Goal: Information Seeking & Learning: Learn about a topic

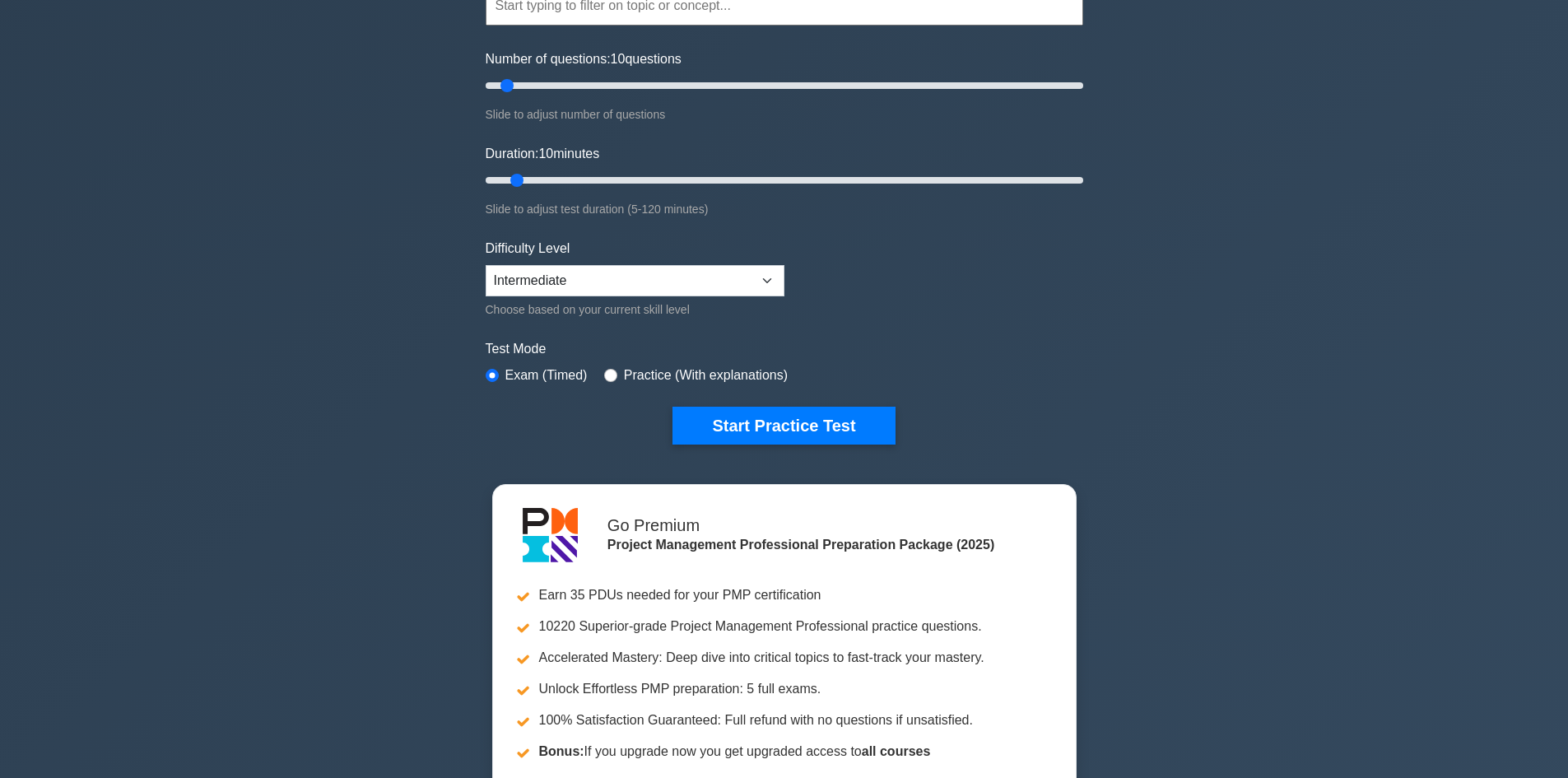
scroll to position [175, 0]
type input "30"
click at [573, 89] on input "Number of questions: 10 questions" at bounding box center [784, 87] width 597 height 20
click at [565, 184] on input "Duration: 20 minutes" at bounding box center [784, 181] width 597 height 20
click at [583, 179] on input "Duration: 25 minutes" at bounding box center [784, 181] width 597 height 20
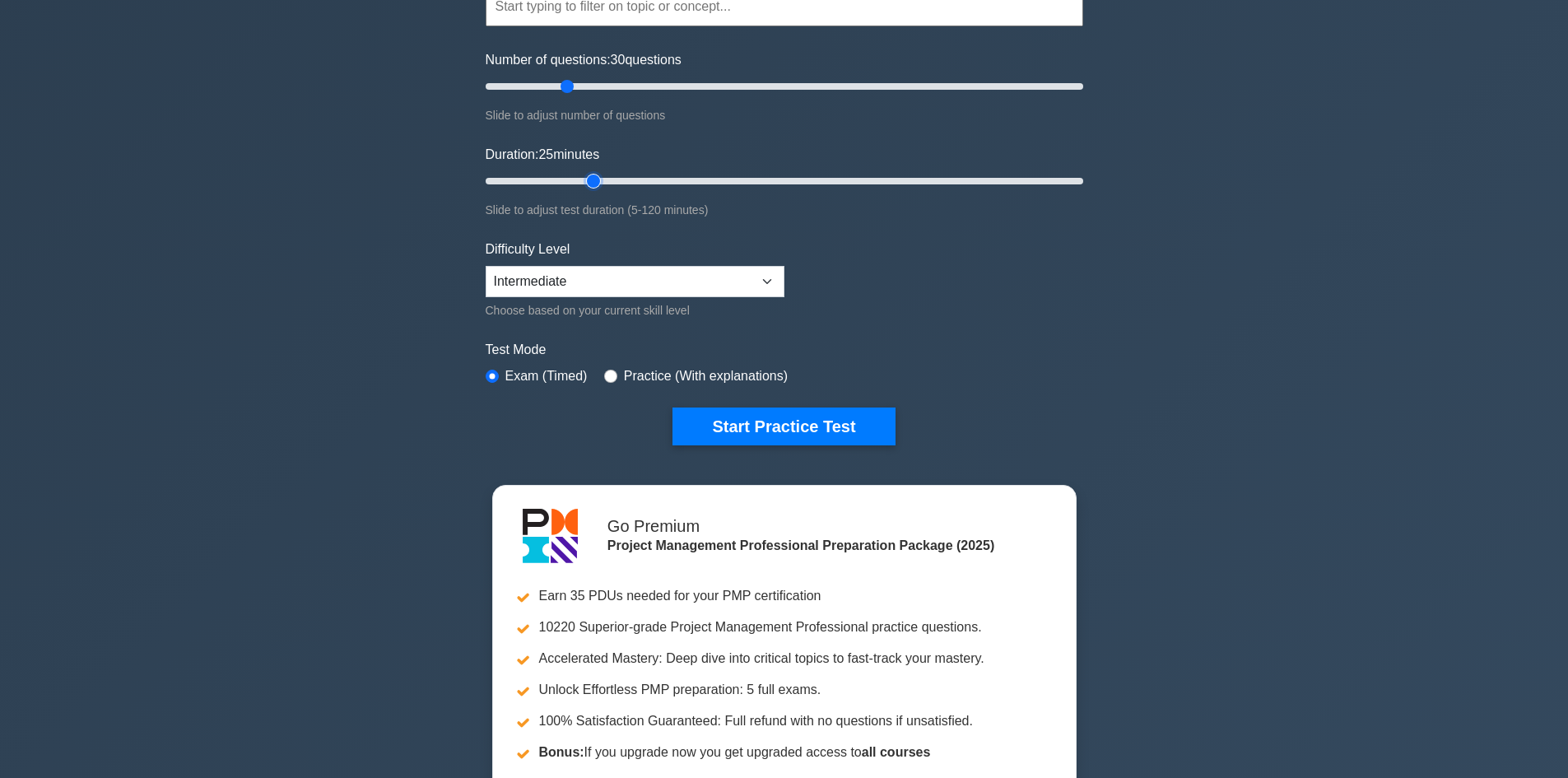
click at [599, 174] on input "Duration: 25 minutes" at bounding box center [784, 181] width 597 height 20
click at [610, 176] on input "Duration: 30 minutes" at bounding box center [784, 181] width 597 height 20
type input "35"
click at [633, 176] on input "Duration: 30 minutes" at bounding box center [784, 181] width 597 height 20
click at [599, 294] on select "Beginner Intermediate Expert" at bounding box center [635, 281] width 299 height 31
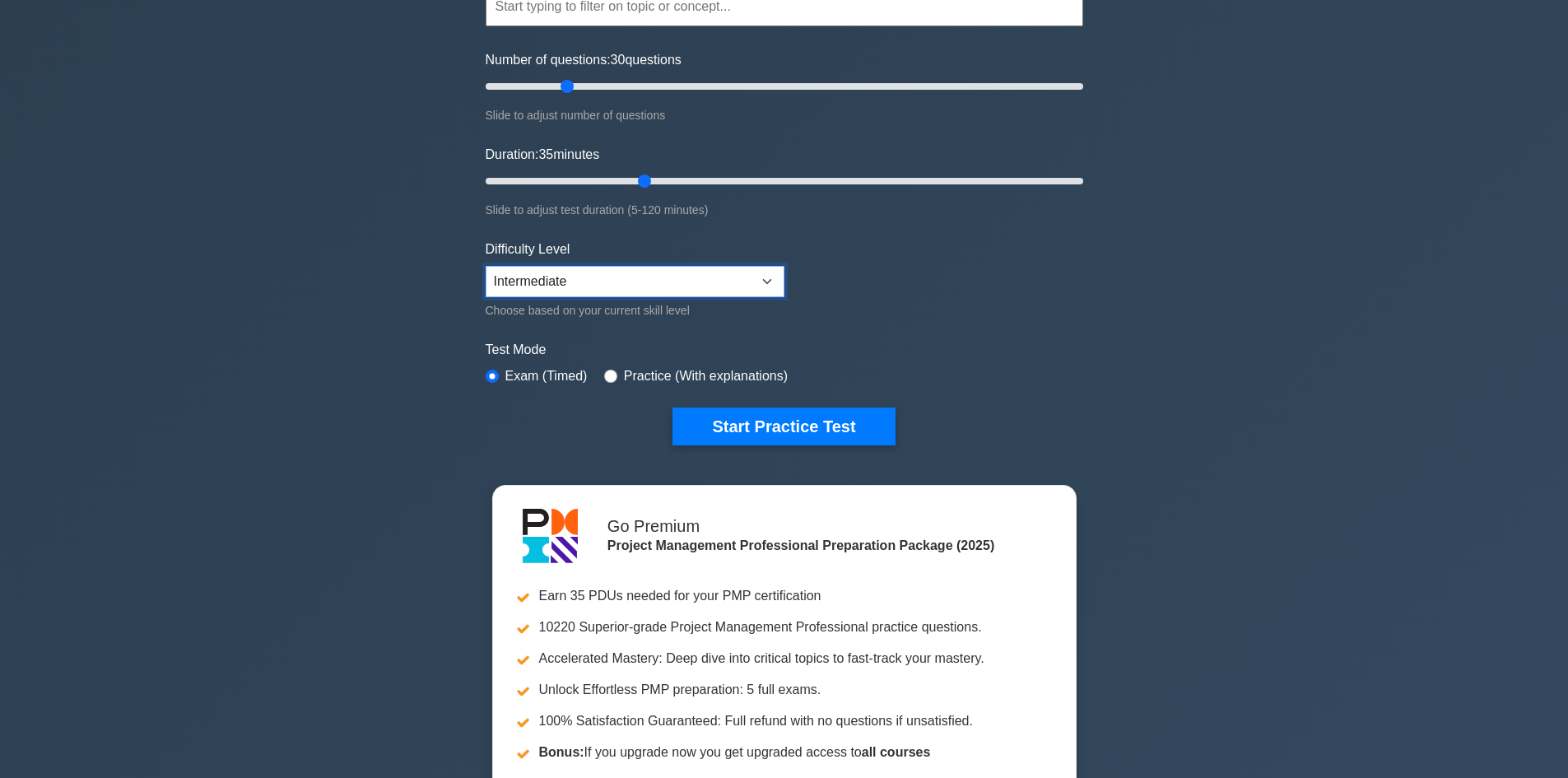
select select "expert"
click at [486, 266] on select "Beginner Intermediate Expert" at bounding box center [635, 281] width 299 height 31
click at [828, 333] on form "Topics Scope Management Time Management Cost Management Quality Management Risk…" at bounding box center [784, 191] width 597 height 509
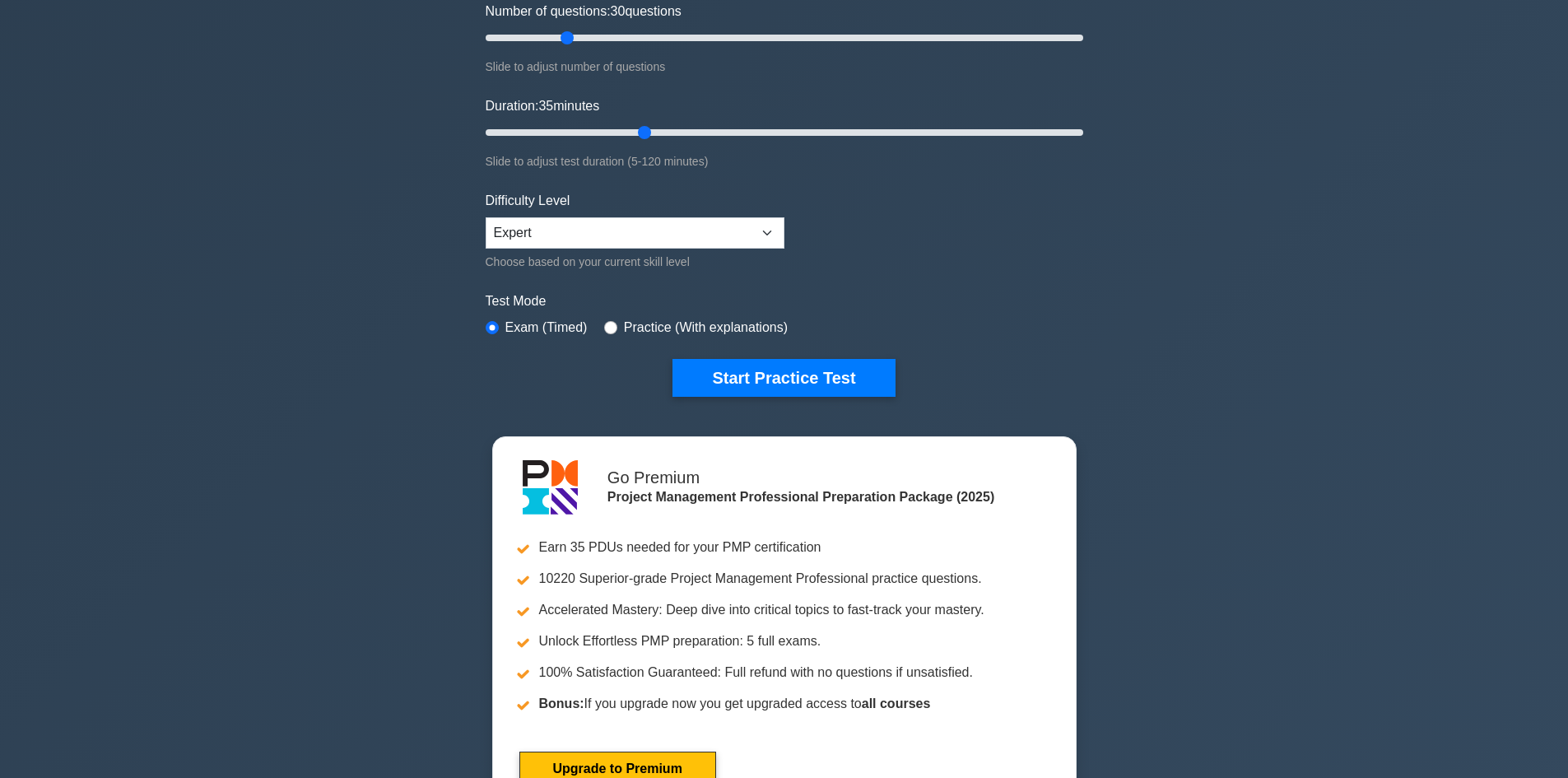
scroll to position [0, 0]
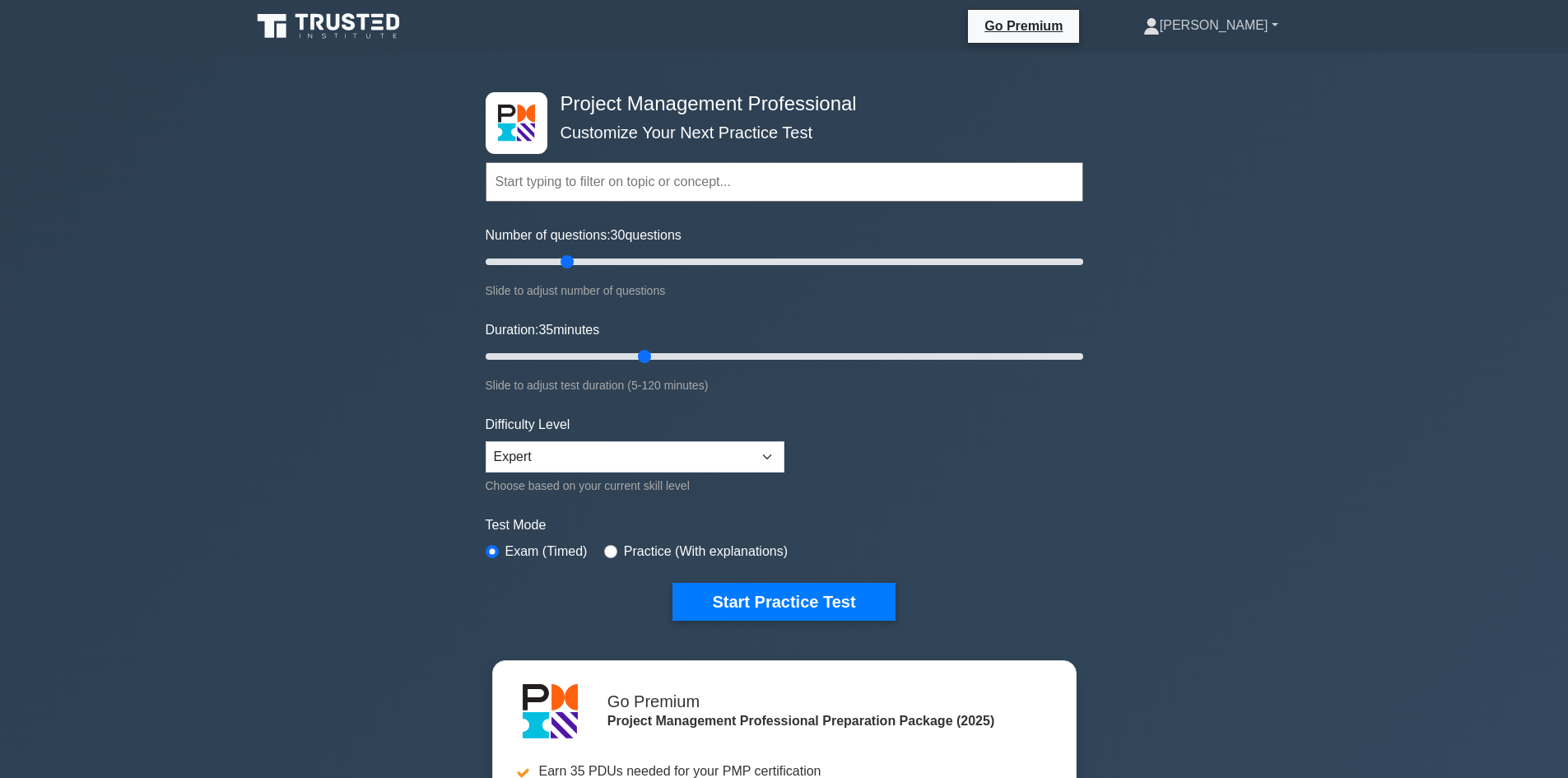
click at [1246, 25] on link "[PERSON_NAME]" at bounding box center [1211, 25] width 214 height 32
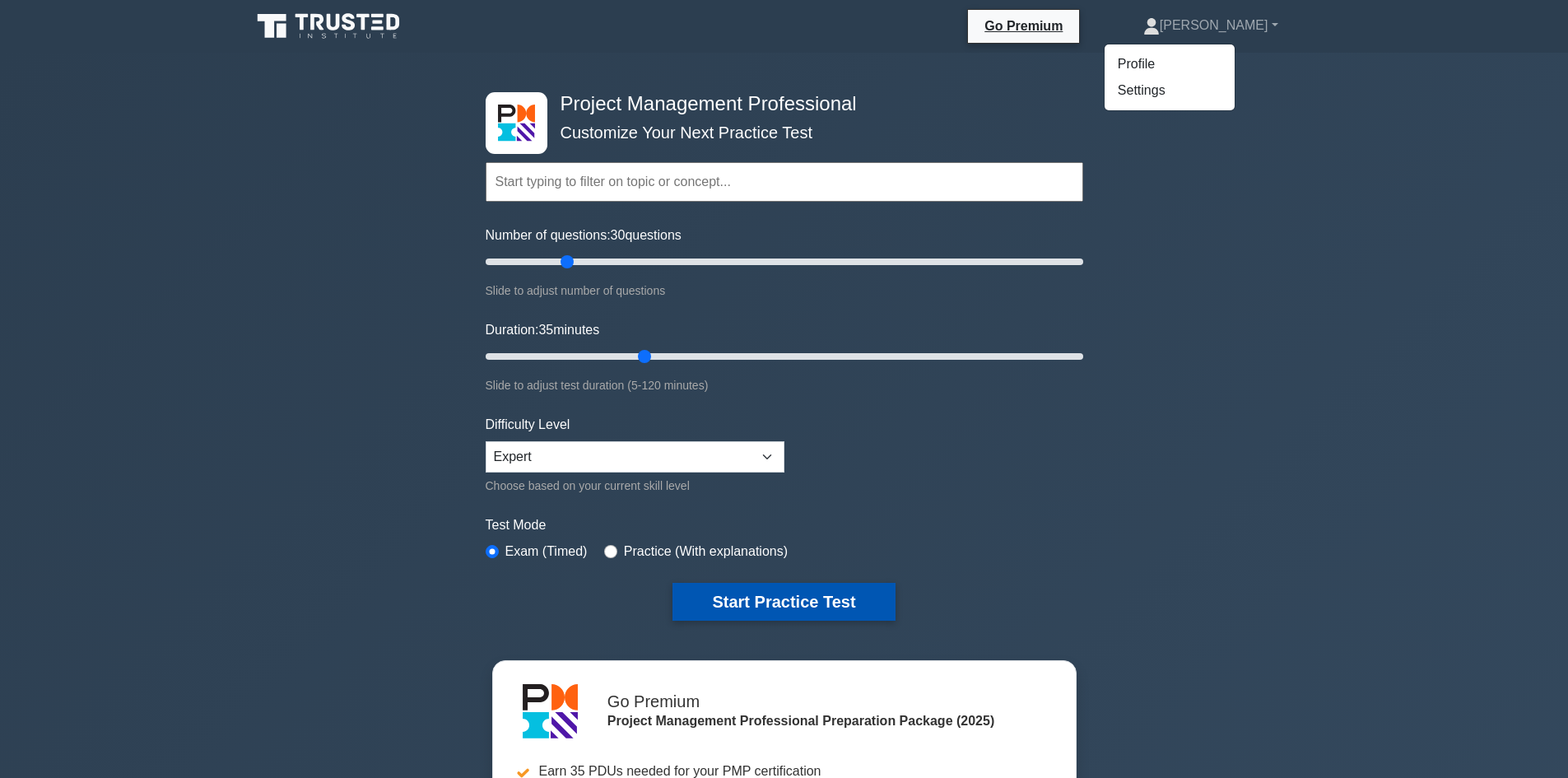
click at [796, 601] on button "Start Practice Test" at bounding box center [784, 601] width 222 height 37
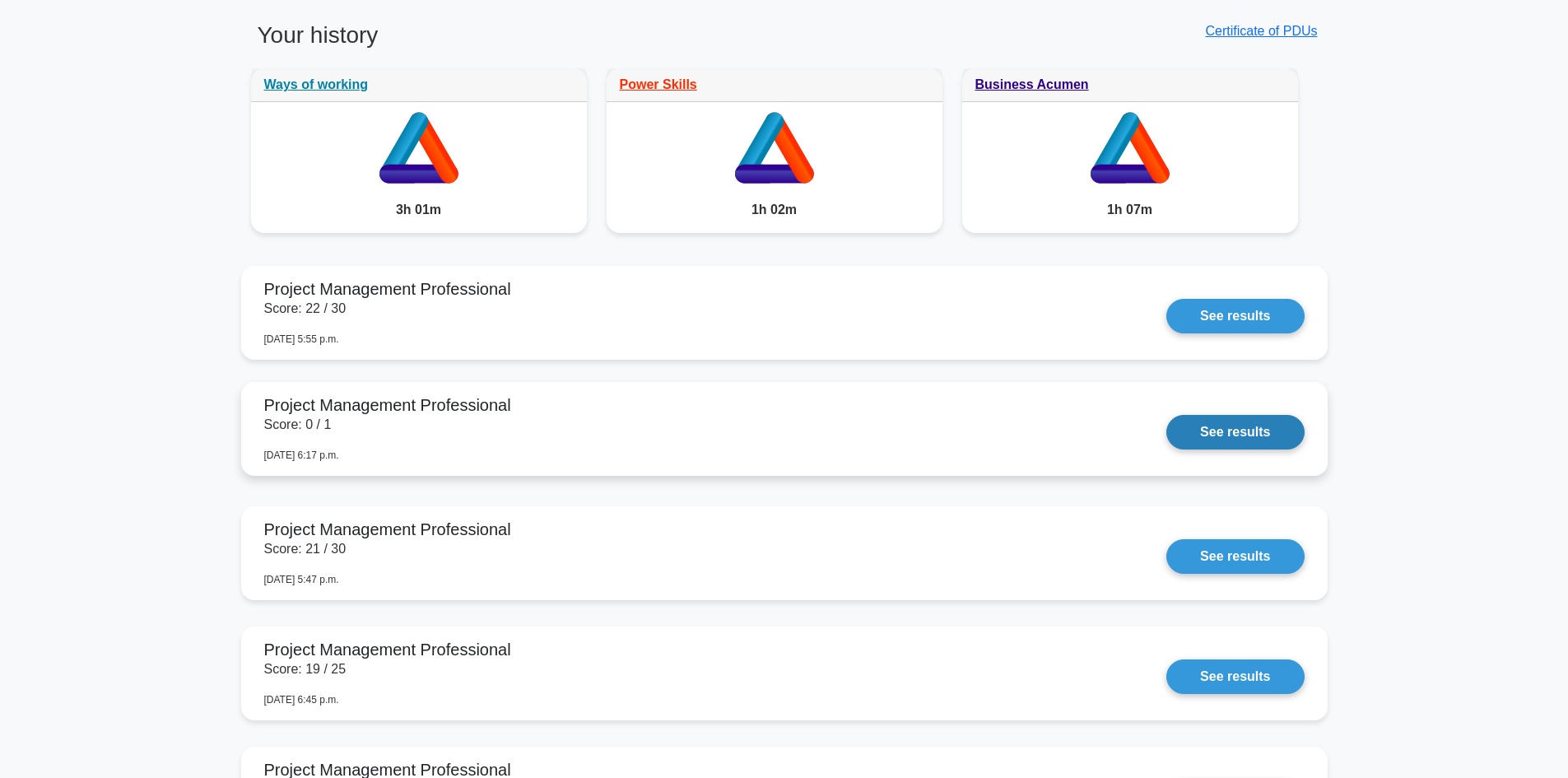
scroll to position [1317, 0]
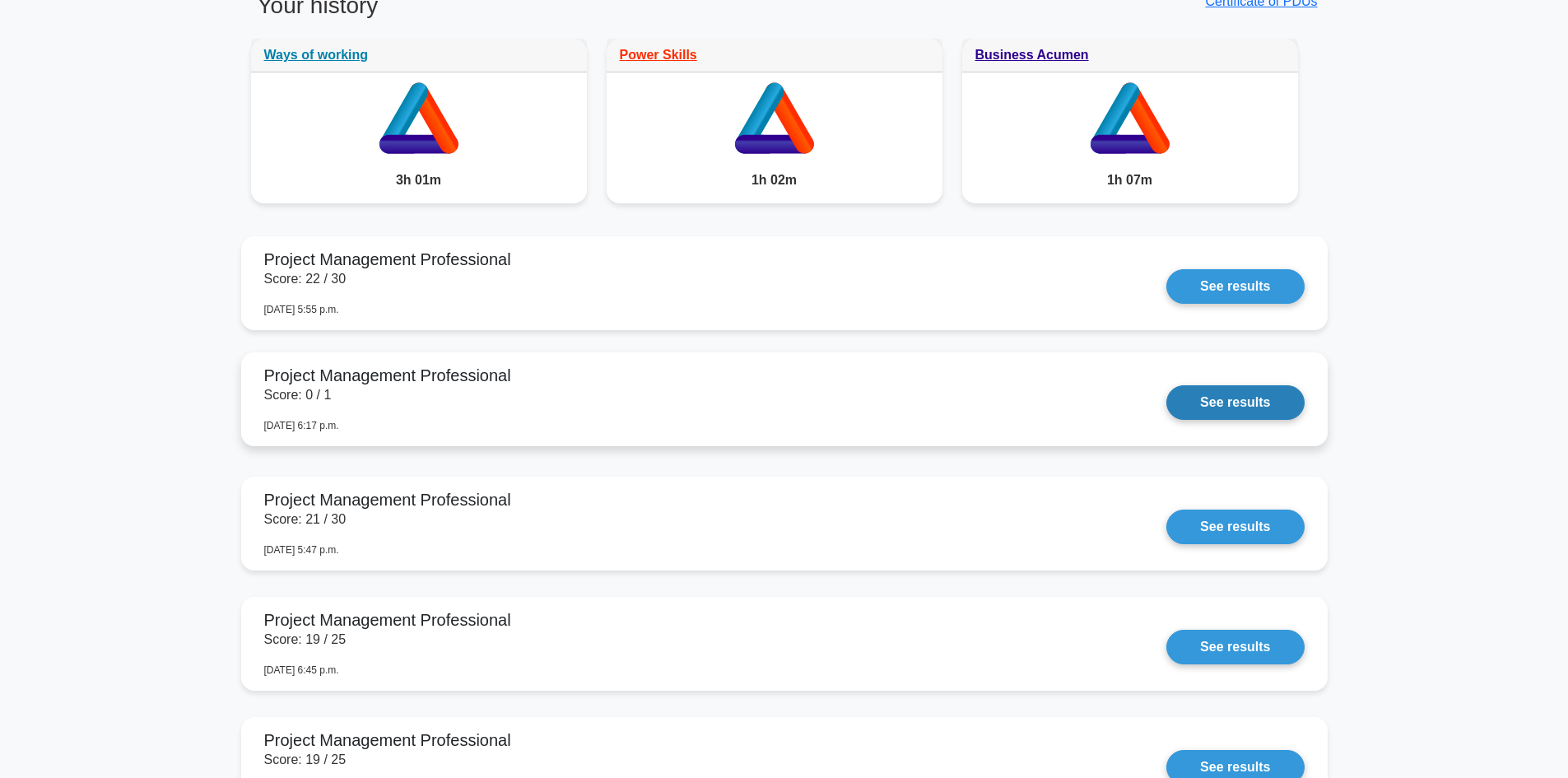
click at [1205, 395] on link "See results" at bounding box center [1236, 402] width 138 height 34
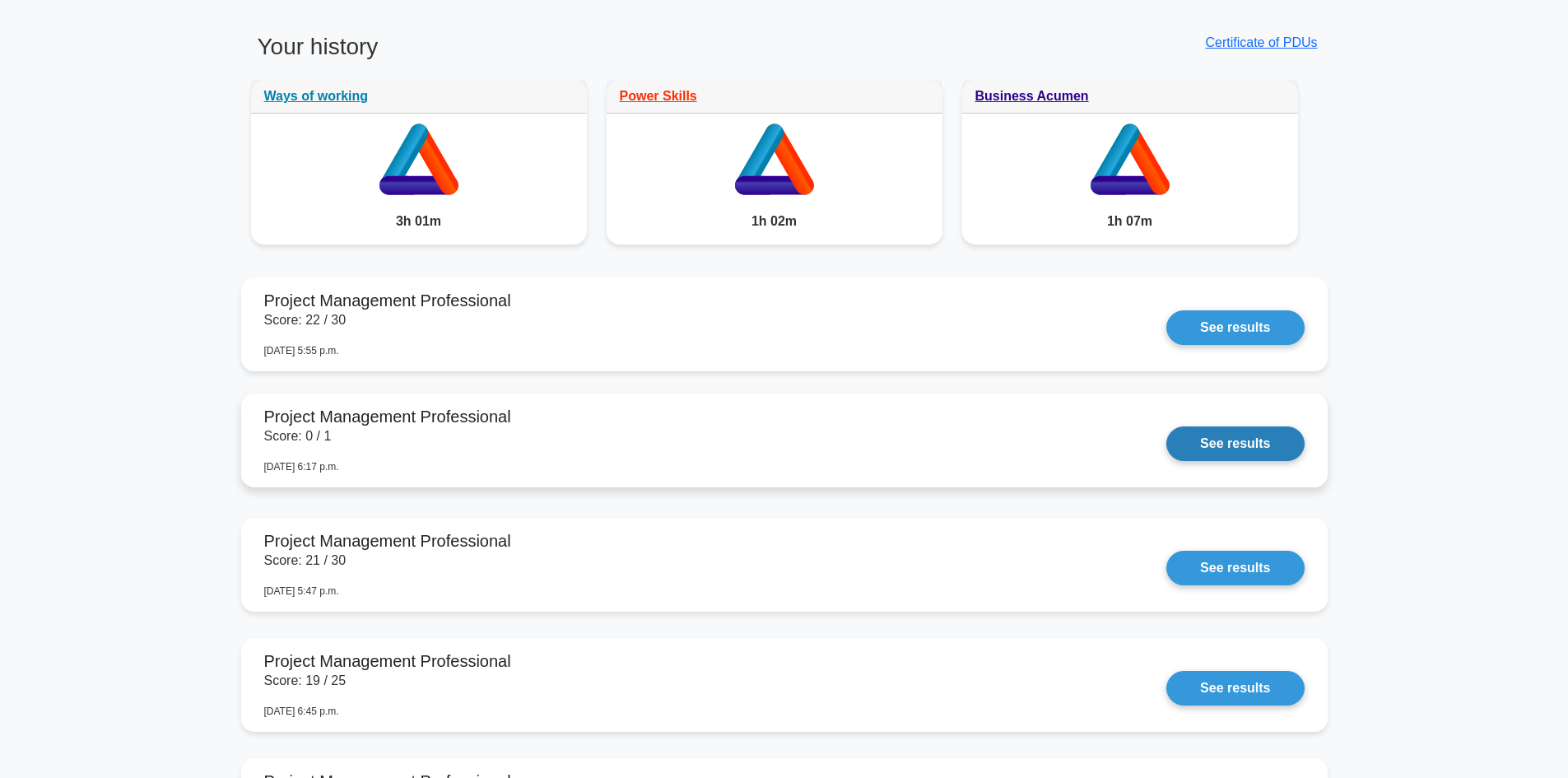
scroll to position [1317, 0]
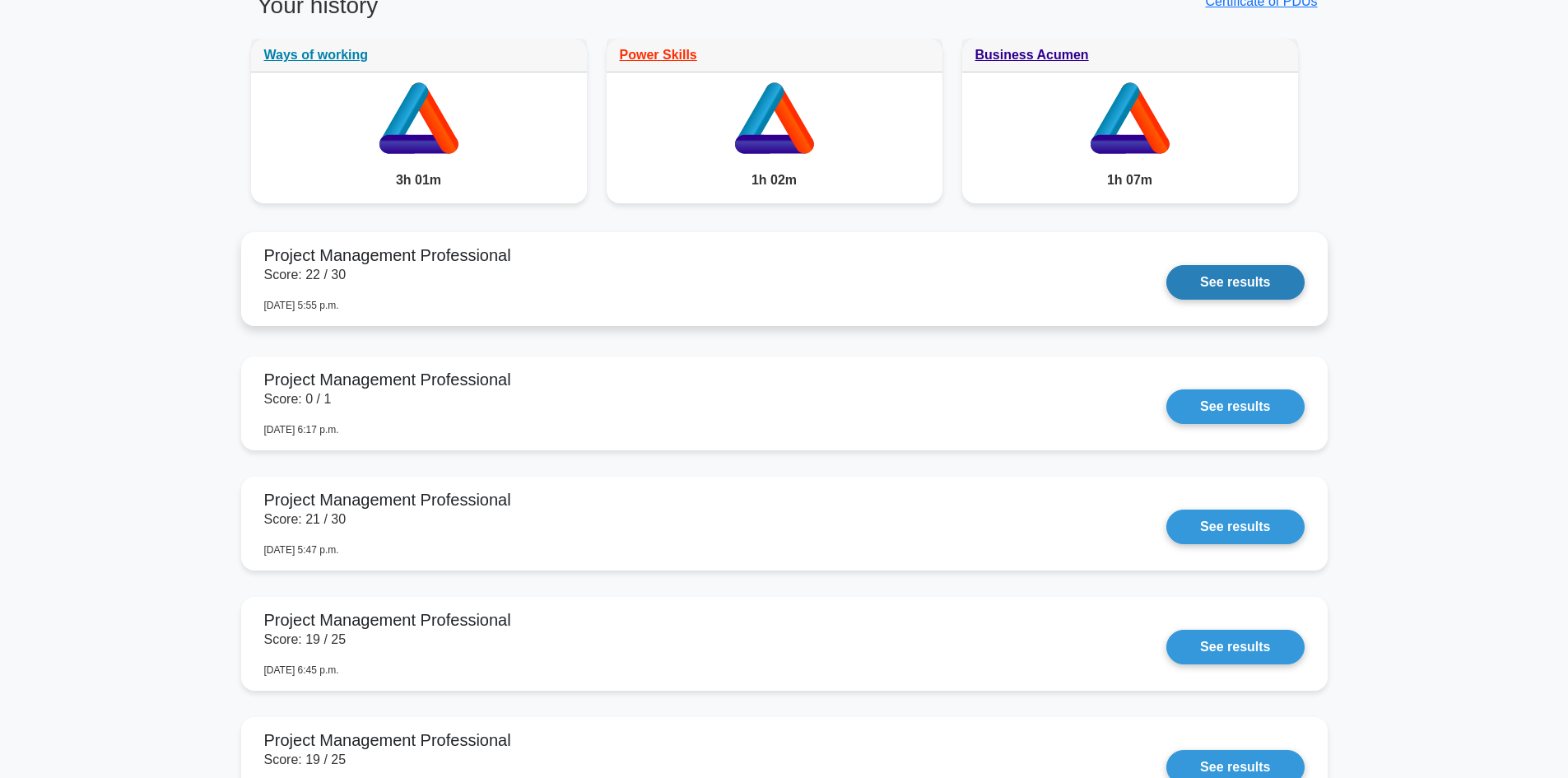
click at [1233, 296] on link "See results" at bounding box center [1236, 281] width 138 height 34
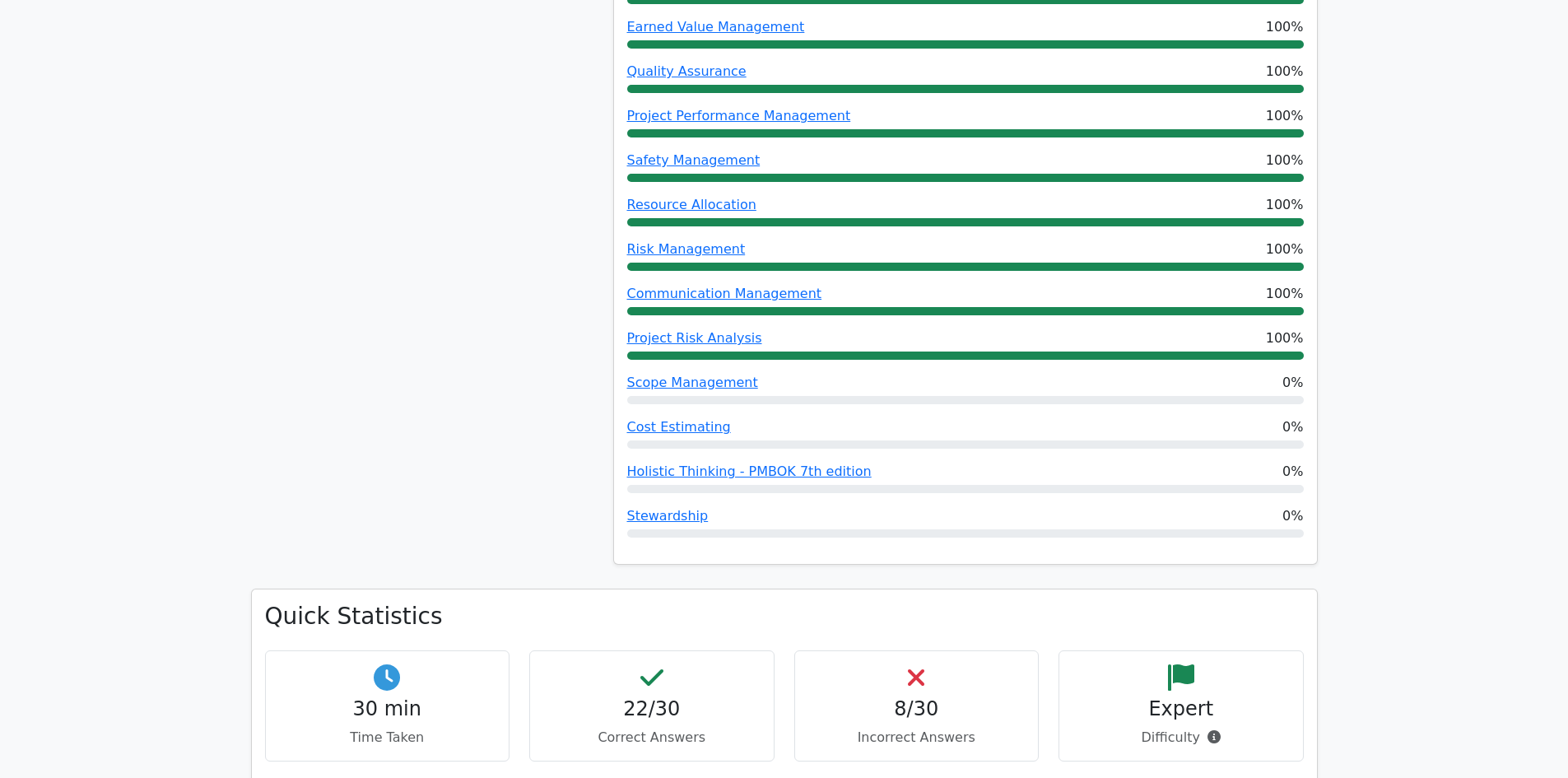
scroll to position [1317, 0]
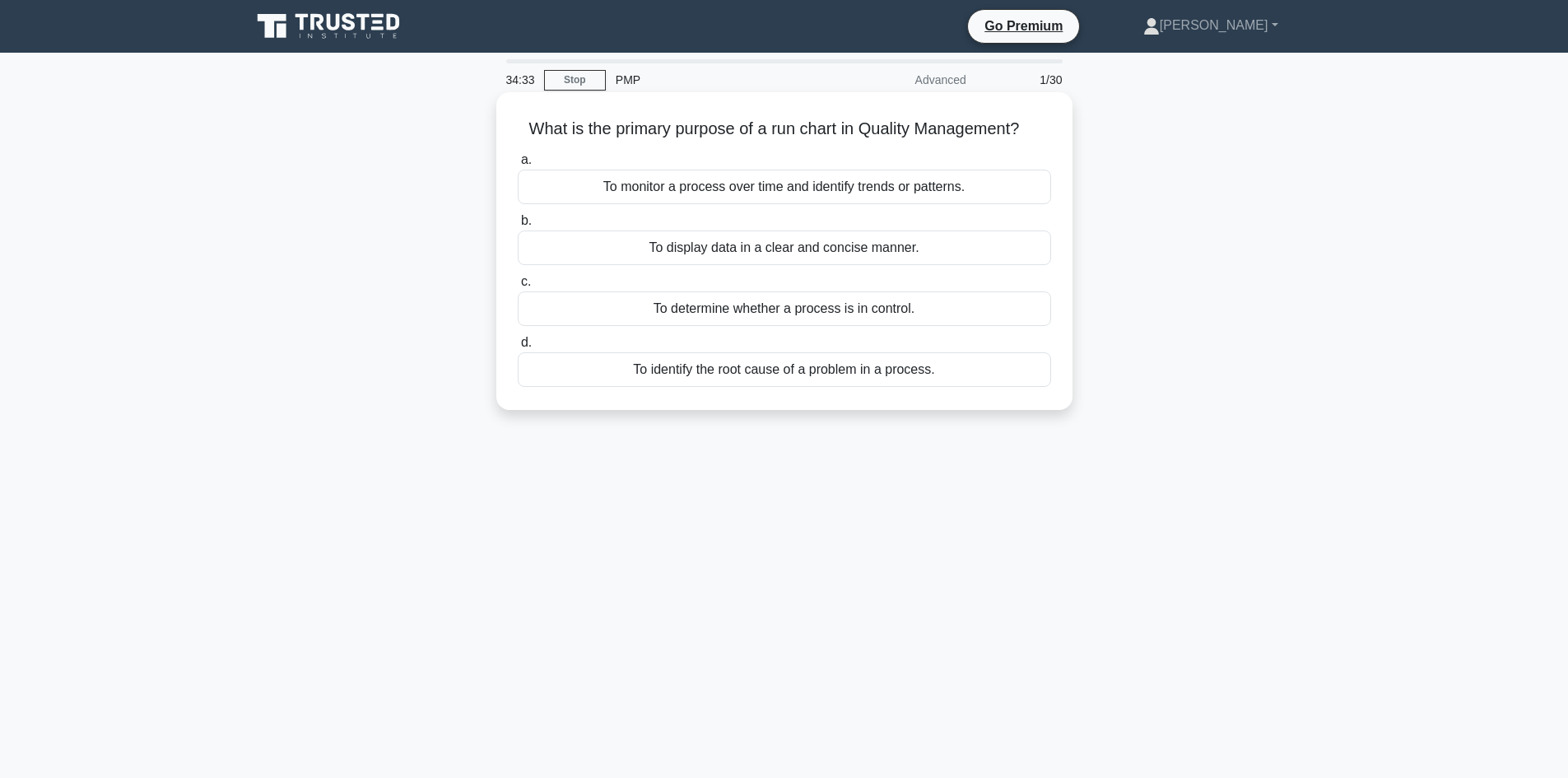
click at [671, 134] on h5 "What is the primary purpose of a run chart in Quality Management? .spinner_0XTQ…" at bounding box center [785, 129] width 537 height 22
click at [729, 197] on div "To monitor a process over time and identify trends or patterns." at bounding box center [784, 186] width 533 height 34
click at [517, 165] on input "a. To monitor a process over time and identify trends or patterns." at bounding box center [517, 159] width 0 height 11
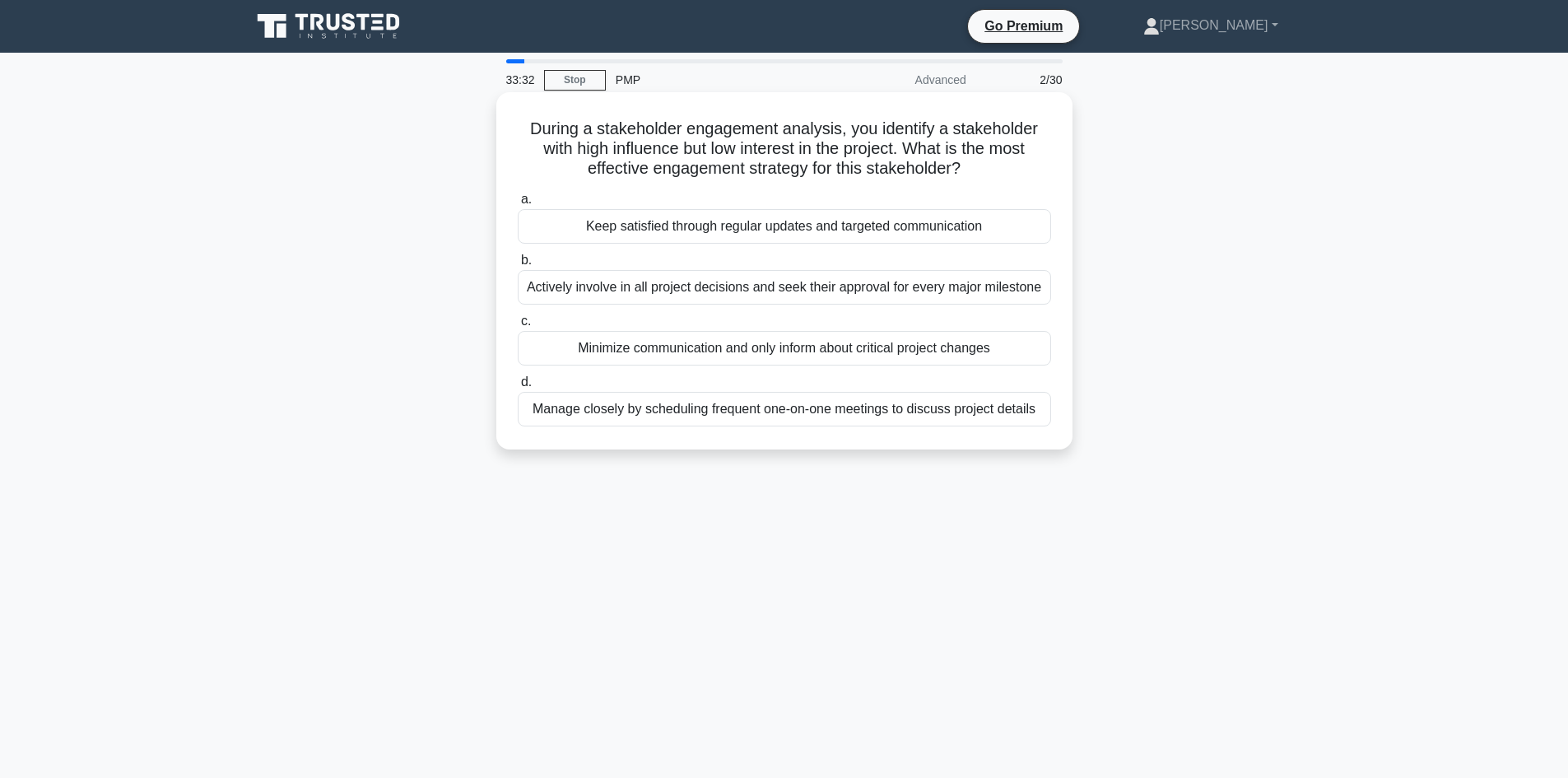
click at [729, 234] on div "Keep satisfied through regular updates and targeted communication" at bounding box center [784, 226] width 533 height 34
click at [517, 205] on input "a. Keep satisfied through regular updates and targeted communication" at bounding box center [517, 199] width 0 height 11
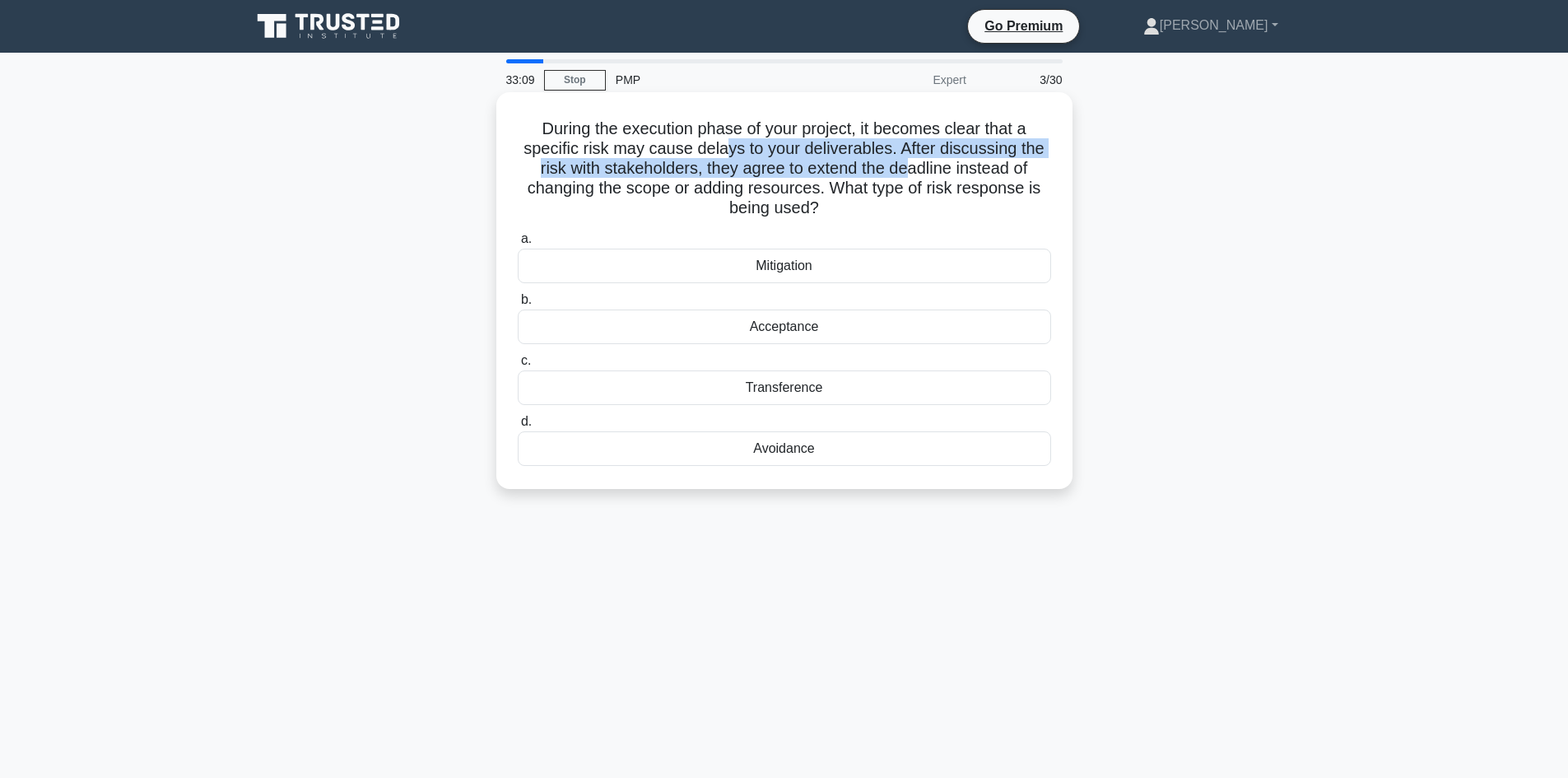
drag, startPoint x: 723, startPoint y: 152, endPoint x: 910, endPoint y: 162, distance: 187.3
click at [910, 162] on h5 "During the execution phase of your project, it becomes clear that a specific ri…" at bounding box center [785, 168] width 537 height 100
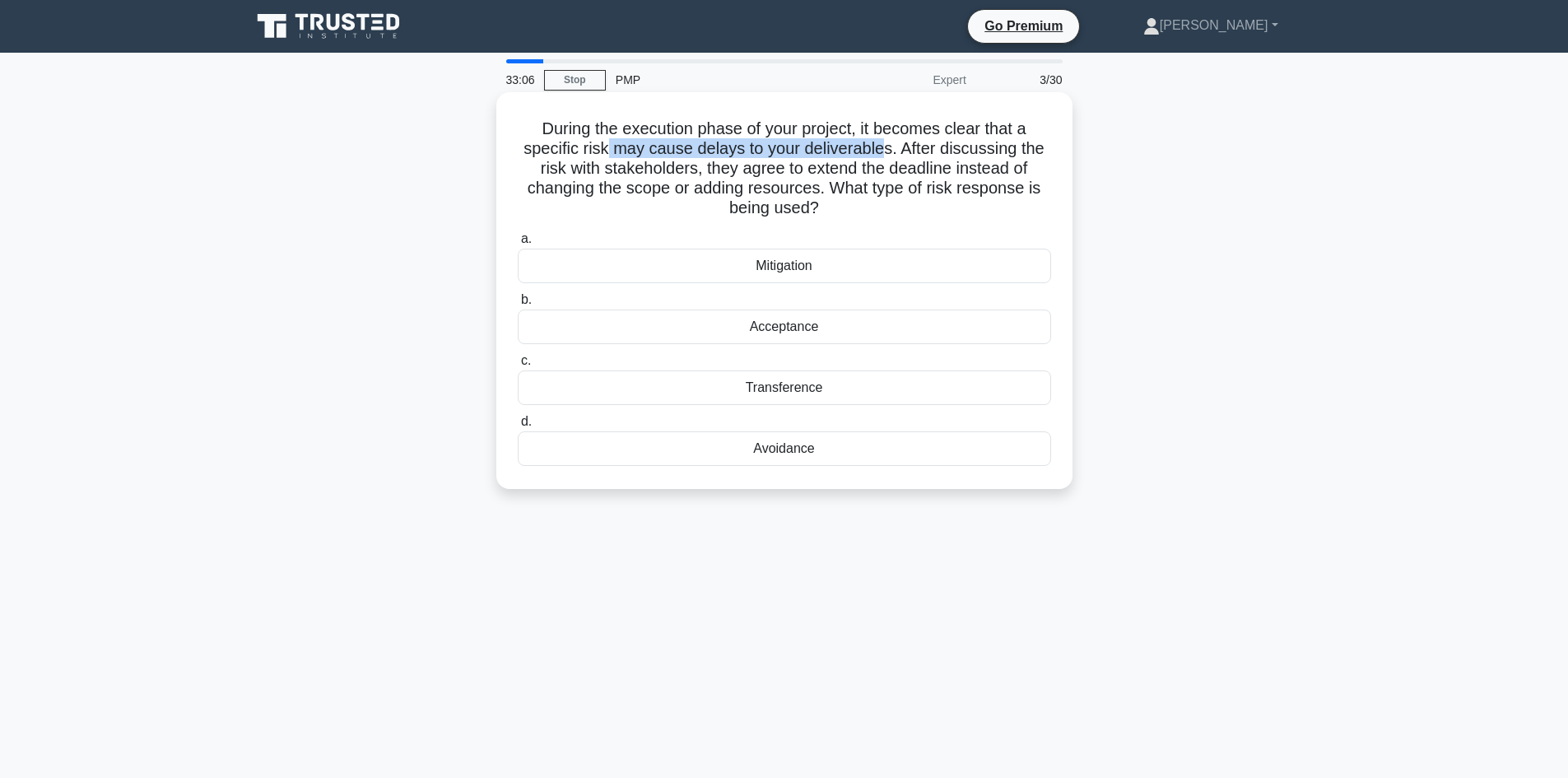
drag, startPoint x: 603, startPoint y: 155, endPoint x: 886, endPoint y: 153, distance: 283.0
click at [886, 153] on h5 "During the execution phase of your project, it becomes clear that a specific ri…" at bounding box center [785, 168] width 537 height 100
drag, startPoint x: 536, startPoint y: 119, endPoint x: 829, endPoint y: 139, distance: 293.7
click at [829, 139] on h5 "During the execution phase of your project, it becomes clear that a specific ri…" at bounding box center [785, 168] width 537 height 100
drag, startPoint x: 585, startPoint y: 145, endPoint x: 870, endPoint y: 152, distance: 285.1
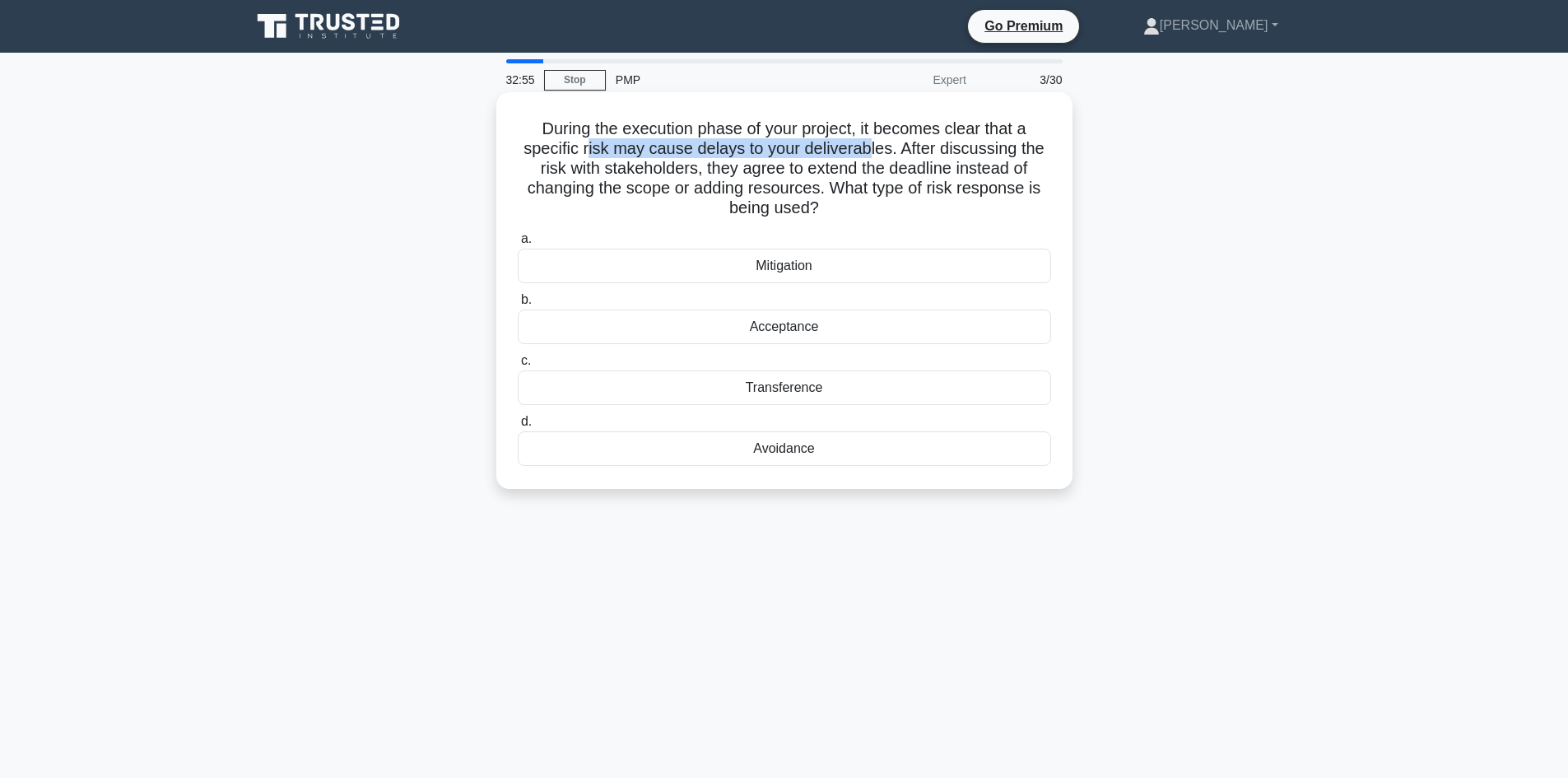
click at [870, 152] on h5 "During the execution phase of your project, it becomes clear that a specific ri…" at bounding box center [785, 168] width 537 height 100
click at [661, 267] on div "Mitigation" at bounding box center [784, 266] width 533 height 34
click at [517, 245] on input "a. Mitigation" at bounding box center [517, 239] width 0 height 11
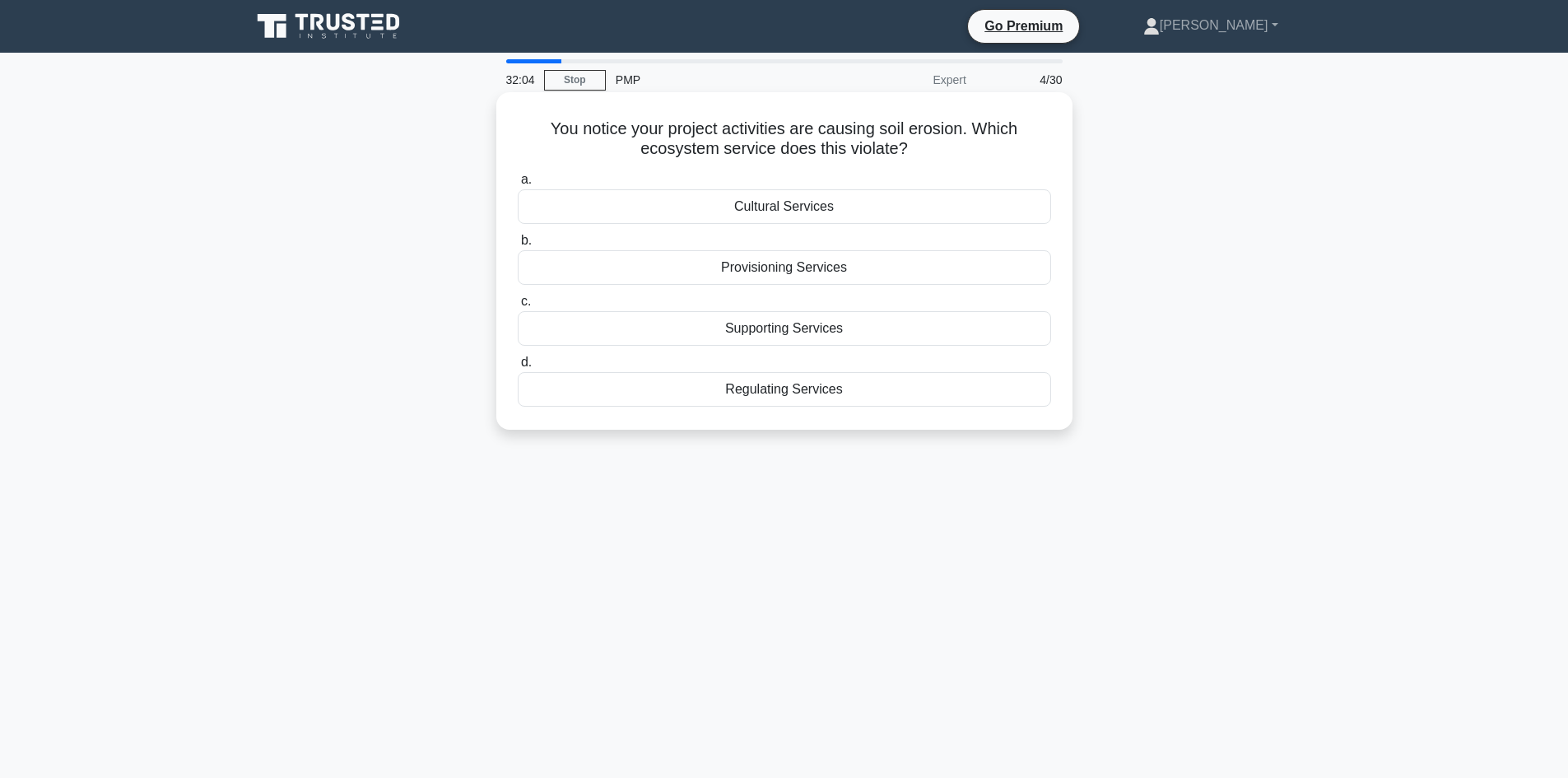
drag, startPoint x: 905, startPoint y: 148, endPoint x: 541, endPoint y: 112, distance: 365.8
click at [502, 108] on div "You notice your project activities are causing soil erosion. Which ecosystem se…" at bounding box center [785, 261] width 576 height 337
drag, startPoint x: 855, startPoint y: 392, endPoint x: 537, endPoint y: 124, distance: 415.9
click at [537, 124] on div "You notice your project activities are causing soil erosion. Which ecosystem se…" at bounding box center [784, 261] width 563 height 325
click at [910, 512] on div "31:39 Stop PMP Expert 4/30 You notice your project activities are causing soil …" at bounding box center [784, 470] width 1087 height 823
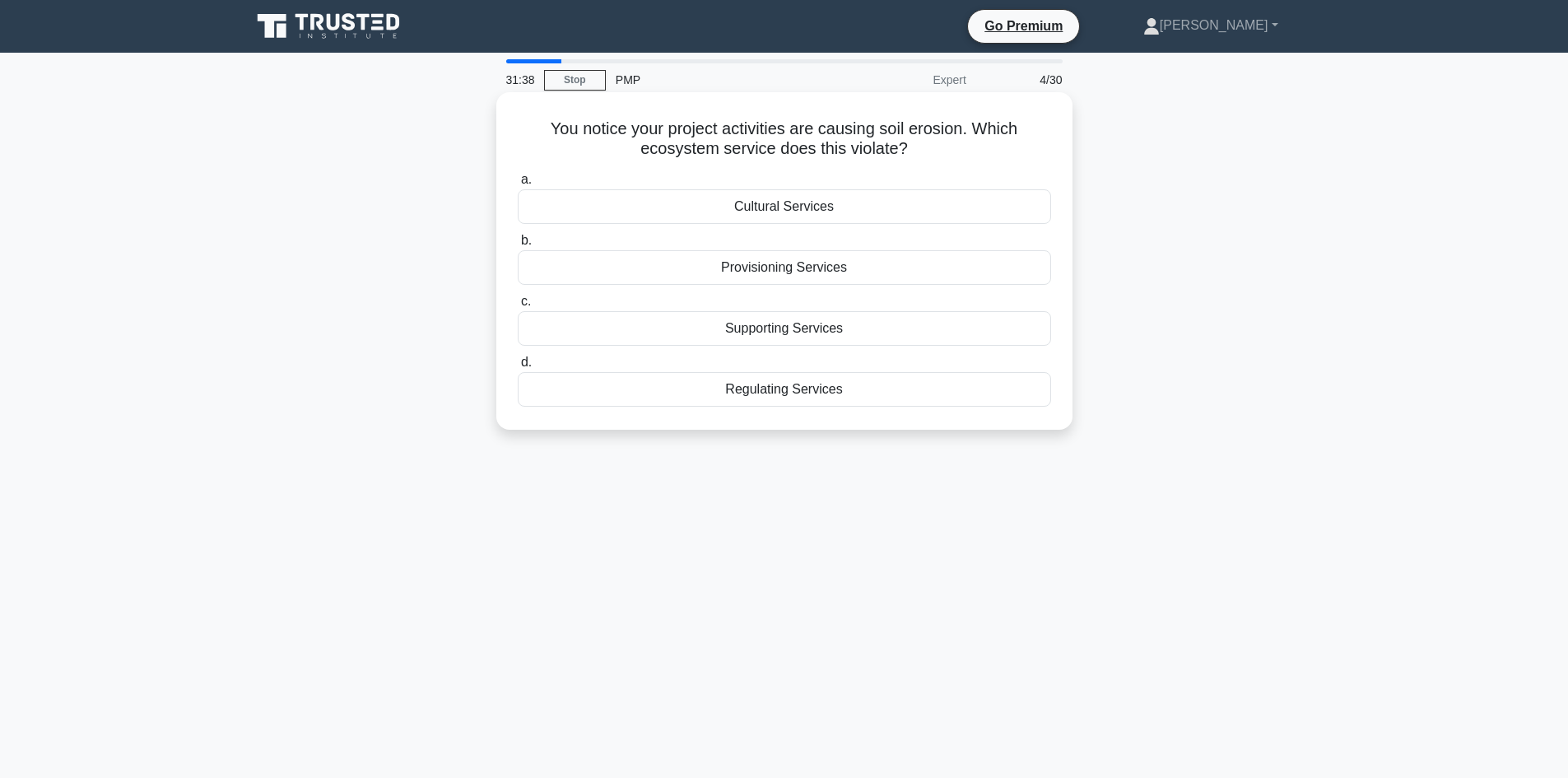
click at [866, 397] on div "Regulating Services" at bounding box center [784, 389] width 533 height 34
click at [517, 368] on input "d. Regulating Services" at bounding box center [517, 362] width 0 height 11
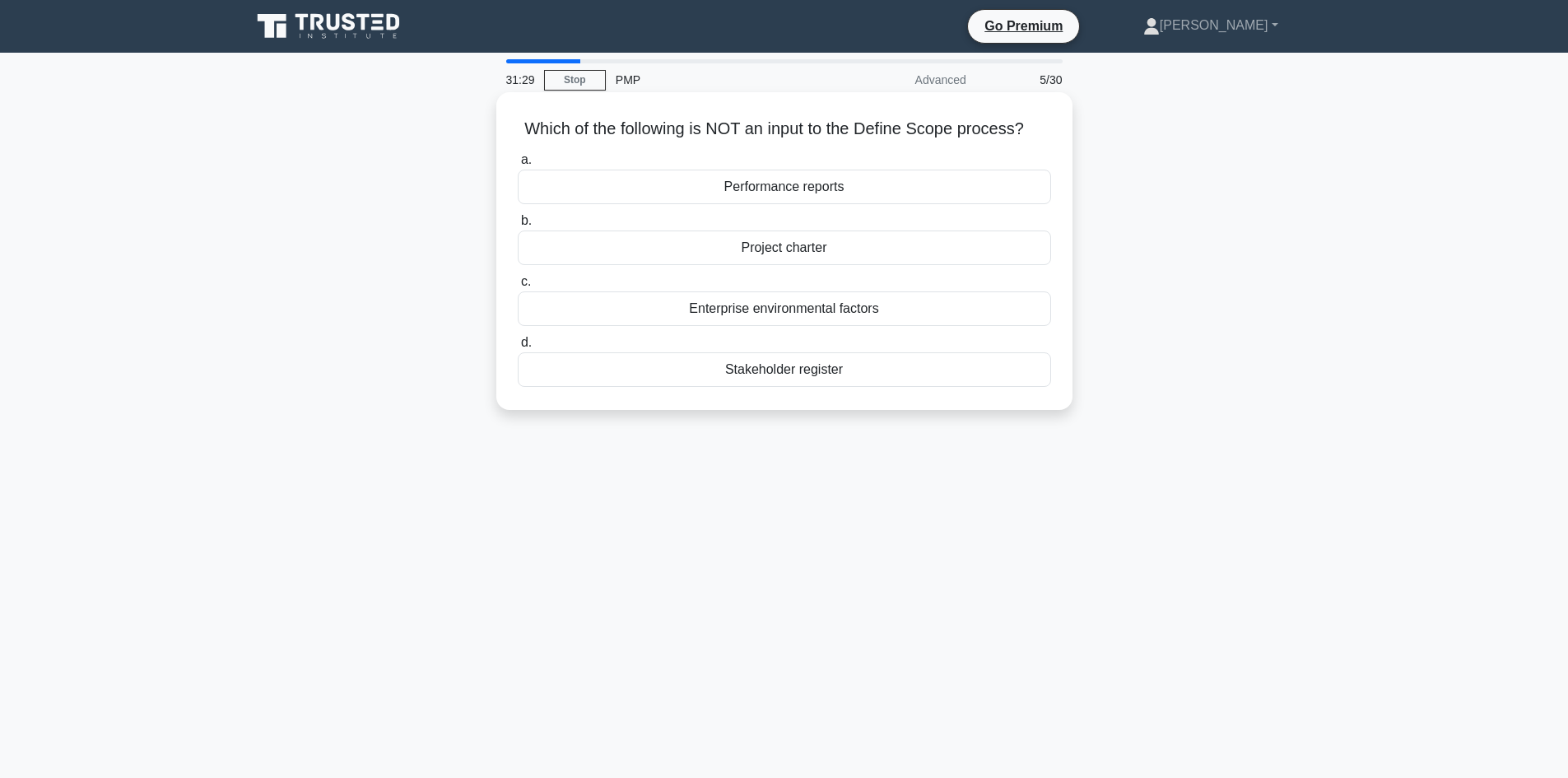
click at [829, 194] on div "Performance reports" at bounding box center [784, 186] width 533 height 34
click at [517, 165] on input "a. Performance reports" at bounding box center [517, 159] width 0 height 11
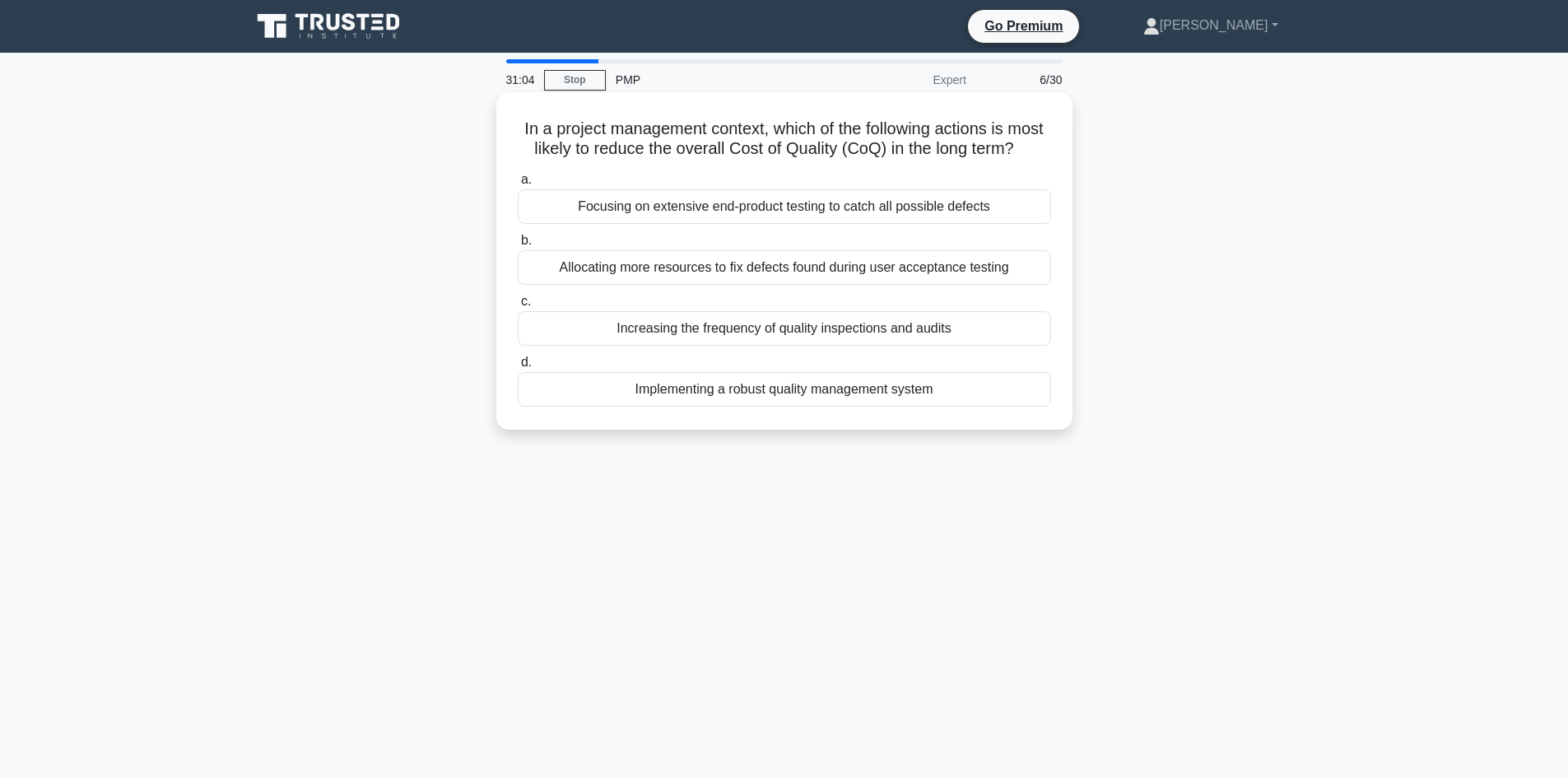
click at [795, 345] on div "Increasing the frequency of quality inspections and audits" at bounding box center [784, 328] width 533 height 34
click at [517, 307] on input "c. Increasing the frequency of quality inspections and audits" at bounding box center [517, 301] width 0 height 11
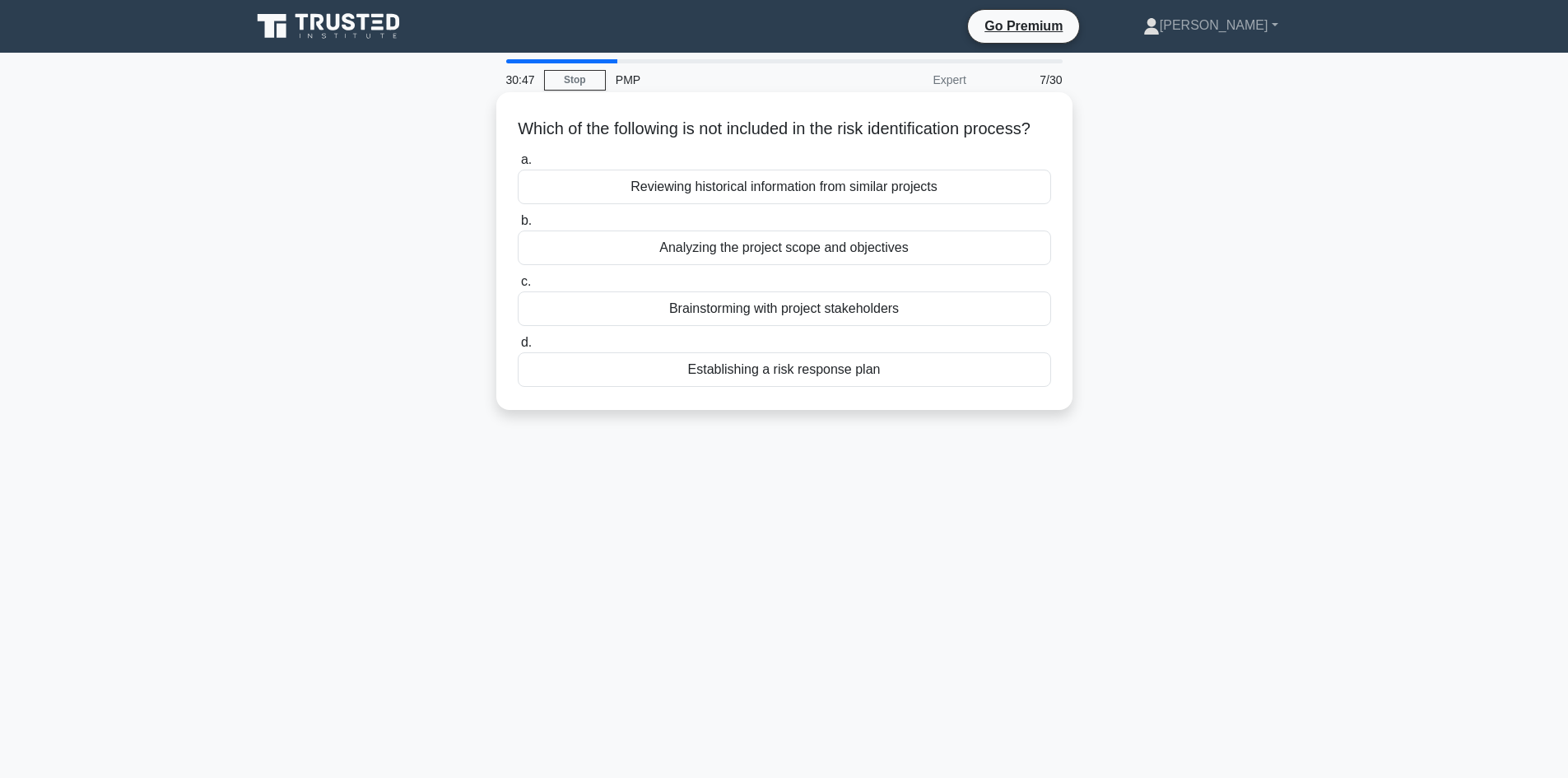
click at [769, 387] on div "Establishing a risk response plan" at bounding box center [784, 369] width 533 height 34
click at [517, 348] on input "d. Establishing a risk response plan" at bounding box center [517, 342] width 0 height 11
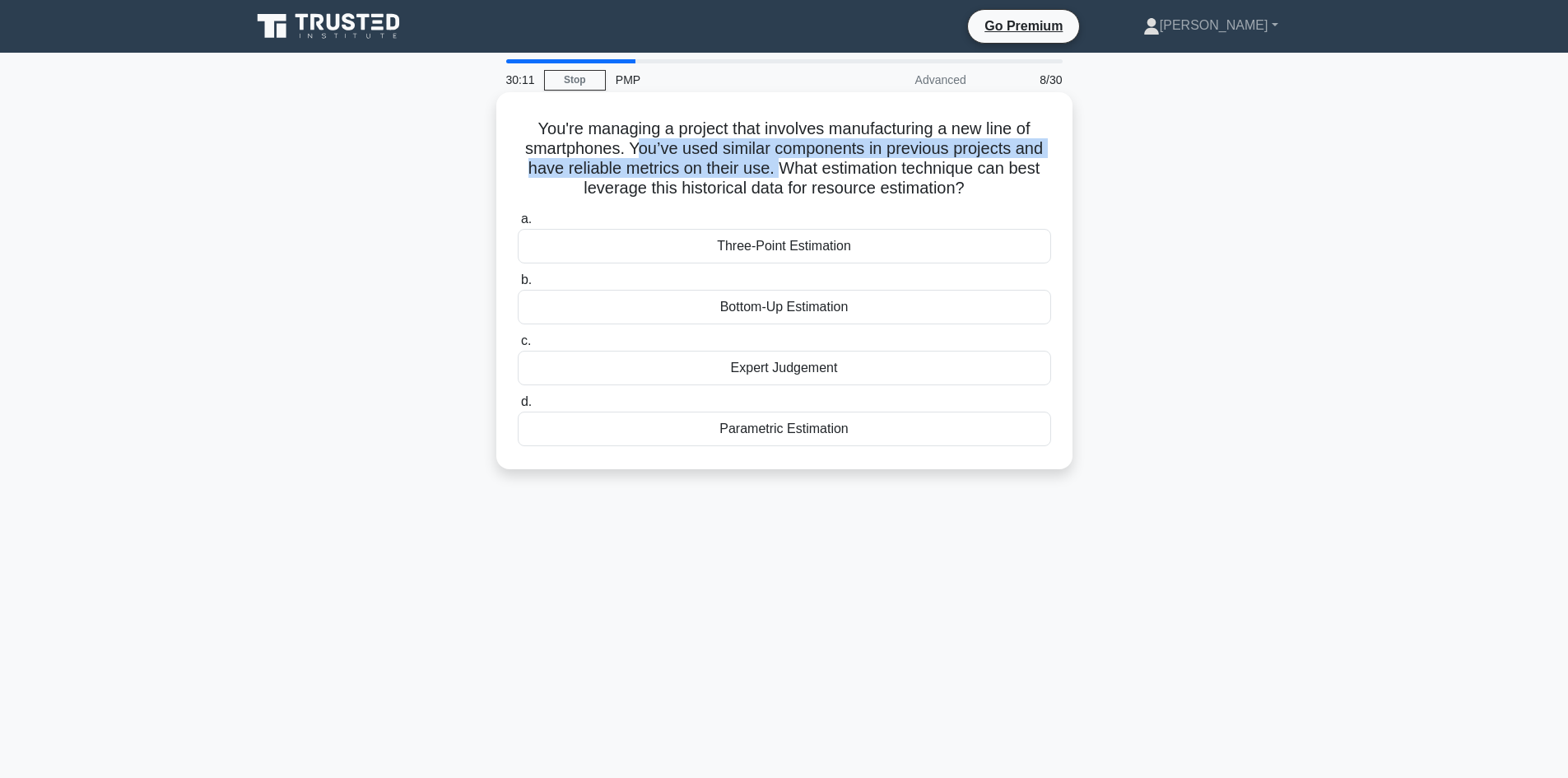
drag, startPoint x: 636, startPoint y: 144, endPoint x: 775, endPoint y: 165, distance: 140.6
click at [775, 165] on h5 "You're managing a project that involves manufacturing a new line of smartphones…" at bounding box center [785, 158] width 537 height 81
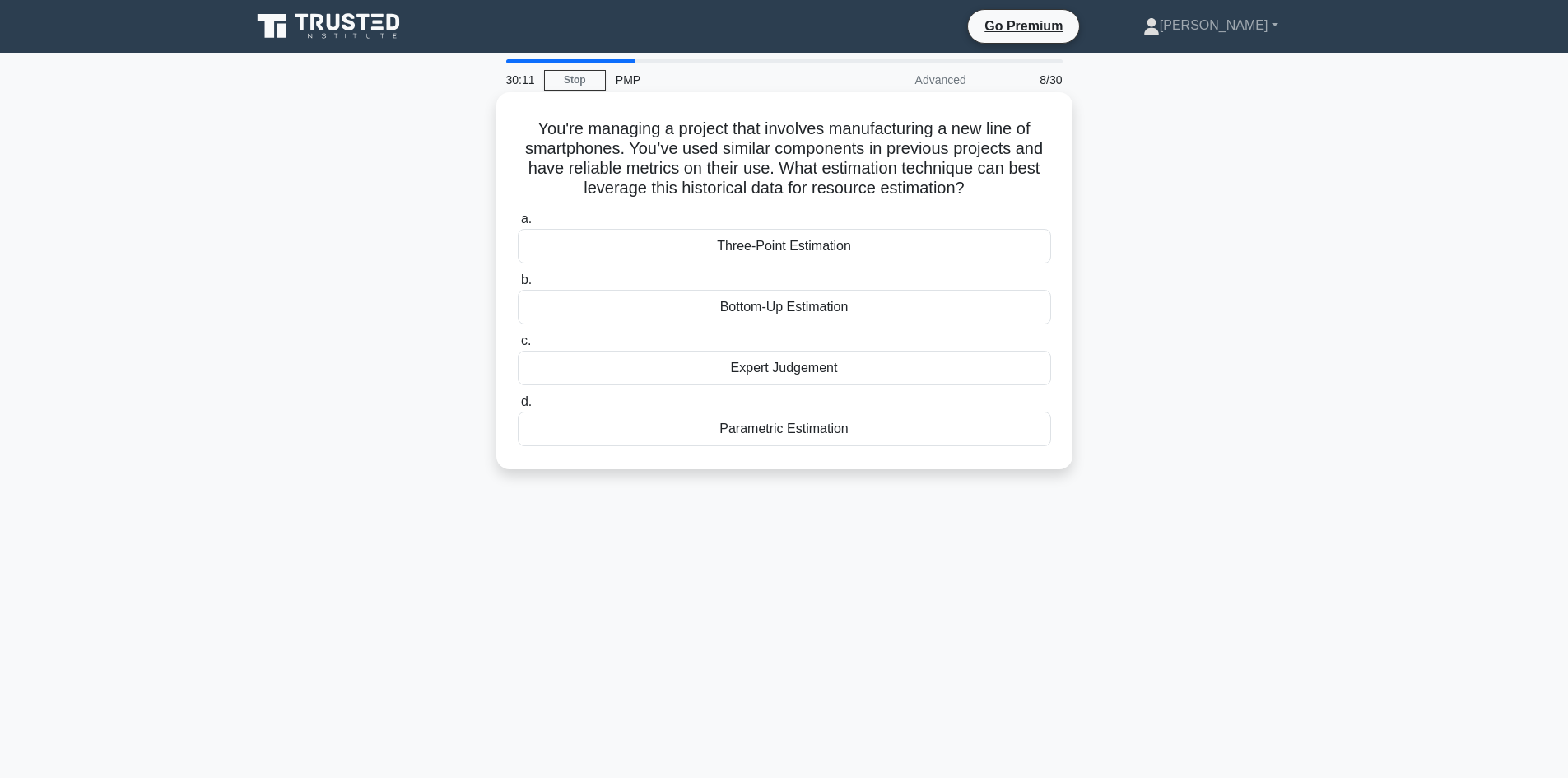
click at [799, 164] on h5 "You're managing a project that involves manufacturing a new line of smartphones…" at bounding box center [785, 158] width 537 height 81
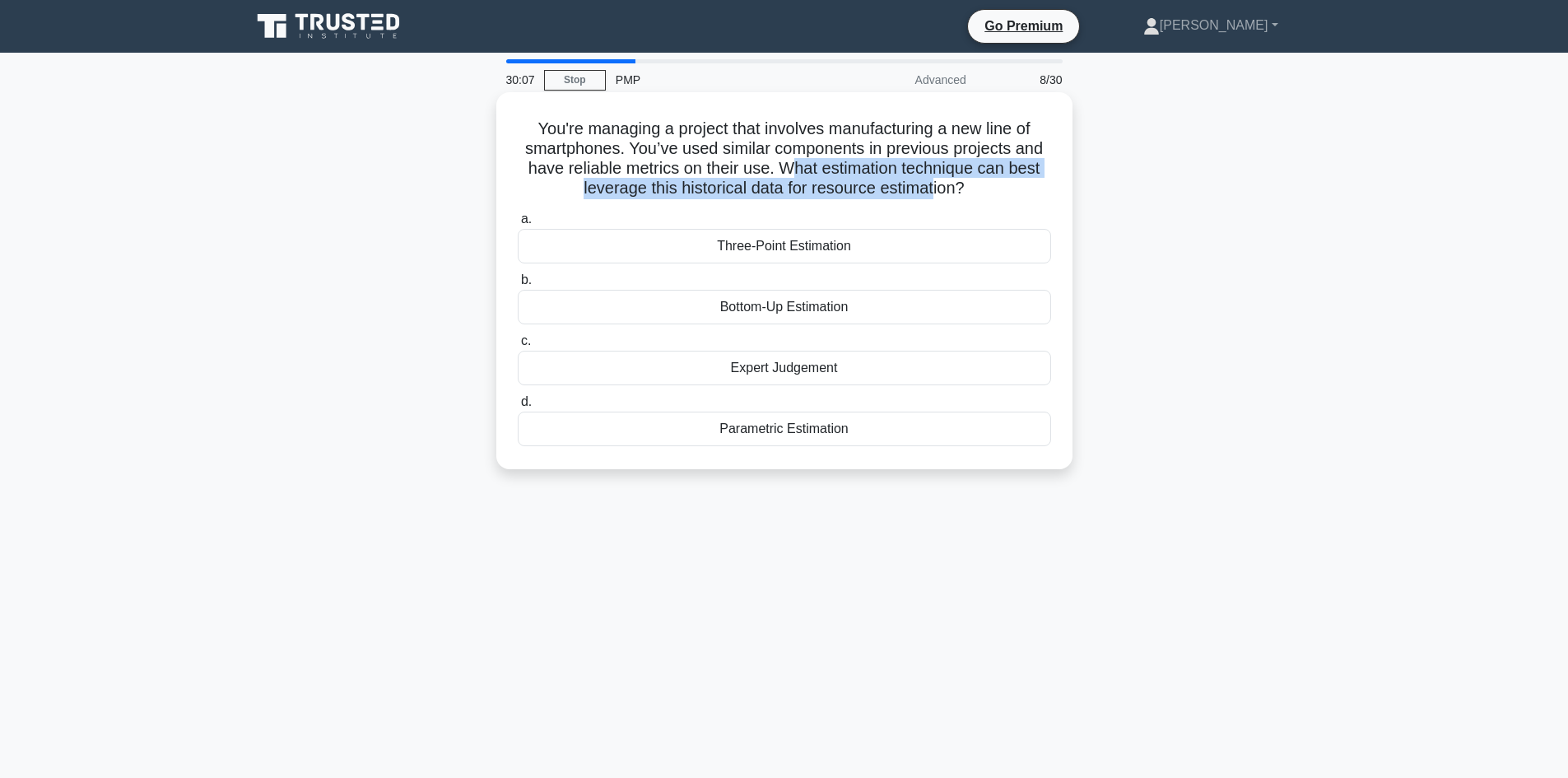
drag, startPoint x: 788, startPoint y: 167, endPoint x: 934, endPoint y: 184, distance: 147.0
click at [934, 184] on h5 "You're managing a project that involves manufacturing a new line of smartphones…" at bounding box center [785, 158] width 537 height 81
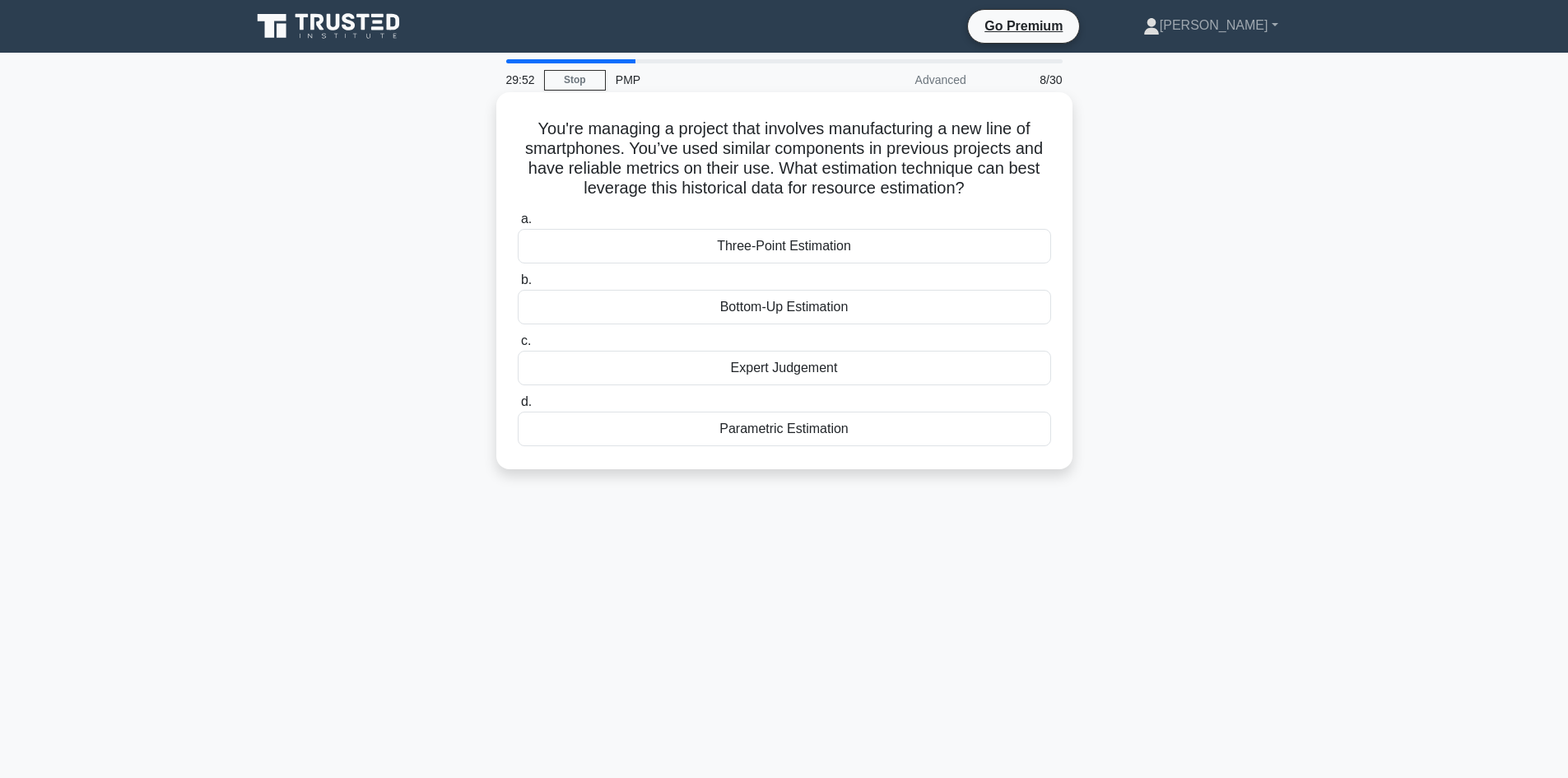
click at [985, 179] on h5 "You're managing a project that involves manufacturing a new line of smartphones…" at bounding box center [785, 158] width 537 height 81
drag, startPoint x: 984, startPoint y: 192, endPoint x: 509, endPoint y: 138, distance: 478.1
click at [509, 138] on div "You're managing a project that involves manufacturing a new line of smartphones…" at bounding box center [784, 280] width 563 height 364
drag, startPoint x: 900, startPoint y: 429, endPoint x: 520, endPoint y: 133, distance: 481.7
click at [520, 133] on div "You're managing a project that involves manufacturing a new line of smartphones…" at bounding box center [784, 280] width 563 height 364
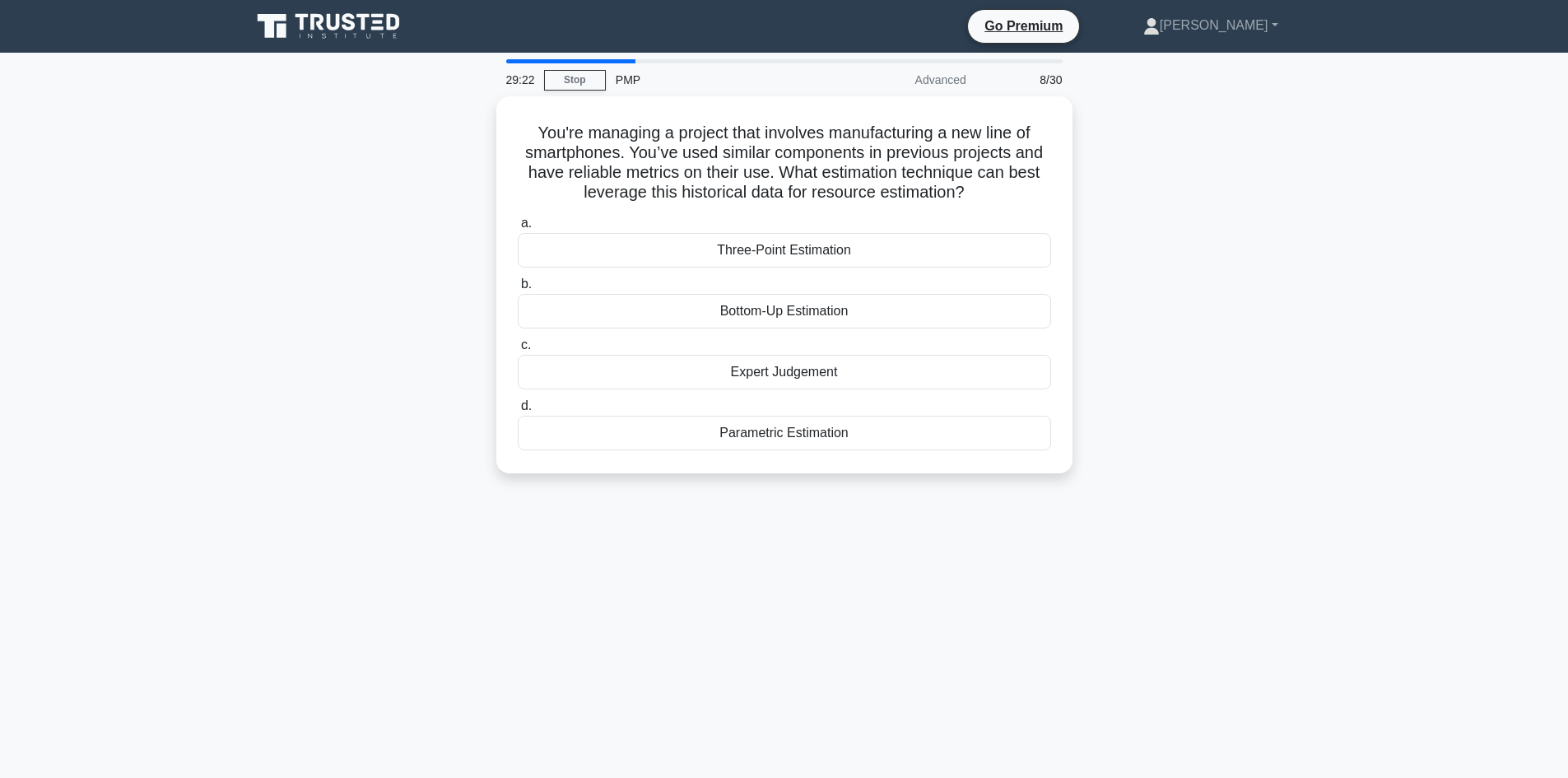
click at [411, 377] on div "You're managing a project that involves manufacturing a new line of smartphones…" at bounding box center [784, 294] width 1087 height 396
click at [857, 425] on div "Parametric Estimation" at bounding box center [784, 428] width 533 height 34
click at [517, 407] on input "d. Parametric Estimation" at bounding box center [517, 401] width 0 height 11
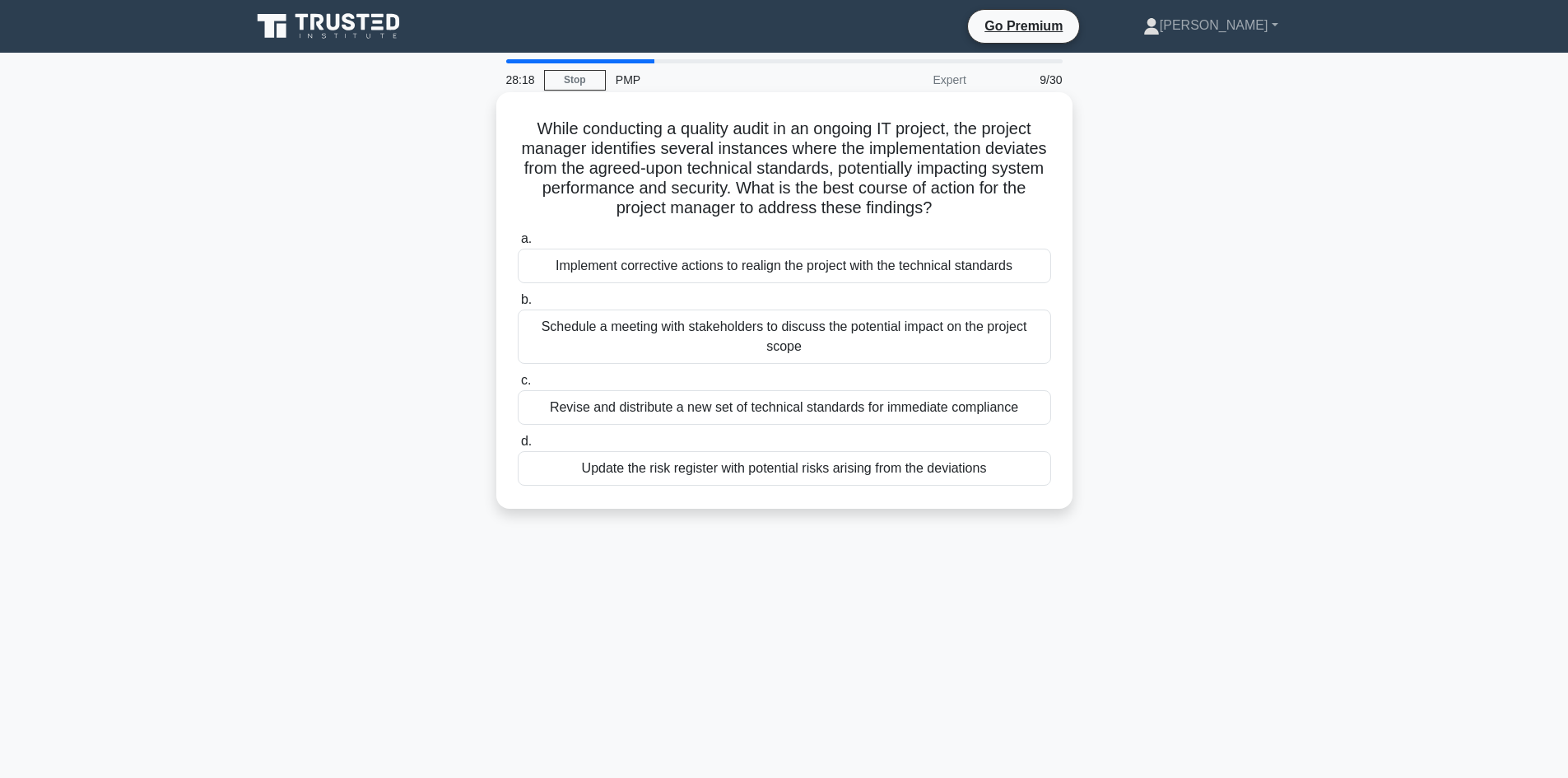
click at [578, 333] on div "Schedule a meeting with stakeholders to discuss the potential impact on the pro…" at bounding box center [784, 336] width 533 height 54
click at [517, 305] on input "b. Schedule a meeting with stakeholders to discuss the potential impact on the …" at bounding box center [517, 300] width 0 height 11
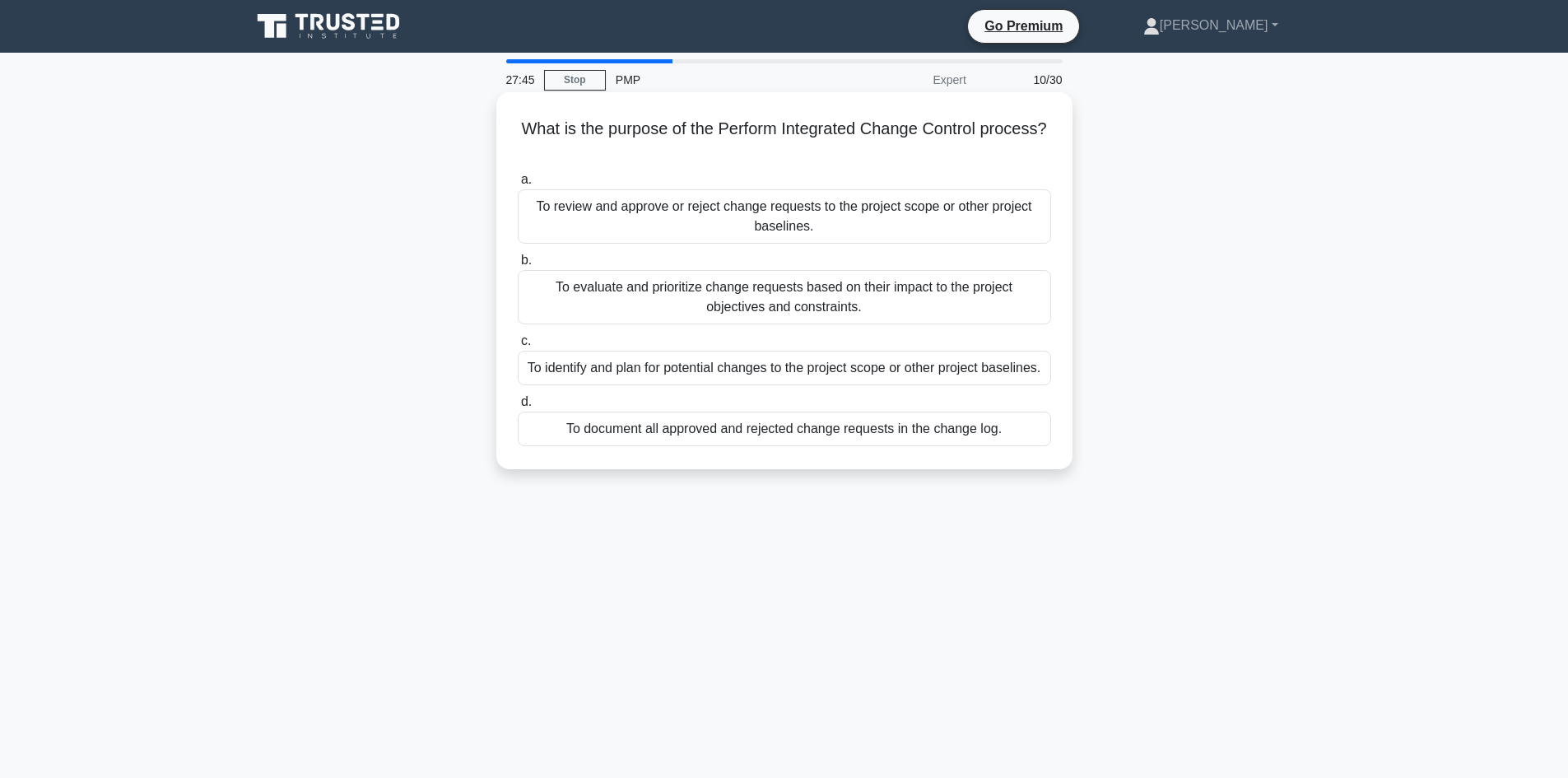
click at [704, 214] on div "To review and approve or reject change requests to the project scope or other p…" at bounding box center [784, 215] width 533 height 54
click at [517, 185] on input "a. To review and approve or reject change requests to the project scope or othe…" at bounding box center [517, 179] width 0 height 11
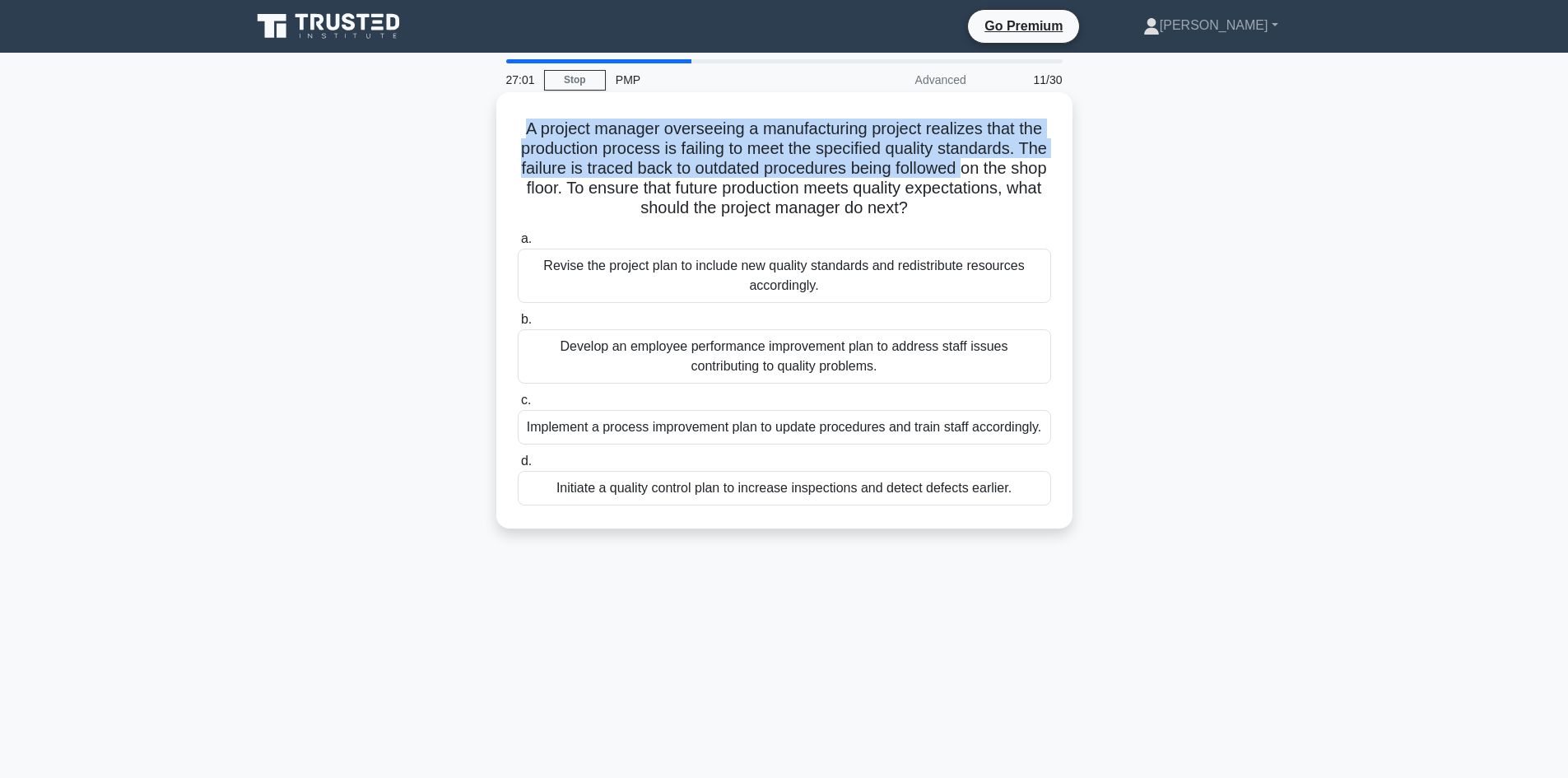
drag, startPoint x: 513, startPoint y: 137, endPoint x: 916, endPoint y: 147, distance: 403.1
click at [986, 160] on div "A project manager overseeing a manufacturing project realizes that the producti…" at bounding box center [784, 310] width 563 height 423
click at [708, 179] on h5 "A project manager overseeing a manufacturing project realizes that the producti…" at bounding box center [785, 168] width 537 height 100
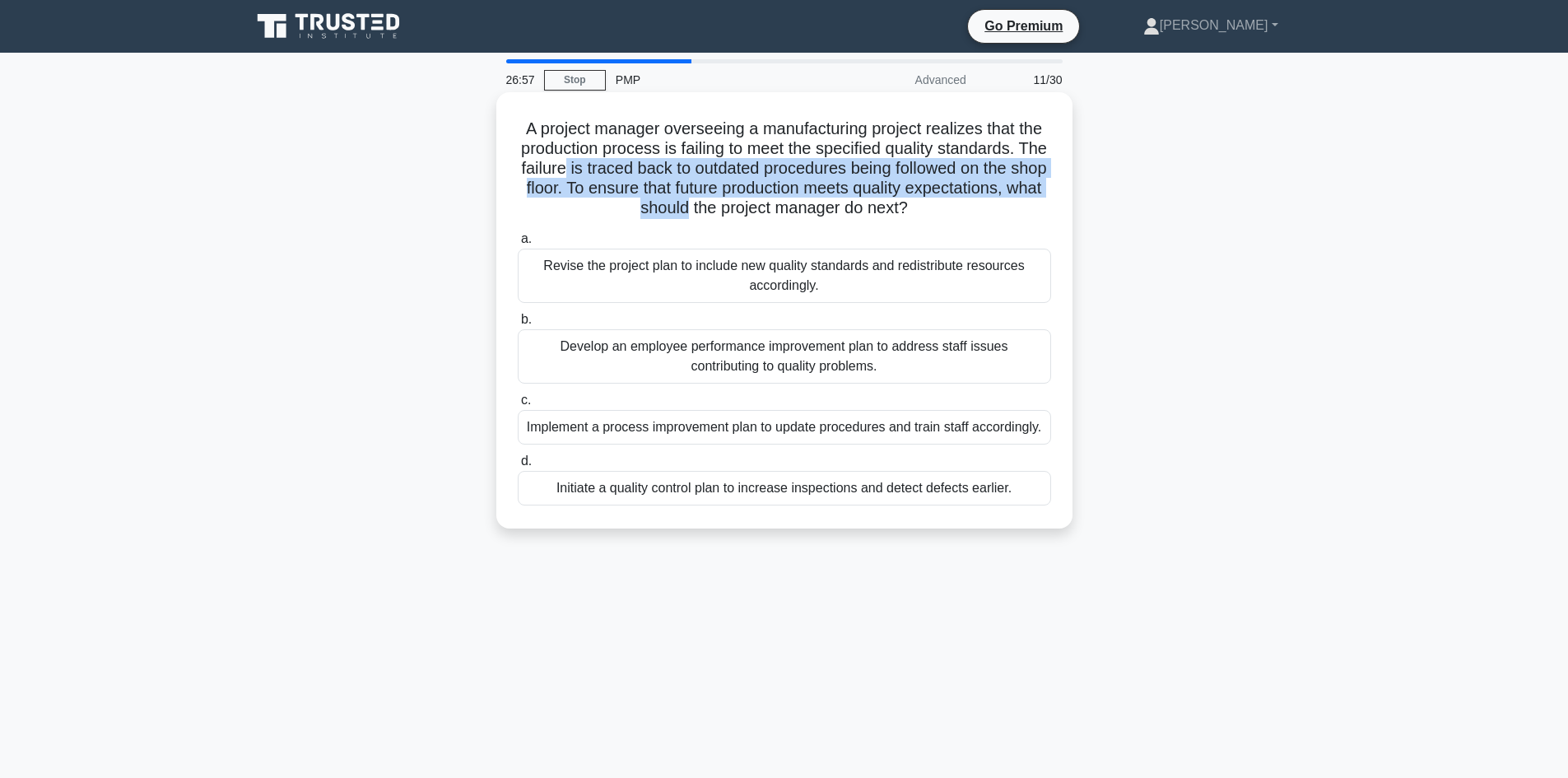
drag, startPoint x: 591, startPoint y: 175, endPoint x: 639, endPoint y: 190, distance: 50.3
click at [681, 198] on h5 "A project manager overseeing a manufacturing project realizes that the producti…" at bounding box center [785, 168] width 537 height 100
click at [637, 193] on h5 "A project manager overseeing a manufacturing project realizes that the producti…" at bounding box center [785, 168] width 537 height 100
click at [604, 191] on h5 "A project manager overseeing a manufacturing project realizes that the producti…" at bounding box center [785, 168] width 537 height 100
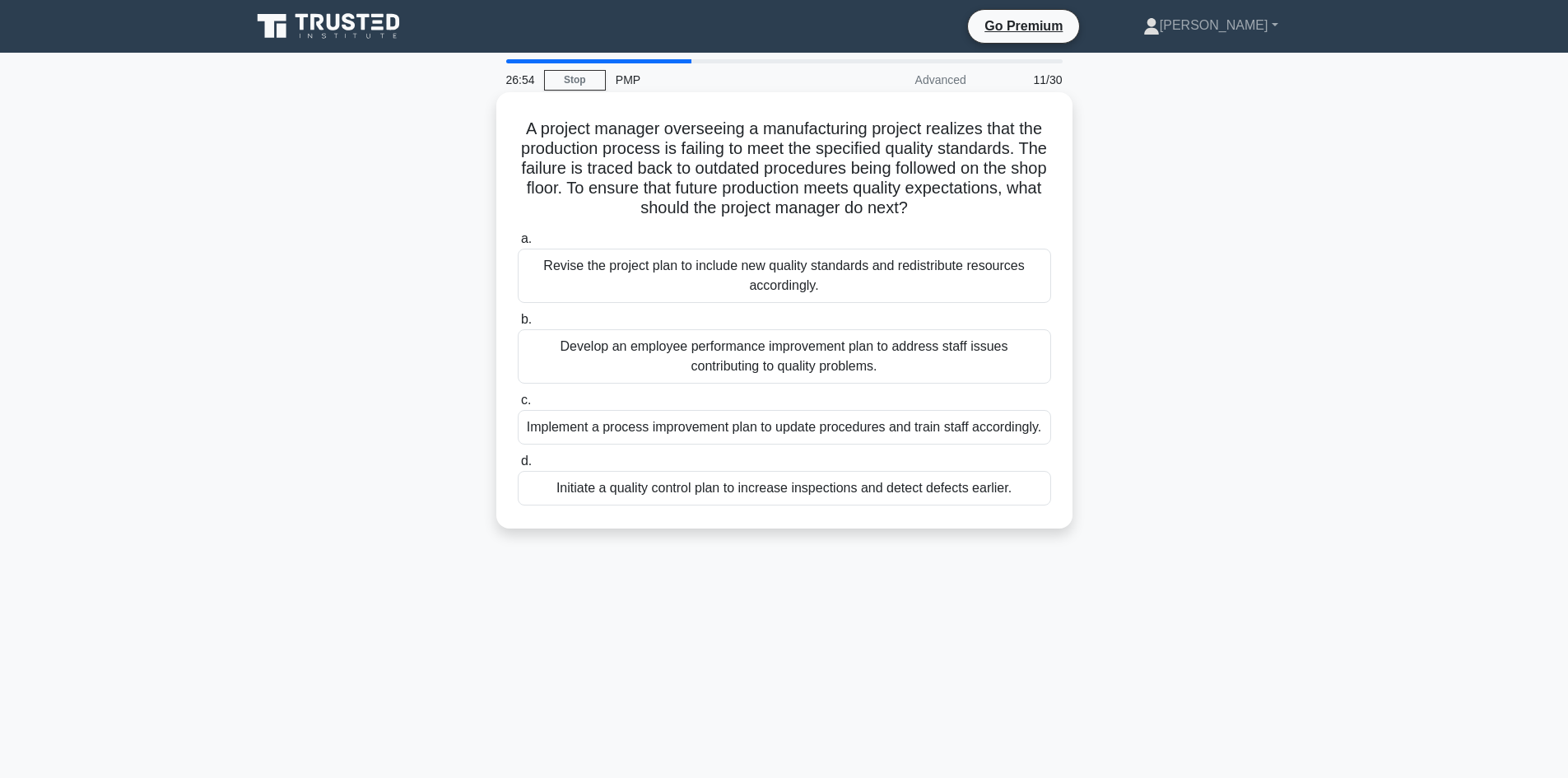
drag, startPoint x: 622, startPoint y: 192, endPoint x: 966, endPoint y: 211, distance: 344.5
click at [966, 211] on h5 "A project manager overseeing a manufacturing project realizes that the producti…" at bounding box center [785, 168] width 537 height 100
click at [822, 271] on div "Revise the project plan to include new quality standards and redistribute resou…" at bounding box center [784, 275] width 533 height 54
click at [517, 245] on input "a. Revise the project plan to include new quality standards and redistribute re…" at bounding box center [517, 239] width 0 height 11
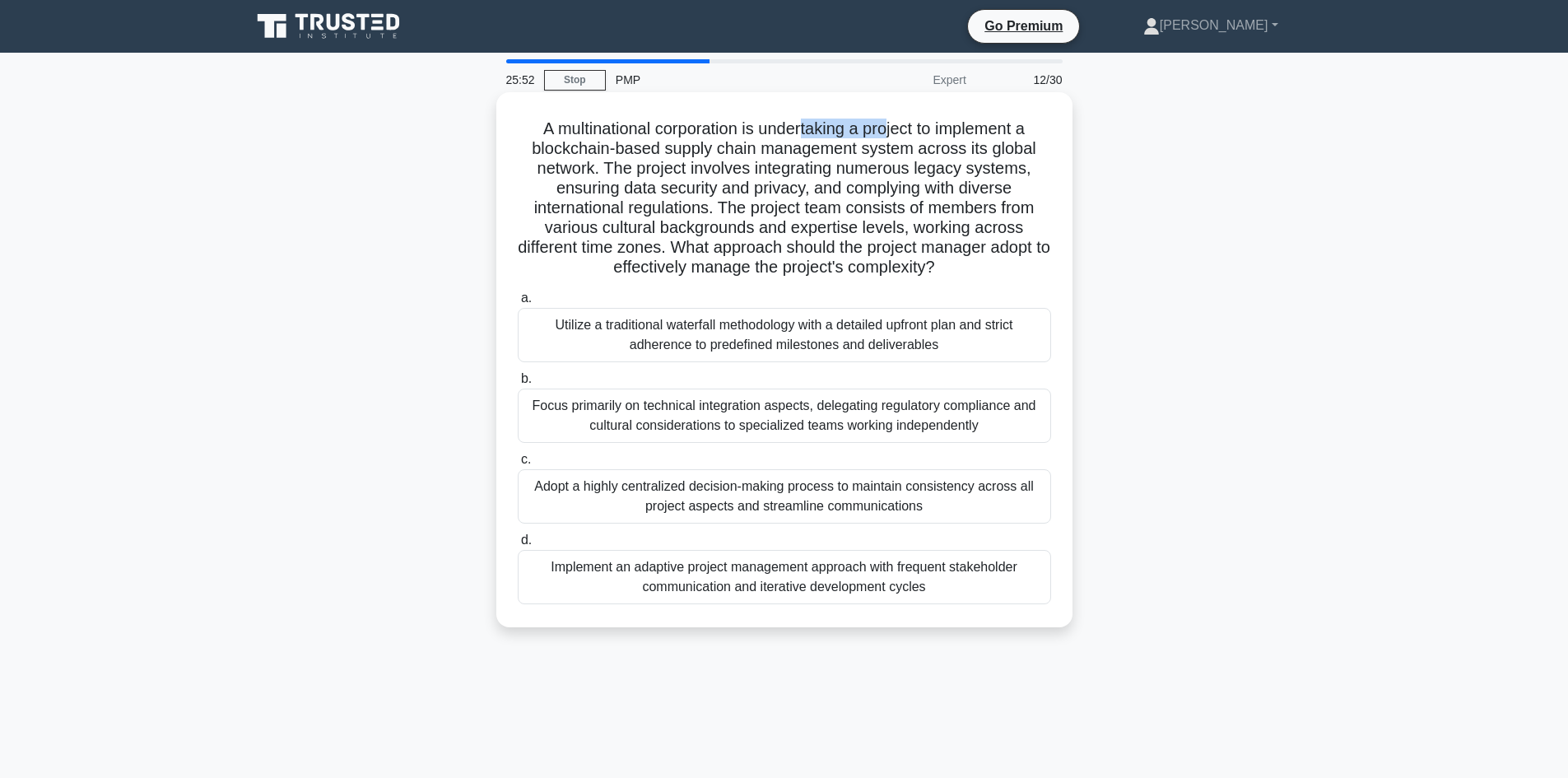
drag, startPoint x: 805, startPoint y: 137, endPoint x: 890, endPoint y: 139, distance: 85.0
click at [890, 139] on h5 "A multinational corporation is undertaking a project to implement a blockchain-…" at bounding box center [785, 198] width 537 height 159
click at [731, 593] on div "Implement an adaptive project management approach with frequent stakeholder com…" at bounding box center [784, 576] width 533 height 54
click at [517, 546] on input "d. Implement an adaptive project management approach with frequent stakeholder …" at bounding box center [517, 540] width 0 height 11
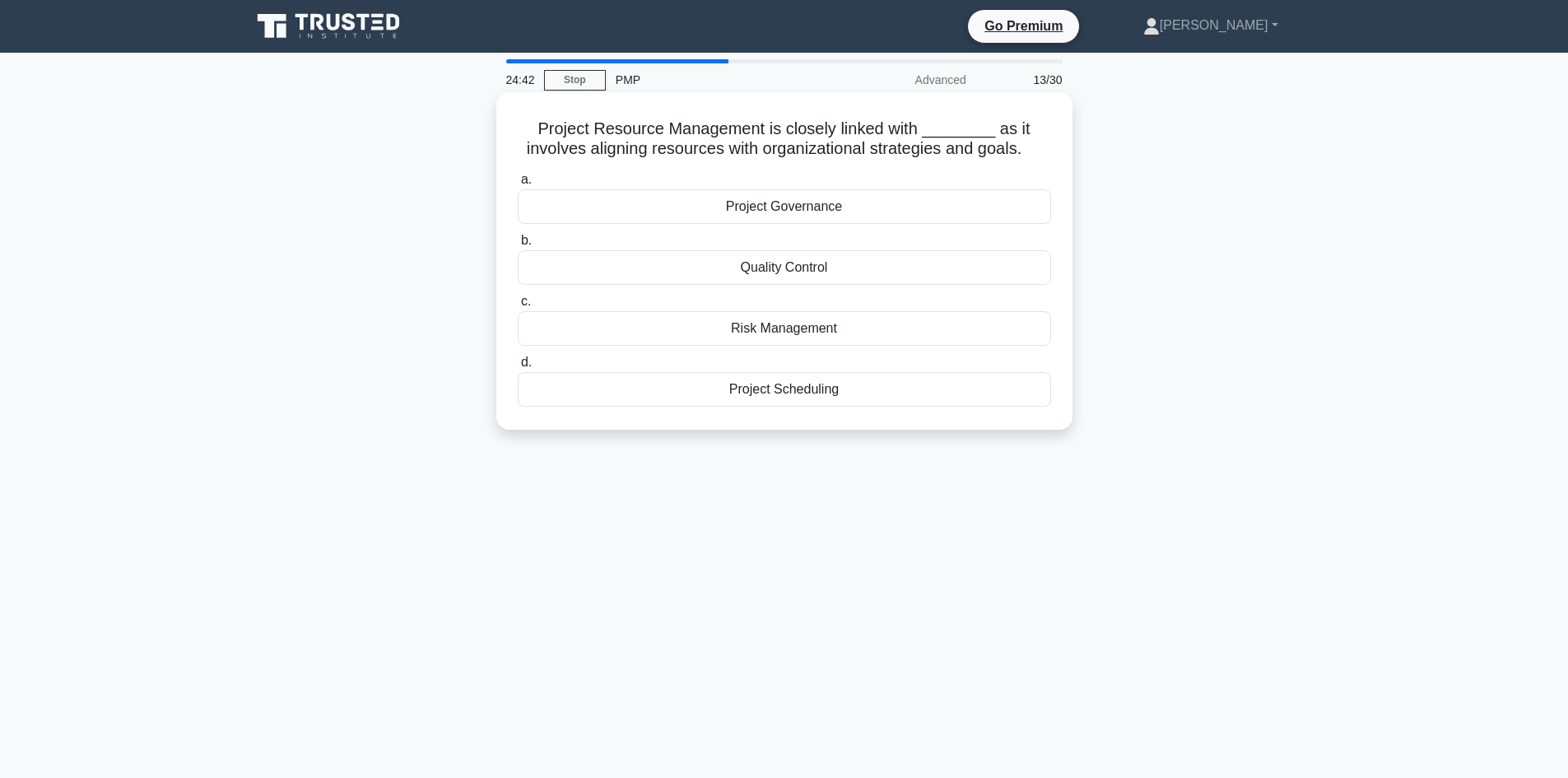
drag, startPoint x: 1031, startPoint y: 150, endPoint x: 531, endPoint y: 108, distance: 501.8
click at [527, 108] on div "Project Resource Management is closely linked with ________ as it involves alig…" at bounding box center [784, 261] width 563 height 325
click at [649, 194] on div "Project Governance" at bounding box center [784, 206] width 533 height 34
click at [517, 185] on input "a. Project Governance" at bounding box center [517, 179] width 0 height 11
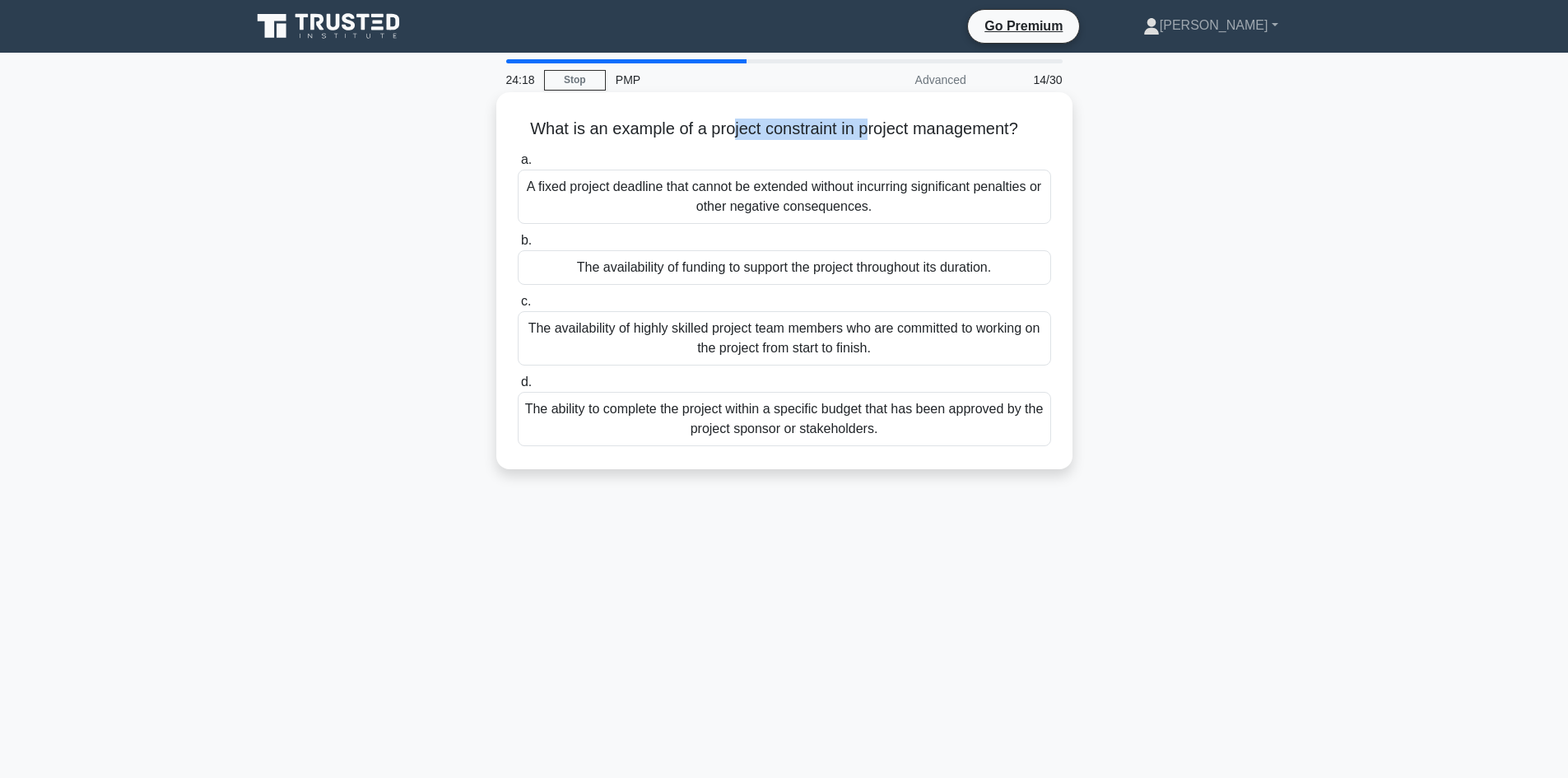
drag, startPoint x: 729, startPoint y: 128, endPoint x: 868, endPoint y: 132, distance: 139.1
click at [868, 132] on h5 "What is an example of a project constraint in project management? .spinner_0XTQ…" at bounding box center [785, 129] width 537 height 22
click at [669, 205] on div "A fixed project deadline that cannot be extended without incurring significant …" at bounding box center [784, 196] width 533 height 54
click at [517, 165] on input "a. A fixed project deadline that cannot be extended without incurring significa…" at bounding box center [517, 159] width 0 height 11
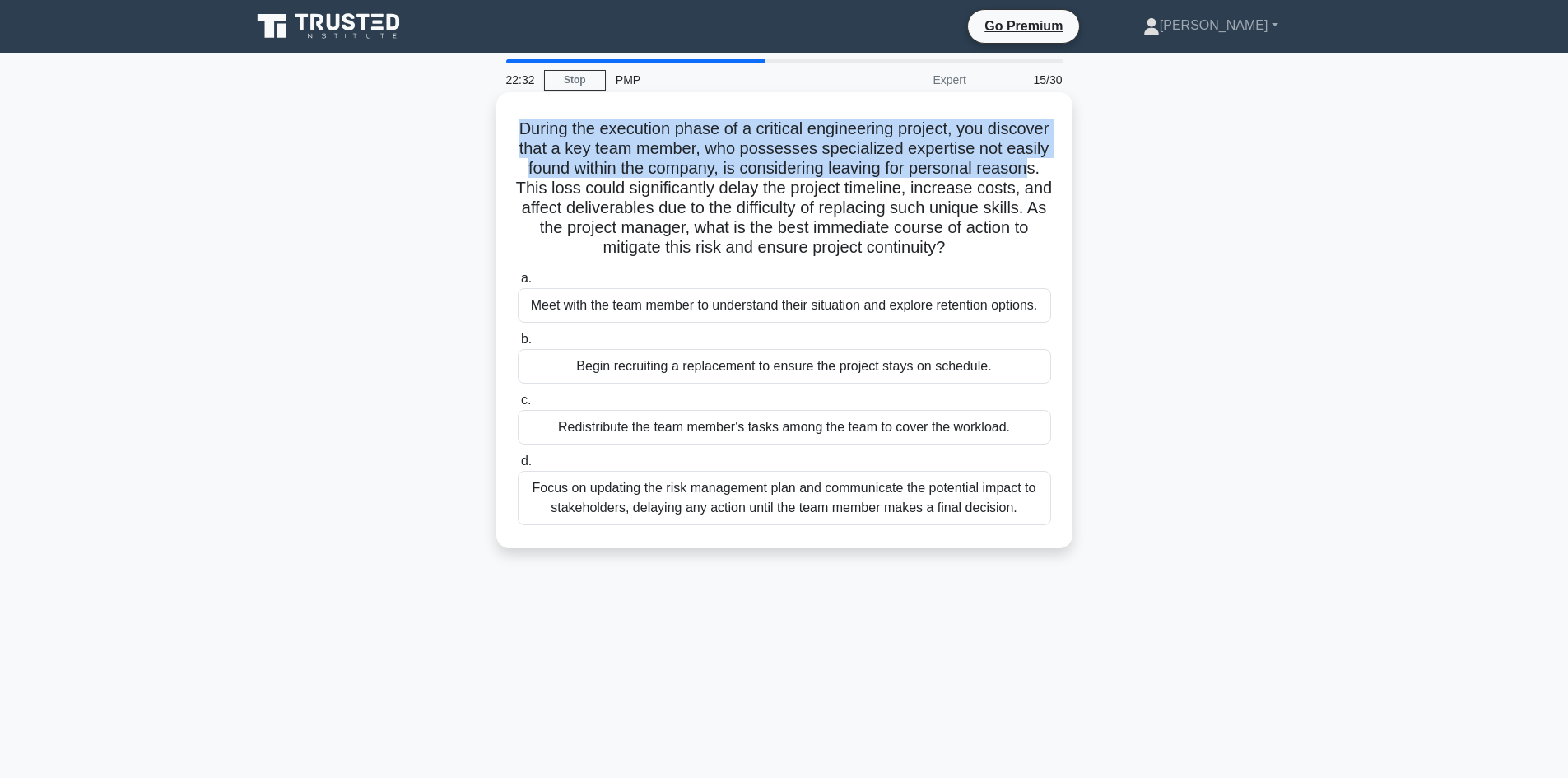
drag, startPoint x: 546, startPoint y: 135, endPoint x: 678, endPoint y: 188, distance: 142.2
click at [638, 187] on h5 "During the execution phase of a critical engineering project, you discover that…" at bounding box center [785, 188] width 537 height 140
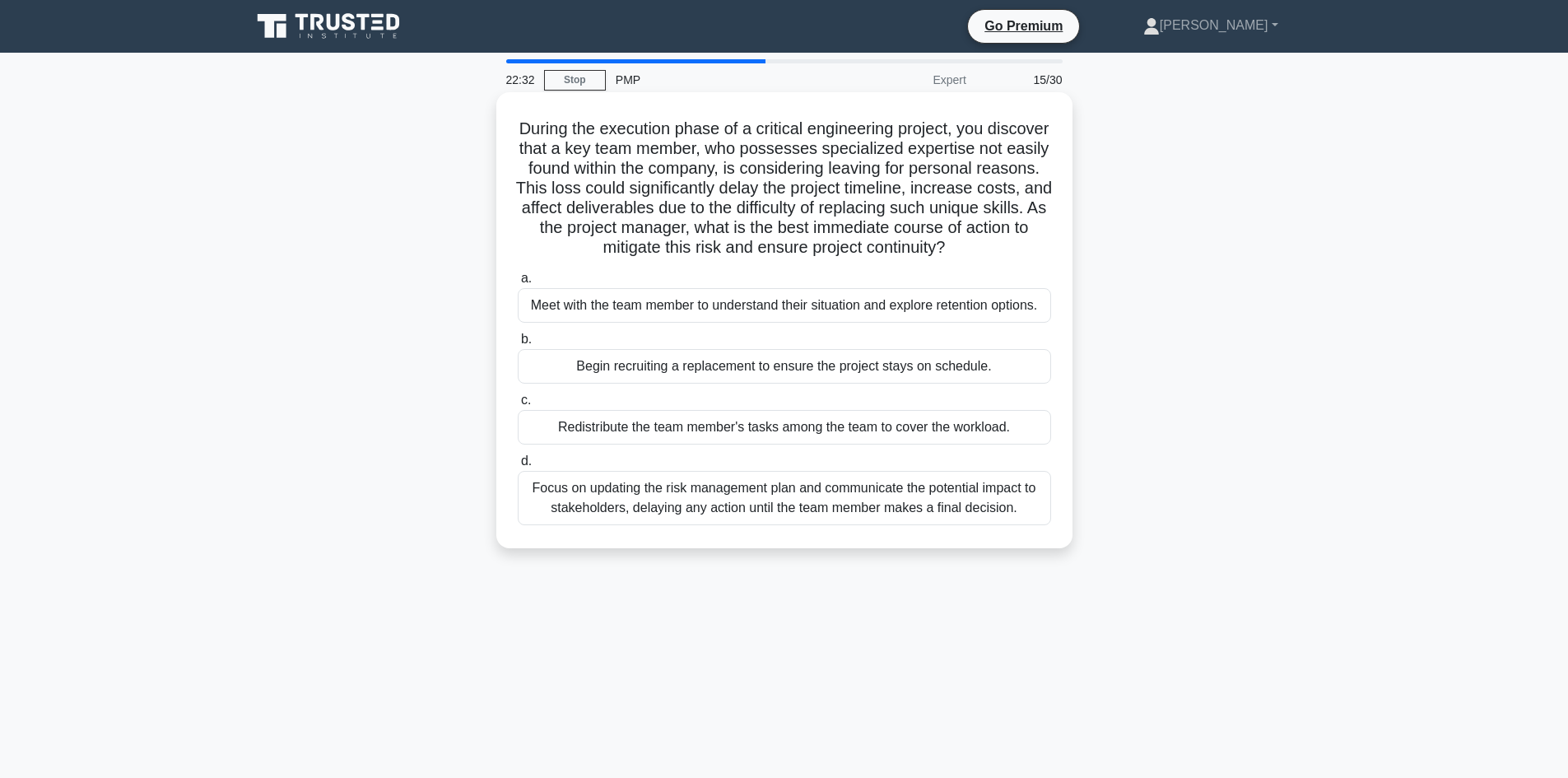
click at [678, 189] on h5 "During the execution phase of a critical engineering project, you discover that…" at bounding box center [785, 188] width 537 height 140
drag, startPoint x: 660, startPoint y: 190, endPoint x: 1041, endPoint y: 252, distance: 386.0
click at [1041, 252] on h5 "During the execution phase of a critical engineering project, you discover that…" at bounding box center [785, 188] width 537 height 140
click at [812, 283] on label "a. Meet with the team member to understand their situation and explore retentio…" at bounding box center [784, 295] width 533 height 54
click at [517, 283] on input "a. Meet with the team member to understand their situation and explore retentio…" at bounding box center [517, 278] width 0 height 11
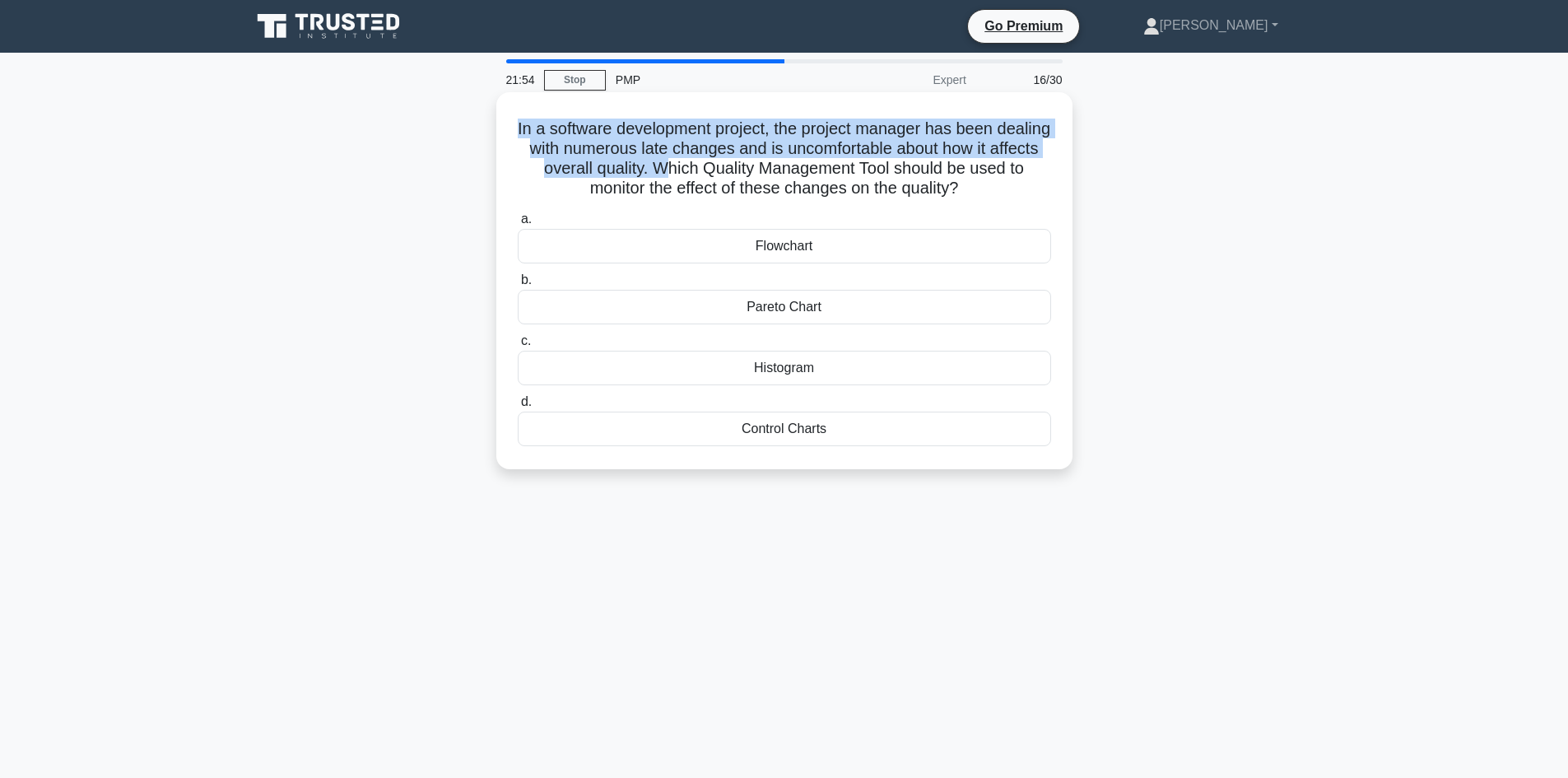
drag, startPoint x: 541, startPoint y: 139, endPoint x: 700, endPoint y: 170, distance: 162.0
click at [700, 170] on h5 "In a software development project, the project manager has been dealing with nu…" at bounding box center [785, 158] width 537 height 81
drag, startPoint x: 839, startPoint y: 436, endPoint x: 535, endPoint y: 128, distance: 432.8
click at [535, 128] on div "In a software development project, the project manager has been dealing with nu…" at bounding box center [784, 280] width 563 height 364
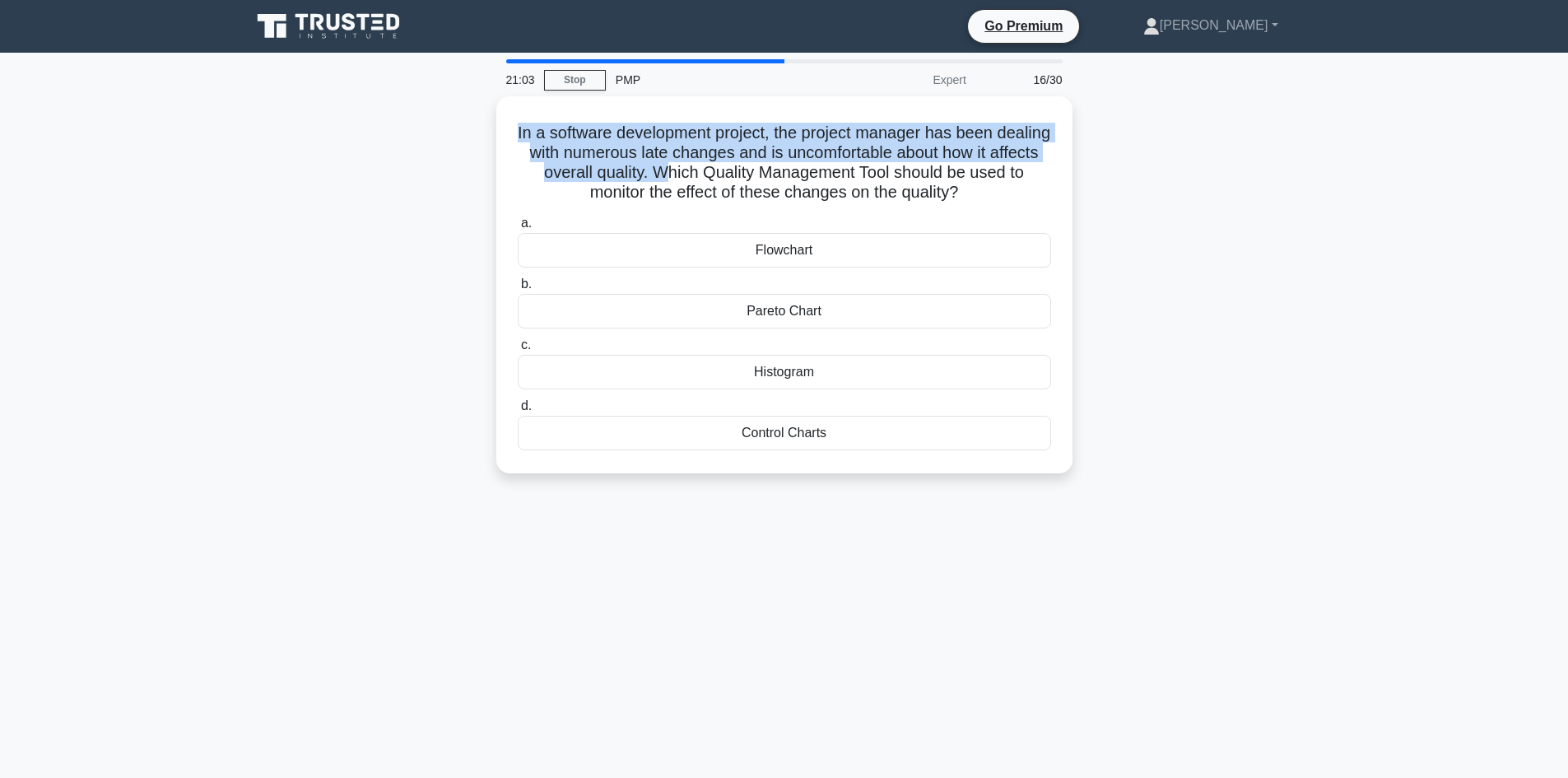
click at [351, 279] on div "In a software development project, the project manager has been dealing with nu…" at bounding box center [784, 294] width 1087 height 396
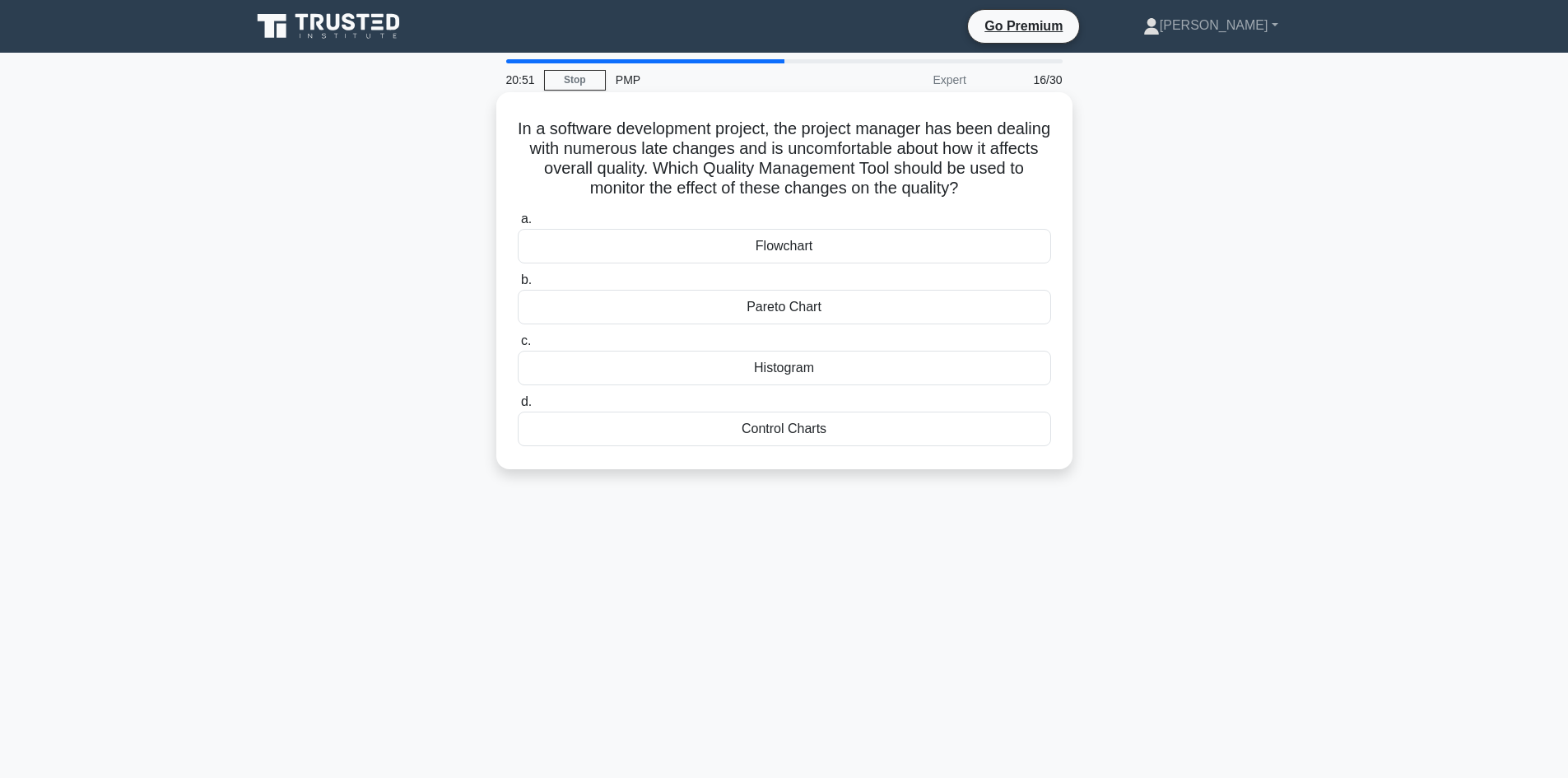
click at [636, 312] on div "Pareto Chart" at bounding box center [784, 307] width 533 height 34
click at [517, 285] on input "b. Pareto Chart" at bounding box center [517, 279] width 0 height 11
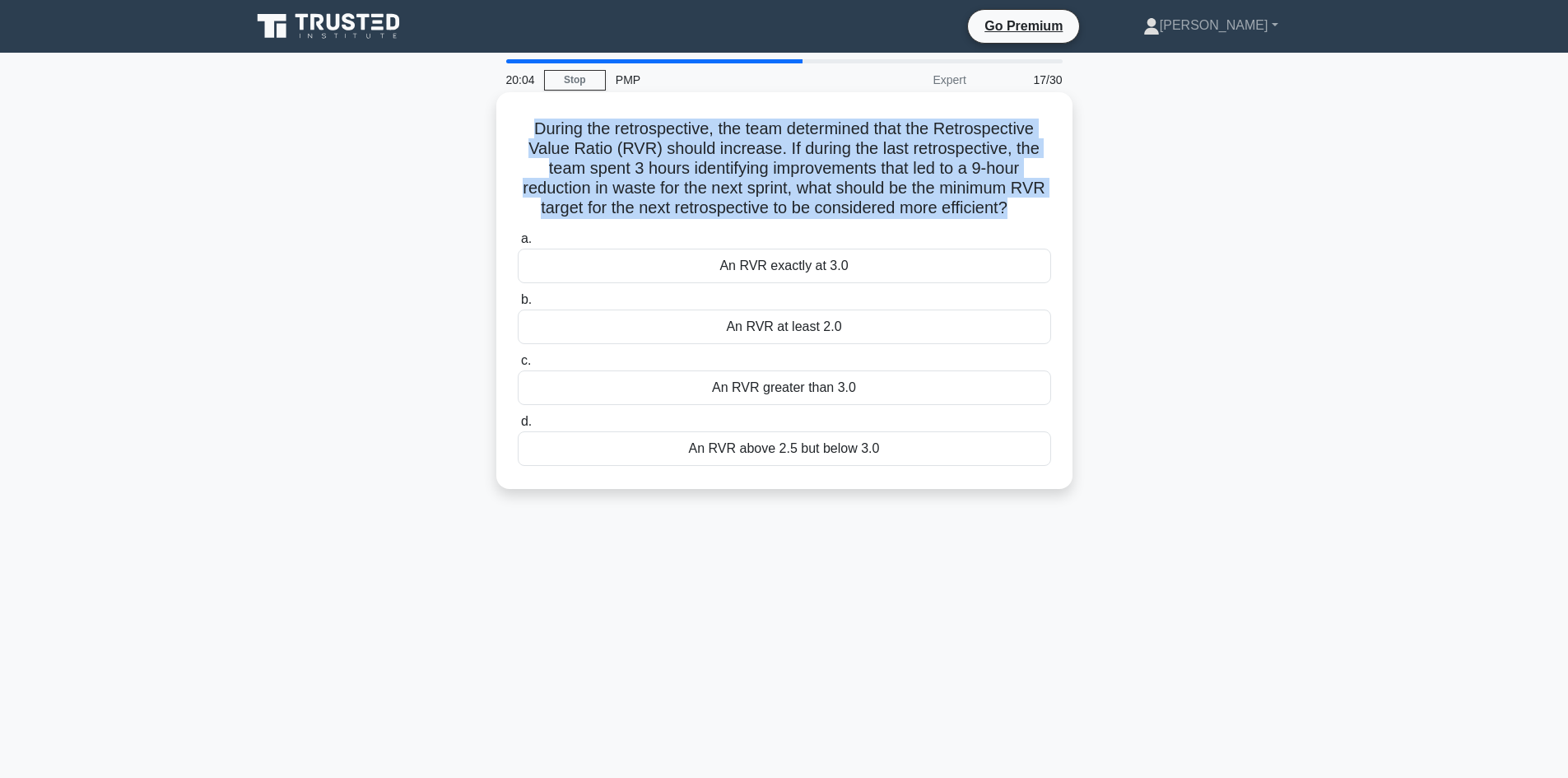
drag, startPoint x: 1049, startPoint y: 210, endPoint x: 516, endPoint y: 136, distance: 538.1
click at [516, 136] on h5 "During the retrospective, the team determined that the Retrospective Value Rati…" at bounding box center [785, 168] width 537 height 100
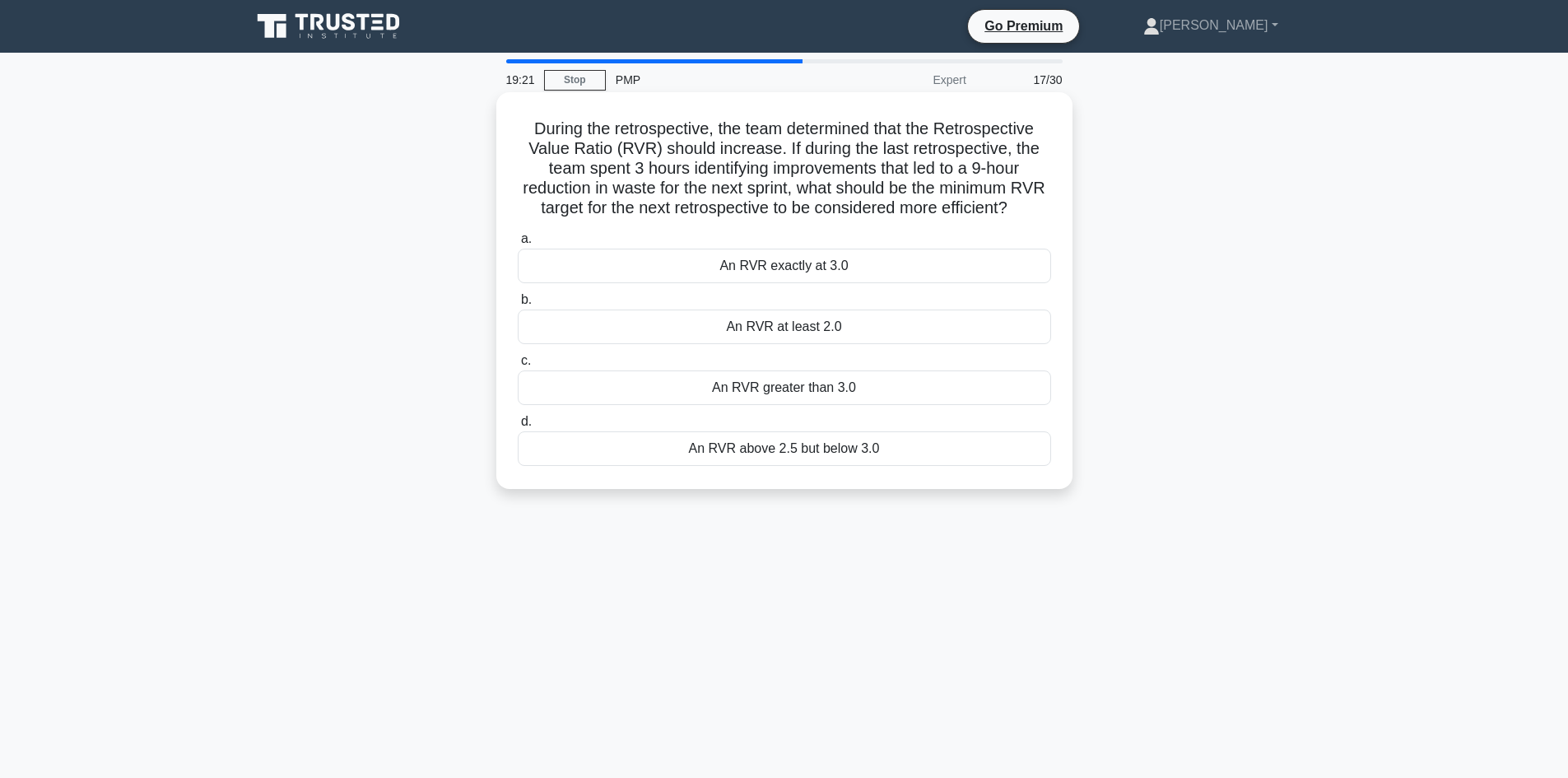
click at [716, 405] on div "An RVR greater than 3.0" at bounding box center [784, 388] width 533 height 34
click at [517, 366] on input "c. An RVR greater than 3.0" at bounding box center [517, 360] width 0 height 11
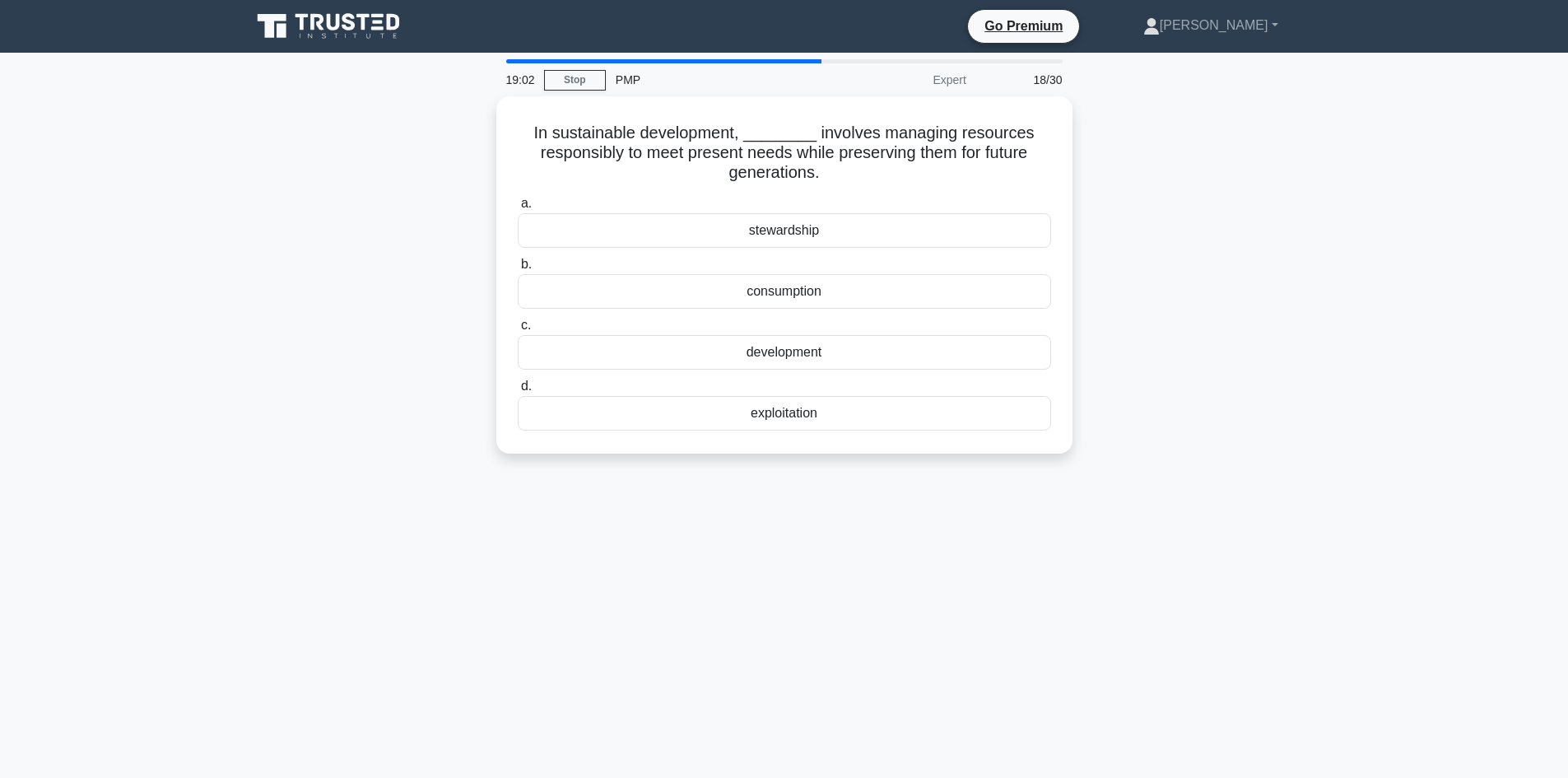
click at [426, 175] on div "In sustainable development, ________ involves managing resources responsibly to…" at bounding box center [784, 284] width 1087 height 377
drag, startPoint x: 831, startPoint y: 162, endPoint x: 525, endPoint y: 131, distance: 307.6
click at [525, 131] on h5 "In sustainable development, ________ involves managing resources responsibly to…" at bounding box center [785, 149] width 537 height 61
drag, startPoint x: 829, startPoint y: 425, endPoint x: 527, endPoint y: 121, distance: 428.5
click at [527, 121] on div "In sustainable development, ________ involves managing resources responsibly to…" at bounding box center [784, 270] width 563 height 344
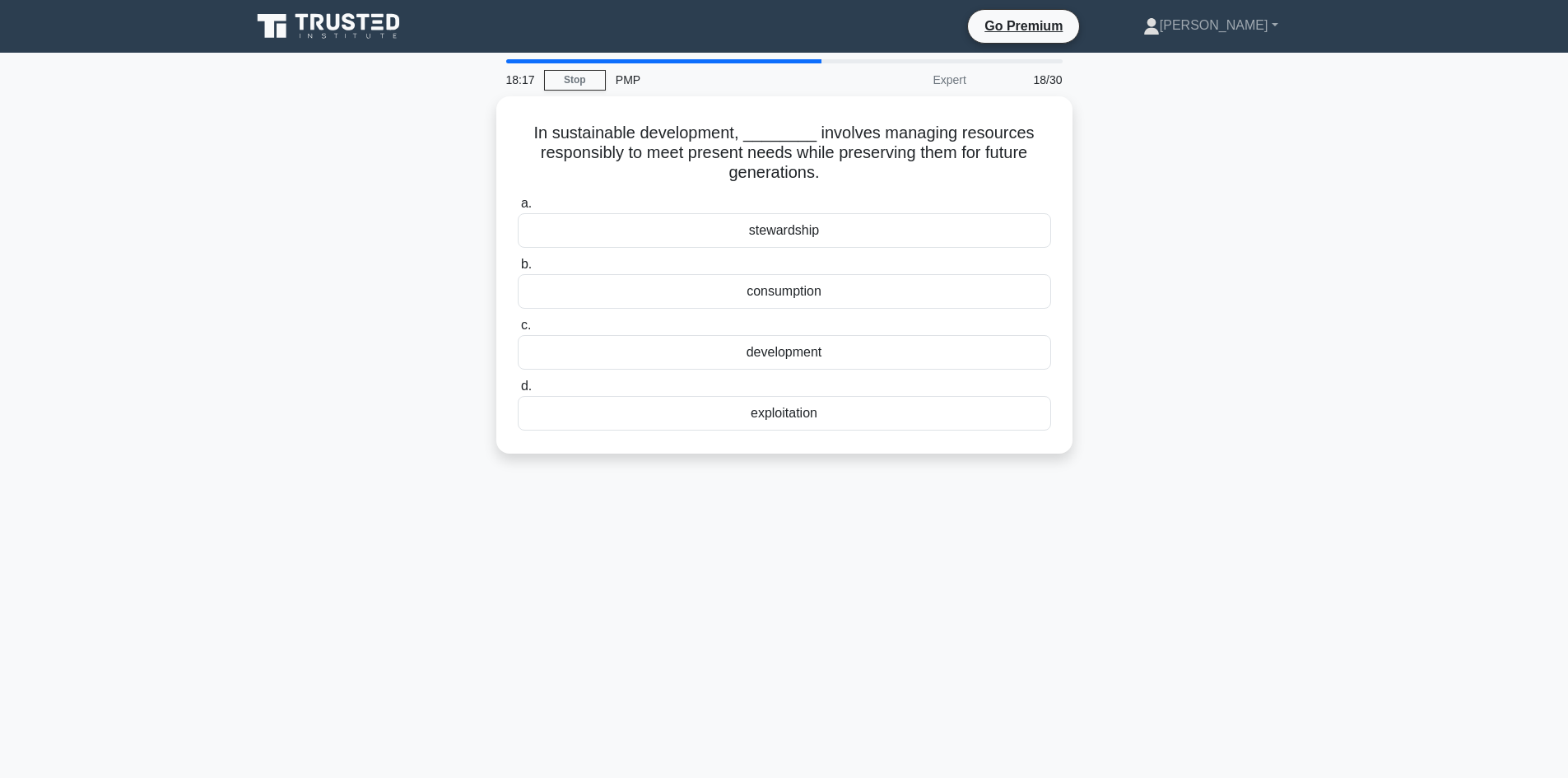
click at [407, 266] on div "In sustainable development, ________ involves managing resources responsibly to…" at bounding box center [784, 284] width 1087 height 377
click at [720, 349] on div "development" at bounding box center [784, 347] width 533 height 34
click at [517, 327] on input "c. development" at bounding box center [517, 321] width 0 height 11
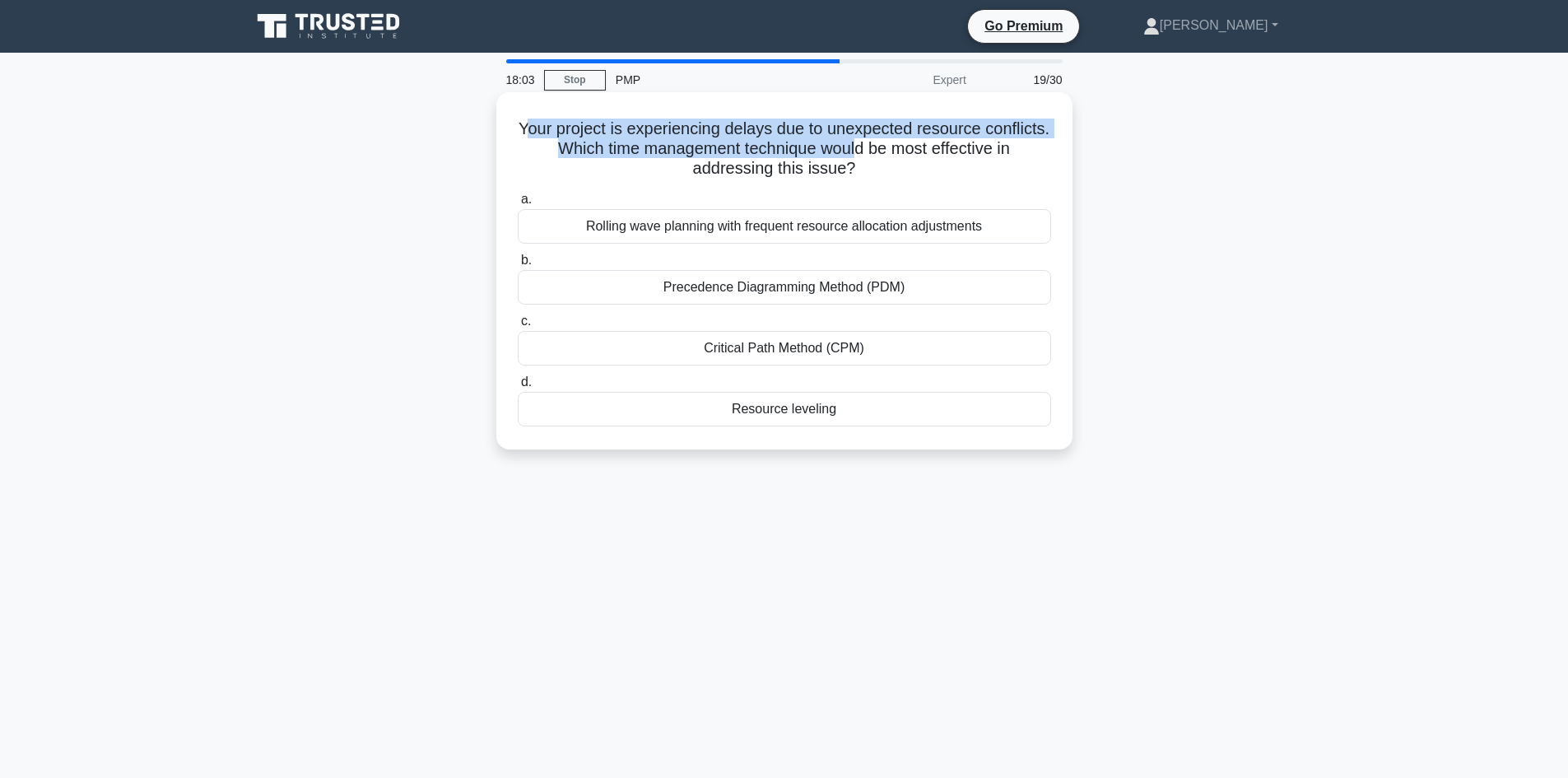
drag, startPoint x: 557, startPoint y: 132, endPoint x: 907, endPoint y: 153, distance: 350.6
click at [906, 154] on h5 "Your project is experiencing delays due to unexpected resource conflicts. Which…" at bounding box center [785, 149] width 537 height 61
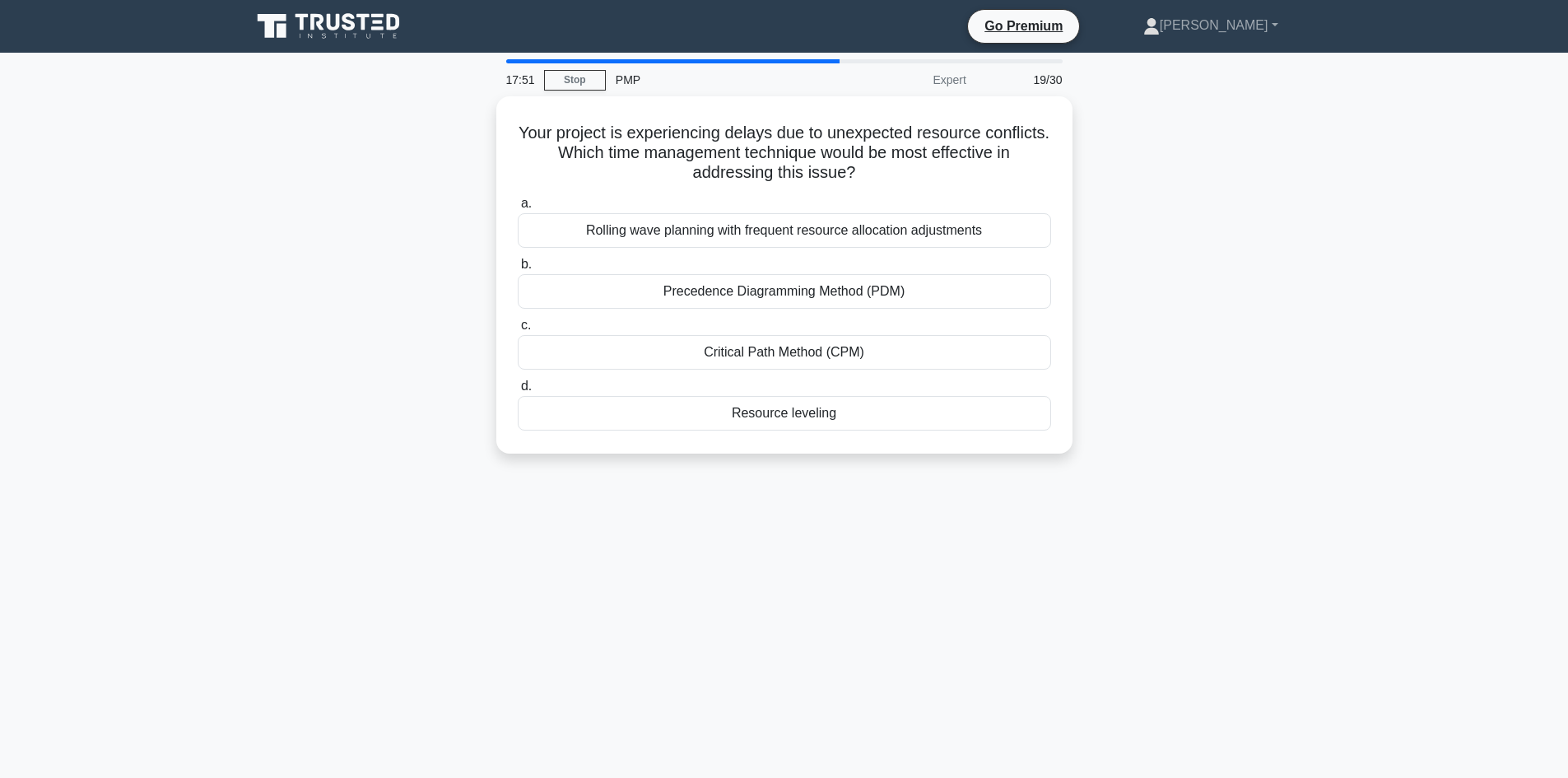
click at [1410, 291] on main "17:51 Stop PMP Expert 19/30 Your project is experiencing delays due to unexpect…" at bounding box center [784, 471] width 1568 height 836
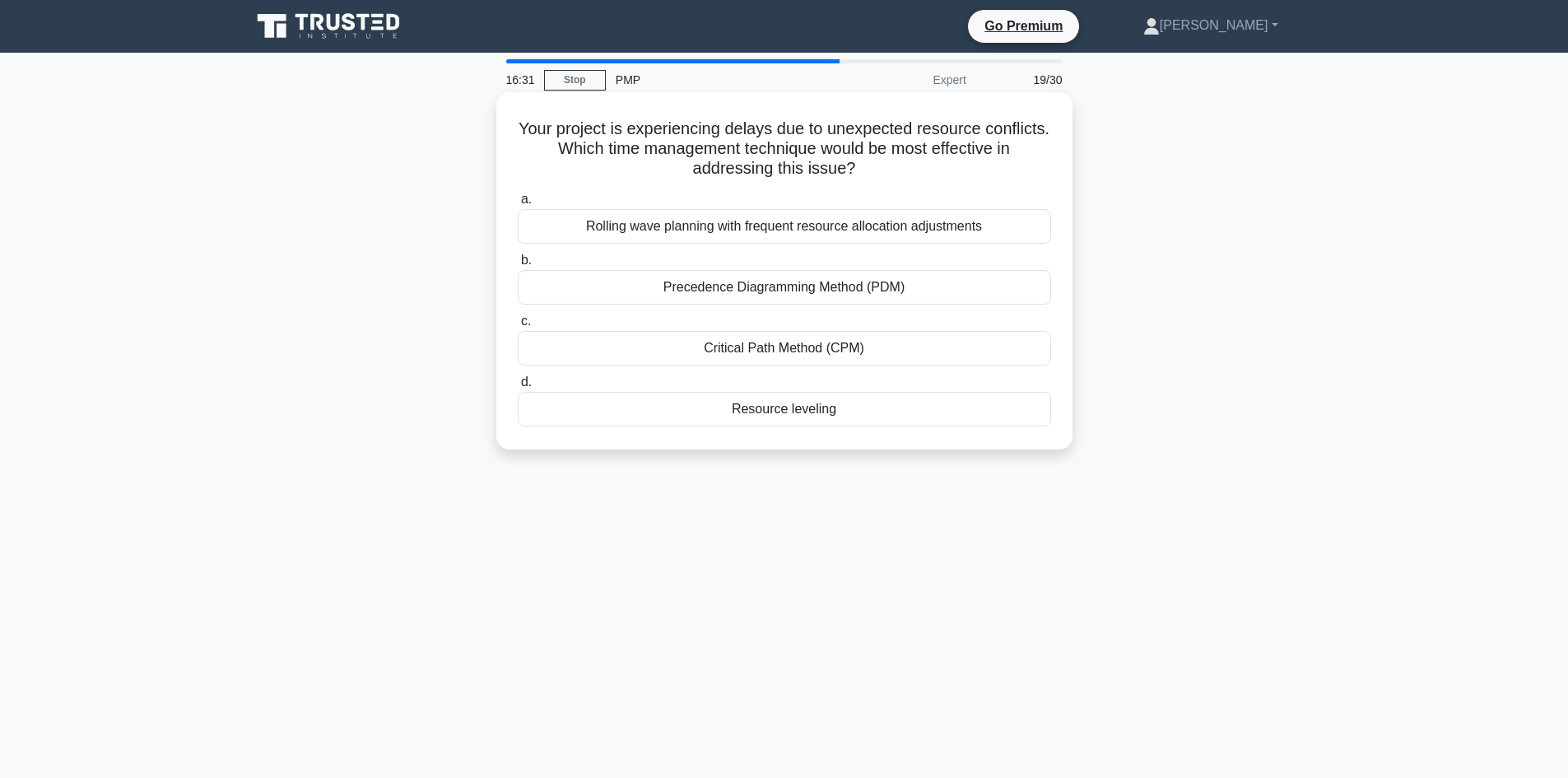
click at [785, 225] on div "Rolling wave planning with frequent resource allocation adjustments" at bounding box center [784, 226] width 533 height 34
click at [517, 205] on input "a. Rolling wave planning with frequent resource allocation adjustments" at bounding box center [517, 199] width 0 height 11
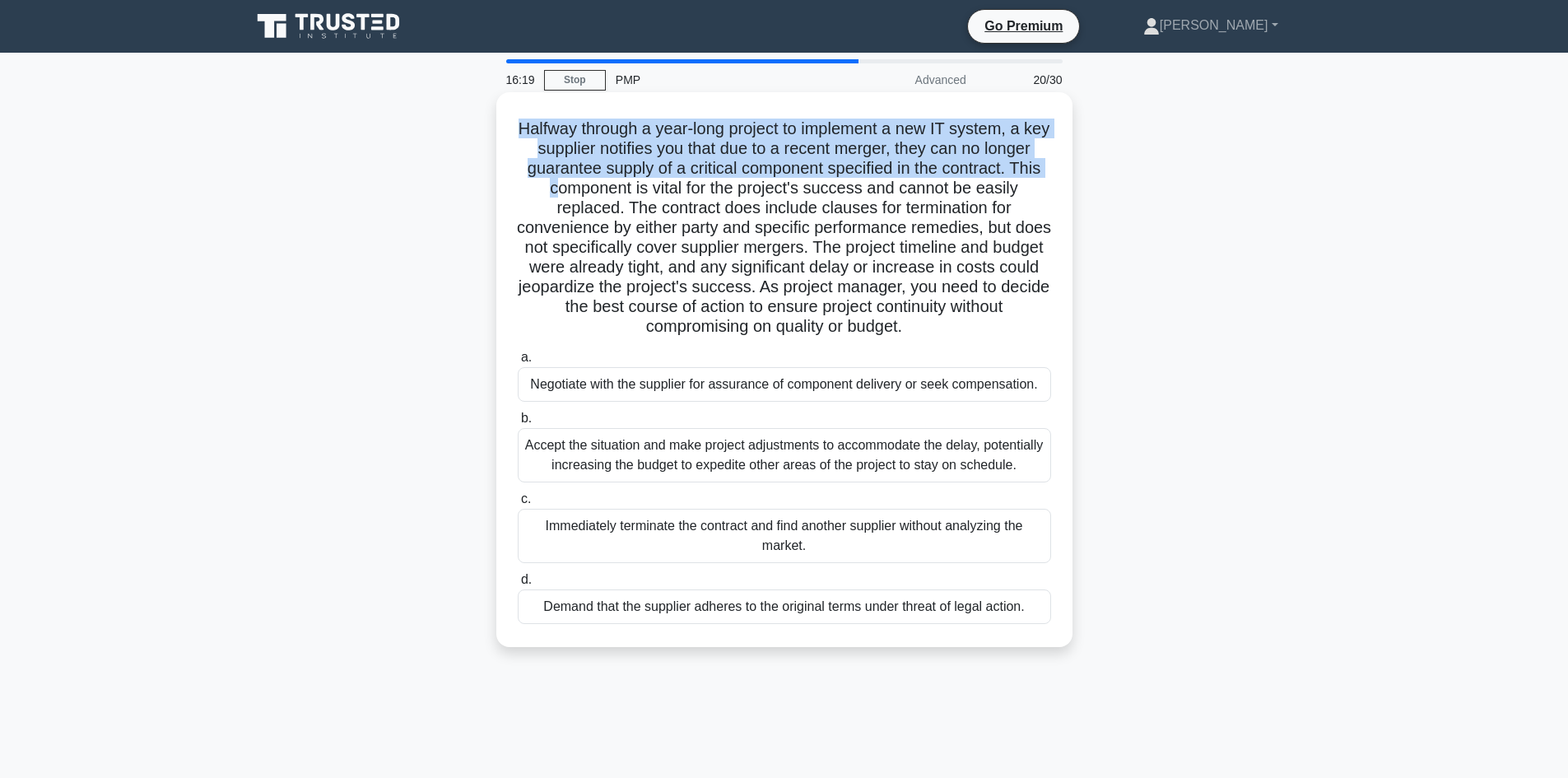
drag, startPoint x: 528, startPoint y: 126, endPoint x: 628, endPoint y: 180, distance: 113.6
click at [628, 180] on h5 "Halfway through a year-long project to implement a new IT system, a key supplie…" at bounding box center [785, 227] width 537 height 219
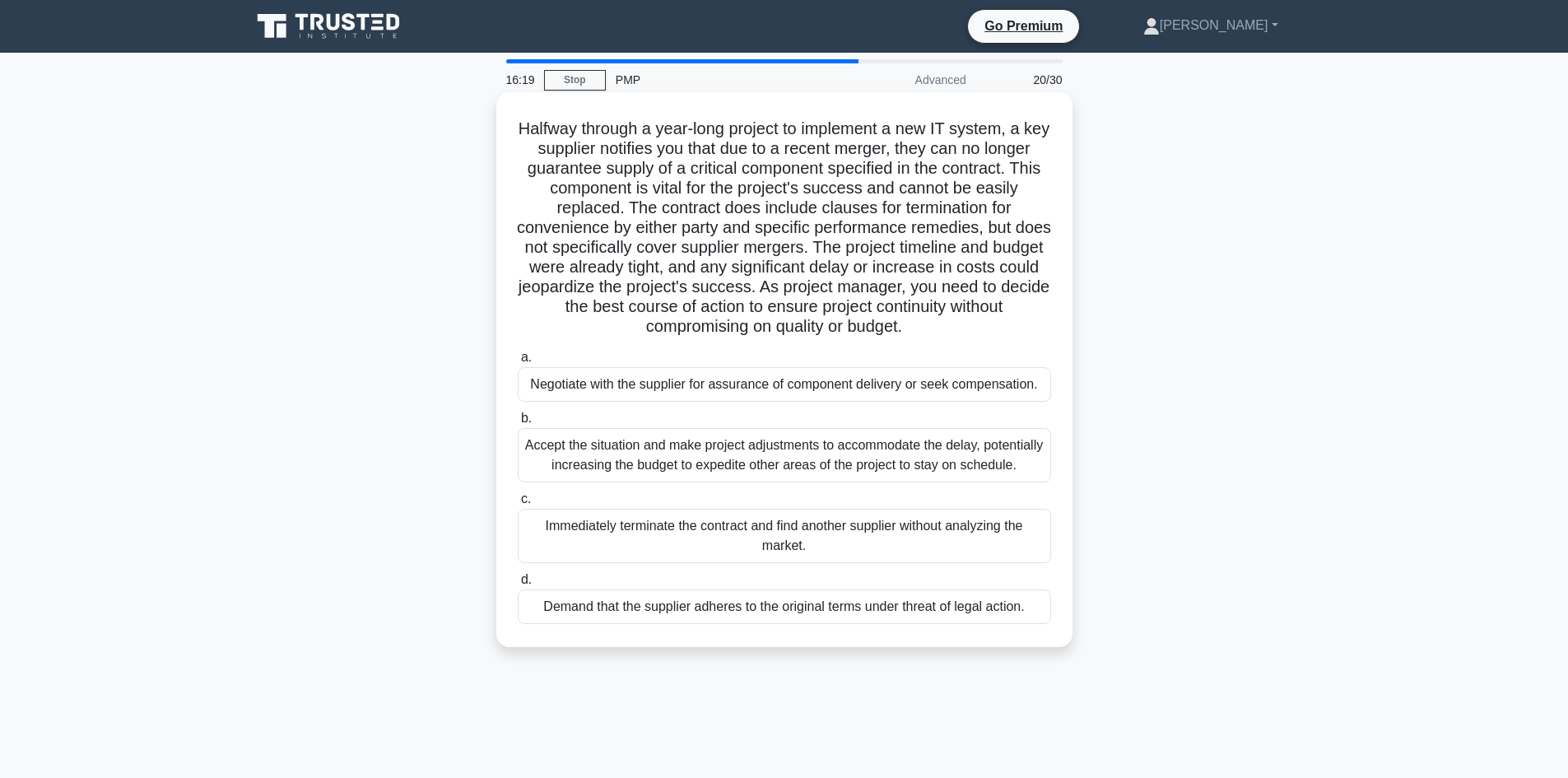
click at [667, 184] on h5 "Halfway through a year-long project to implement a new IT system, a key supplie…" at bounding box center [785, 227] width 537 height 219
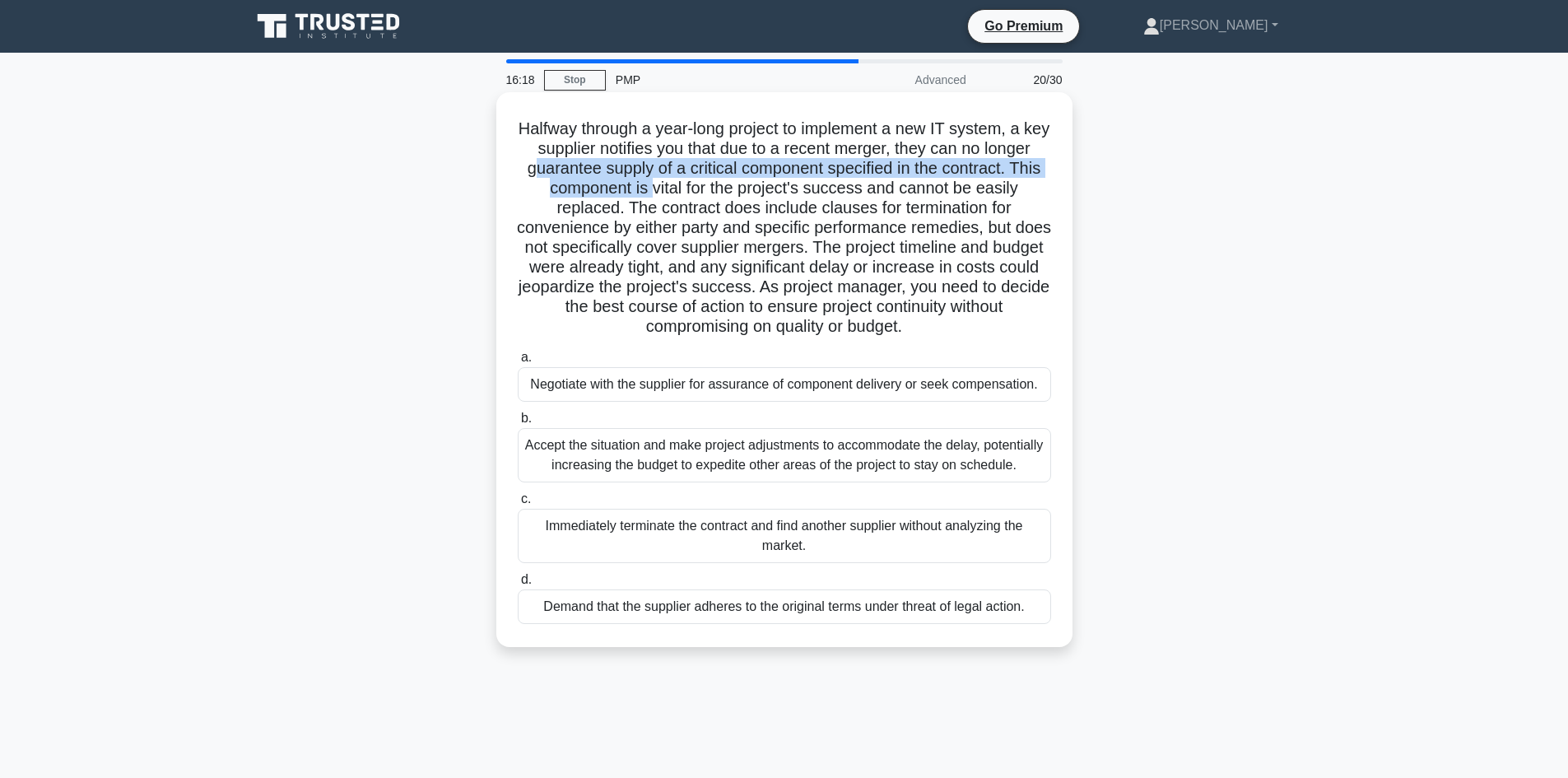
drag, startPoint x: 631, startPoint y: 179, endPoint x: 744, endPoint y: 191, distance: 113.6
click at [729, 184] on h5 "Halfway through a year-long project to implement a new IT system, a key supplie…" at bounding box center [785, 227] width 537 height 219
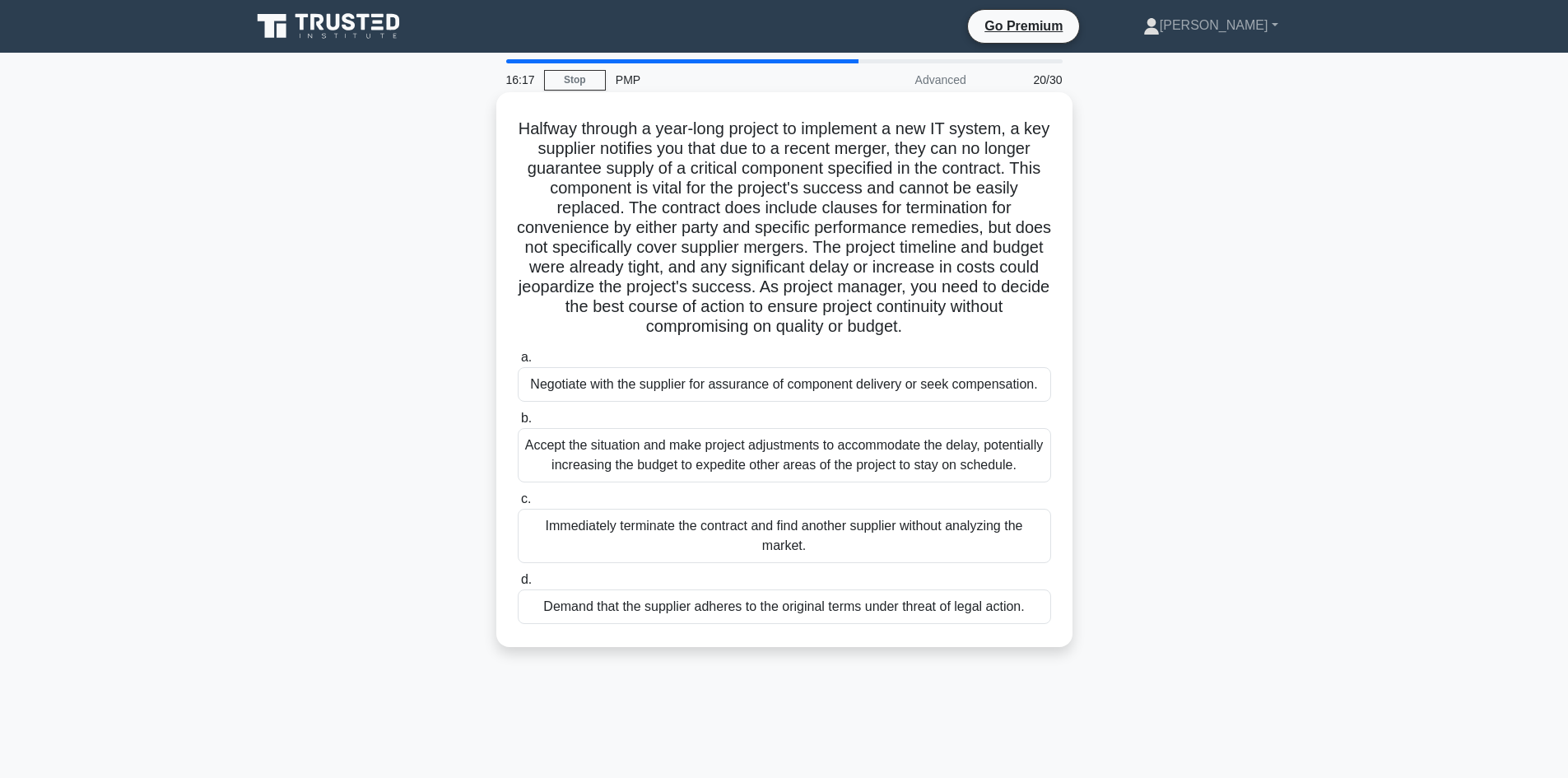
click at [801, 204] on h5 "Halfway through a year-long project to implement a new IT system, a key supplie…" at bounding box center [785, 227] width 537 height 219
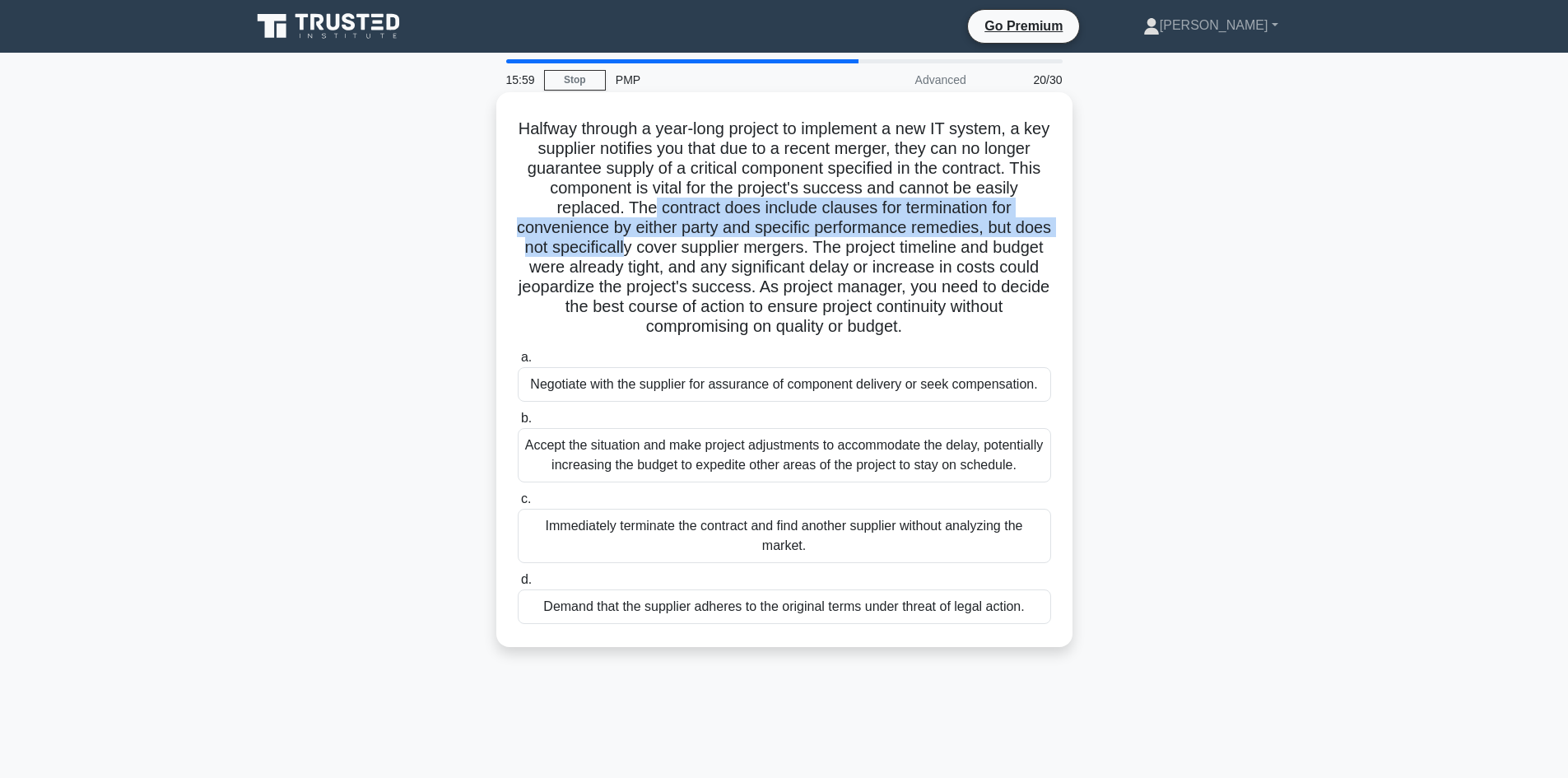
drag, startPoint x: 670, startPoint y: 205, endPoint x: 670, endPoint y: 256, distance: 51.0
click at [670, 256] on h5 "Halfway through a year-long project to implement a new IT system, a key supplie…" at bounding box center [785, 227] width 537 height 219
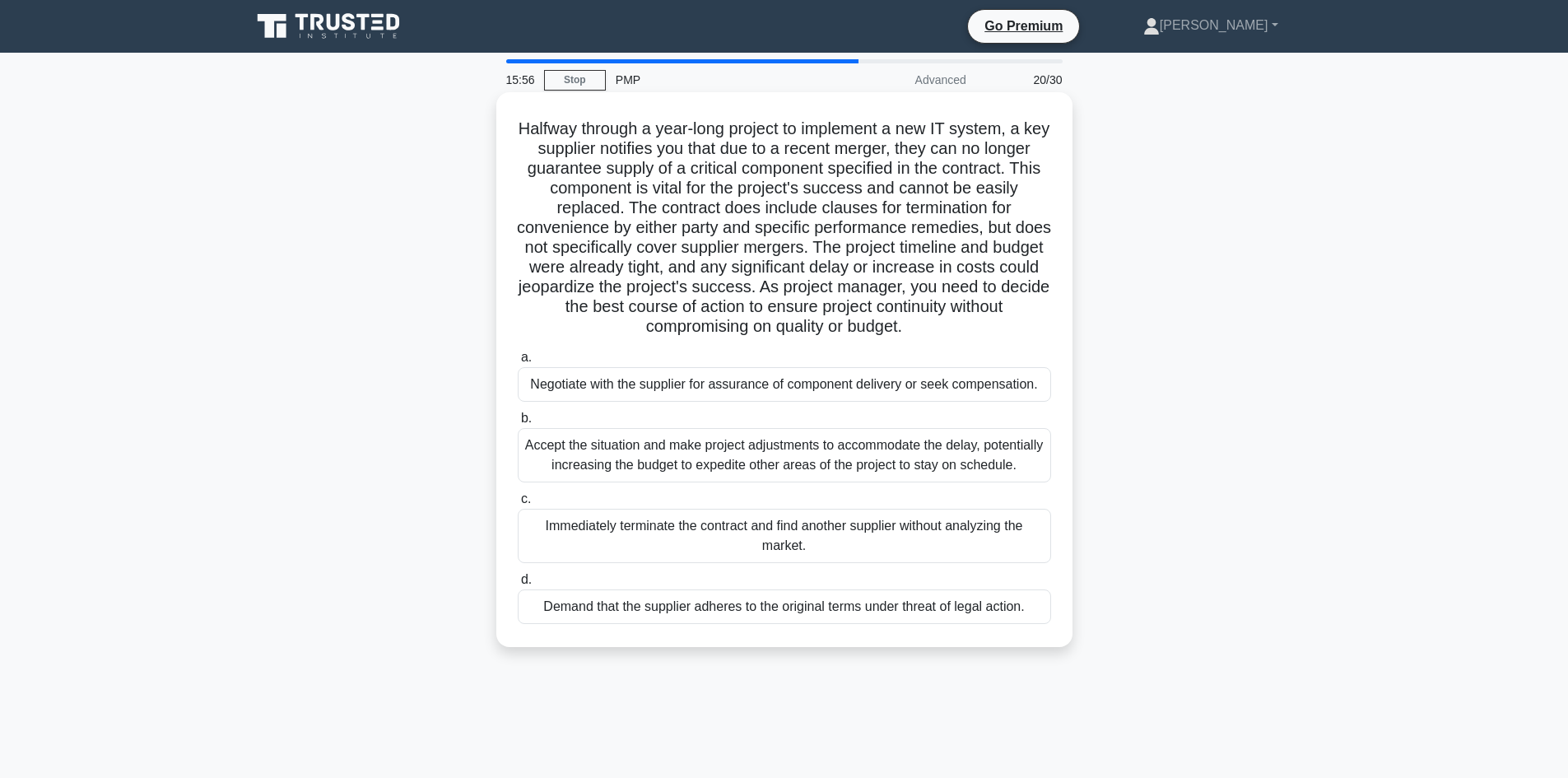
click at [741, 281] on h5 "Halfway through a year-long project to implement a new IT system, a key supplie…" at bounding box center [785, 227] width 537 height 219
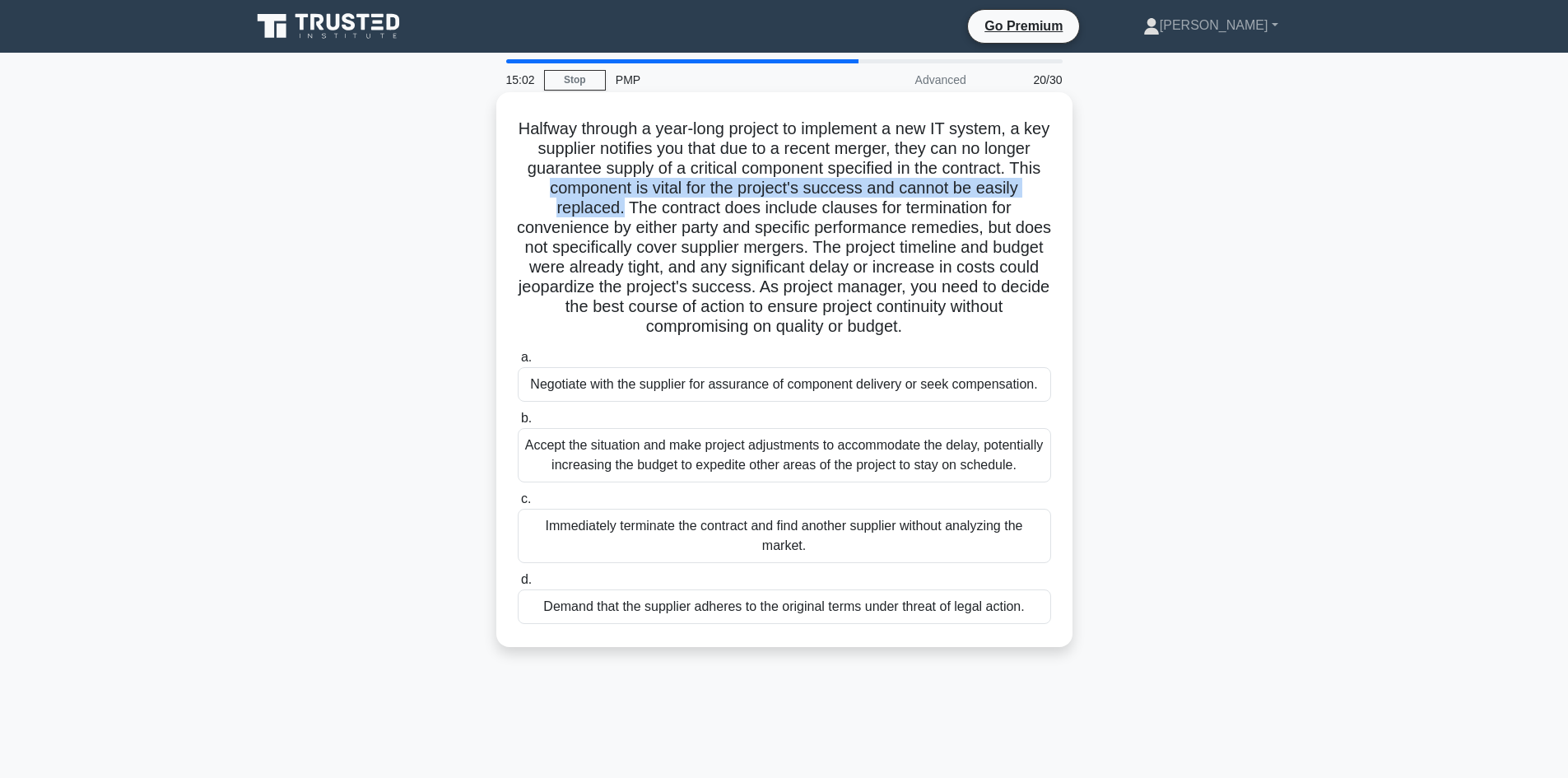
drag, startPoint x: 616, startPoint y: 189, endPoint x: 640, endPoint y: 200, distance: 26.4
click at [640, 200] on h5 "Halfway through a year-long project to implement a new IT system, a key supplie…" at bounding box center [785, 227] width 537 height 219
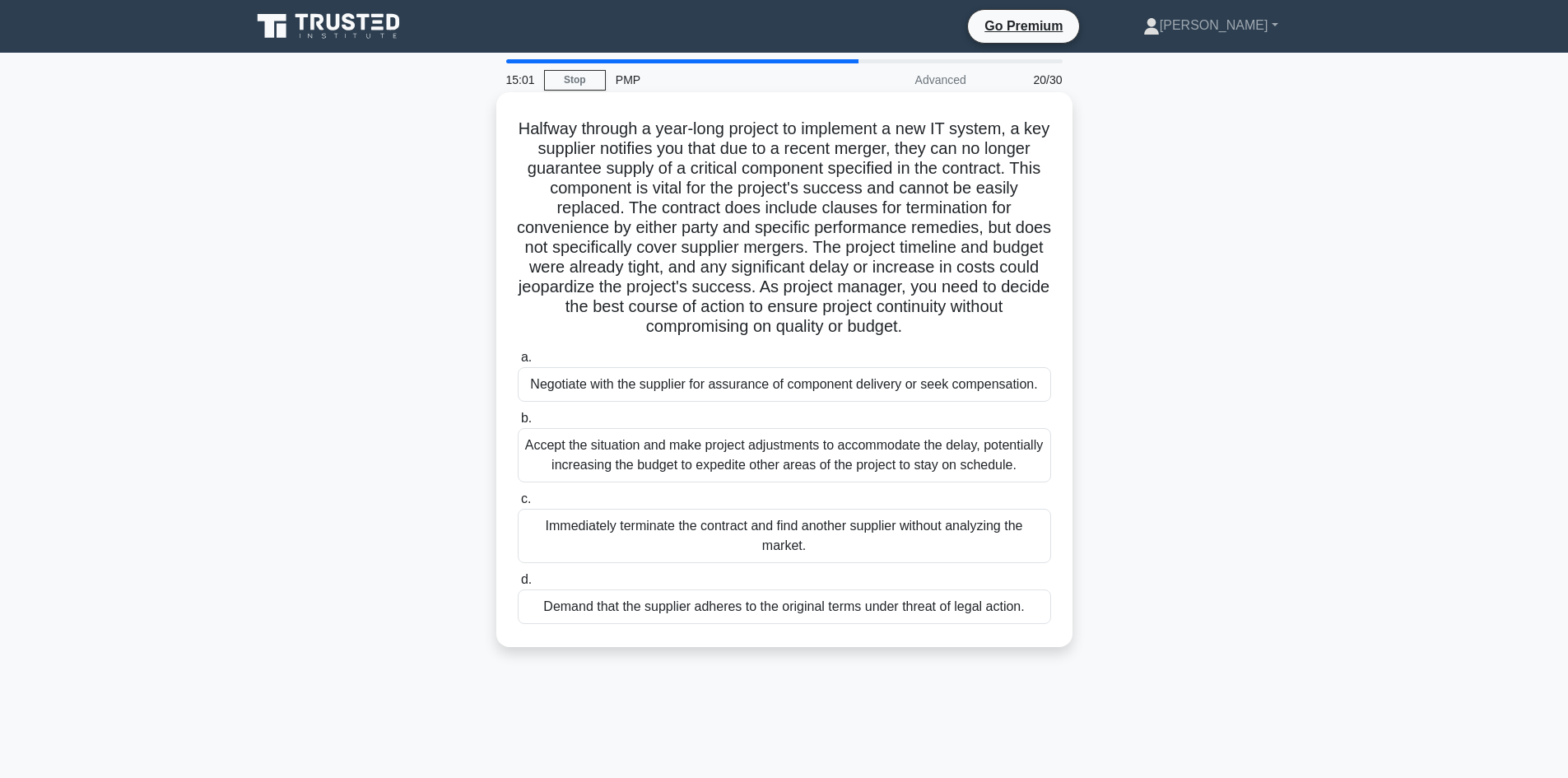
click at [698, 213] on h5 "Halfway through a year-long project to implement a new IT system, a key supplie…" at bounding box center [785, 227] width 537 height 219
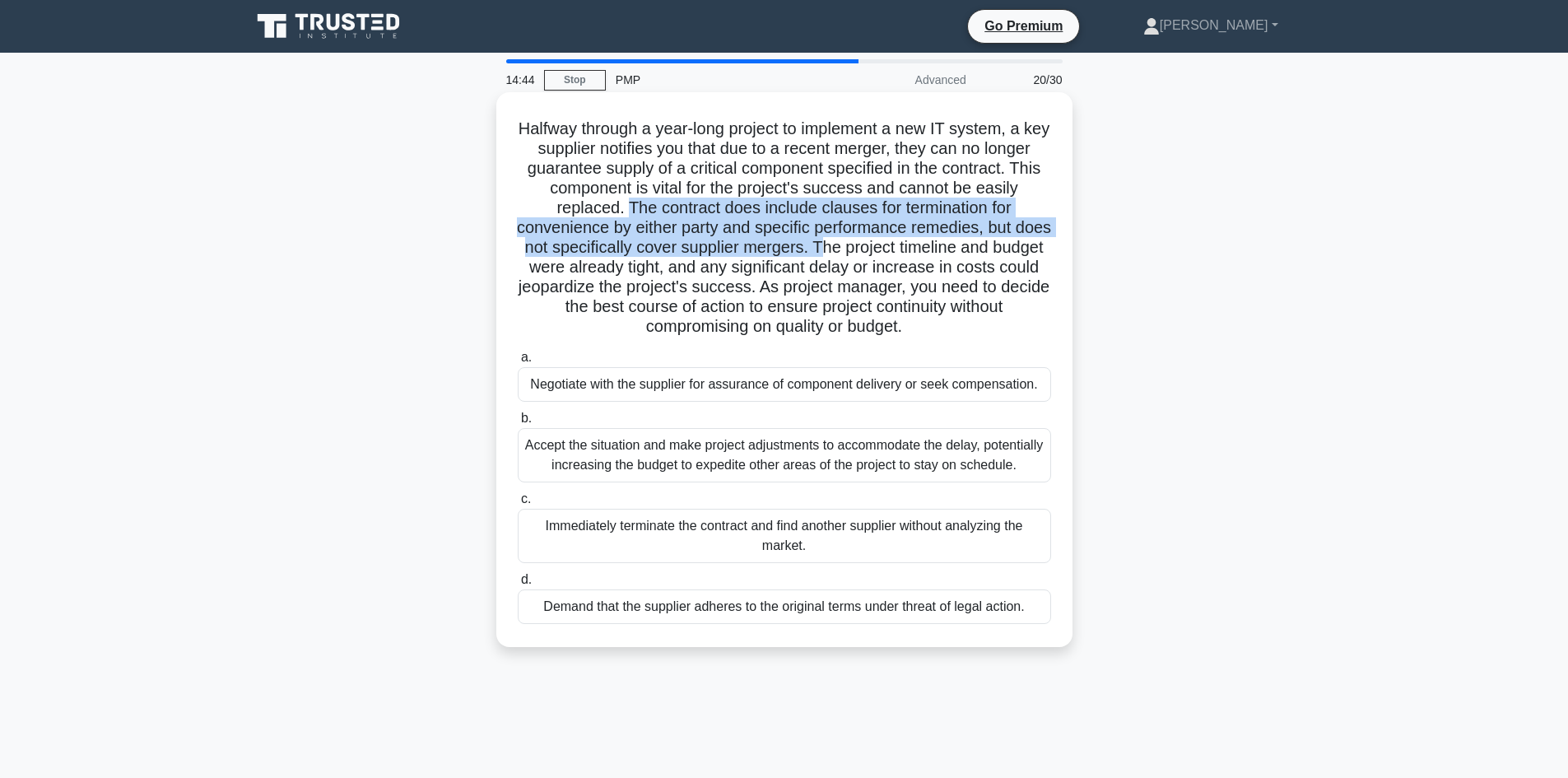
drag, startPoint x: 648, startPoint y: 209, endPoint x: 867, endPoint y: 245, distance: 221.9
click at [867, 245] on h5 "Halfway through a year-long project to implement a new IT system, a key supplie…" at bounding box center [785, 227] width 537 height 219
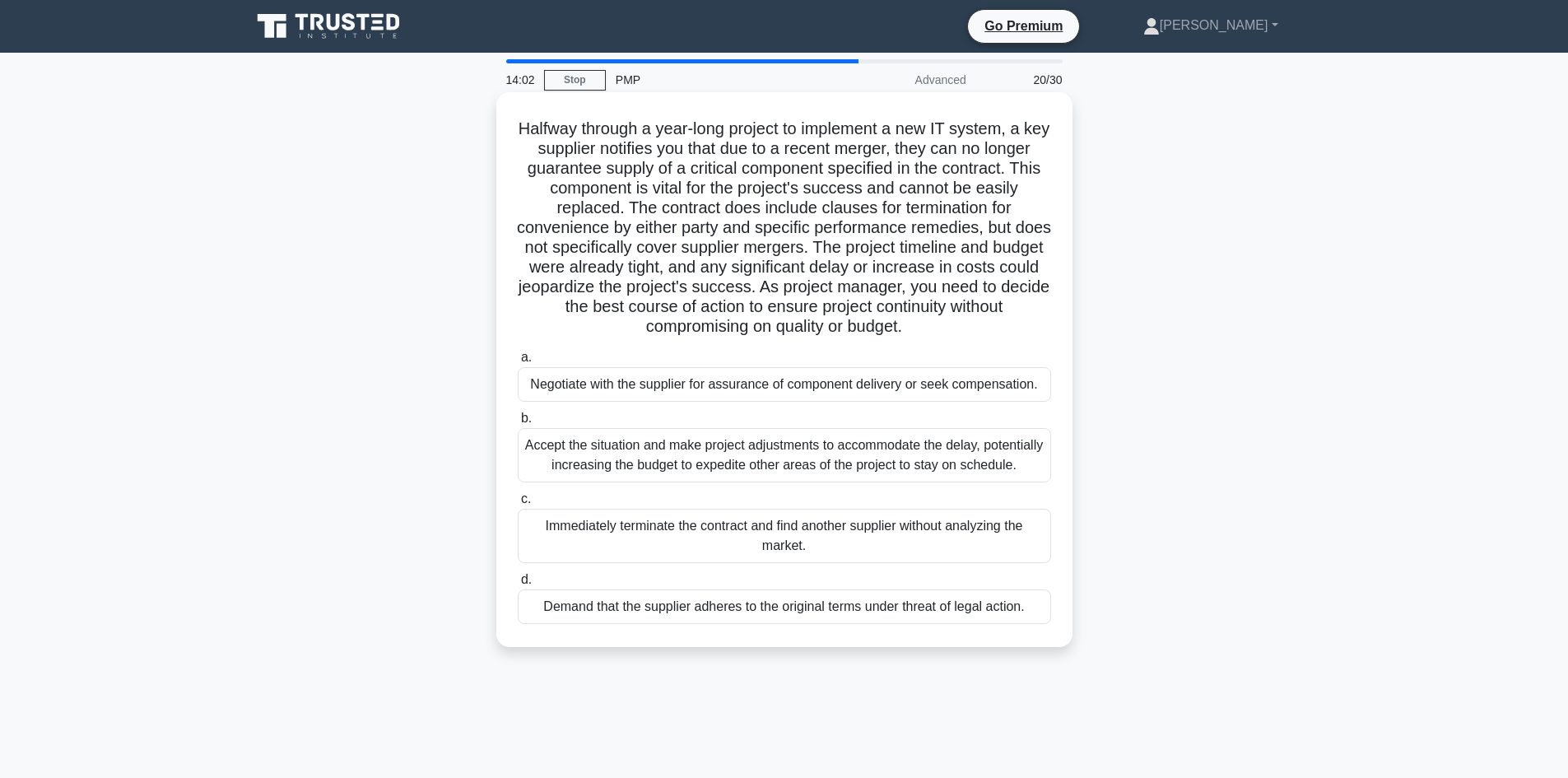
click at [744, 390] on div "Negotiate with the supplier for assurance of component delivery or seek compens…" at bounding box center [784, 384] width 533 height 34
click at [517, 363] on input "a. Negotiate with the supplier for assurance of component delivery or seek comp…" at bounding box center [517, 357] width 0 height 11
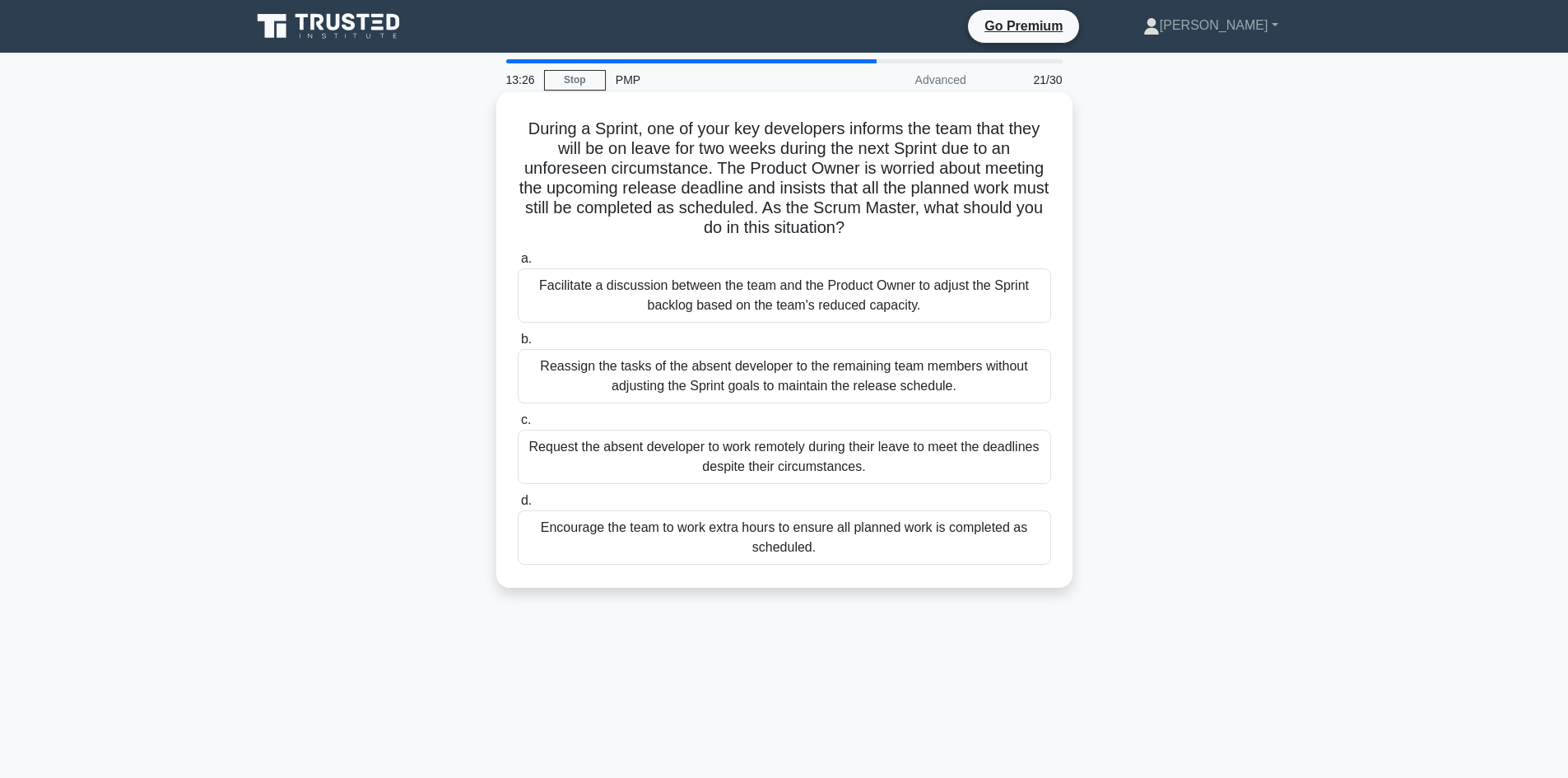
click at [823, 292] on div "Facilitate a discussion between the team and the Product Owner to adjust the Sp…" at bounding box center [784, 295] width 533 height 54
click at [517, 265] on input "a. Facilitate a discussion between the team and the Product Owner to adjust the…" at bounding box center [517, 259] width 0 height 11
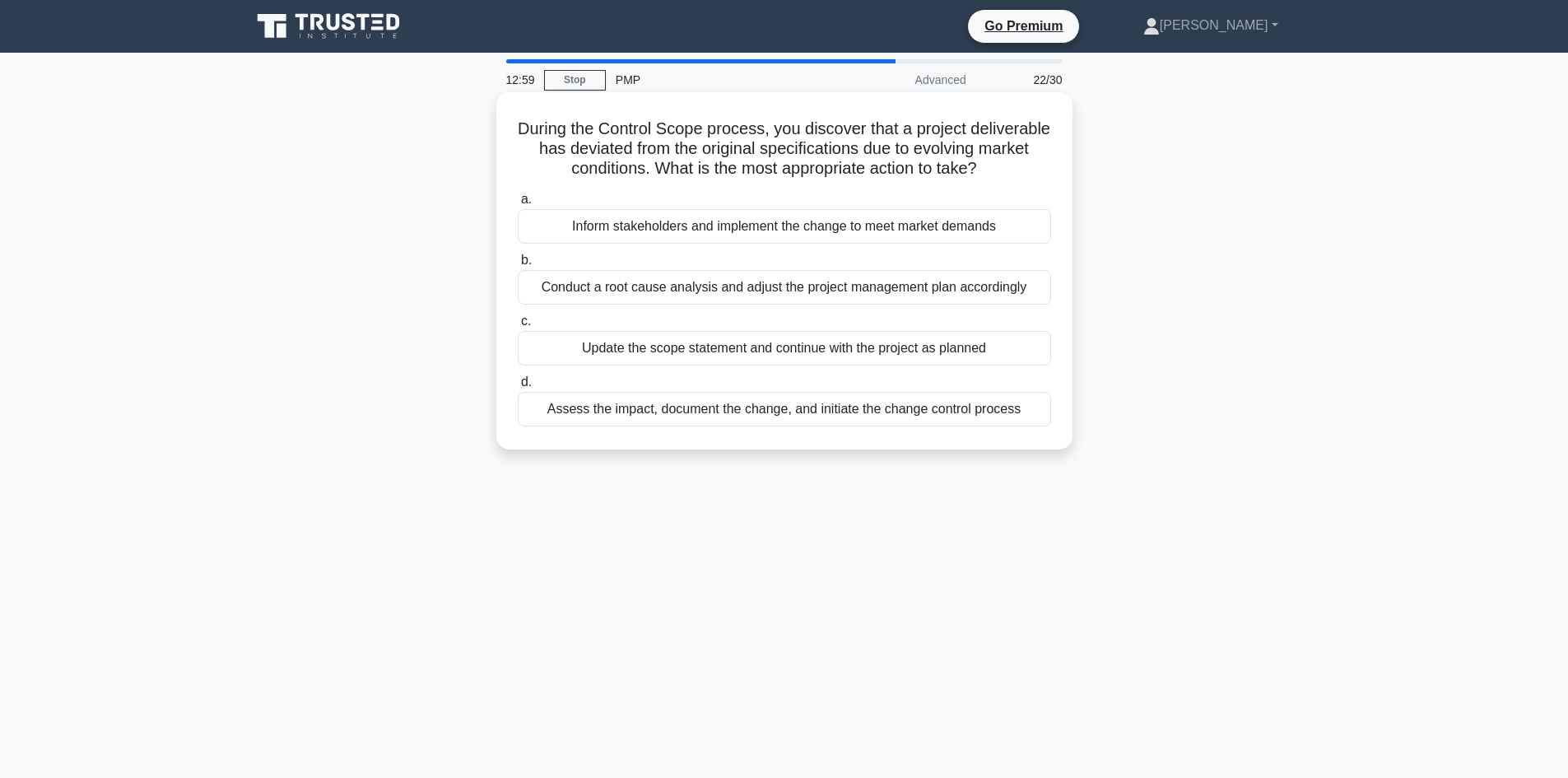
click at [751, 426] on div "Assess the impact, document the change, and initiate the change control process" at bounding box center [784, 408] width 533 height 34
click at [517, 388] on input "d. Assess the impact, document the change, and initiate the change control proc…" at bounding box center [517, 382] width 0 height 11
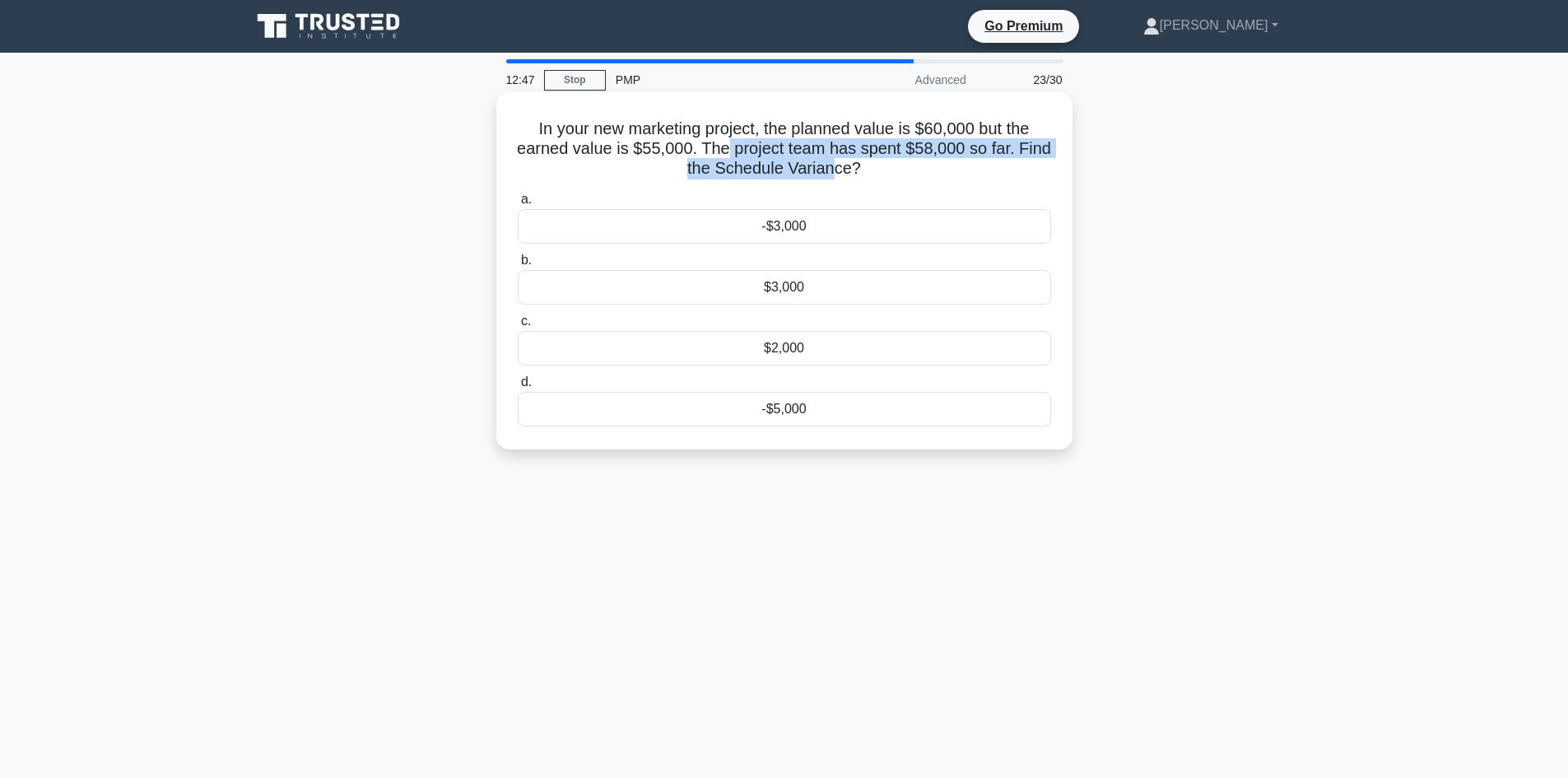
drag, startPoint x: 725, startPoint y: 147, endPoint x: 838, endPoint y: 173, distance: 116.0
click at [838, 173] on h5 "In your new marketing project, the planned value is $60,000 but the earned valu…" at bounding box center [785, 149] width 537 height 61
click at [813, 154] on h5 "In your new marketing project, the planned value is $60,000 but the earned valu…" at bounding box center [785, 149] width 537 height 61
click at [935, 137] on h5 "In your new marketing project, the planned value is $60,000 but the earned valu…" at bounding box center [785, 149] width 537 height 61
click at [764, 415] on div "-$5,000" at bounding box center [784, 408] width 533 height 34
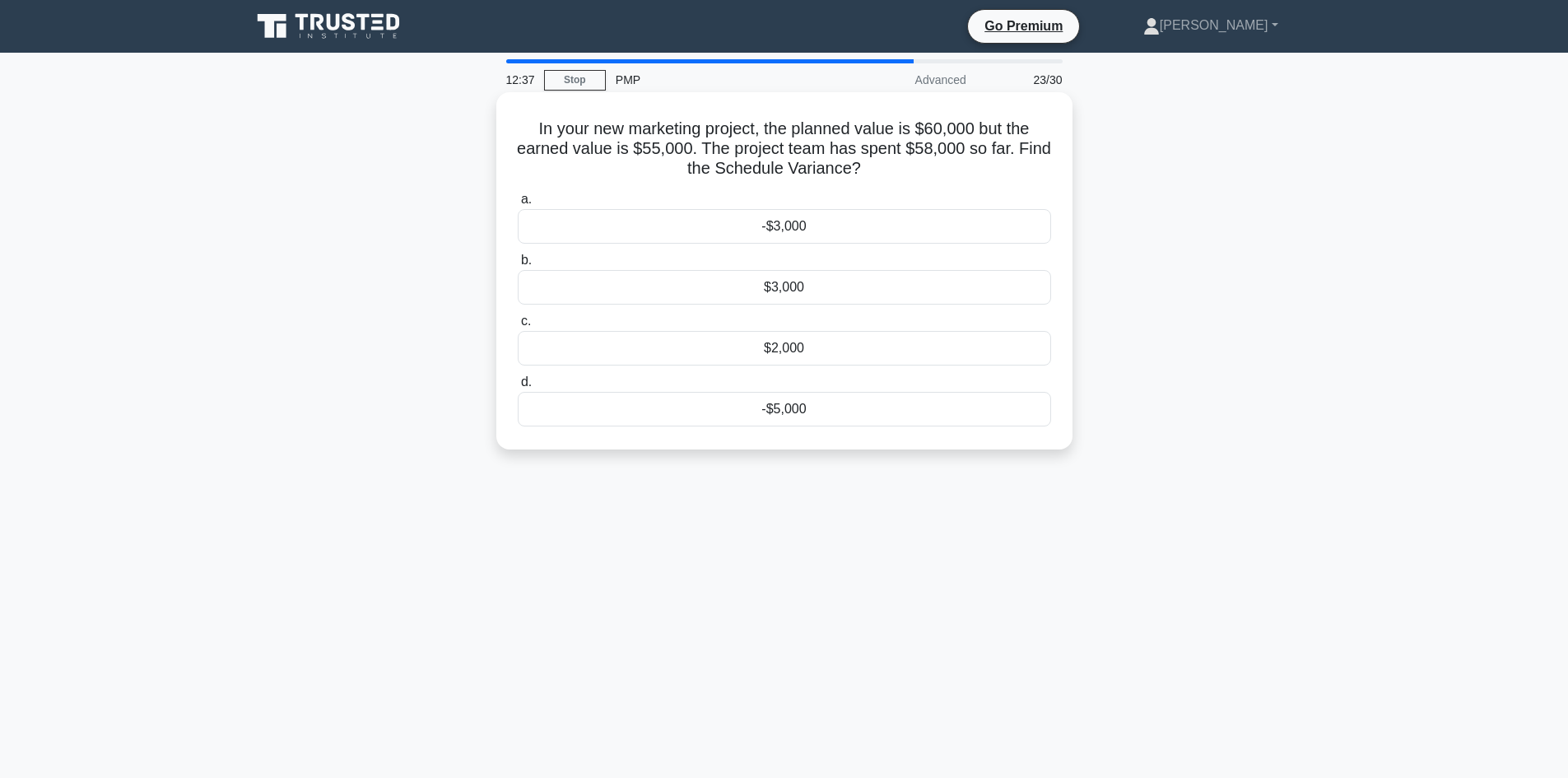
click at [517, 388] on input "d. -$5,000" at bounding box center [517, 382] width 0 height 11
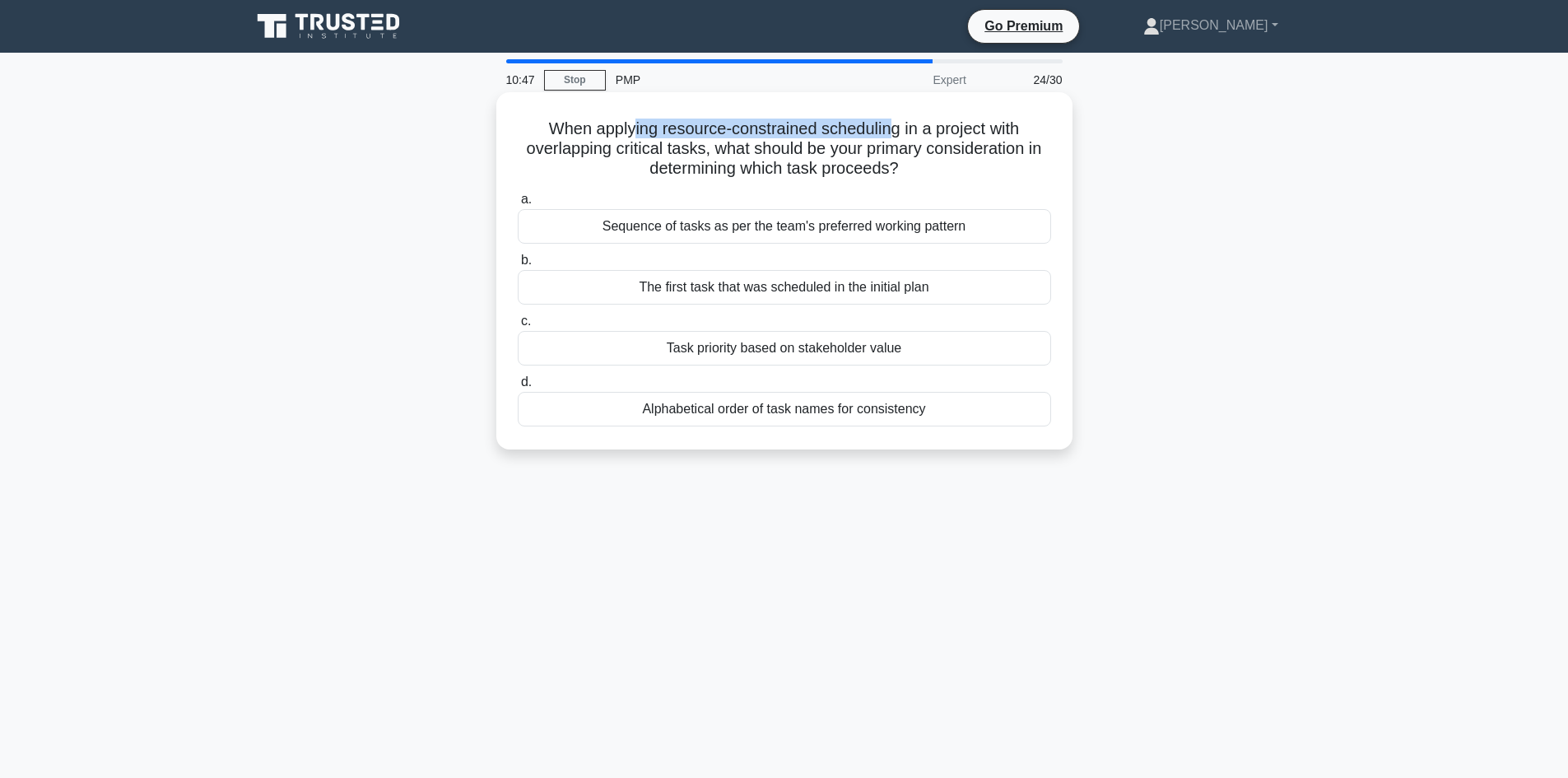
drag, startPoint x: 712, startPoint y: 121, endPoint x: 890, endPoint y: 132, distance: 178.3
click at [890, 132] on h5 "When applying resource-constrained scheduling in a project with overlapping cri…" at bounding box center [785, 149] width 537 height 61
click at [895, 135] on h5 "When applying resource-constrained scheduling in a project with overlapping cri…" at bounding box center [785, 149] width 537 height 61
click at [754, 345] on div "Task priority based on stakeholder value" at bounding box center [784, 347] width 533 height 34
click at [517, 327] on input "c. Task priority based on stakeholder value" at bounding box center [517, 321] width 0 height 11
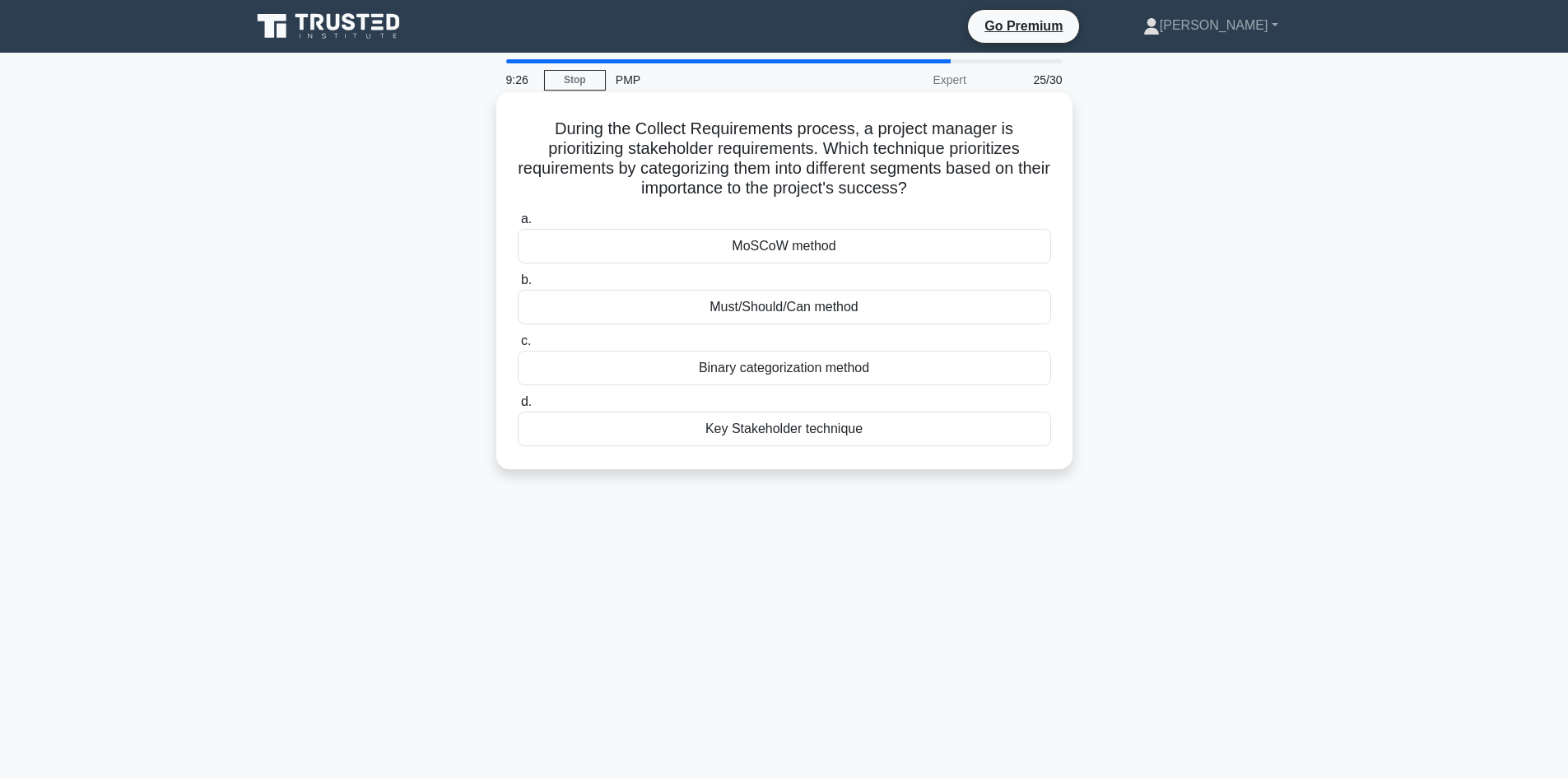
drag, startPoint x: 867, startPoint y: 430, endPoint x: 520, endPoint y: 119, distance: 466.0
click at [520, 119] on div "During the Collect Requirements process, a project manager is prioritizing stak…" at bounding box center [784, 280] width 563 height 364
click at [390, 261] on div "During the Collect Requirements process, a project manager is prioritizing stak…" at bounding box center [784, 294] width 1087 height 396
click at [665, 243] on div "MoSCoW method" at bounding box center [784, 246] width 533 height 34
click at [517, 224] on input "a. MoSCoW method" at bounding box center [517, 219] width 0 height 11
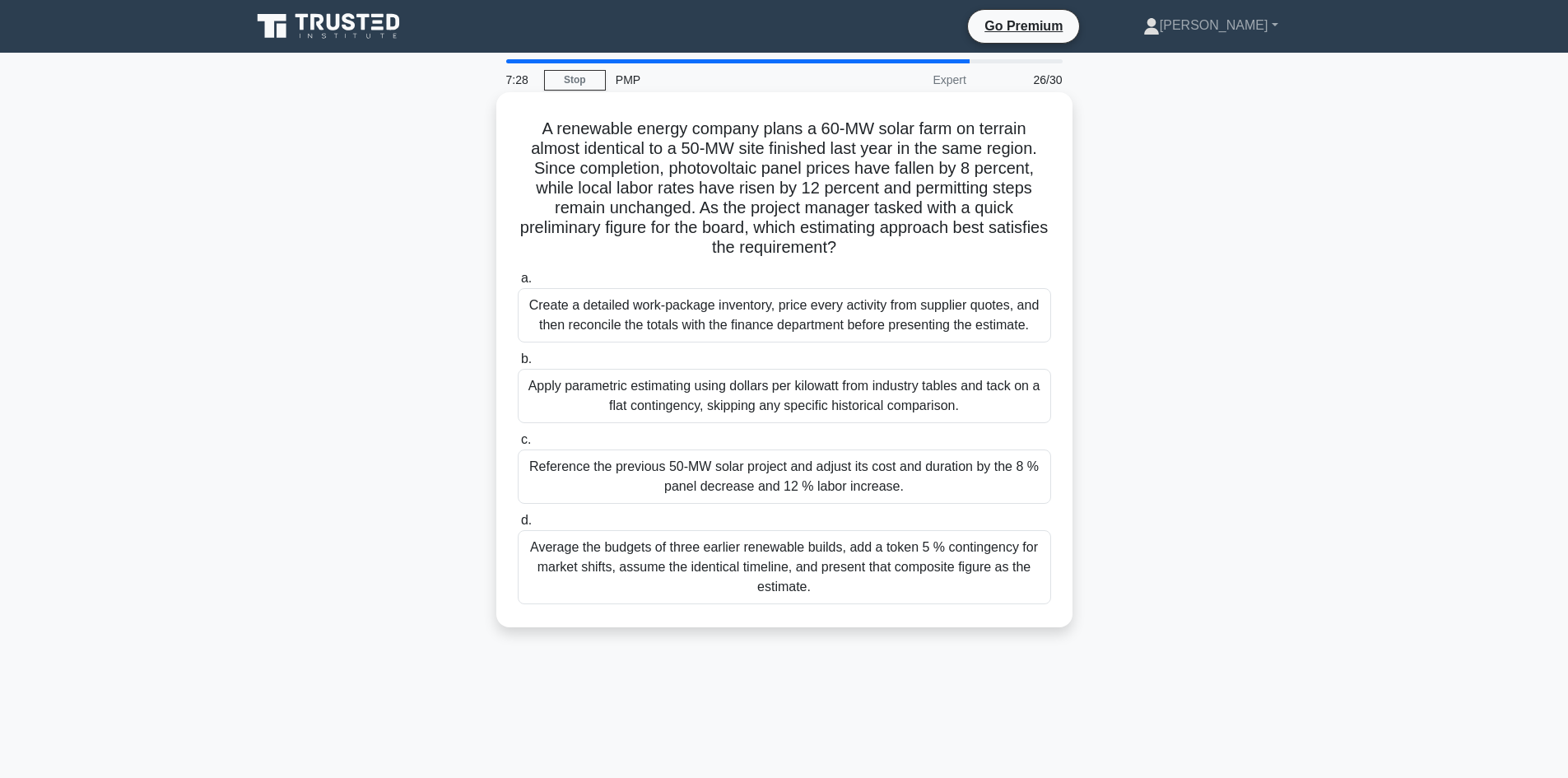
click at [581, 462] on div "Reference the previous 50-MW solar project and adjust its cost and duration by …" at bounding box center [784, 476] width 533 height 54
click at [517, 446] on input "c. Reference the previous 50-MW solar project and adjust its cost and duration …" at bounding box center [517, 440] width 0 height 11
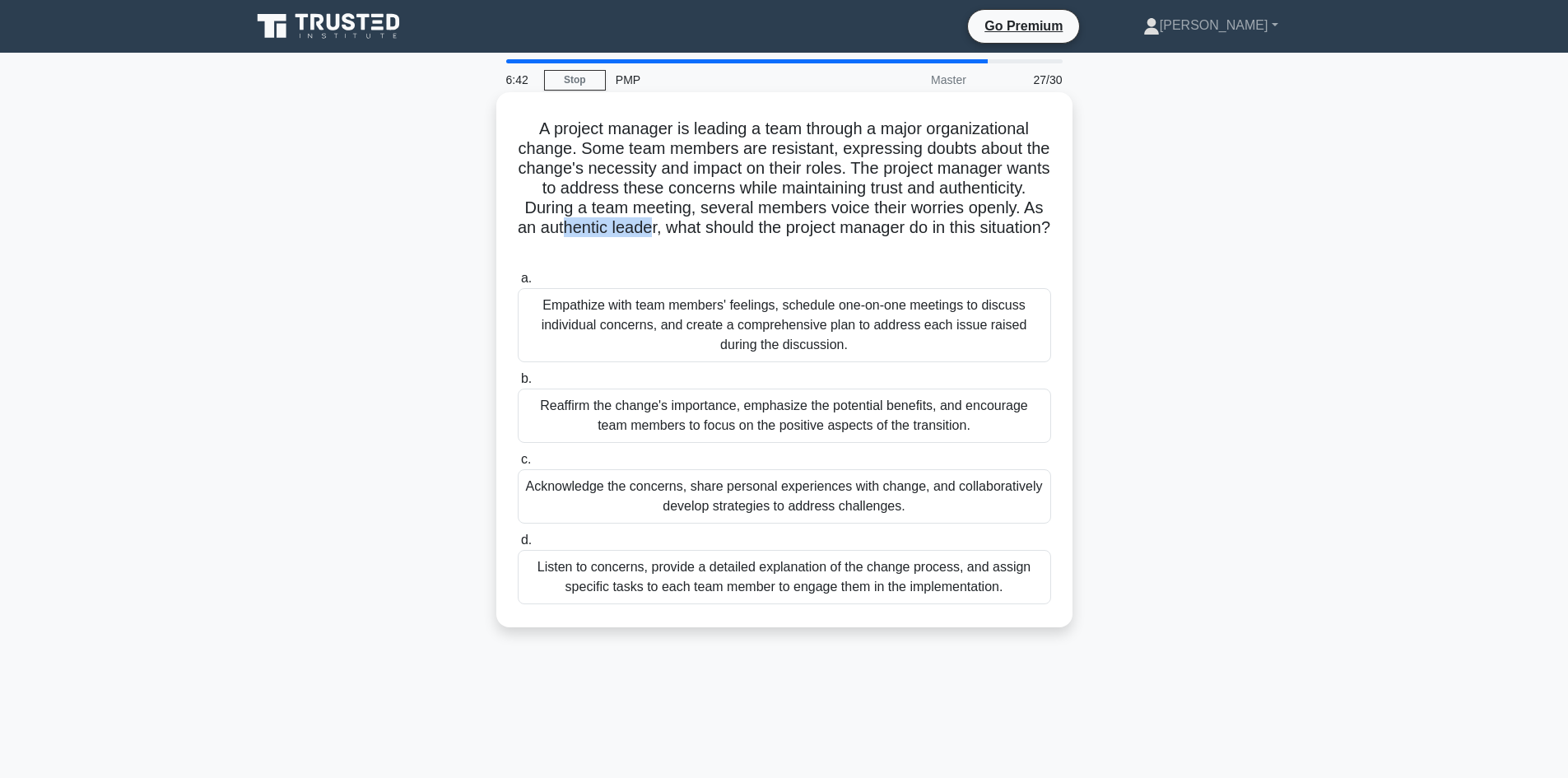
drag, startPoint x: 829, startPoint y: 227, endPoint x: 735, endPoint y: 229, distance: 94.0
click at [735, 229] on h5 "A project manager is leading a team through a major organizational change. Some…" at bounding box center [785, 188] width 537 height 140
click at [741, 229] on h5 "A project manager is leading a team through a major organizational change. Some…" at bounding box center [785, 188] width 537 height 140
click at [734, 318] on div "Empathize with team members' feelings, schedule one-on-one meetings to discuss …" at bounding box center [784, 325] width 533 height 74
click at [517, 284] on input "a. Empathize with team members' feelings, schedule one-on-one meetings to discu…" at bounding box center [517, 278] width 0 height 11
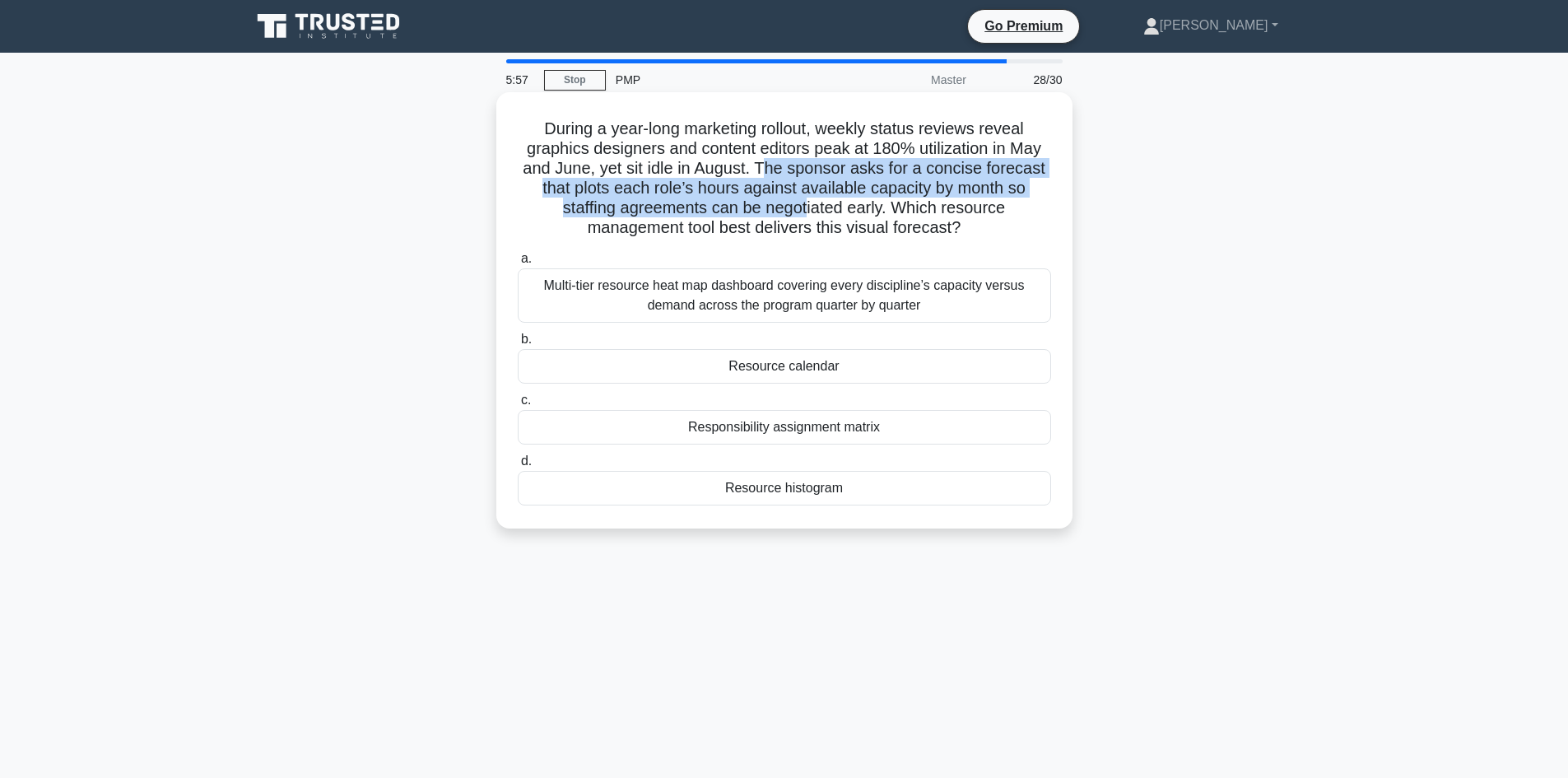
drag, startPoint x: 762, startPoint y: 160, endPoint x: 808, endPoint y: 210, distance: 67.9
click at [808, 210] on h5 "During a year-long marketing rollout, weekly status reviews reveal graphics des…" at bounding box center [785, 178] width 537 height 120
click at [853, 184] on h5 "During a year-long marketing rollout, weekly status reviews reveal graphics des…" at bounding box center [785, 178] width 537 height 120
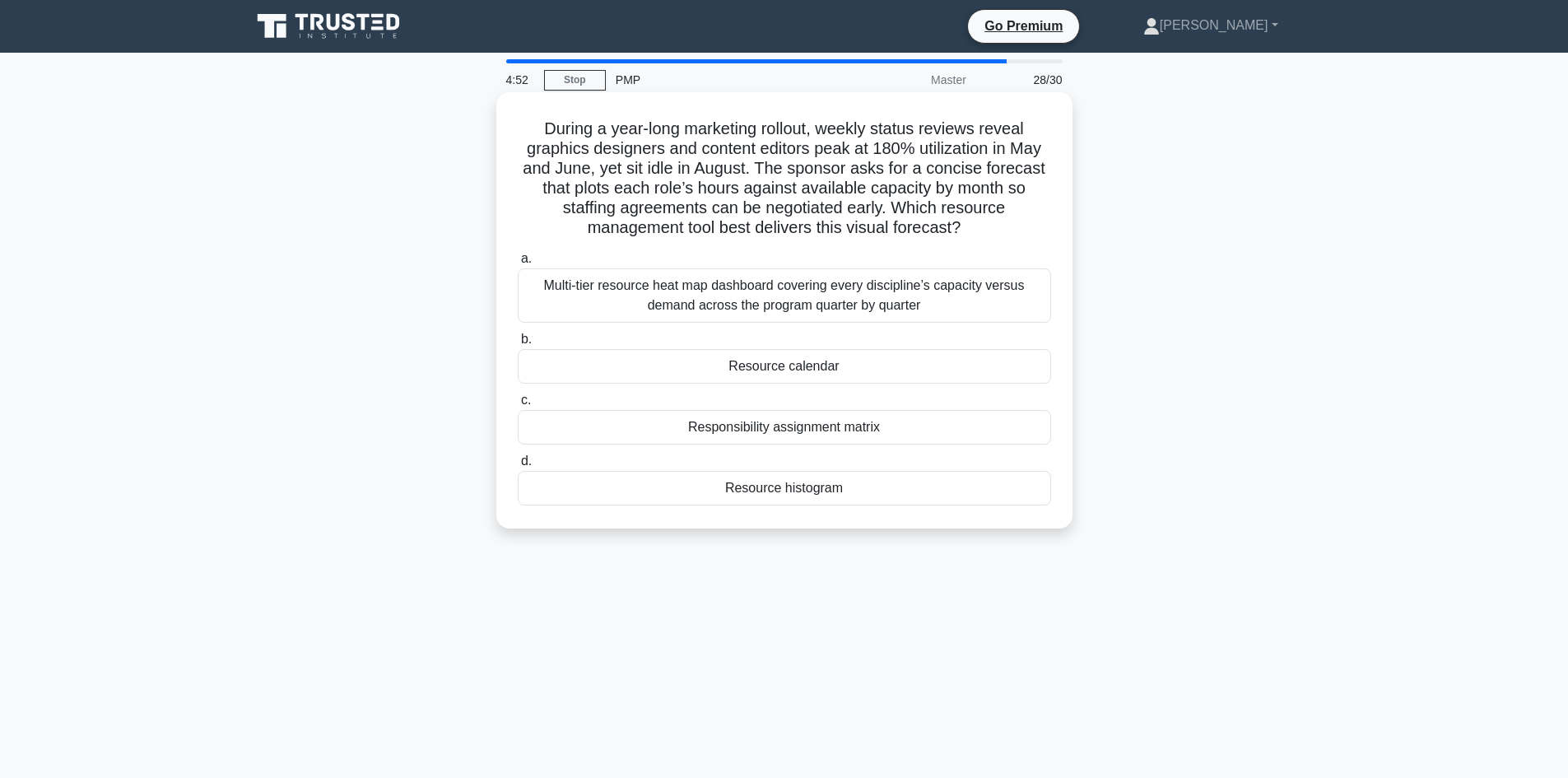
click at [977, 288] on div "Multi-tier resource heat map dashboard covering every discipline’s capacity ver…" at bounding box center [784, 295] width 533 height 54
click at [517, 265] on input "a. Multi-tier resource heat map dashboard covering every discipline’s capacity …" at bounding box center [517, 259] width 0 height 11
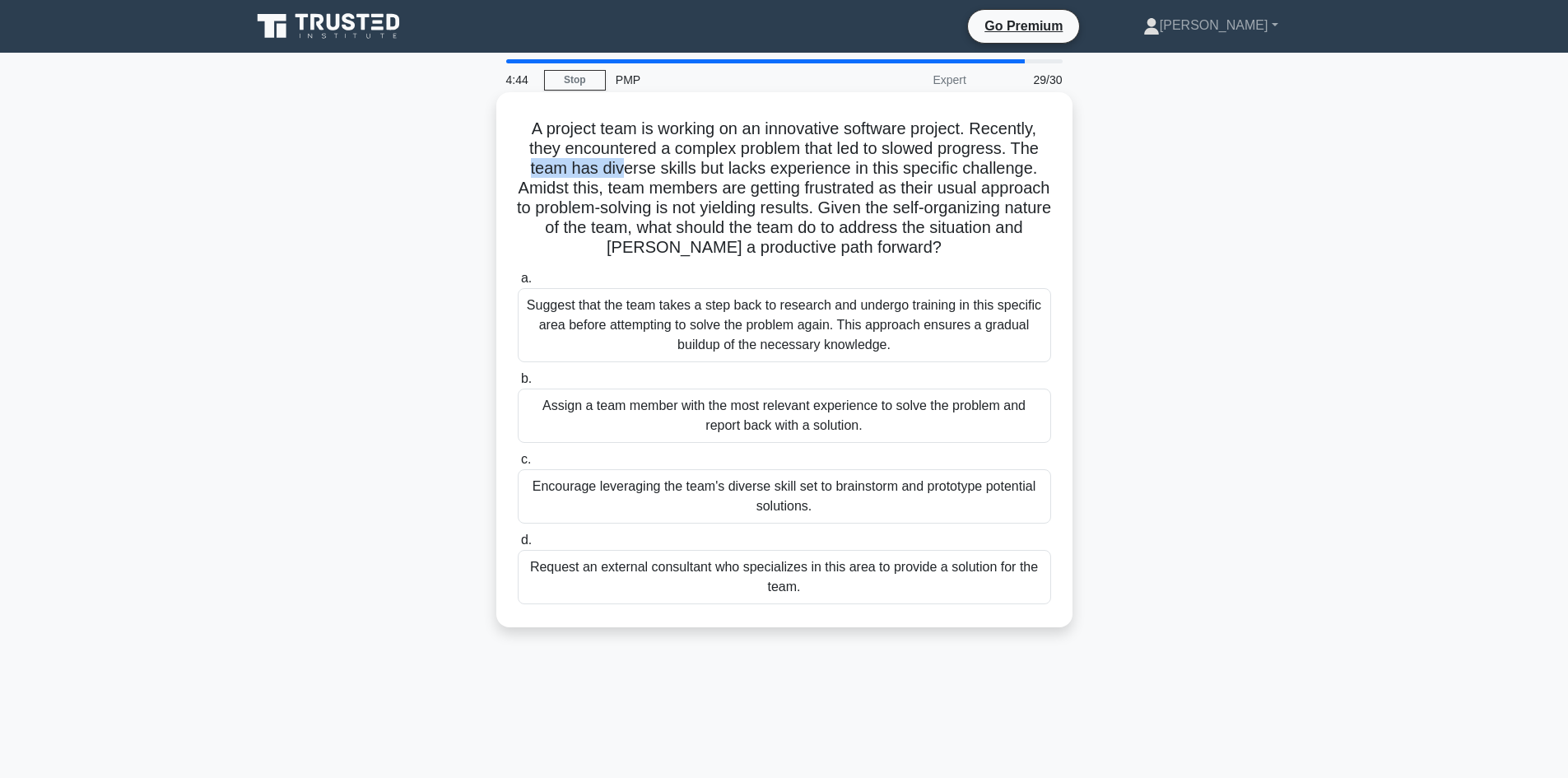
drag, startPoint x: 562, startPoint y: 156, endPoint x: 624, endPoint y: 162, distance: 62.3
click at [625, 162] on h5 "A project team is working on an innovative software project. Recently, they enc…" at bounding box center [785, 188] width 537 height 140
click at [624, 163] on h5 "A project team is working on an innovative software project. Recently, they enc…" at bounding box center [785, 188] width 537 height 140
click at [705, 329] on div "Suggest that the team takes a step back to research and undergo training in thi…" at bounding box center [784, 325] width 533 height 74
click at [517, 284] on input "a. Suggest that the team takes a step back to research and undergo training in …" at bounding box center [517, 278] width 0 height 11
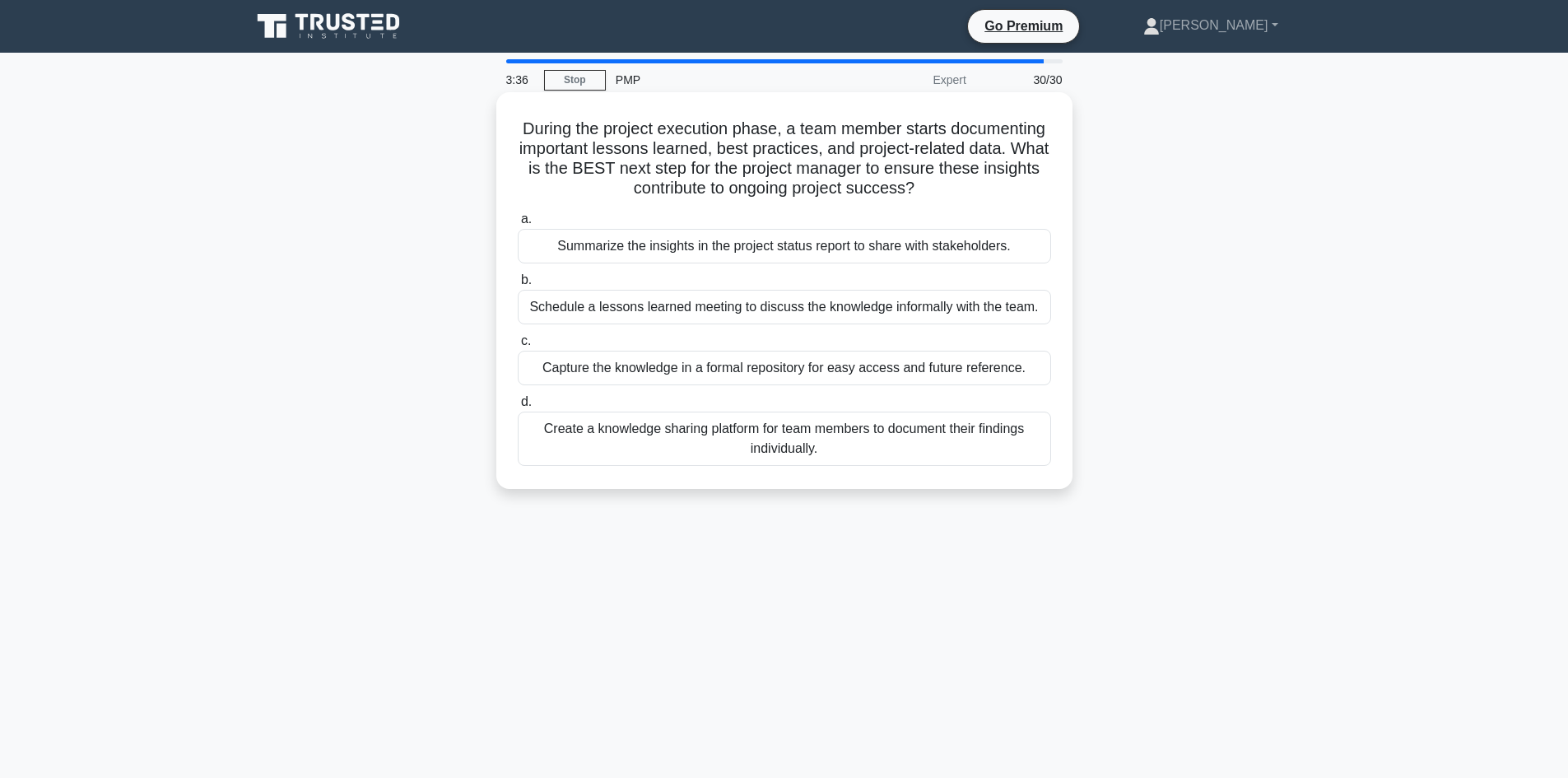
click at [753, 371] on div "Capture the knowledge in a formal repository for easy access and future referen…" at bounding box center [784, 367] width 533 height 34
click at [517, 346] on input "c. Capture the knowledge in a formal repository for easy access and future refe…" at bounding box center [517, 340] width 0 height 11
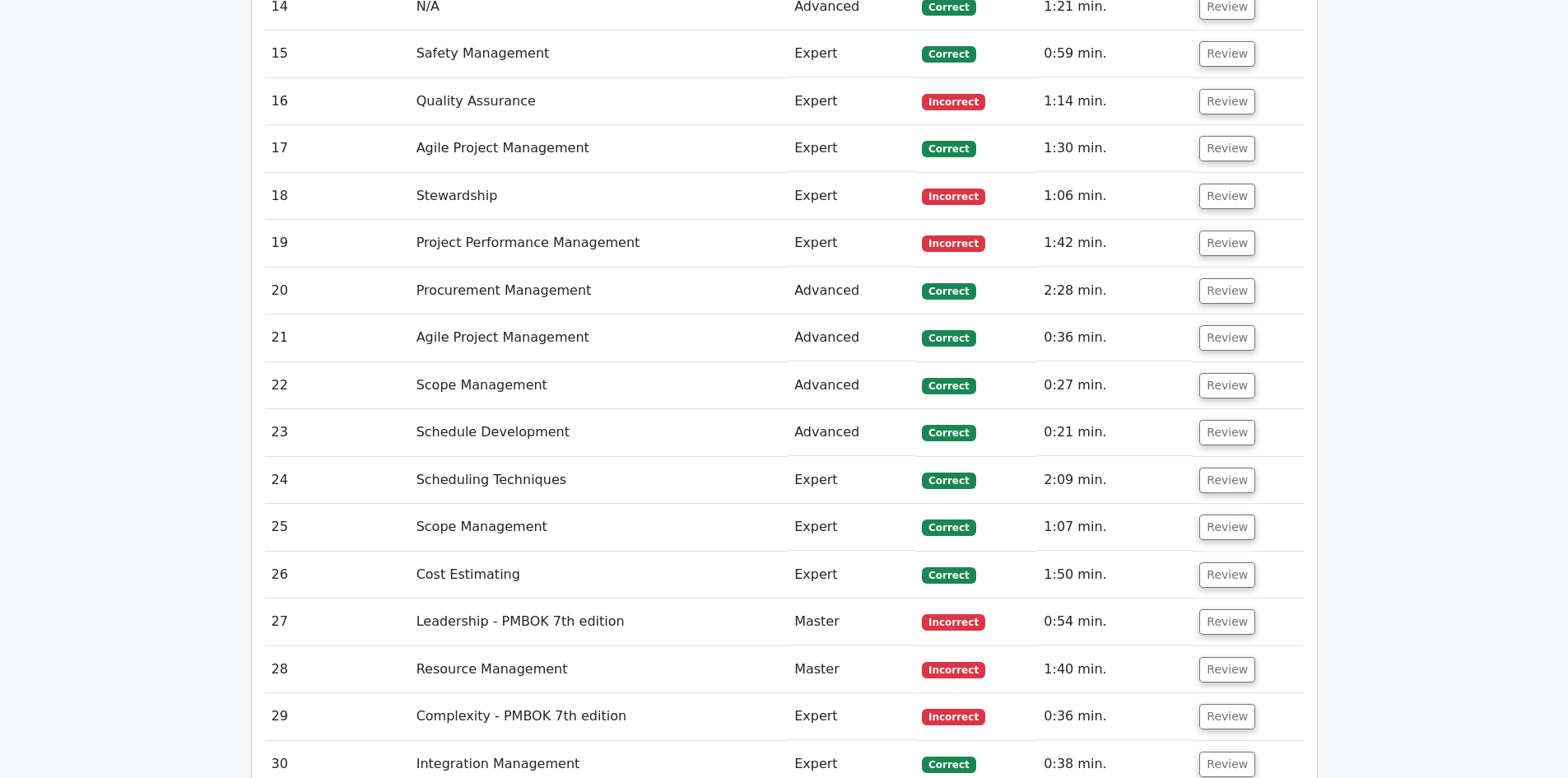
scroll to position [3456, 0]
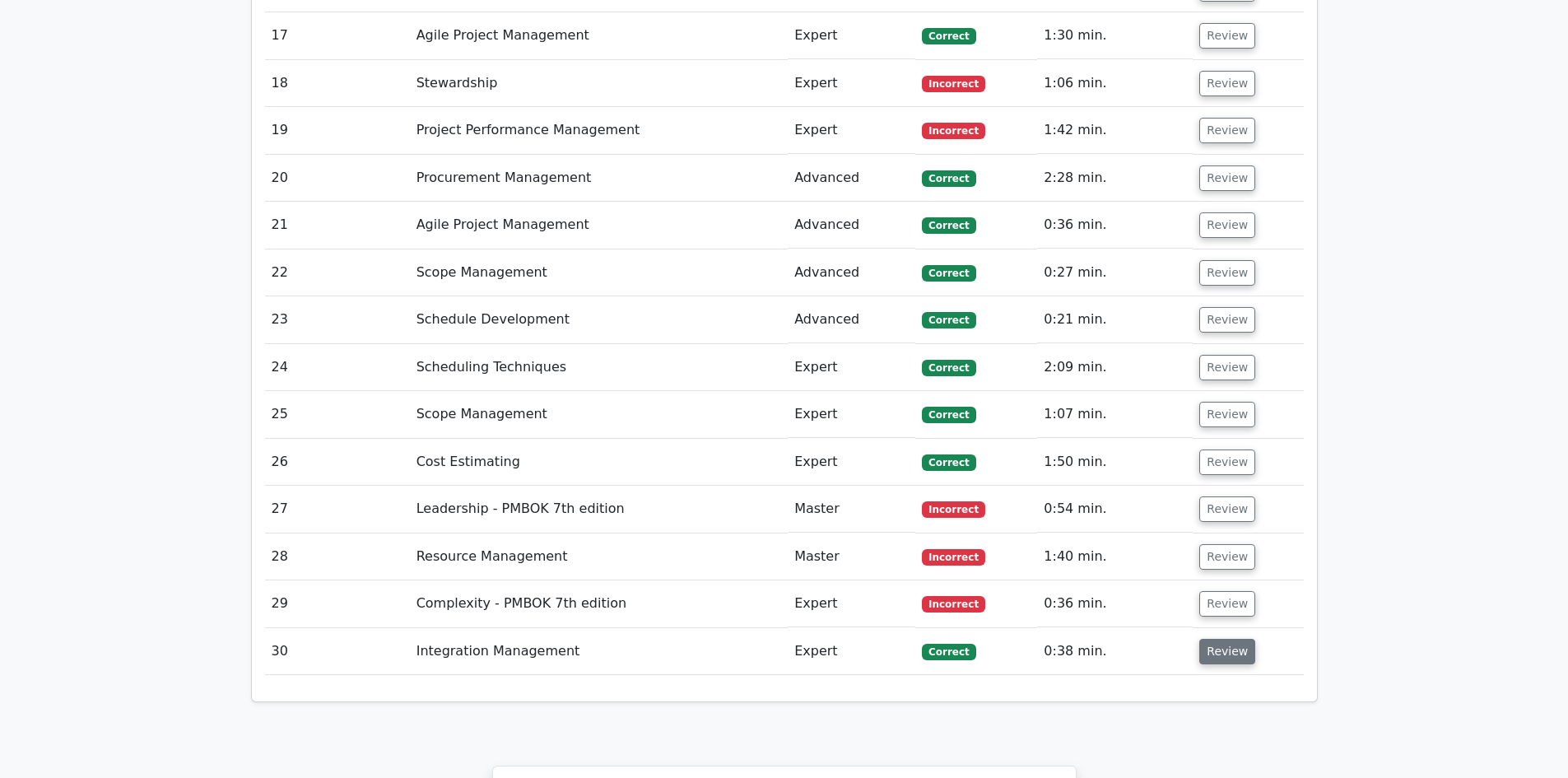
click at [1214, 638] on button "Review" at bounding box center [1227, 651] width 56 height 26
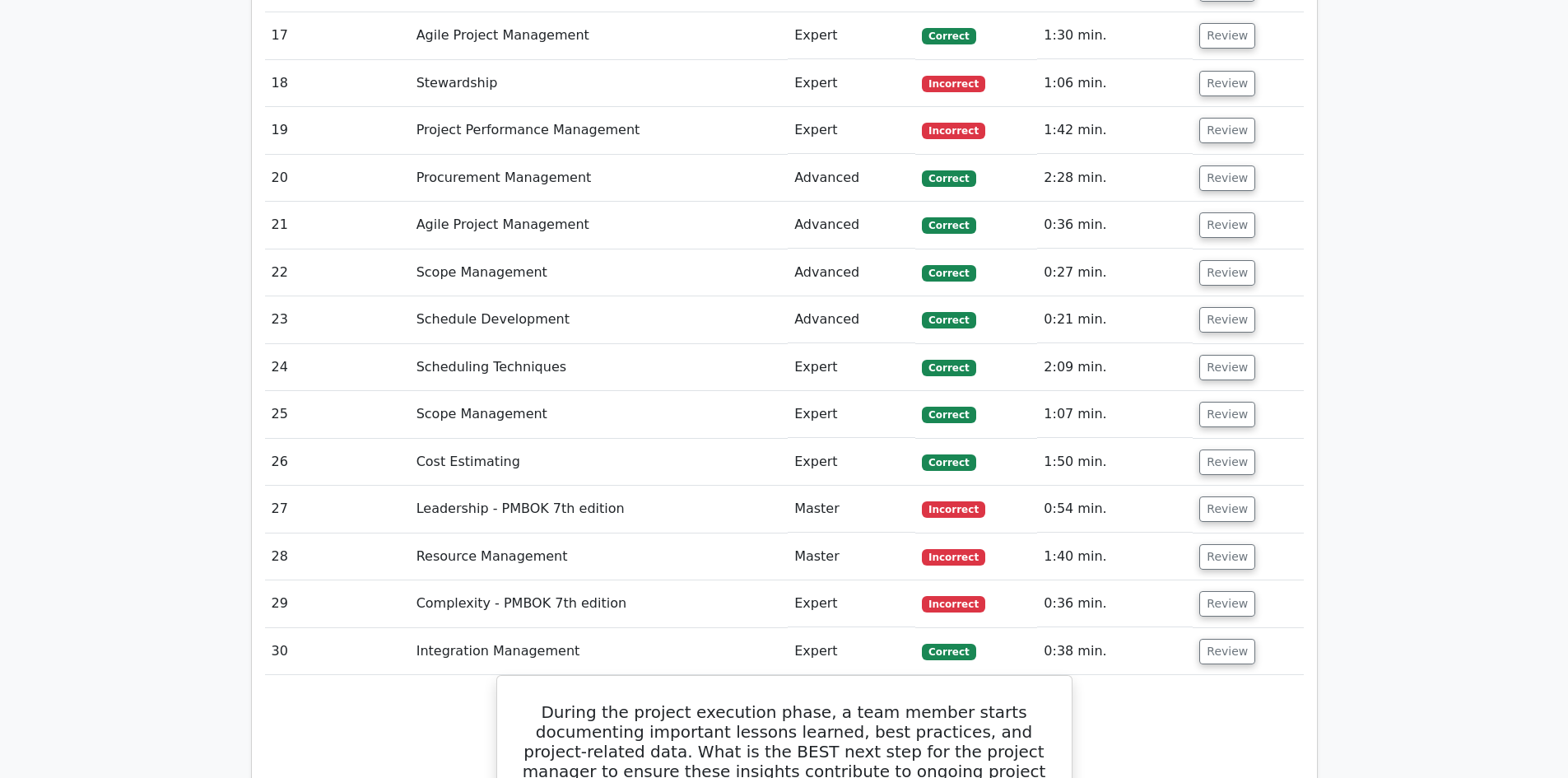
click at [1199, 580] on td "Review" at bounding box center [1247, 604] width 110 height 47
click at [1192, 580] on td "Review" at bounding box center [1247, 604] width 110 height 47
click at [1204, 591] on button "Review" at bounding box center [1227, 604] width 56 height 26
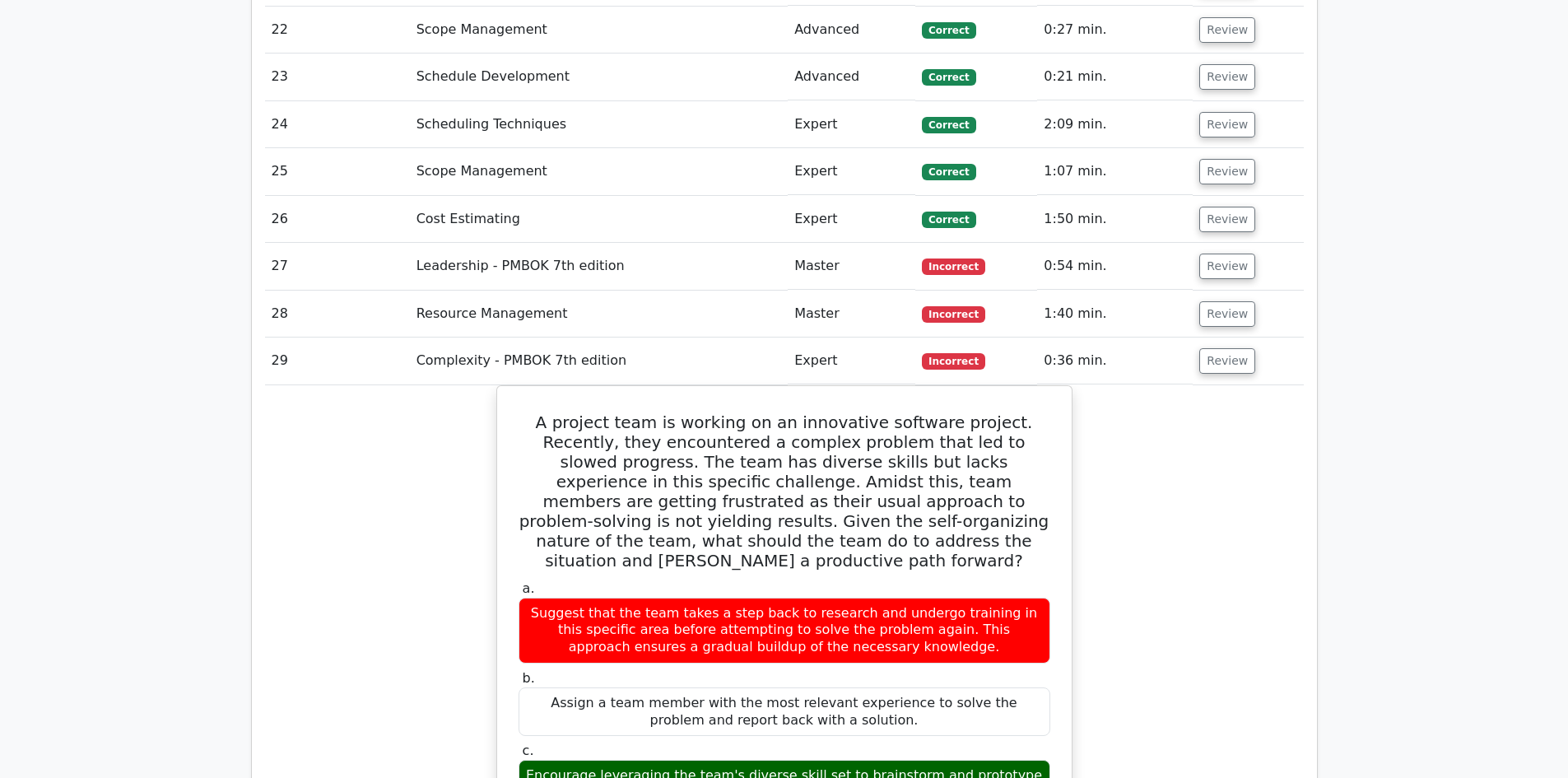
scroll to position [3621, 0]
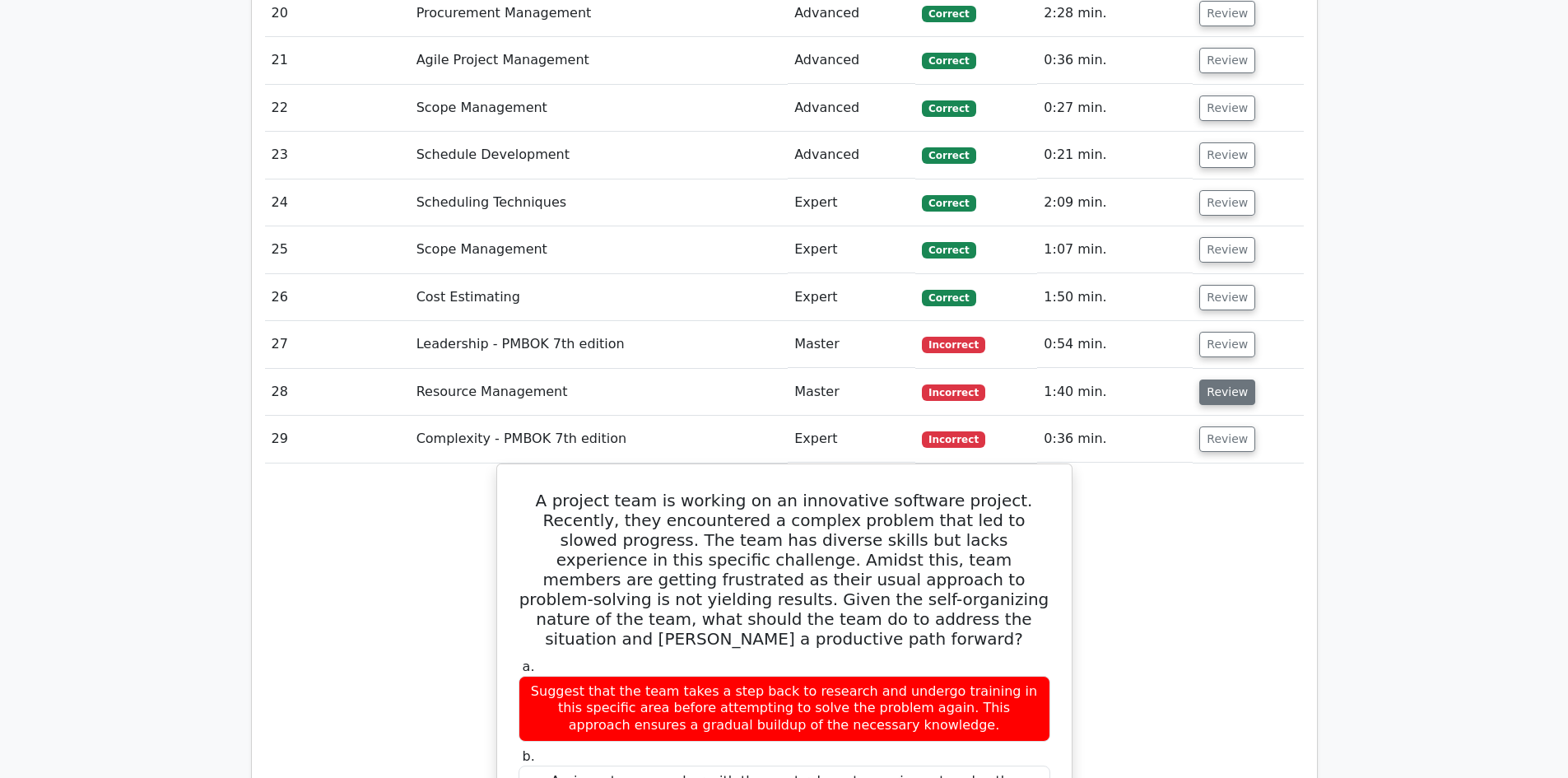
click at [1233, 380] on button "Review" at bounding box center [1227, 392] width 56 height 26
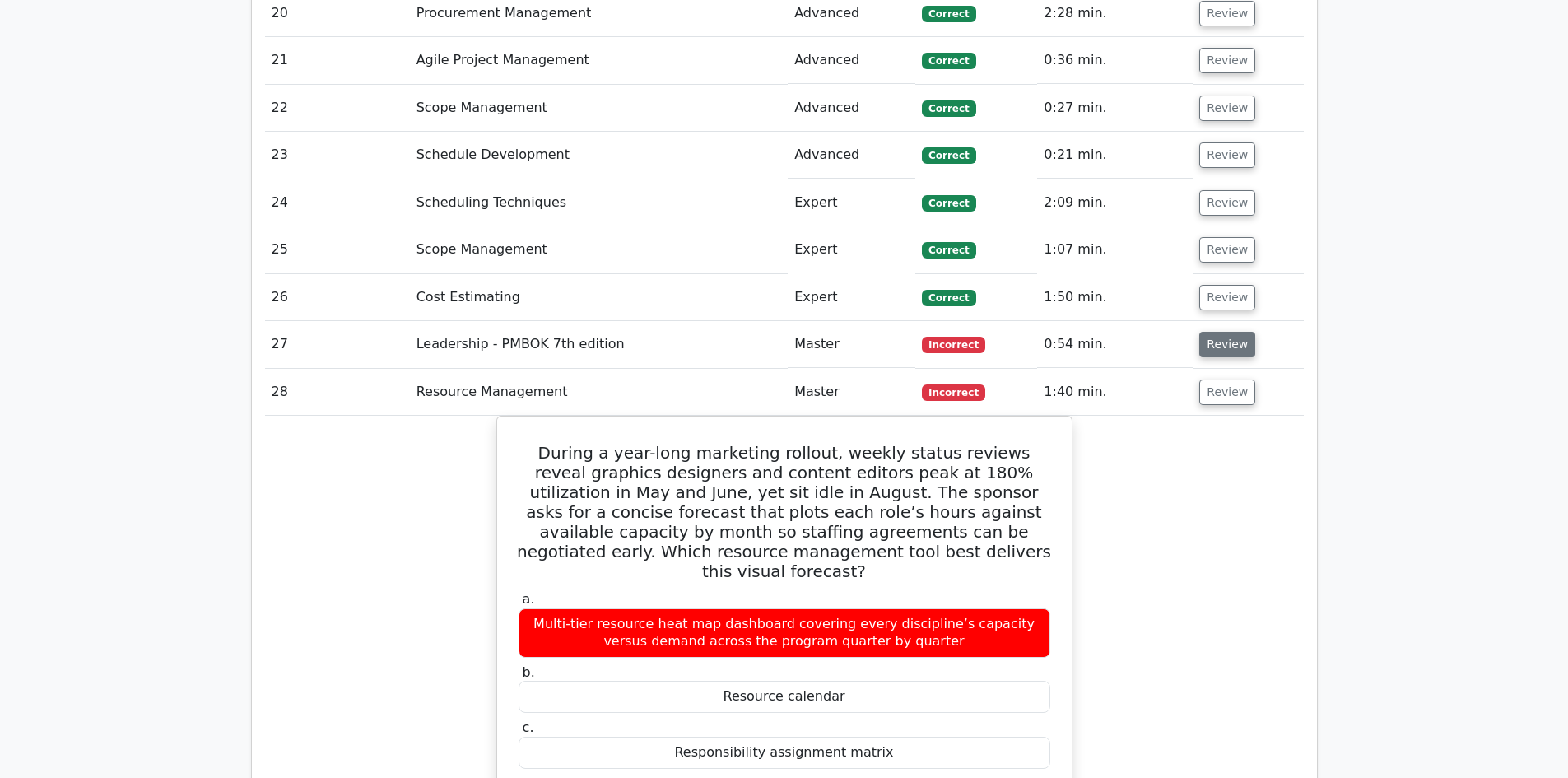
click at [1225, 331] on button "Review" at bounding box center [1227, 344] width 56 height 26
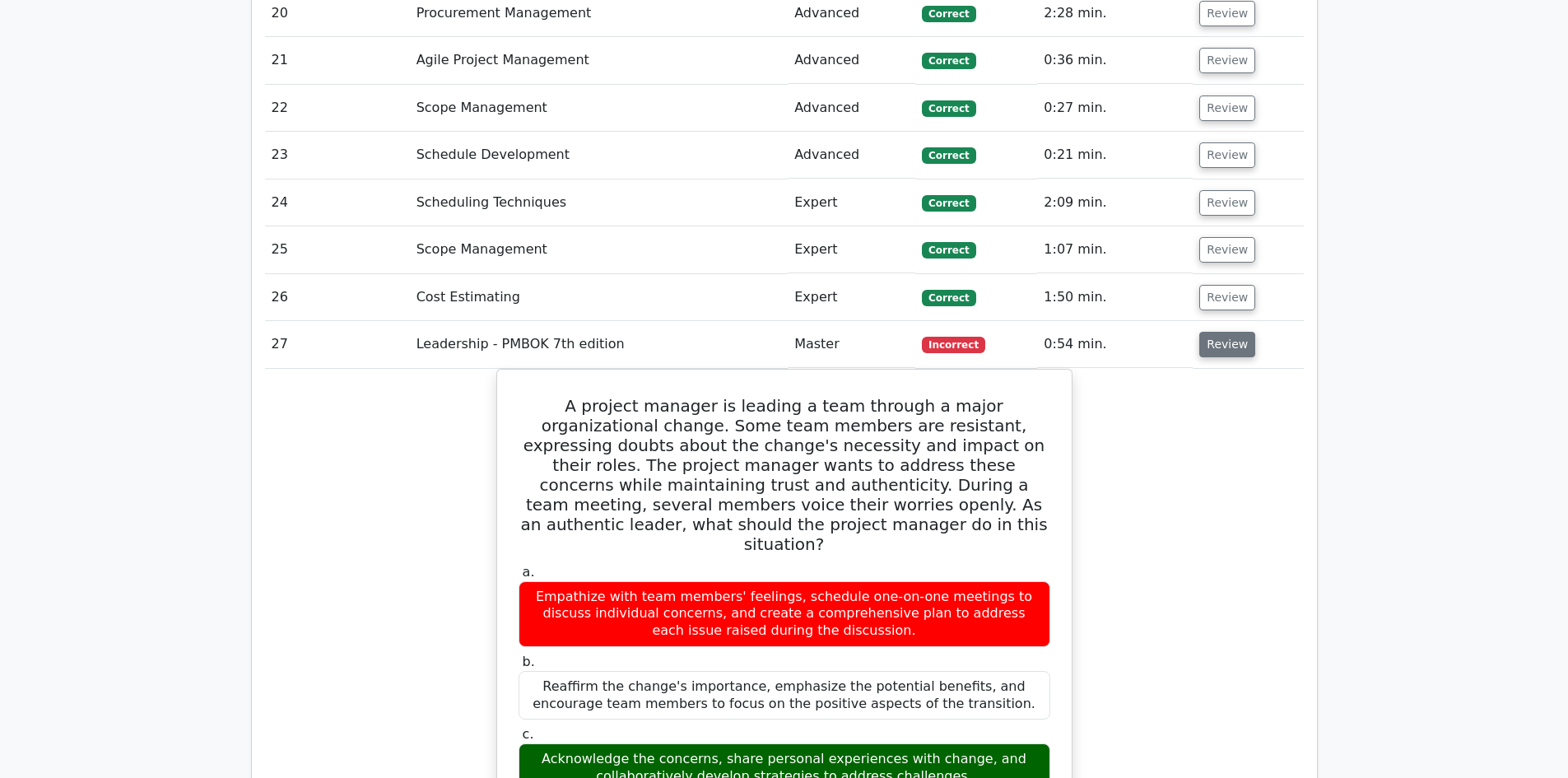
click at [1221, 331] on button "Review" at bounding box center [1227, 344] width 56 height 26
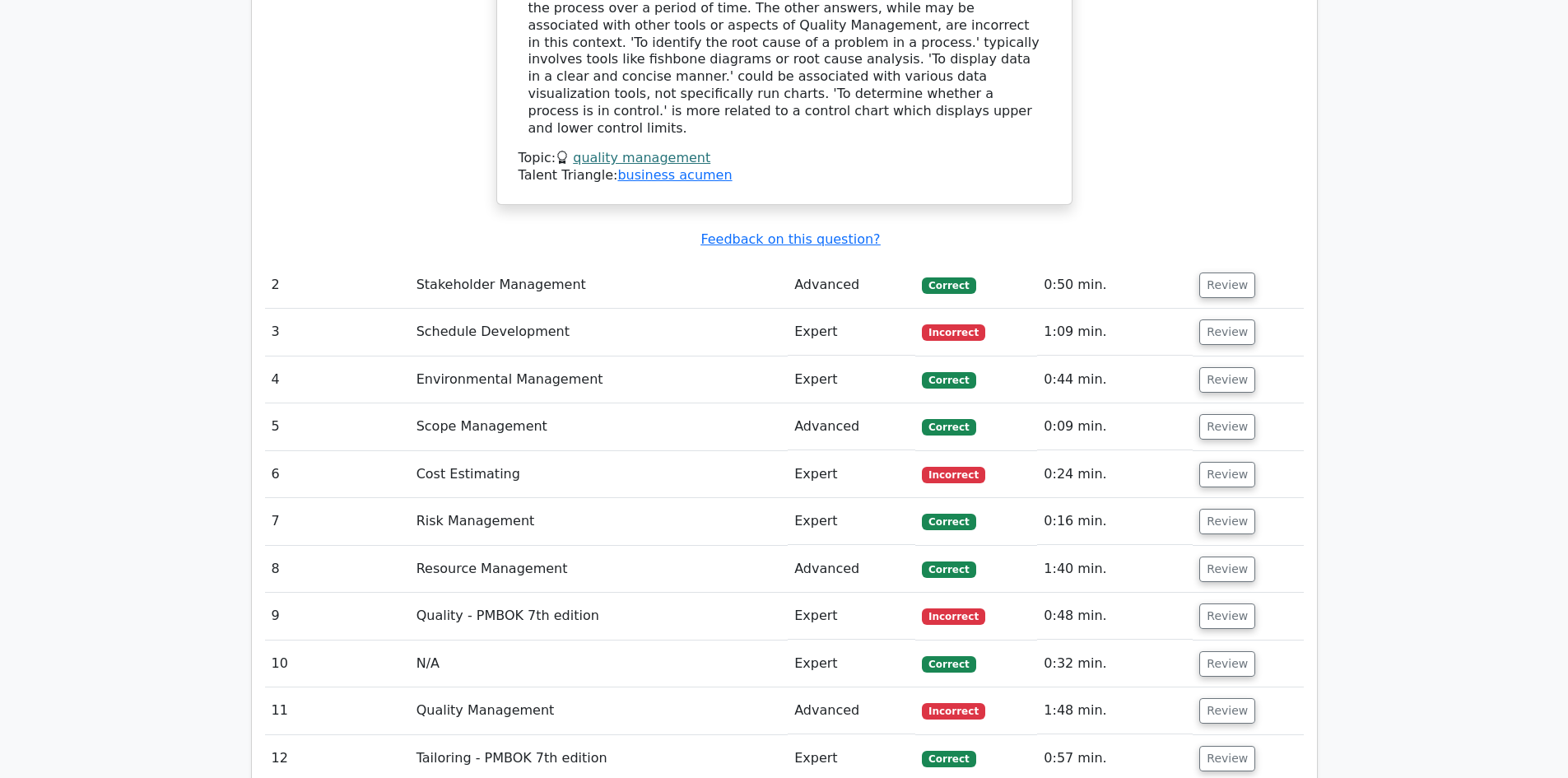
scroll to position [2469, 0]
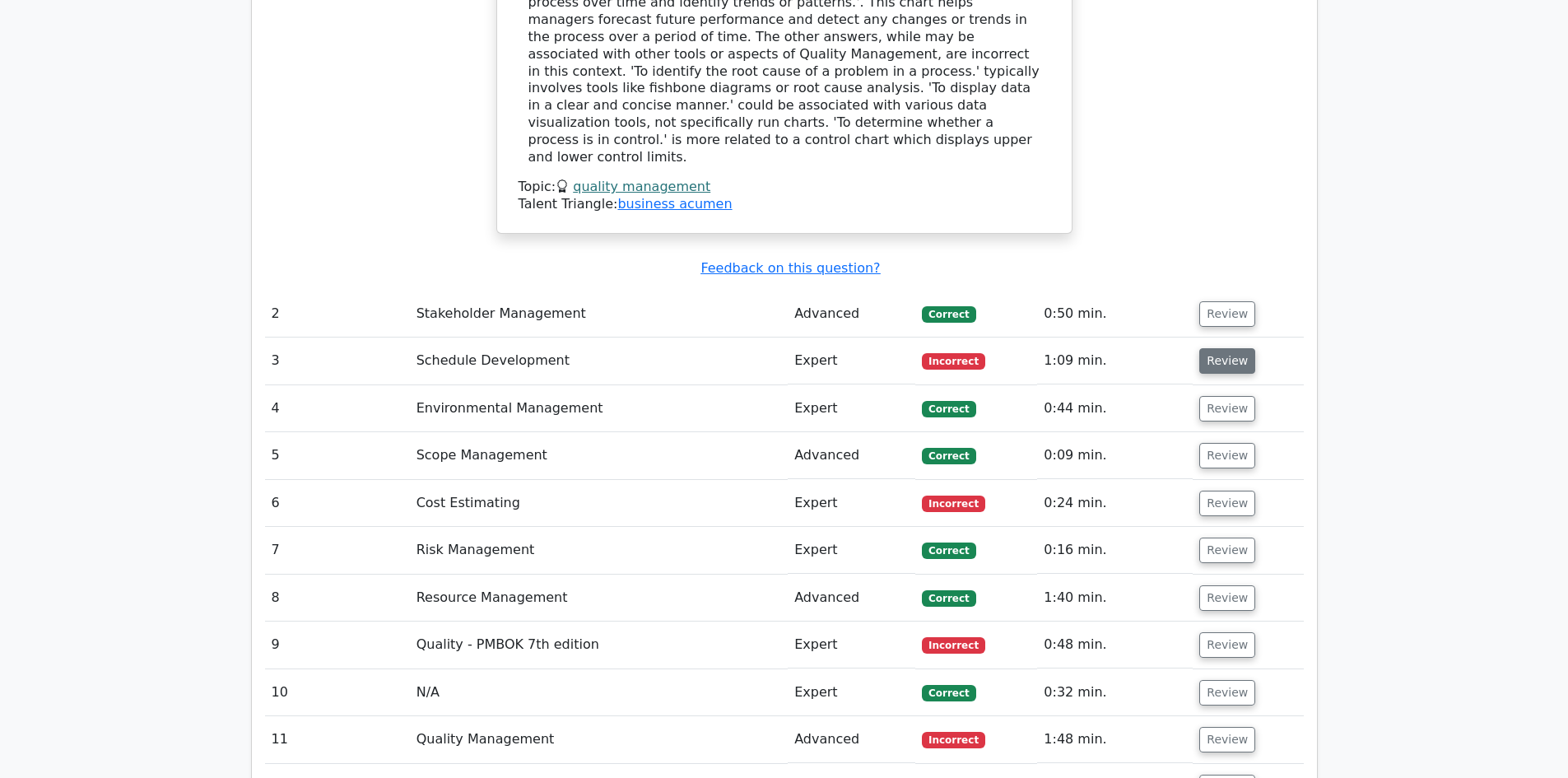
click at [1234, 348] on button "Review" at bounding box center [1227, 361] width 56 height 26
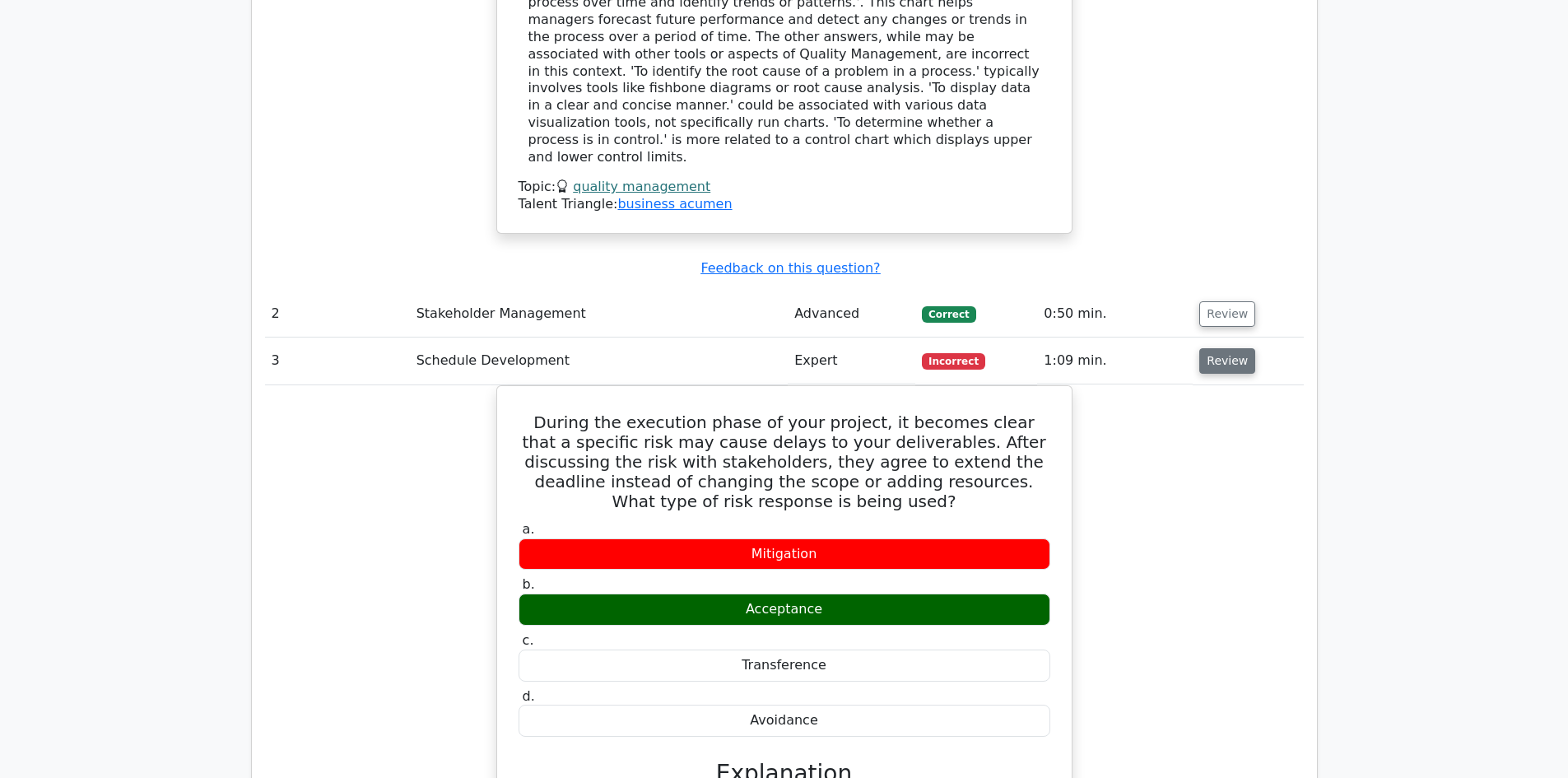
click at [1230, 348] on button "Review" at bounding box center [1227, 361] width 56 height 26
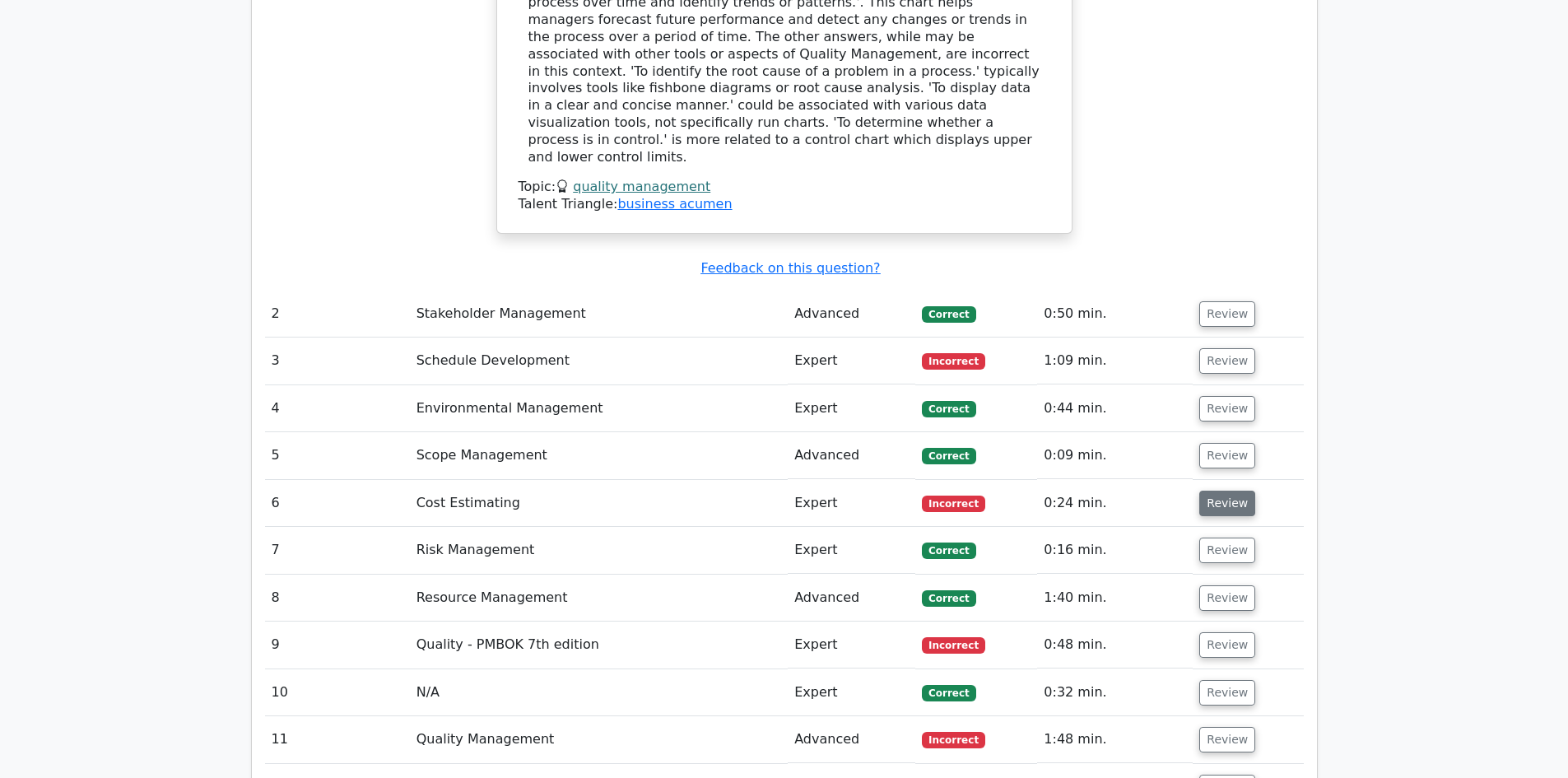
click at [1232, 491] on button "Review" at bounding box center [1227, 504] width 56 height 26
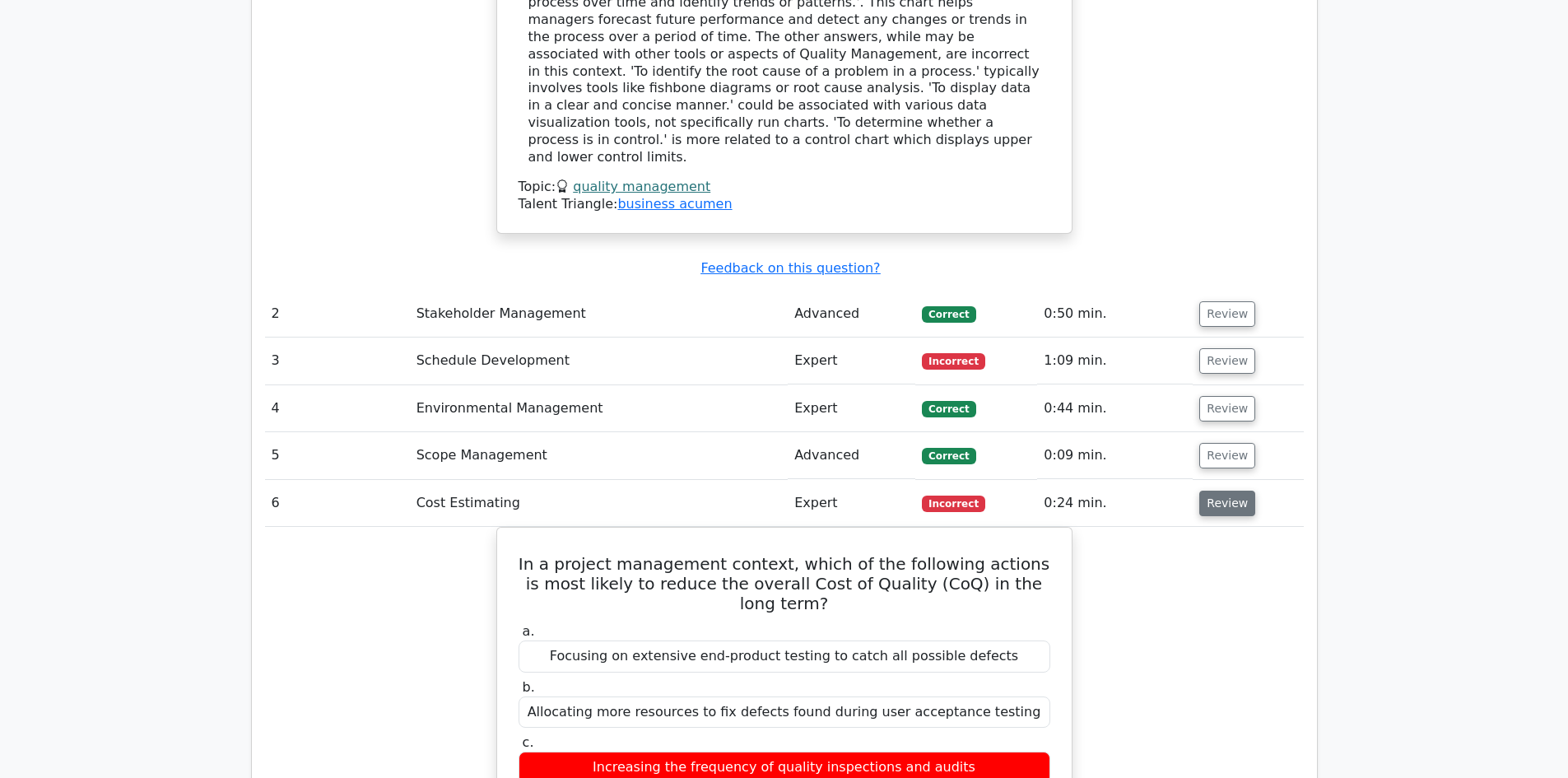
click at [1223, 491] on button "Review" at bounding box center [1227, 504] width 56 height 26
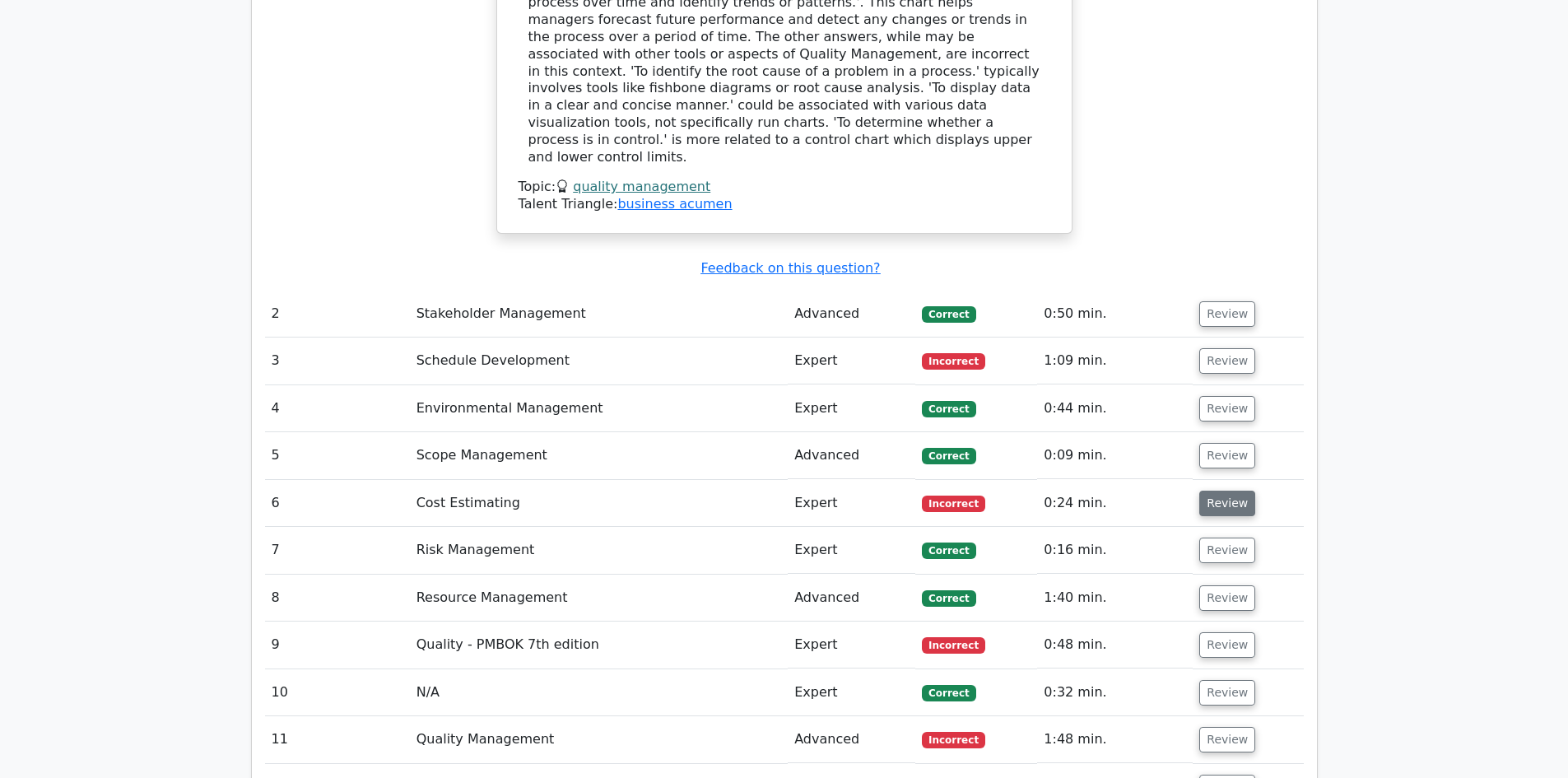
click at [1223, 491] on button "Review" at bounding box center [1227, 504] width 56 height 26
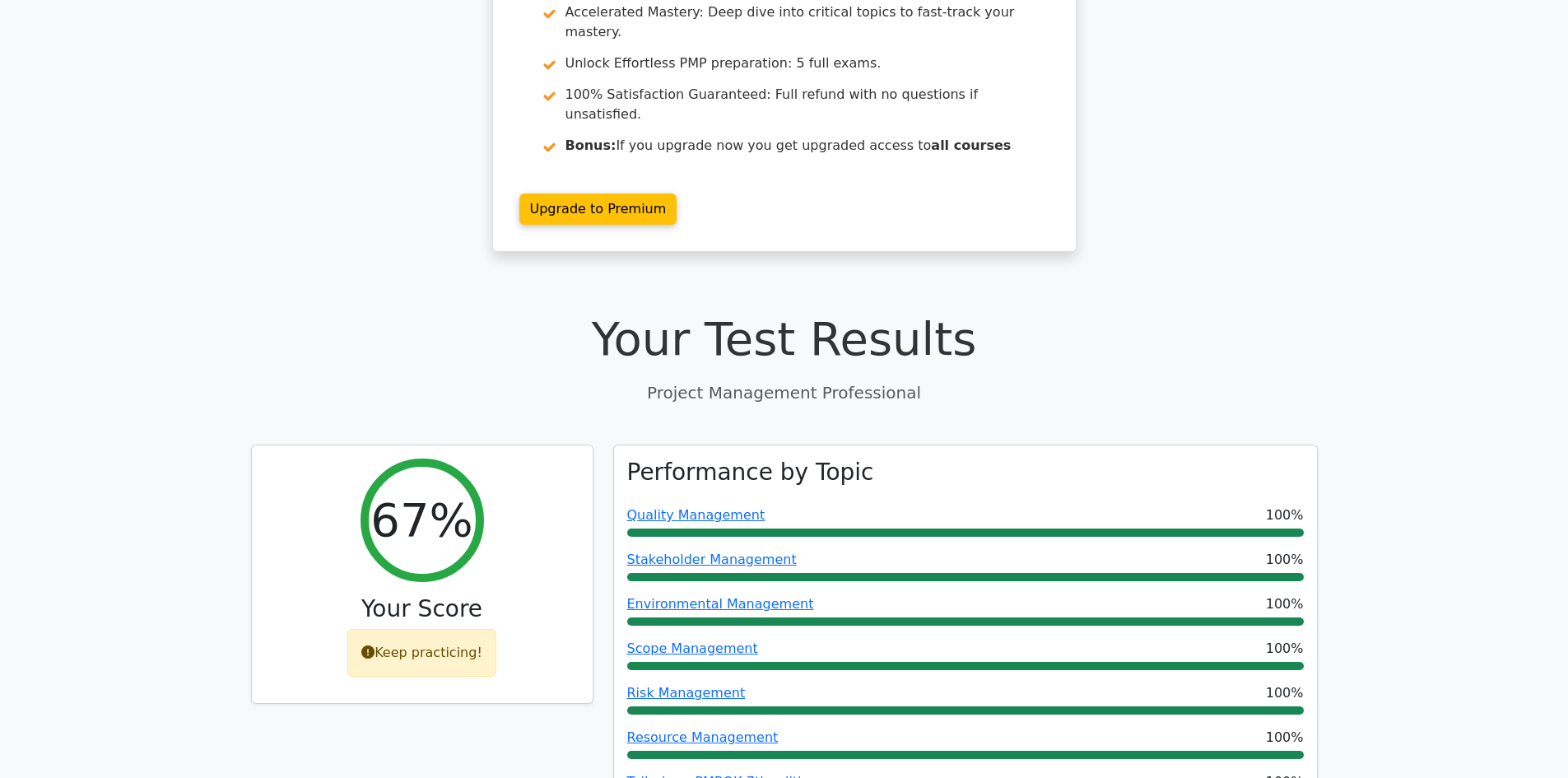
scroll to position [0, 0]
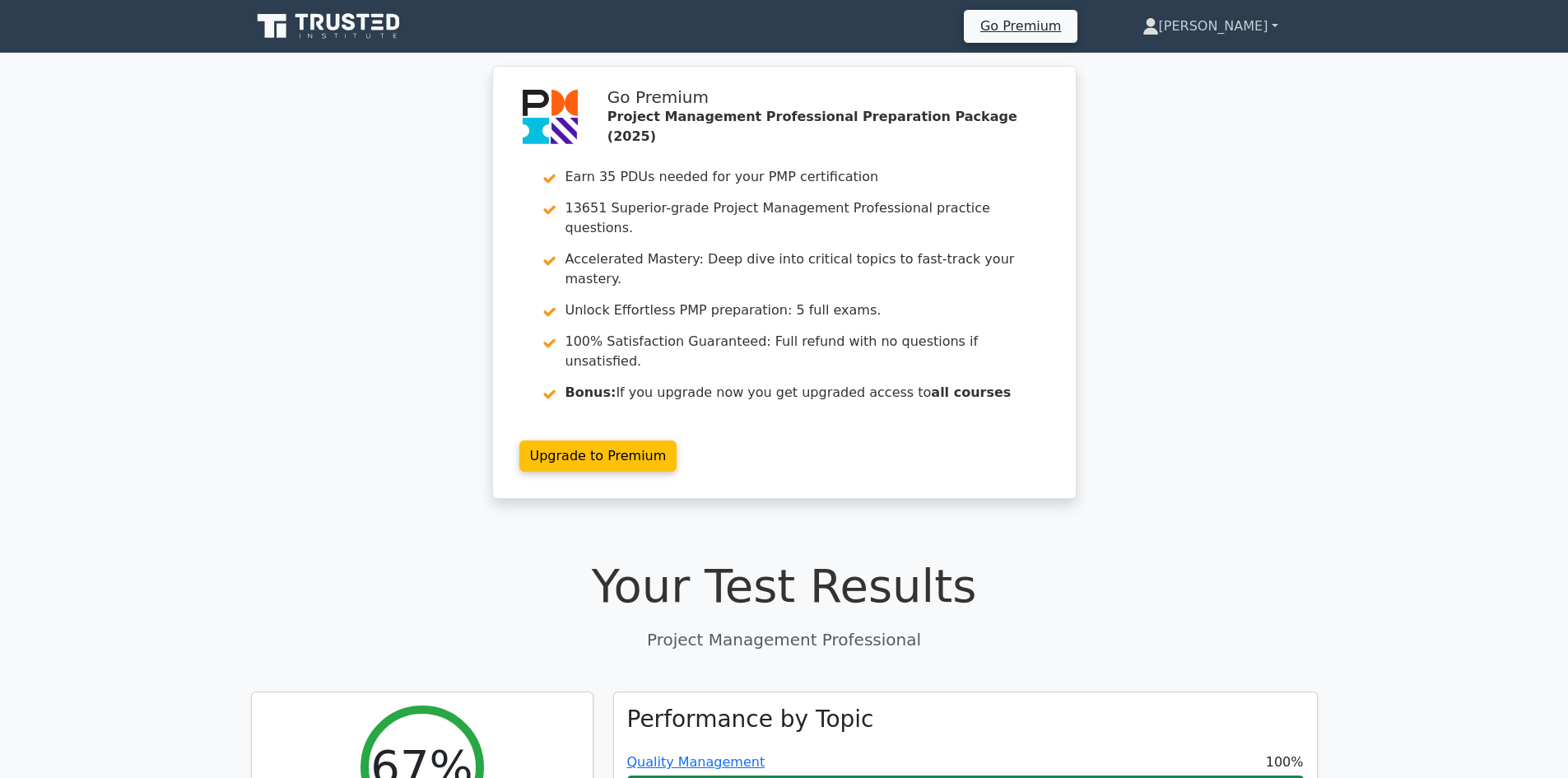
click at [1249, 38] on link "[PERSON_NAME]" at bounding box center [1210, 26] width 214 height 32
click at [1233, 63] on link "Profile" at bounding box center [1169, 65] width 130 height 27
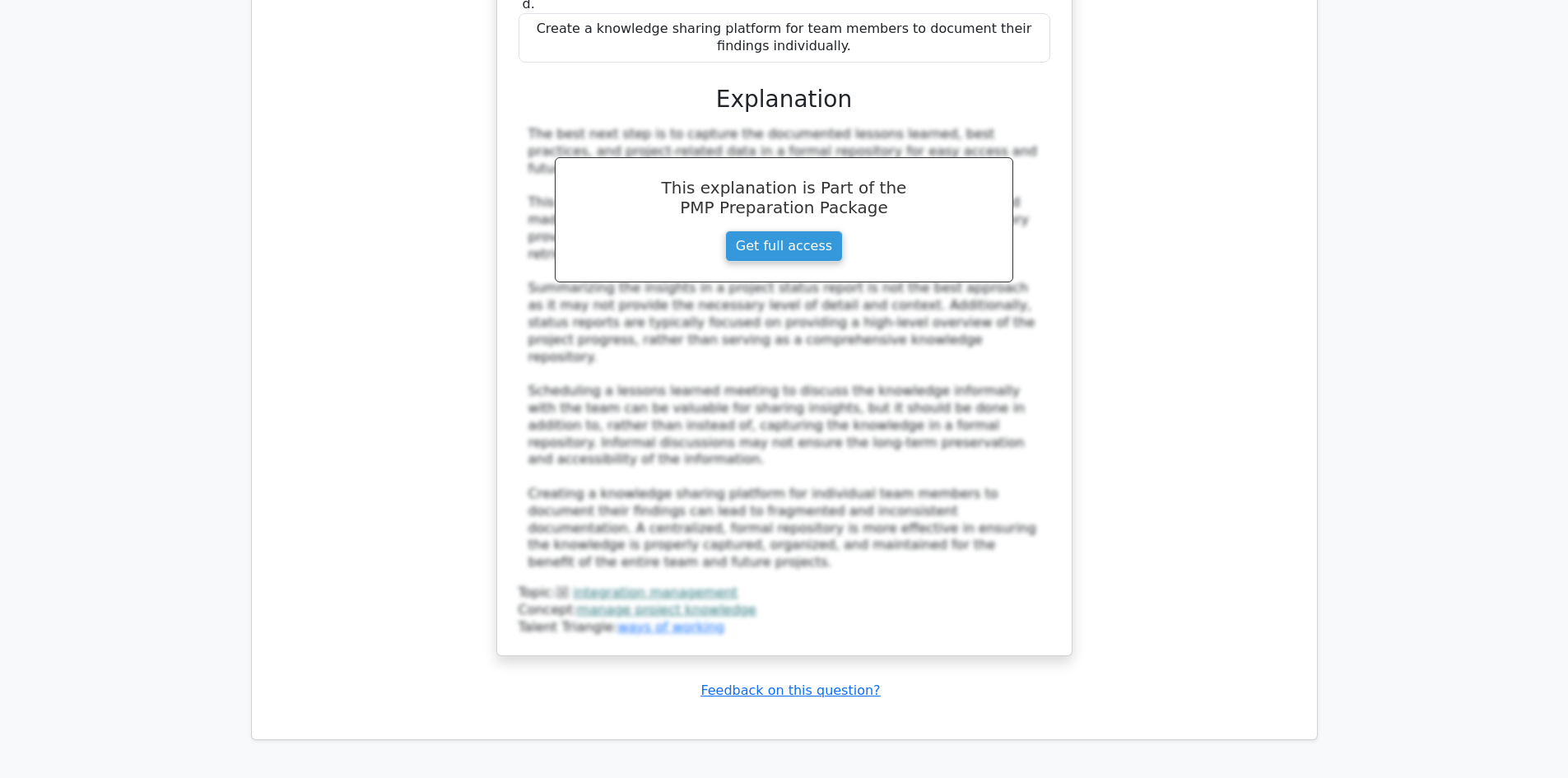
scroll to position [7736, 0]
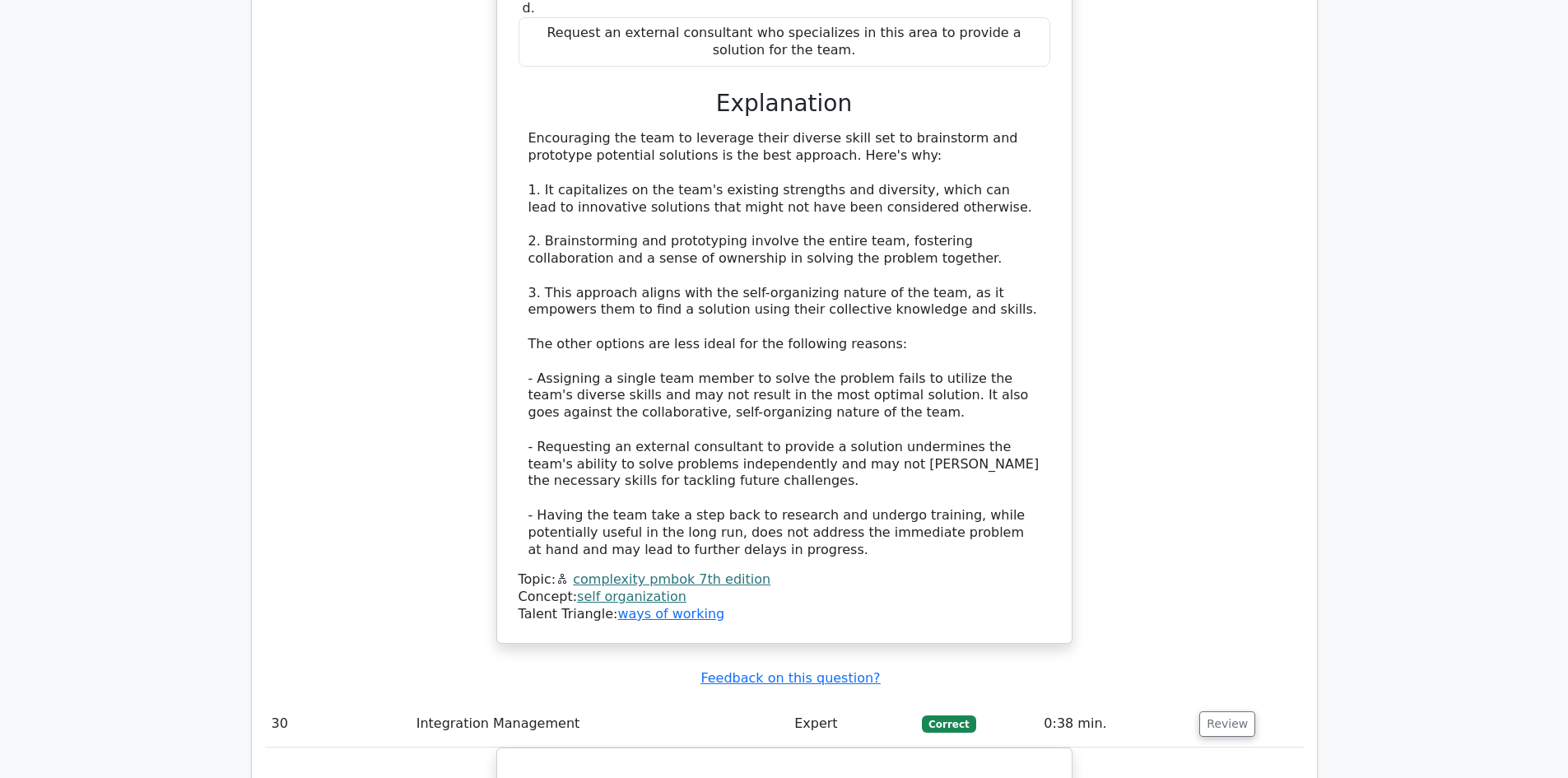
scroll to position [6420, 0]
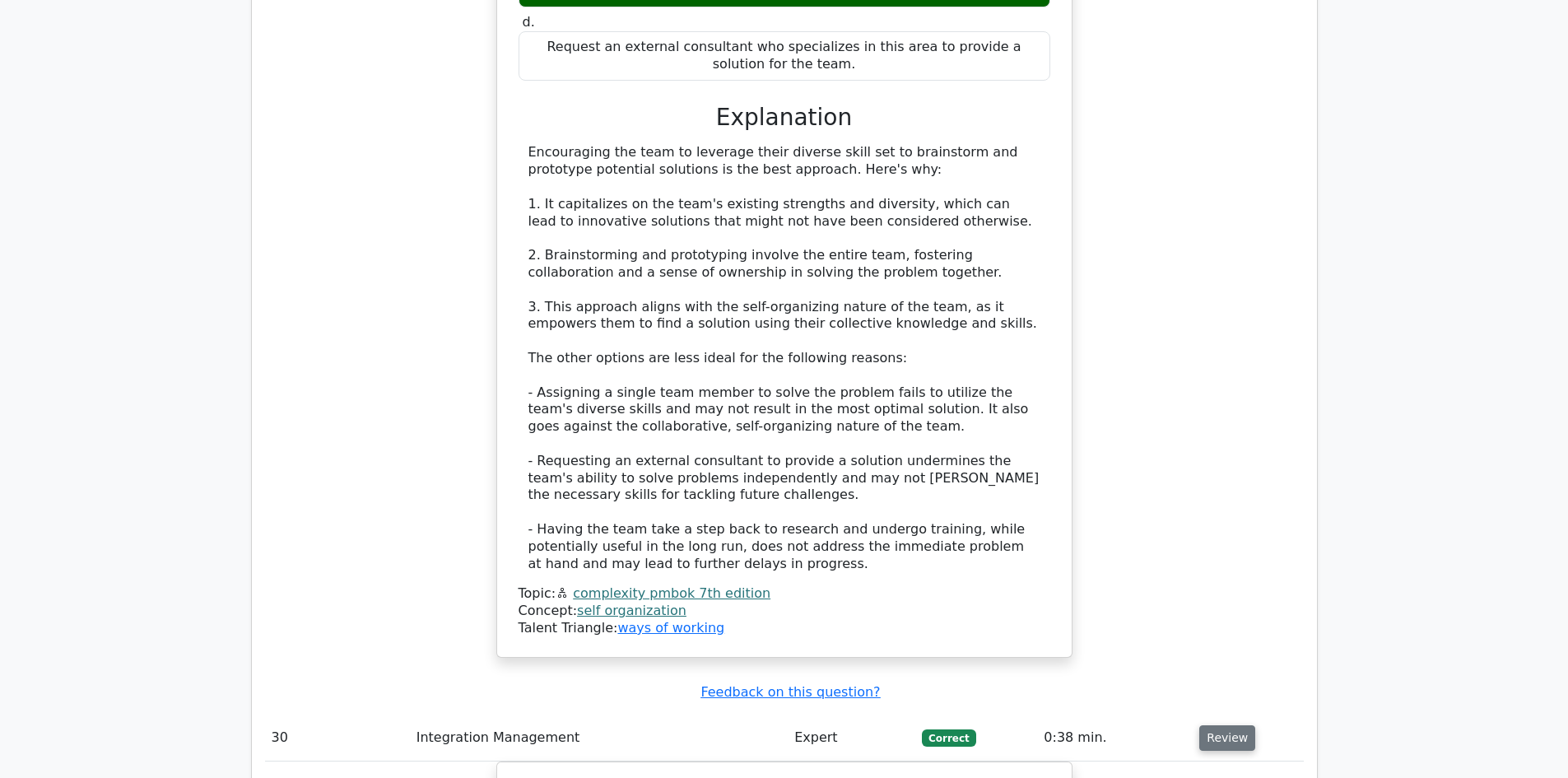
click at [1217, 725] on button "Review" at bounding box center [1227, 738] width 56 height 26
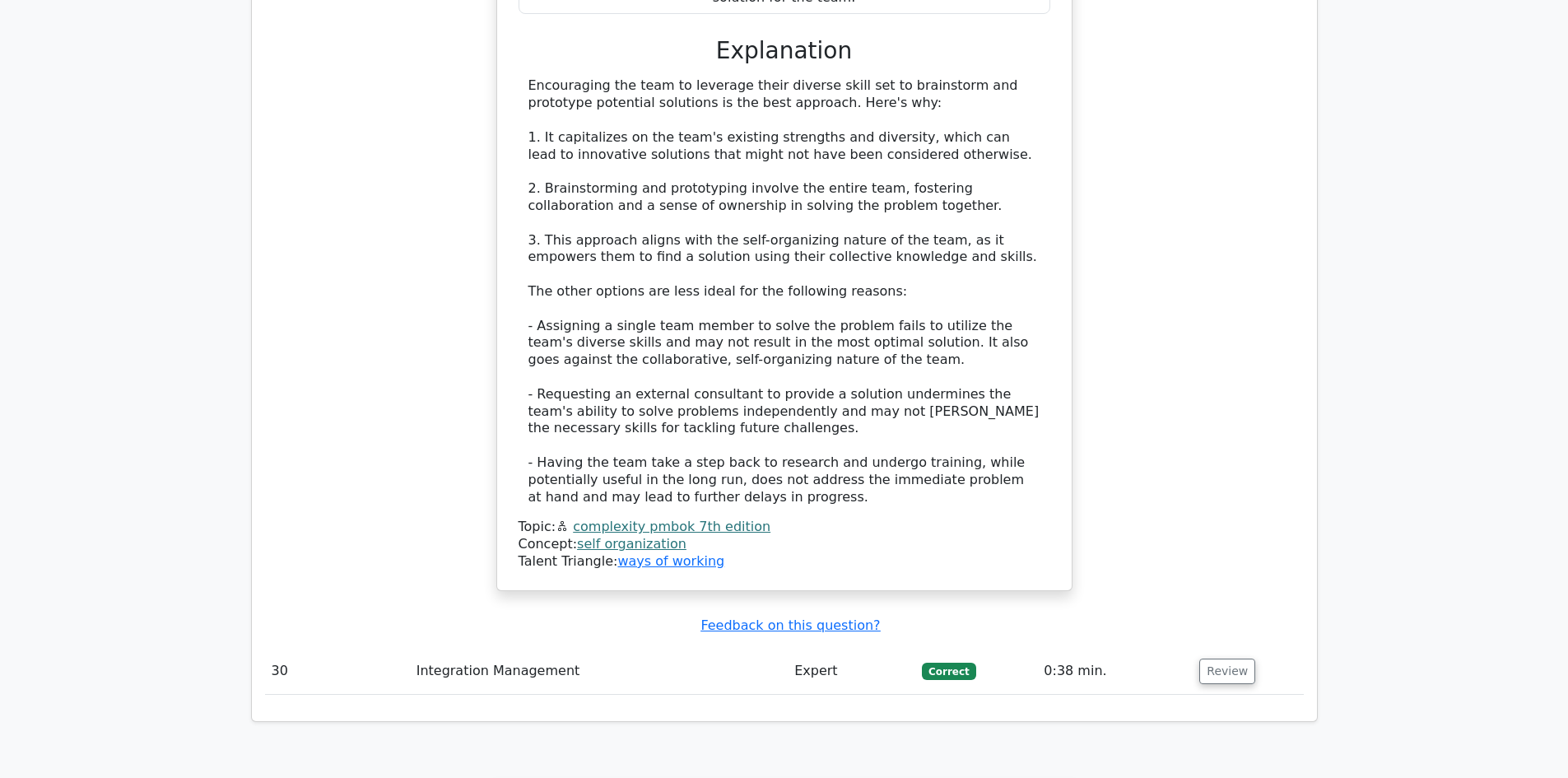
scroll to position [6501, 0]
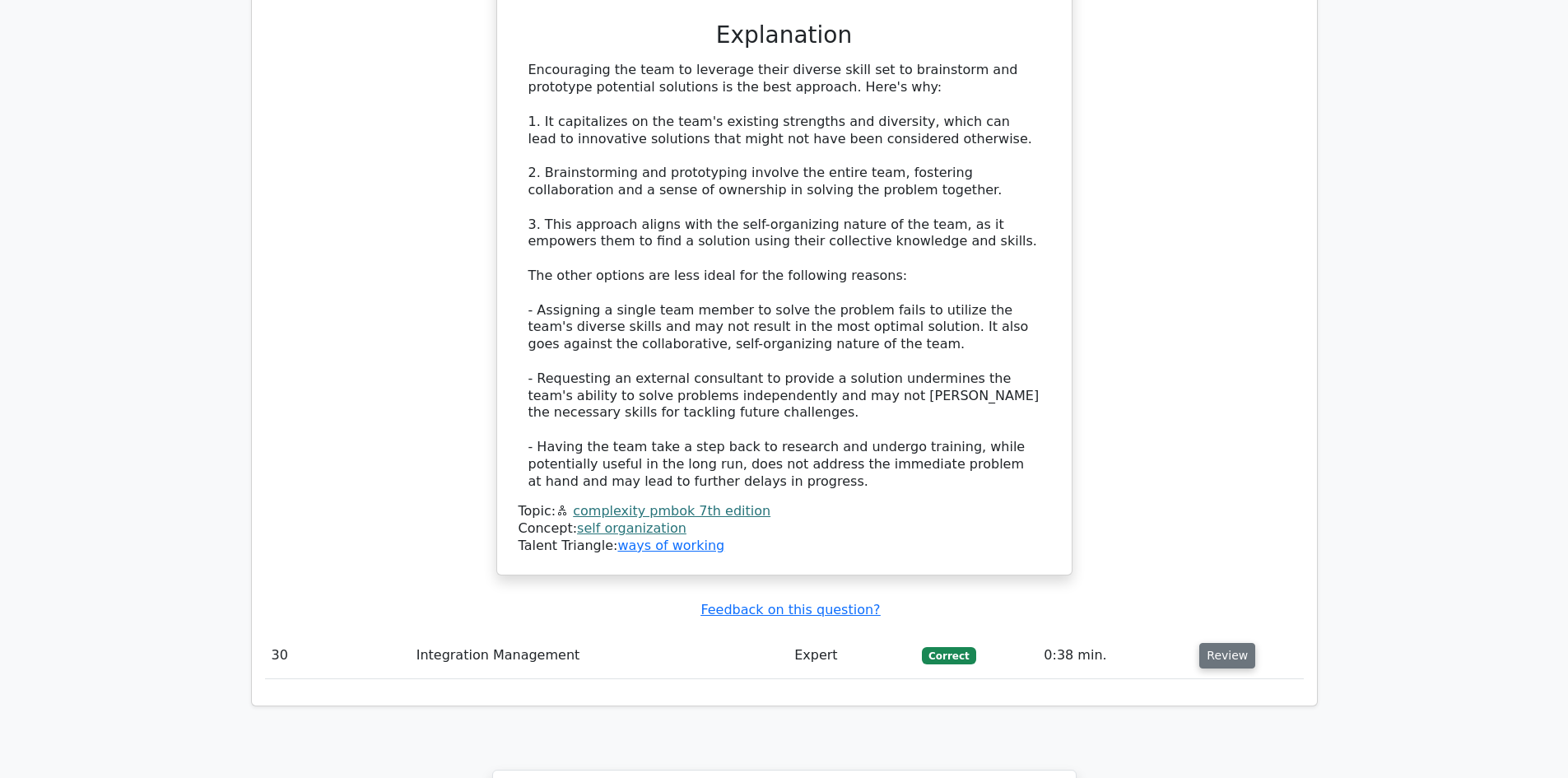
click at [1223, 643] on button "Review" at bounding box center [1227, 656] width 56 height 26
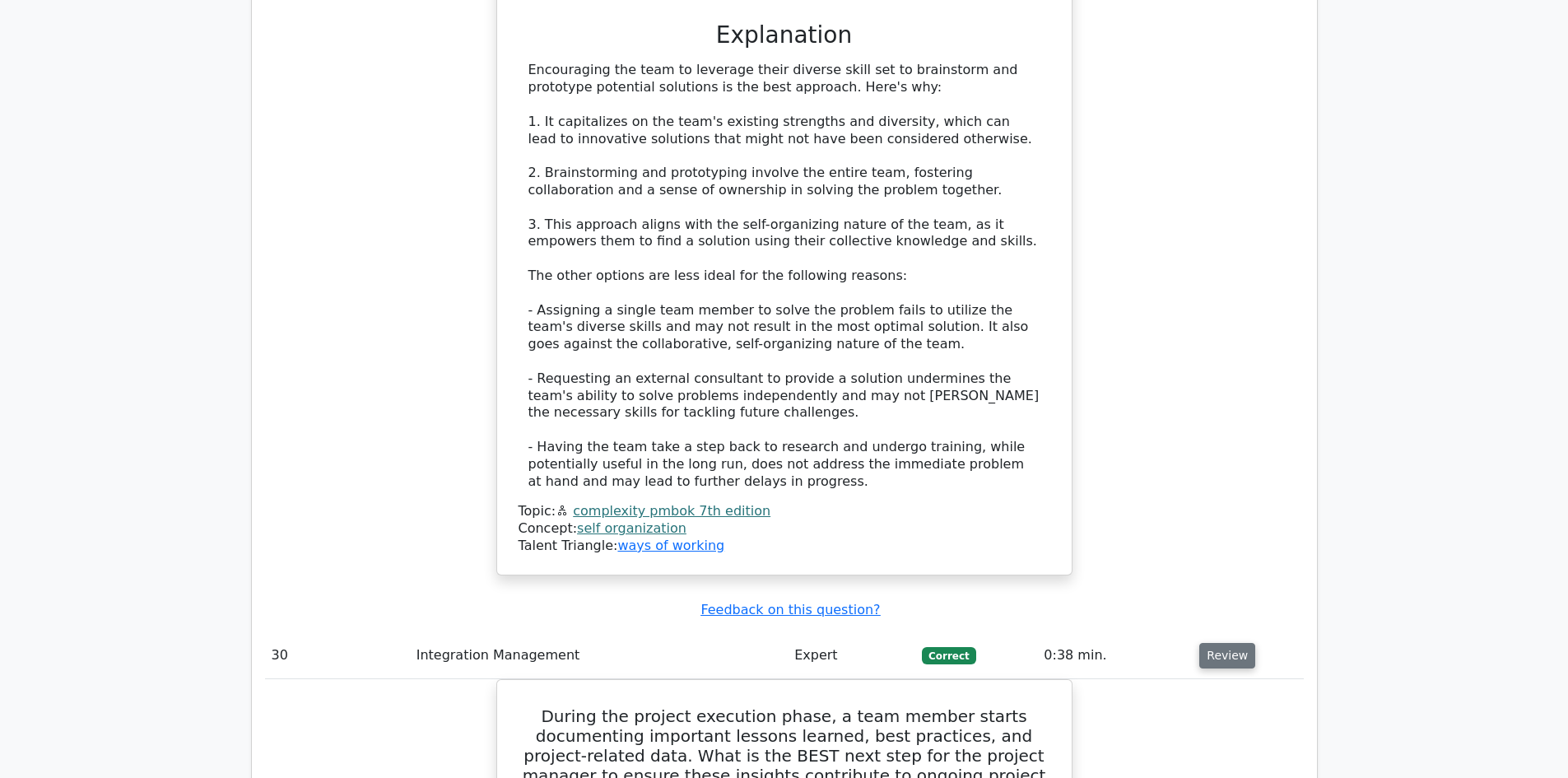
click at [1223, 643] on button "Review" at bounding box center [1227, 656] width 56 height 26
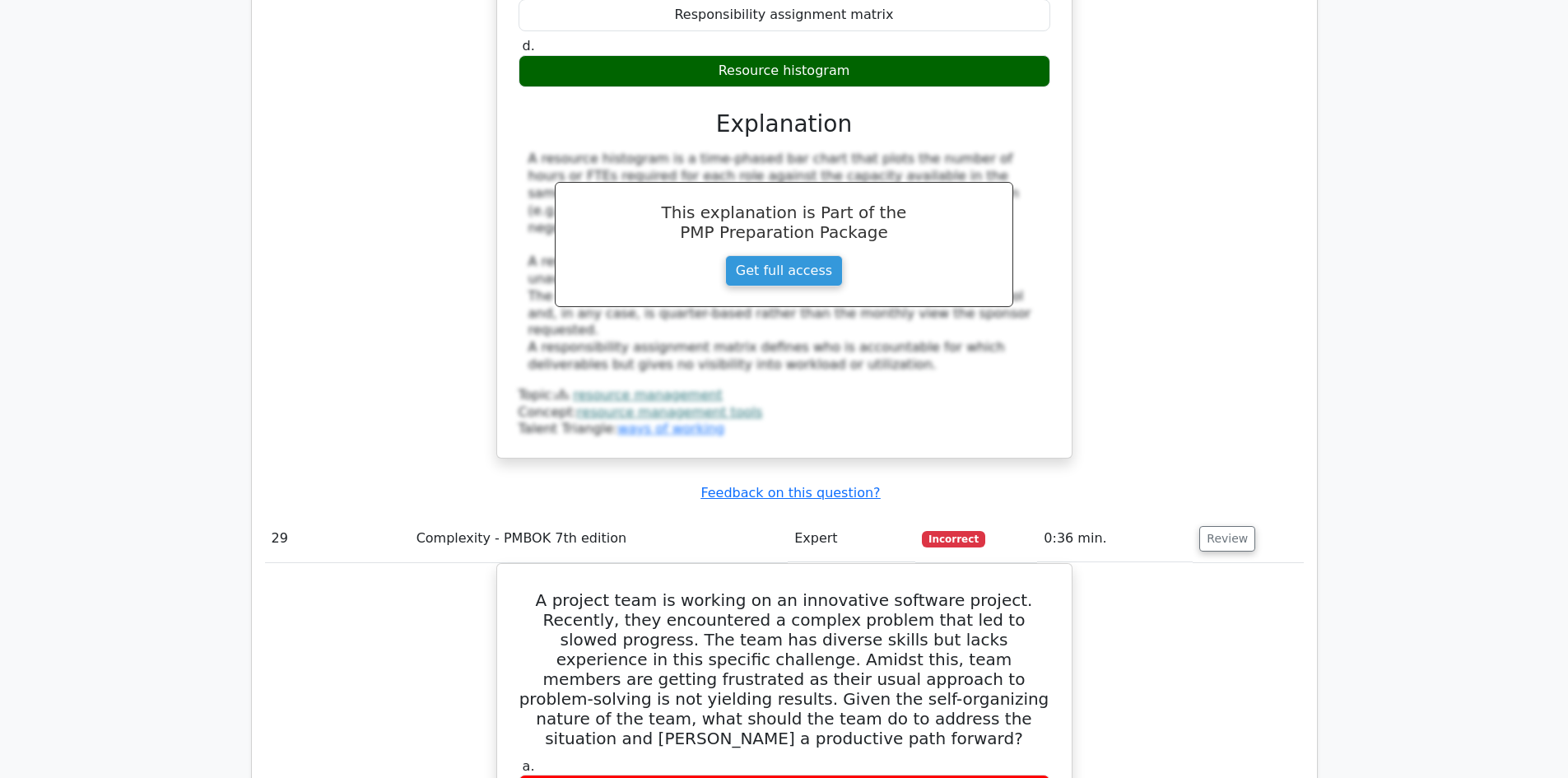
scroll to position [5432, 0]
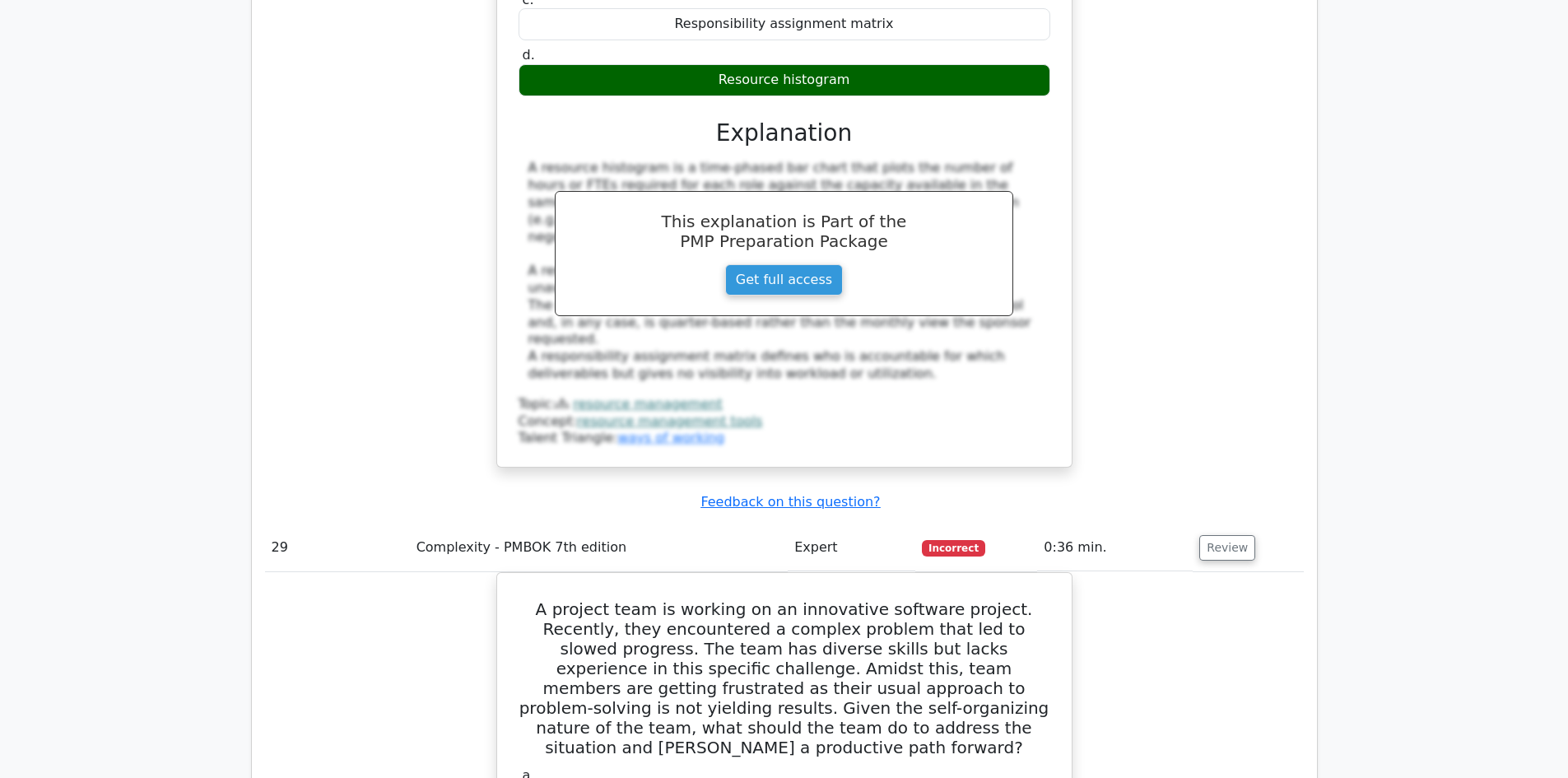
click at [1253, 524] on td "Review" at bounding box center [1247, 548] width 110 height 47
click at [1218, 535] on button "Review" at bounding box center [1227, 548] width 56 height 26
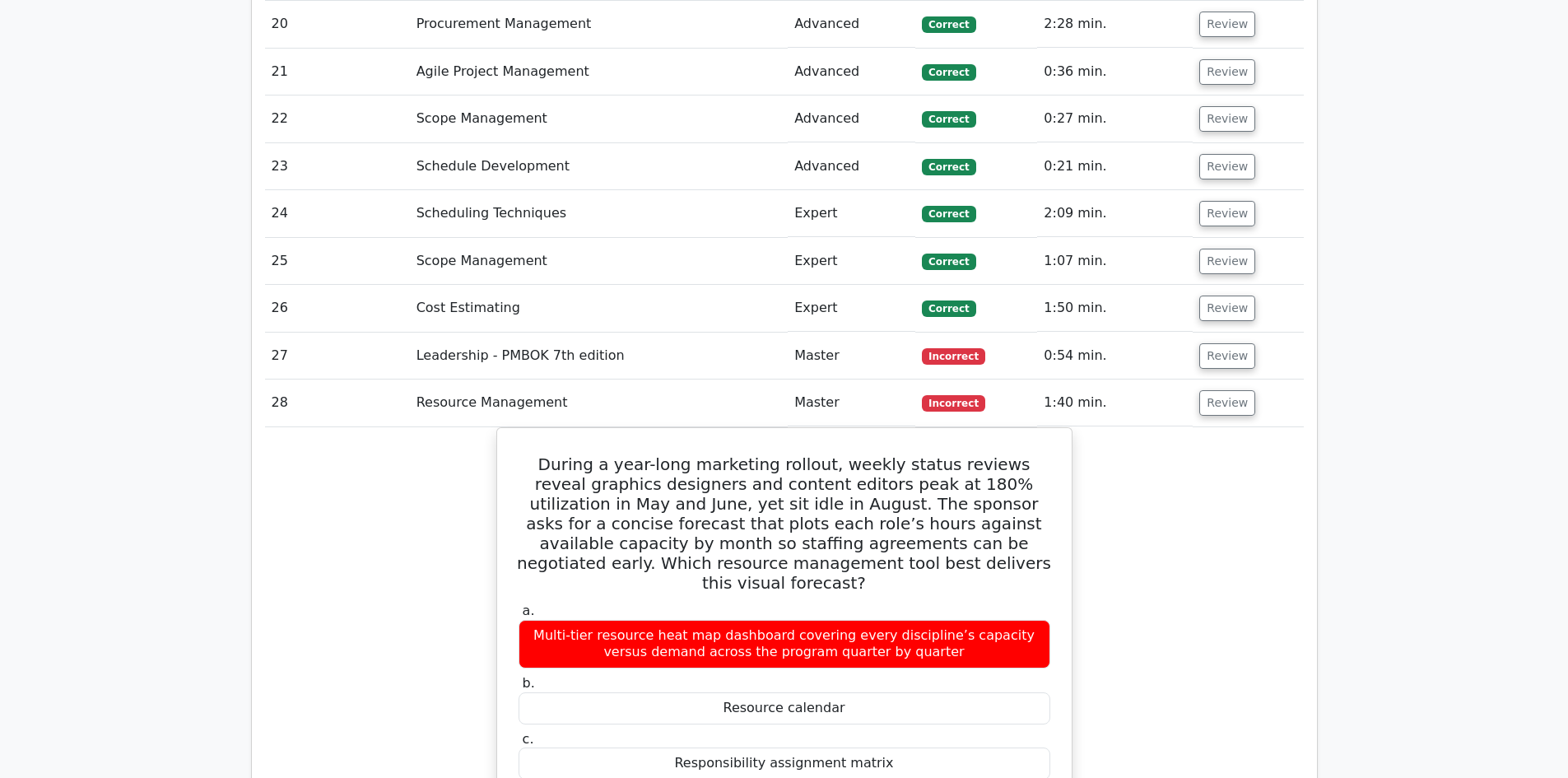
scroll to position [4691, 0]
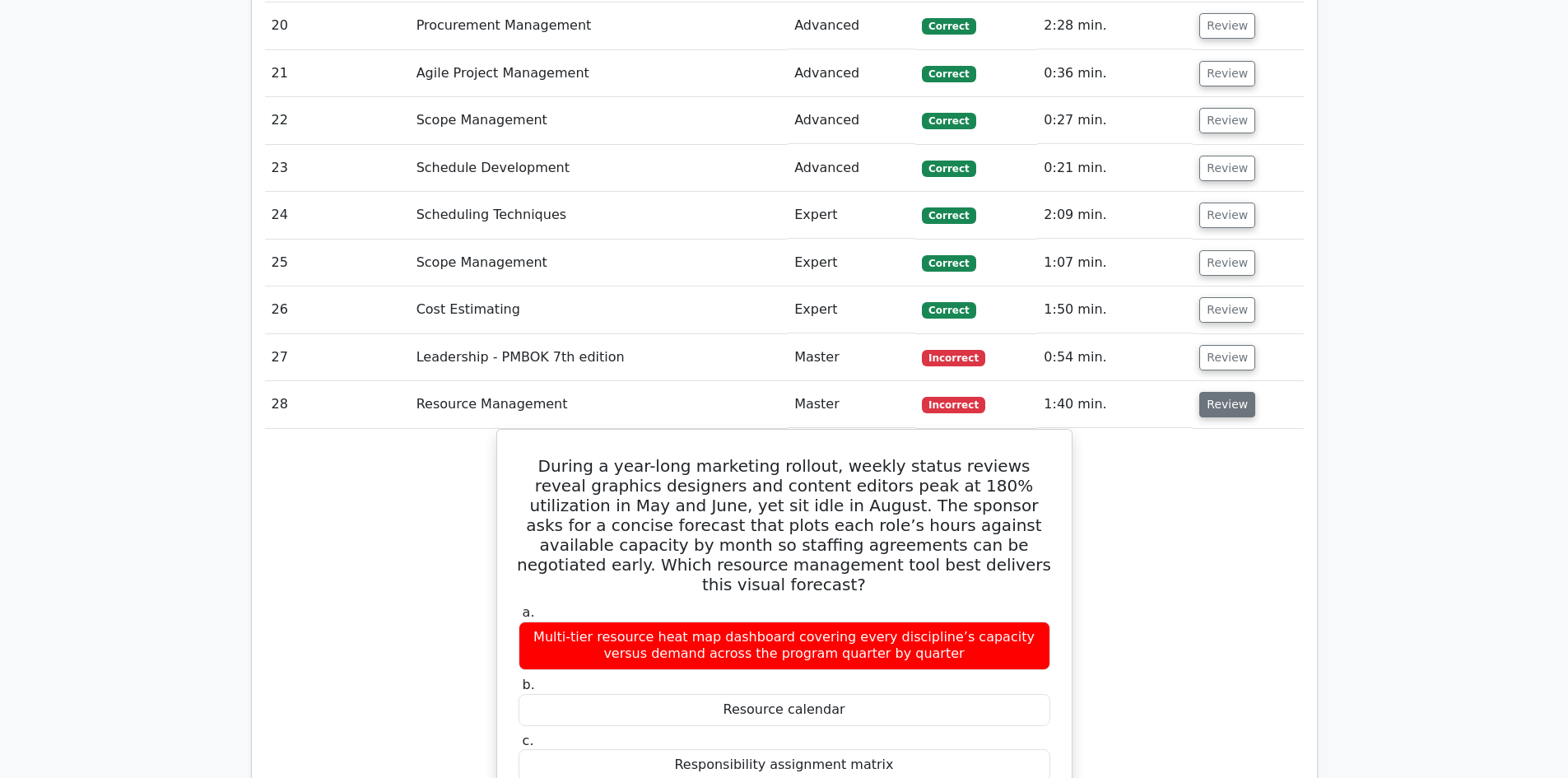
click at [1234, 391] on button "Review" at bounding box center [1227, 404] width 56 height 26
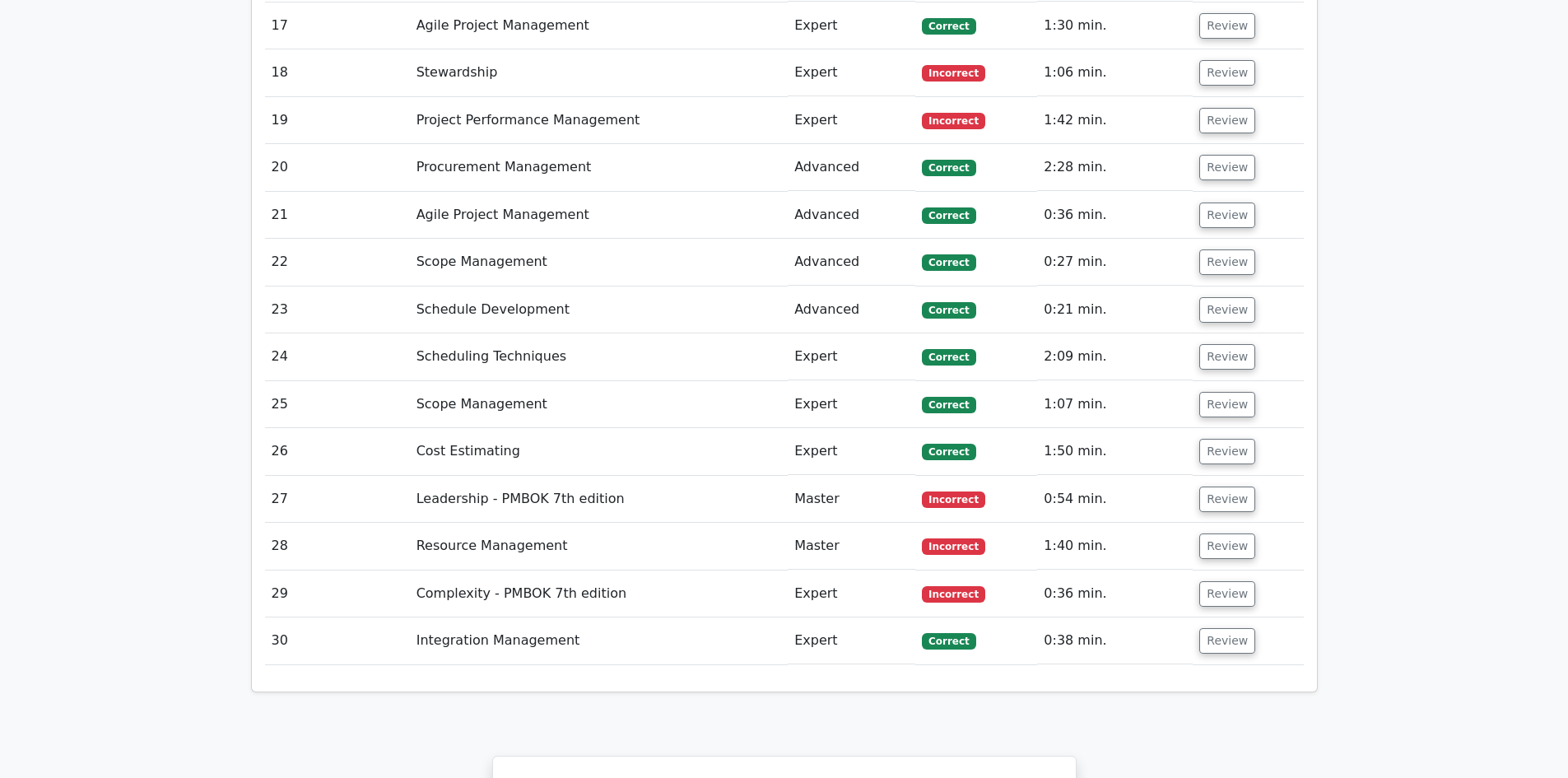
scroll to position [4526, 0]
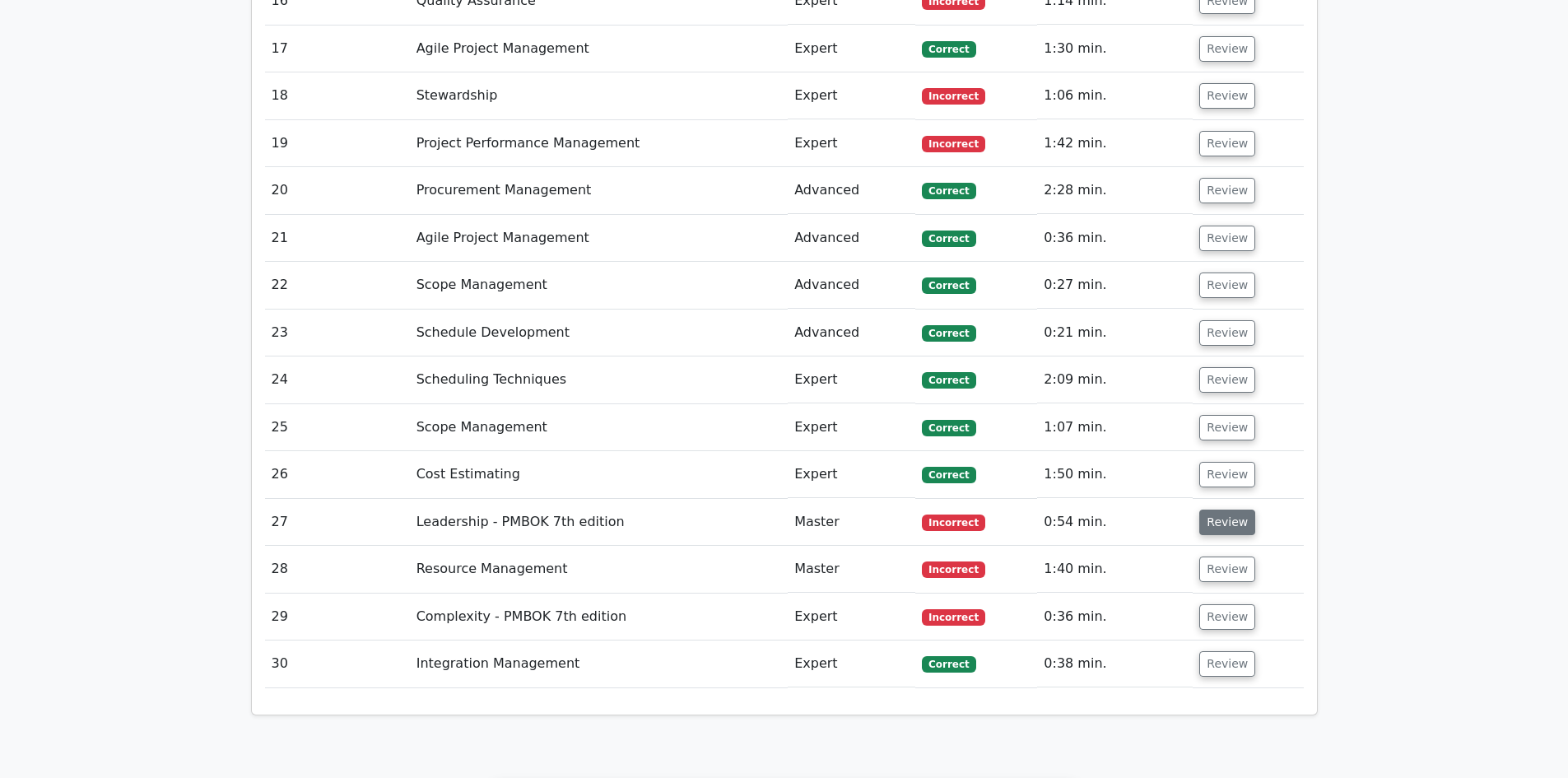
click at [1221, 509] on button "Review" at bounding box center [1227, 522] width 56 height 26
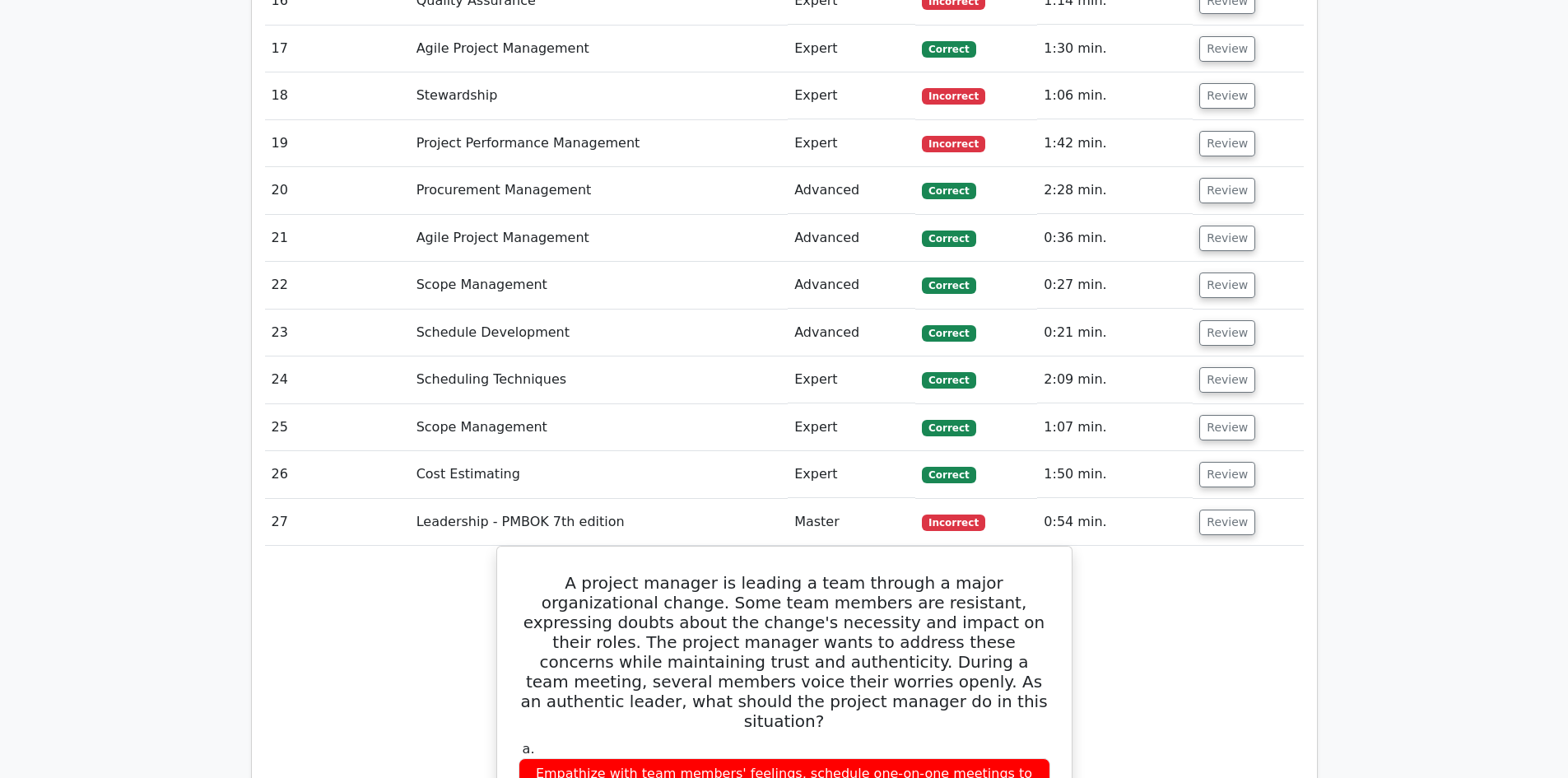
click at [1223, 499] on td "Review" at bounding box center [1247, 522] width 110 height 47
click at [1217, 509] on button "Review" at bounding box center [1227, 522] width 56 height 26
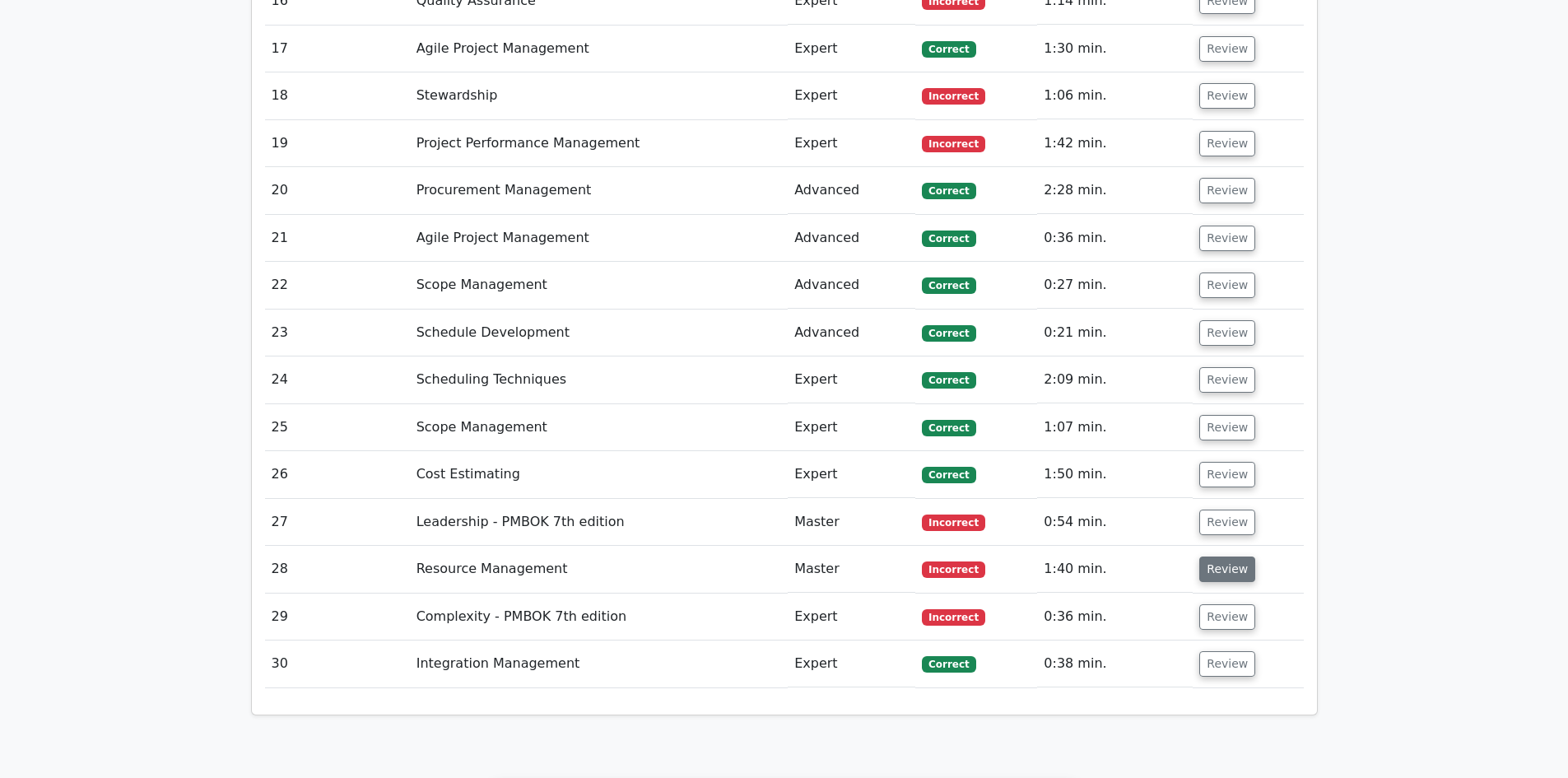
click at [1221, 557] on button "Review" at bounding box center [1227, 569] width 56 height 26
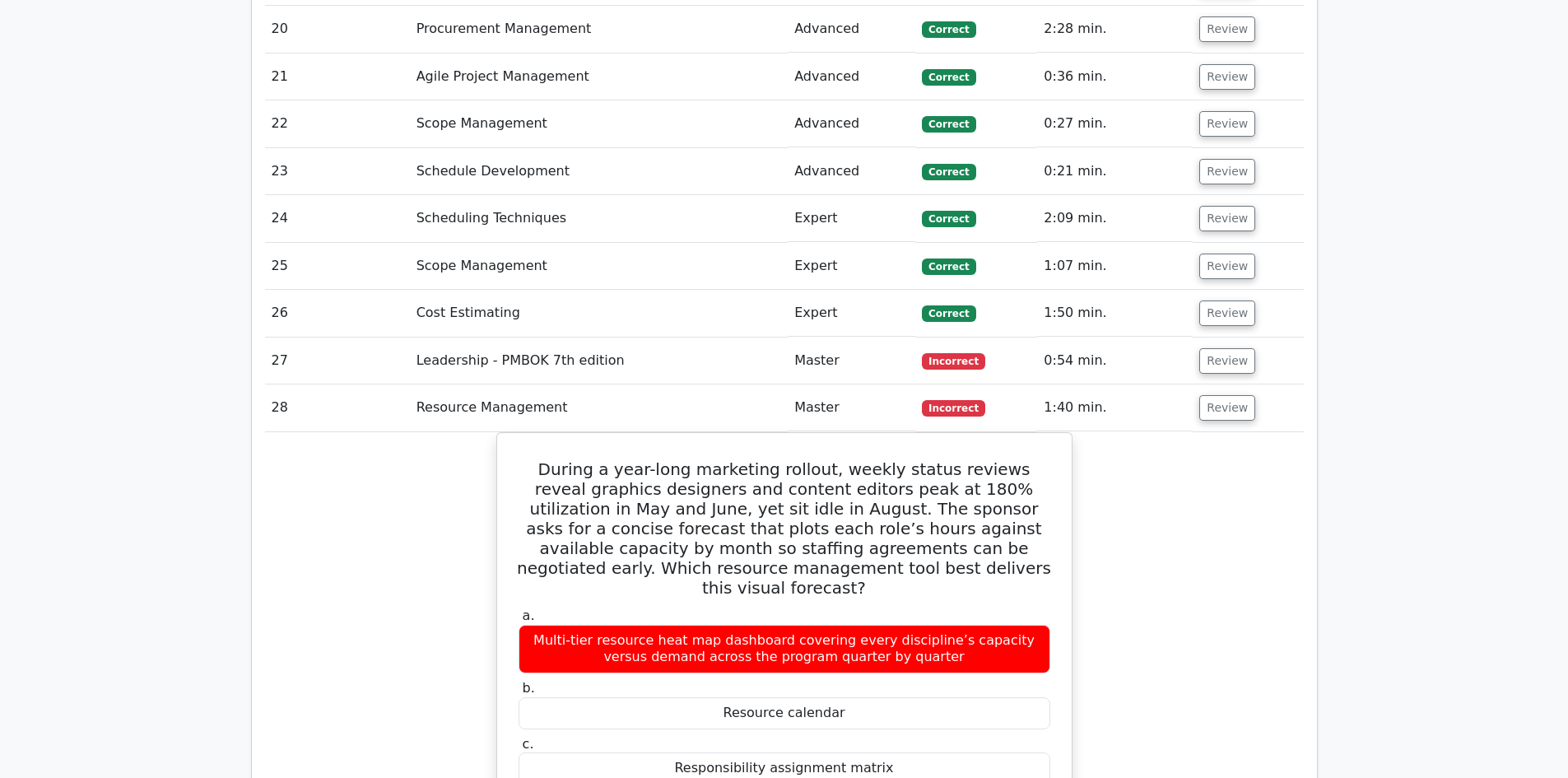
scroll to position [4691, 0]
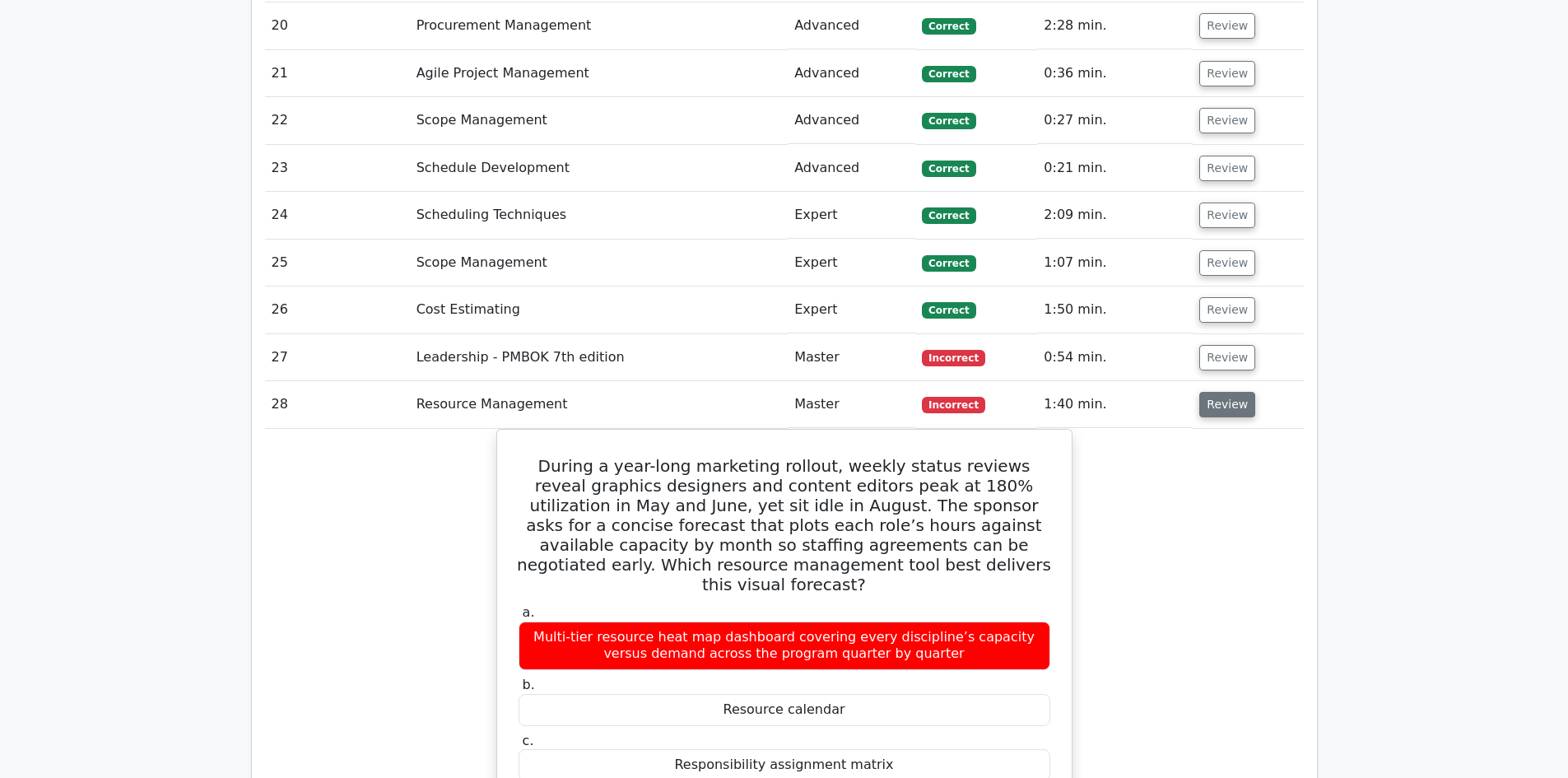
click at [1232, 391] on button "Review" at bounding box center [1227, 404] width 56 height 26
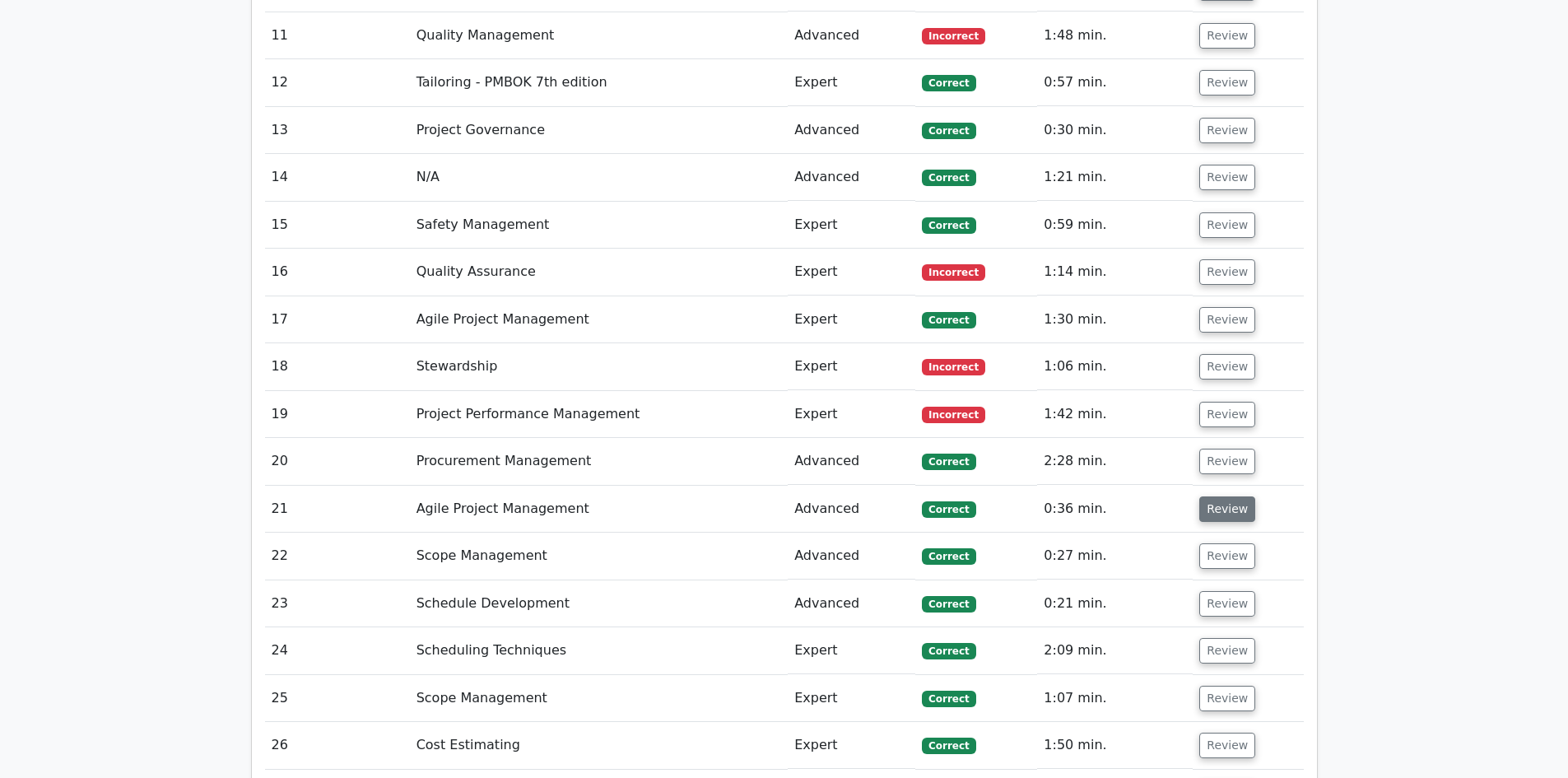
scroll to position [4115, 0]
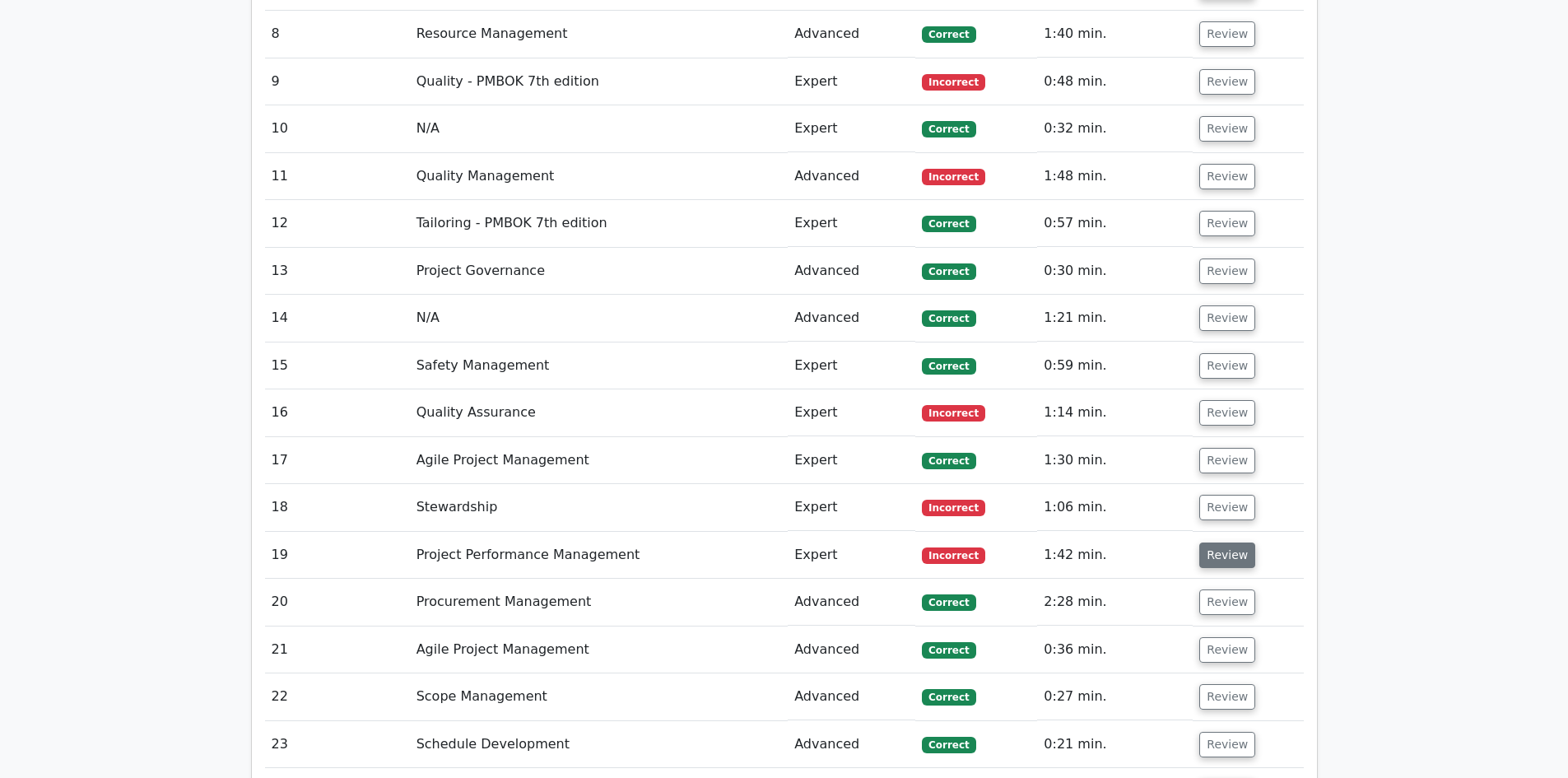
click at [1222, 542] on button "Review" at bounding box center [1227, 555] width 56 height 26
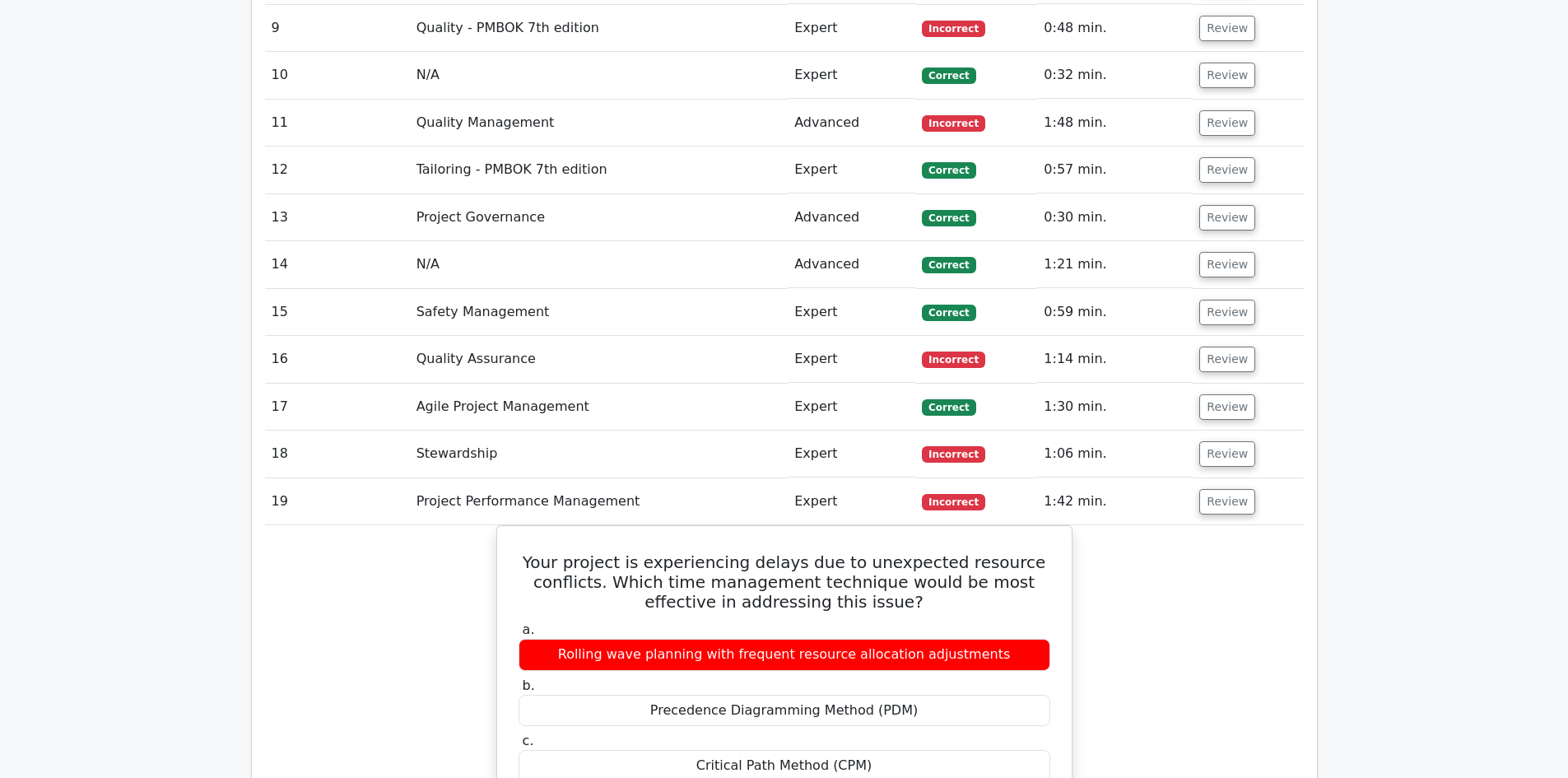
scroll to position [4197, 0]
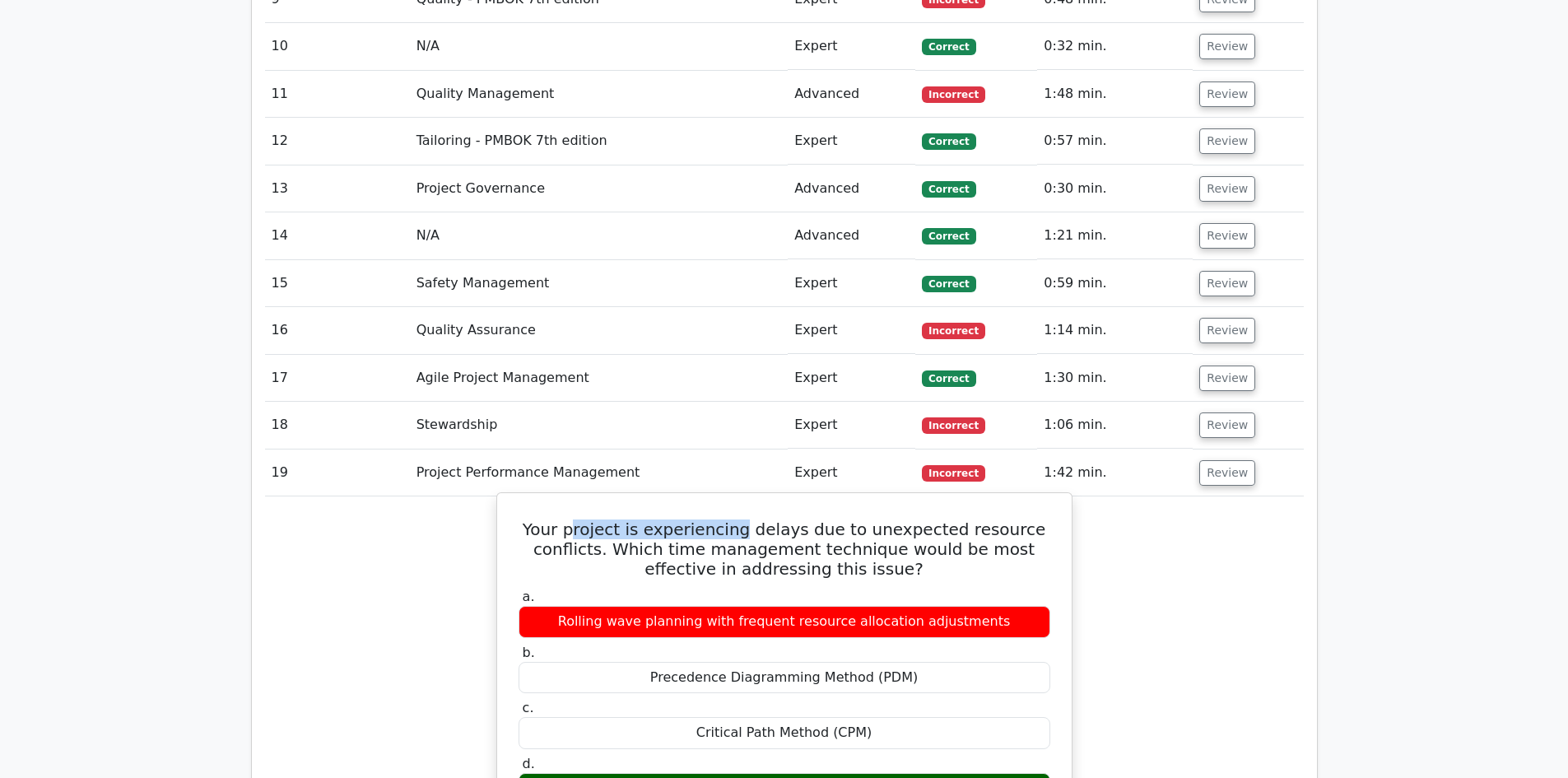
drag, startPoint x: 620, startPoint y: 345, endPoint x: 785, endPoint y: 360, distance: 165.7
click at [779, 519] on h5 "Your project is experiencing delays due to unexpected resource conflicts. Which…" at bounding box center [784, 549] width 535 height 59
click at [822, 519] on h5 "Your project is experiencing delays due to unexpected resource conflicts. Which…" at bounding box center [784, 549] width 535 height 59
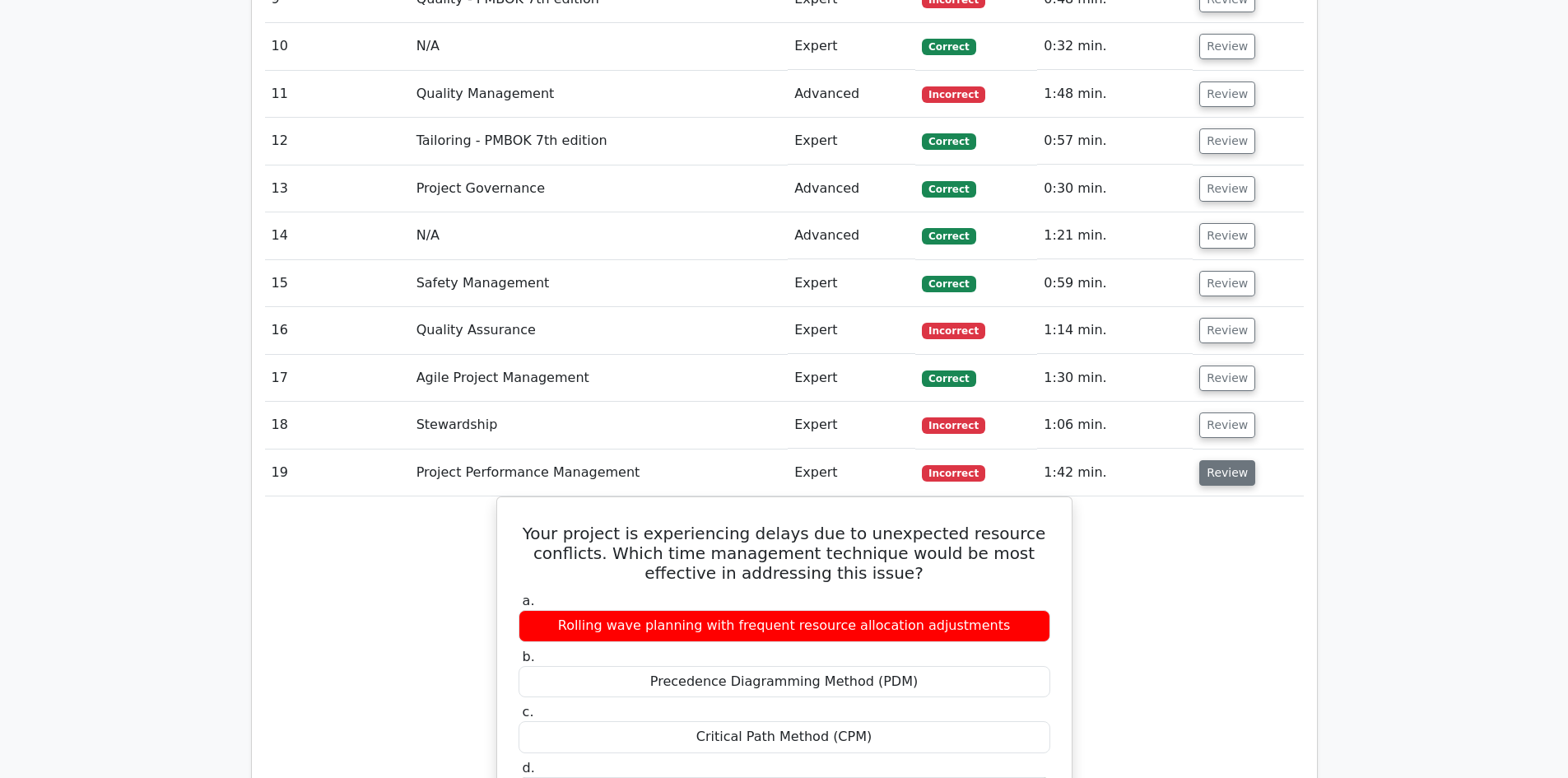
click at [1221, 460] on button "Review" at bounding box center [1227, 473] width 56 height 26
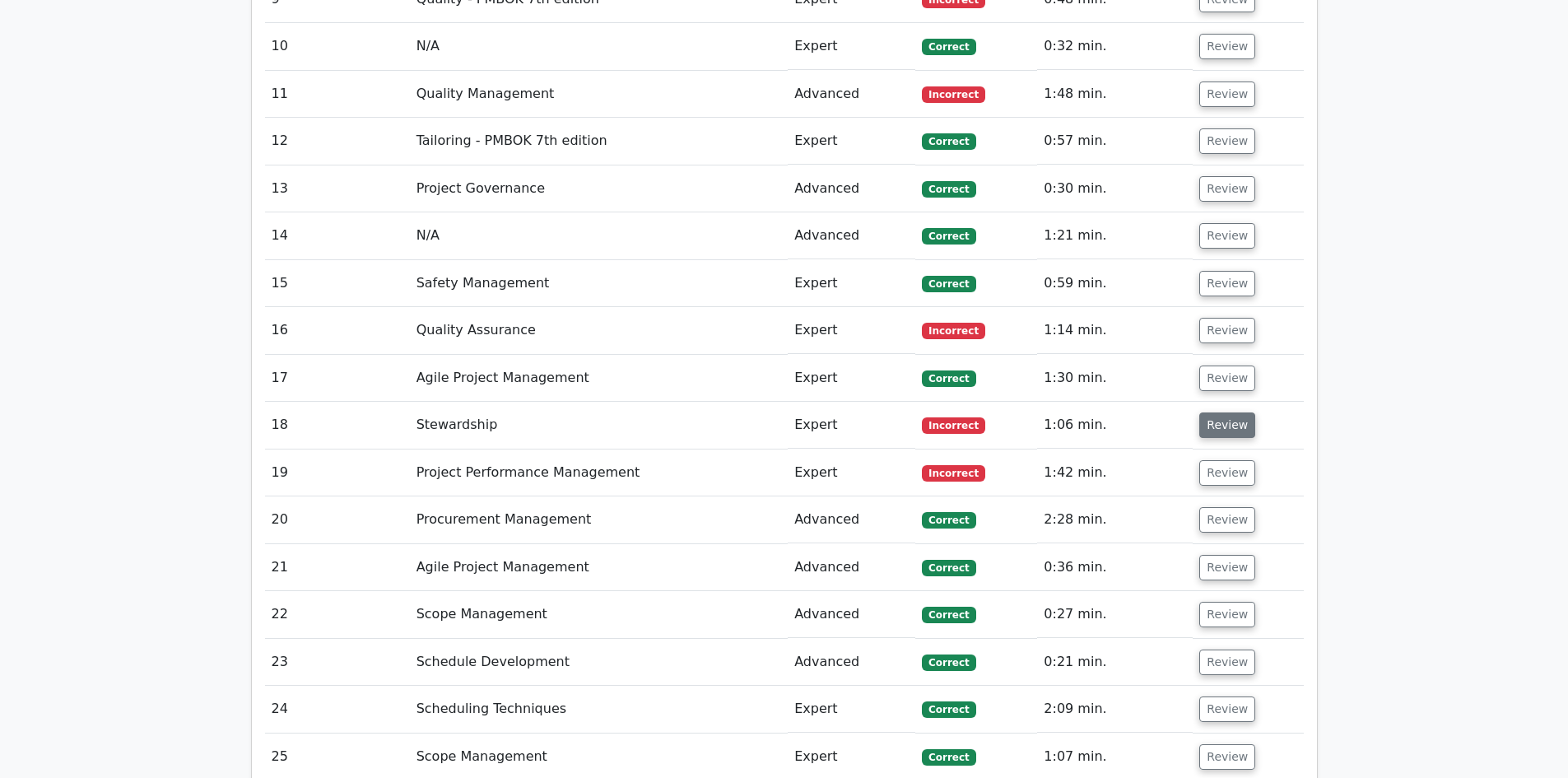
click at [1221, 412] on button "Review" at bounding box center [1227, 425] width 56 height 26
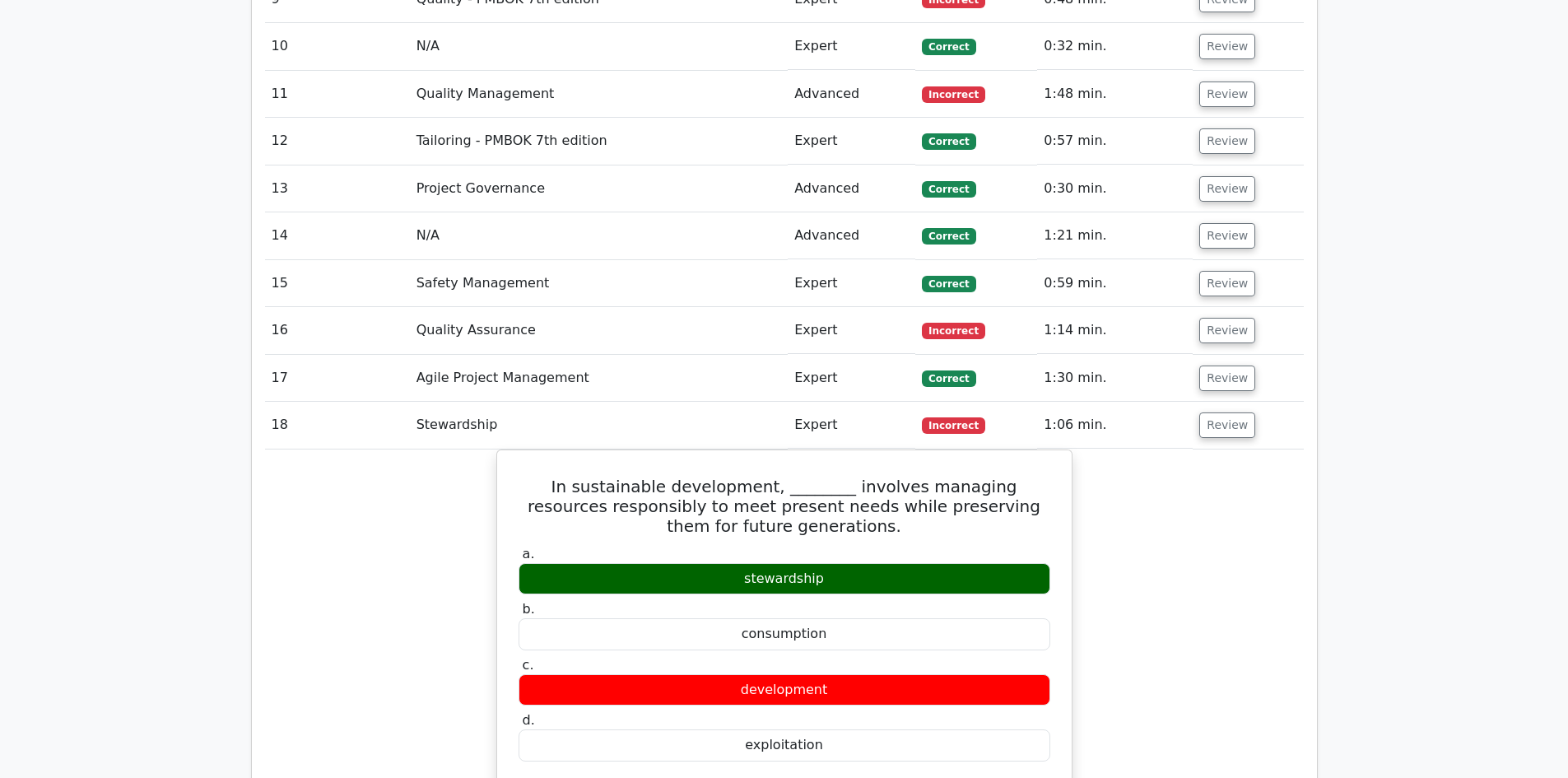
click at [1202, 401] on td "Review" at bounding box center [1247, 425] width 110 height 47
click at [1213, 412] on button "Review" at bounding box center [1227, 425] width 56 height 26
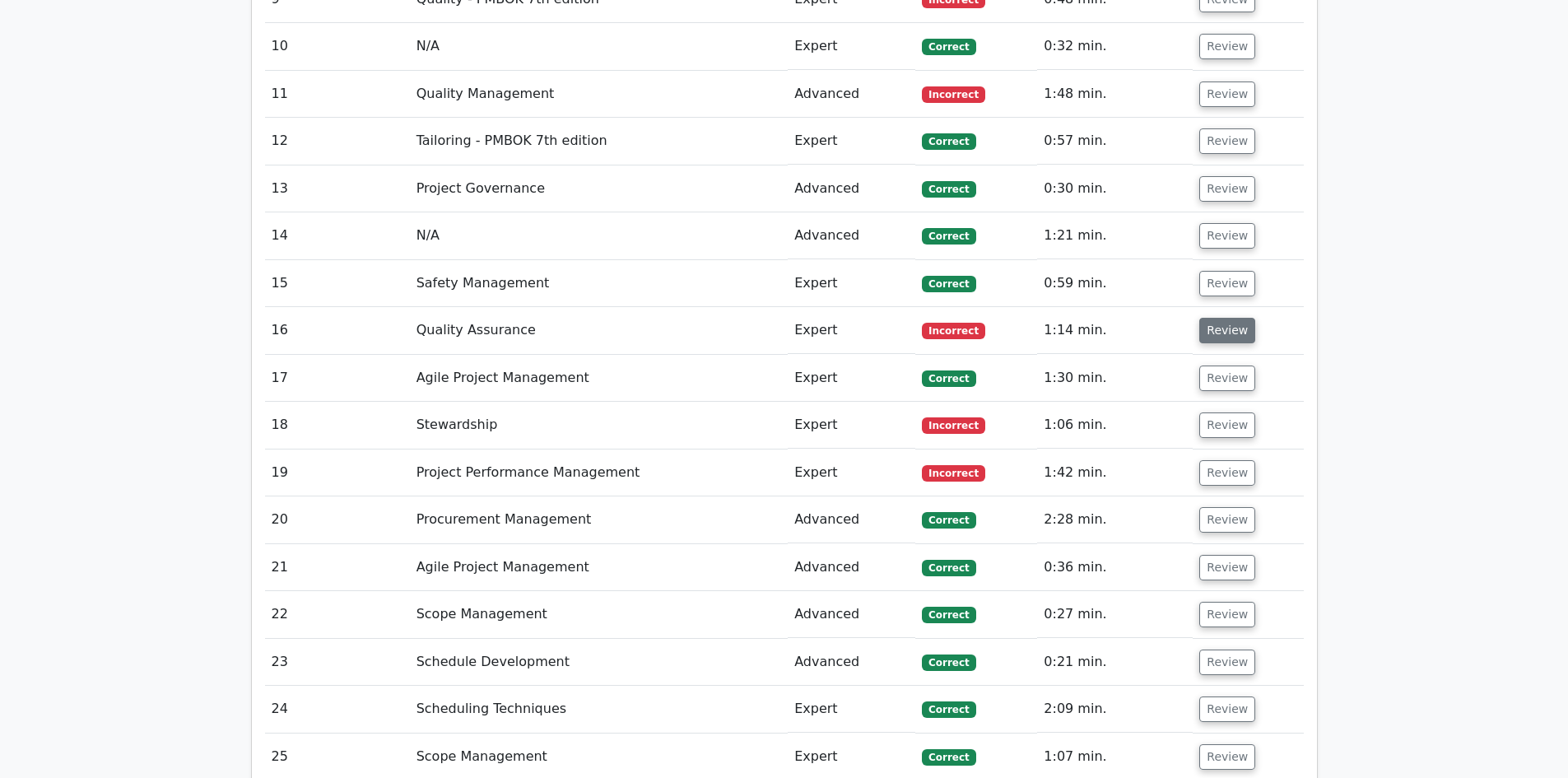
click at [1232, 318] on button "Review" at bounding box center [1227, 330] width 56 height 26
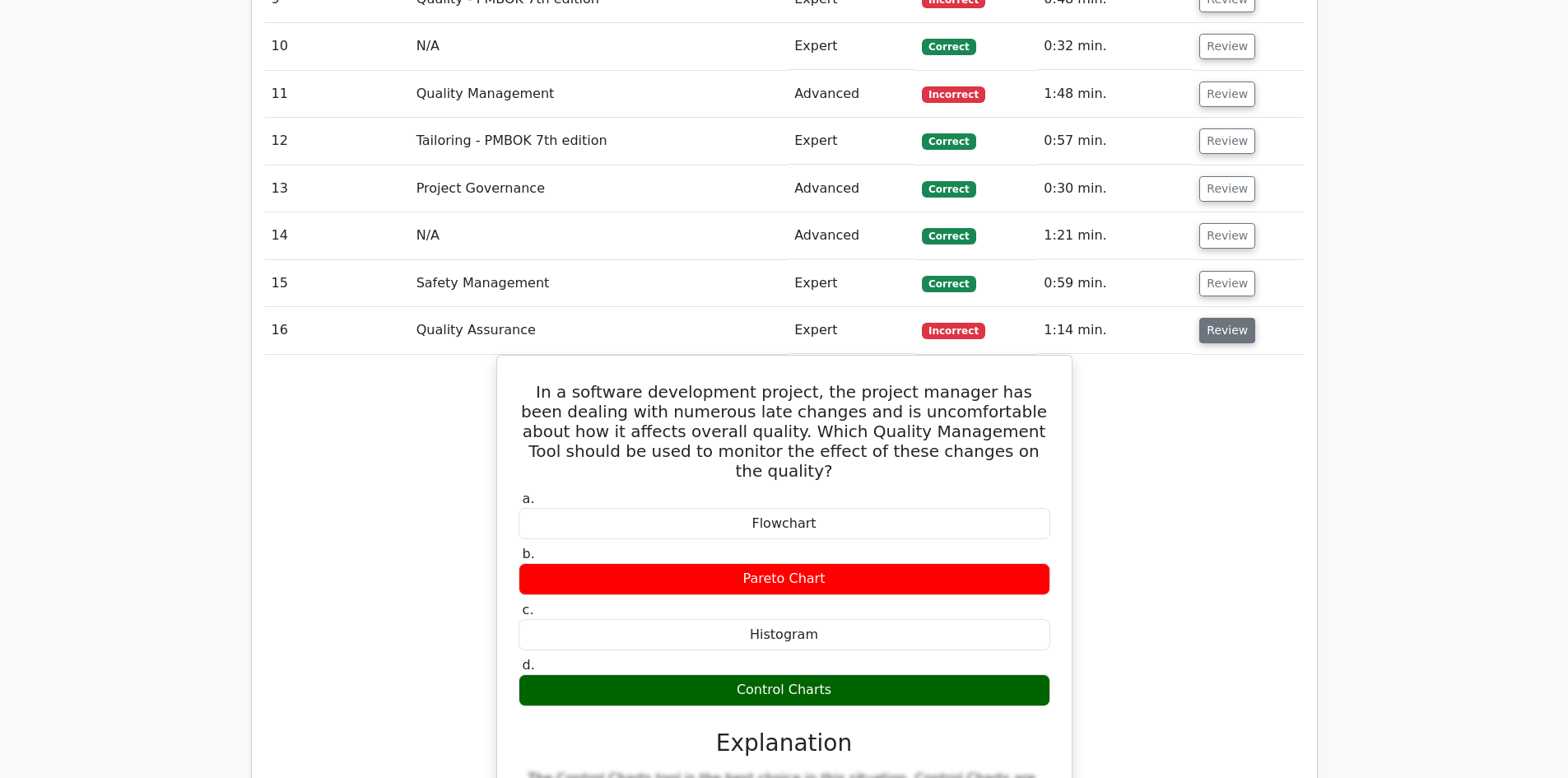
click at [1213, 318] on button "Review" at bounding box center [1227, 330] width 56 height 26
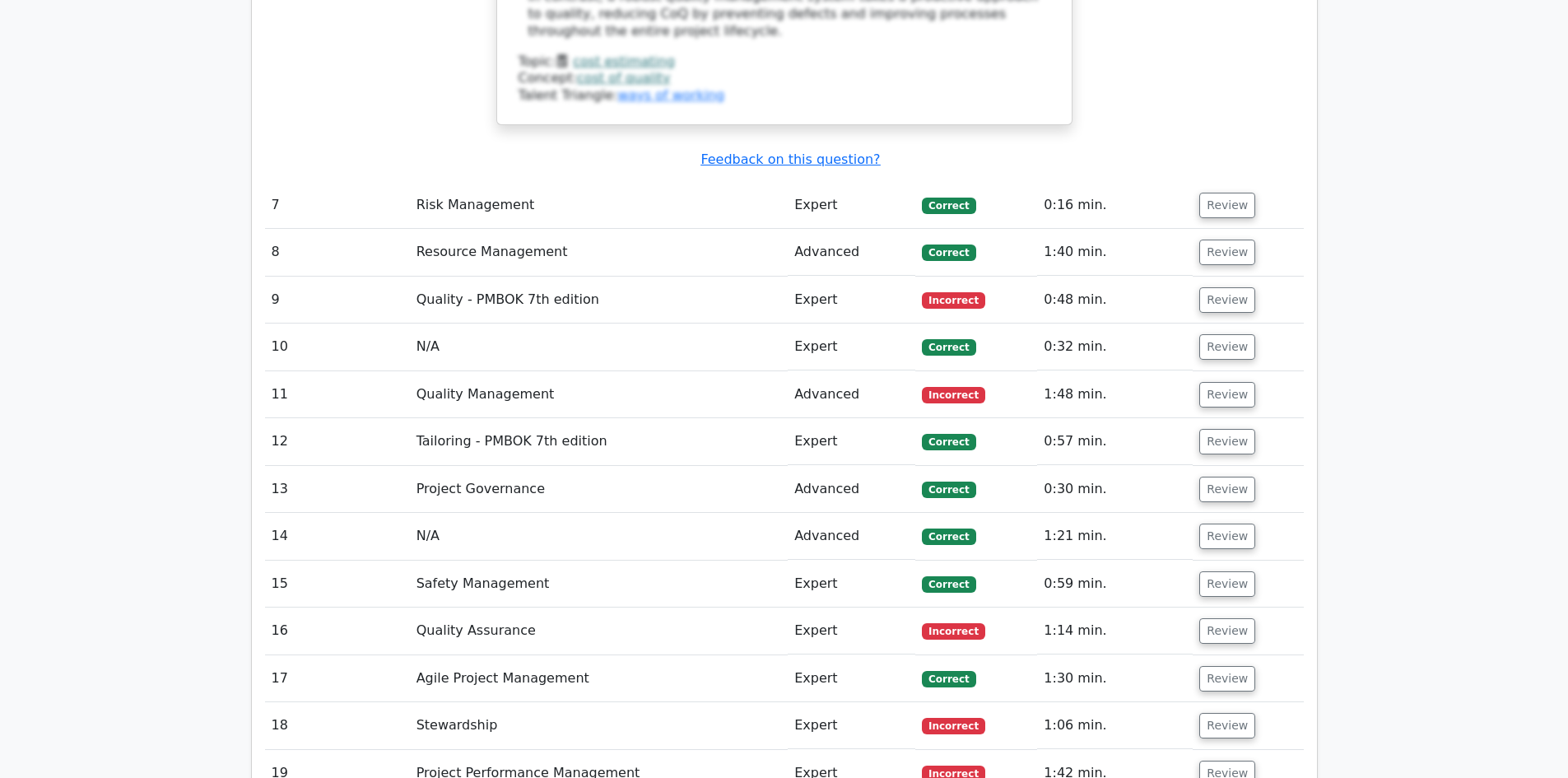
scroll to position [3868, 0]
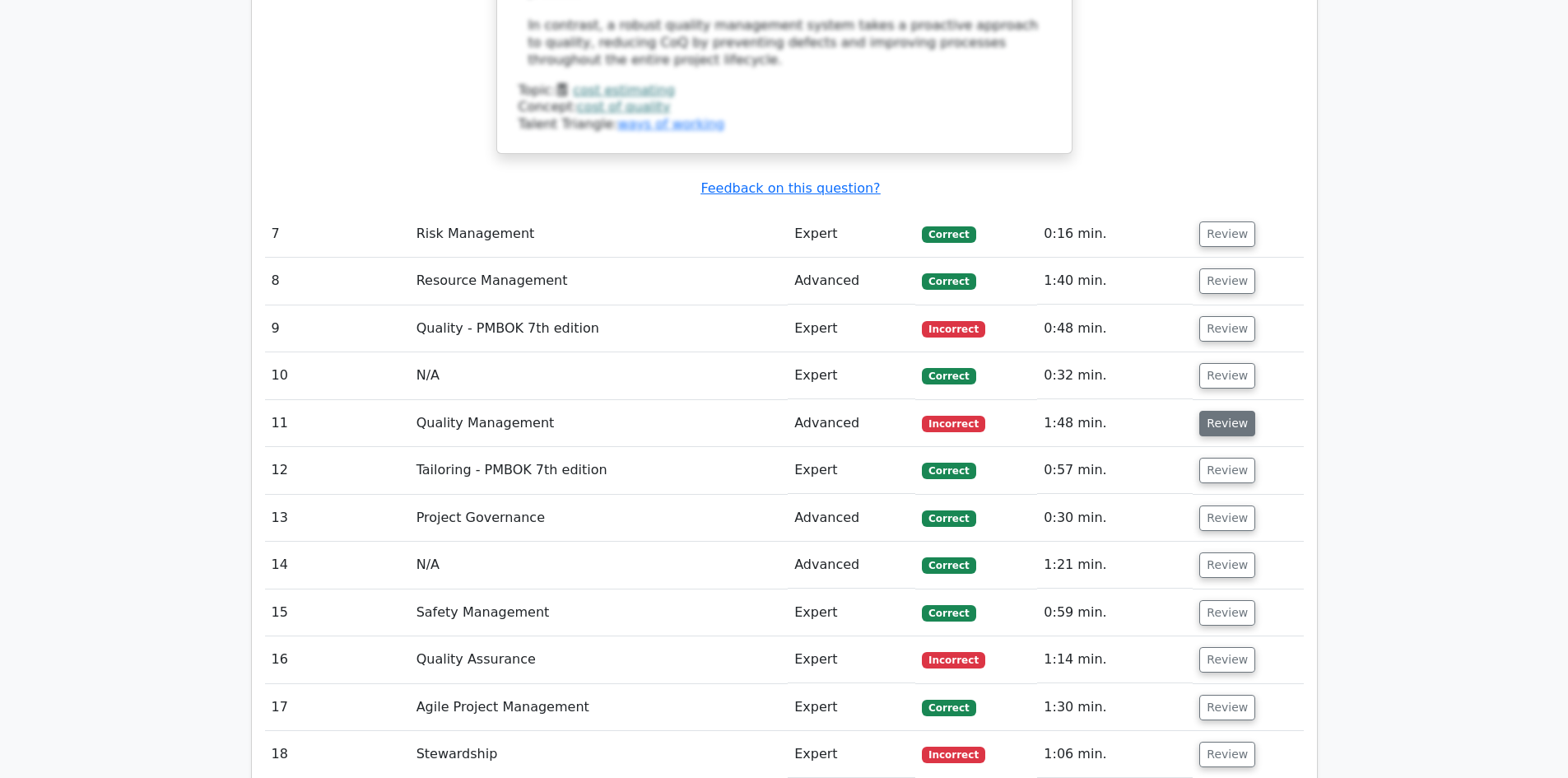
click at [1205, 411] on button "Review" at bounding box center [1227, 424] width 56 height 26
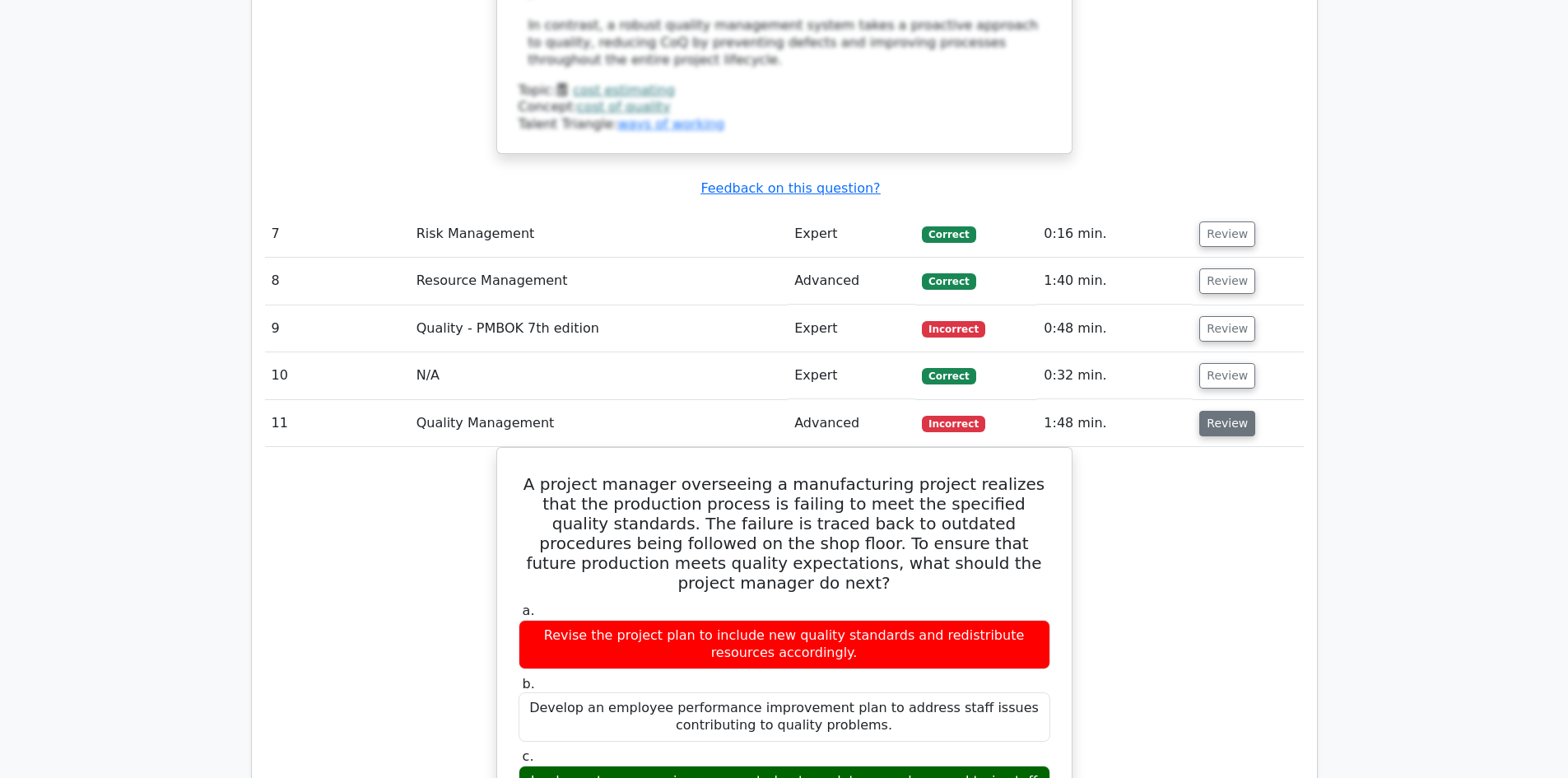
click at [1211, 411] on button "Review" at bounding box center [1227, 424] width 56 height 26
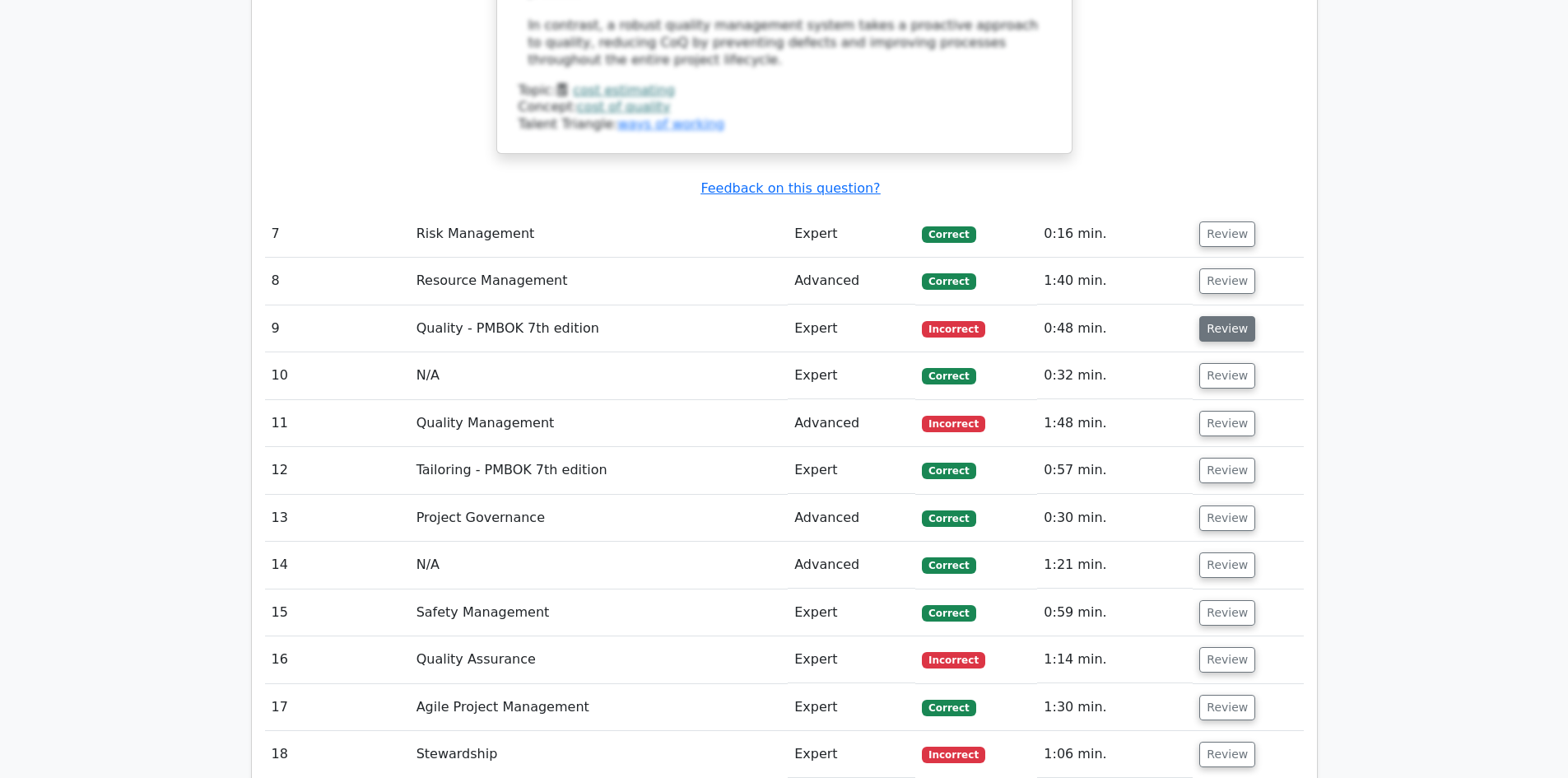
click at [1227, 316] on button "Review" at bounding box center [1227, 329] width 56 height 26
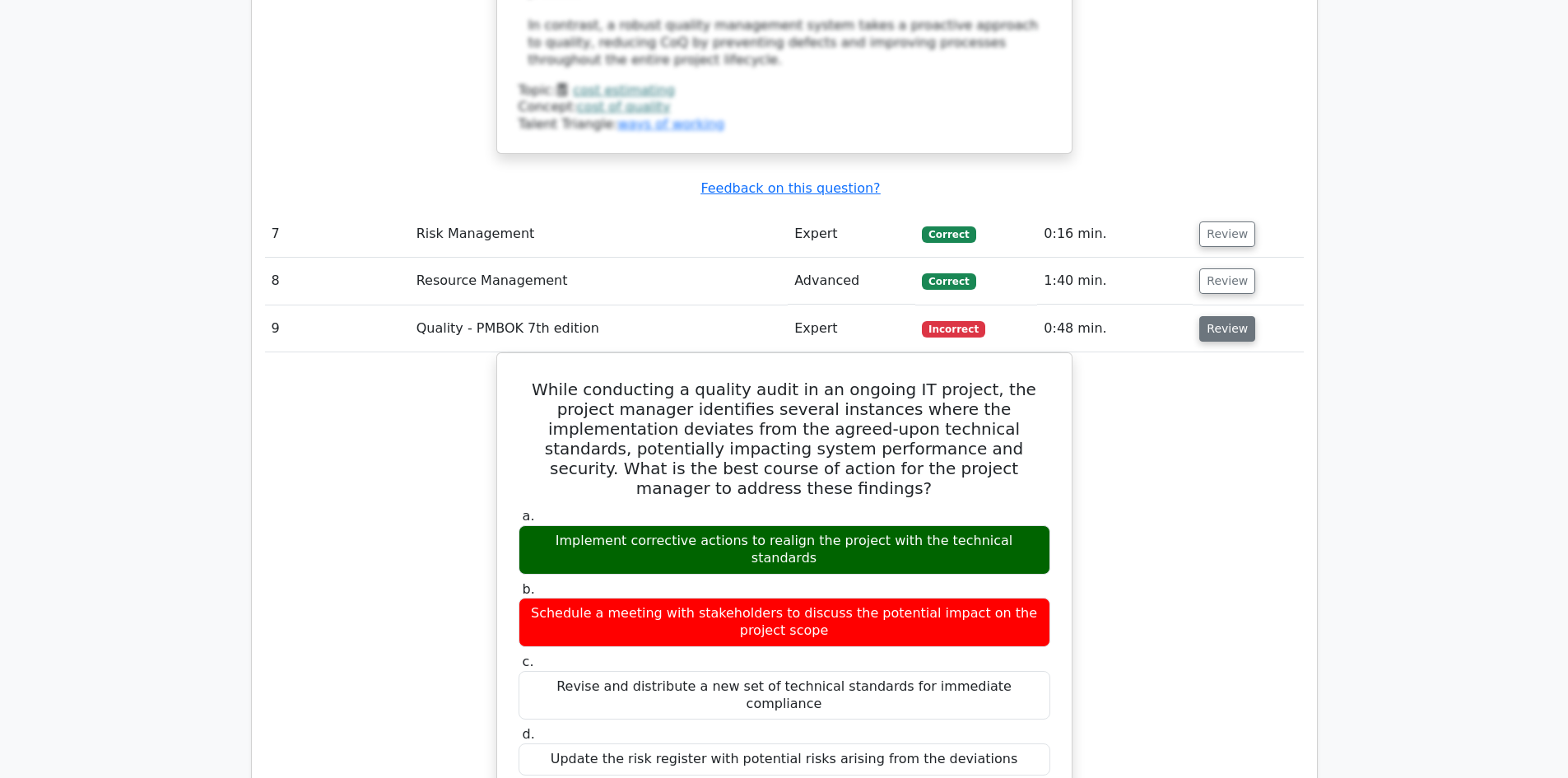
click at [1232, 316] on button "Review" at bounding box center [1227, 329] width 56 height 26
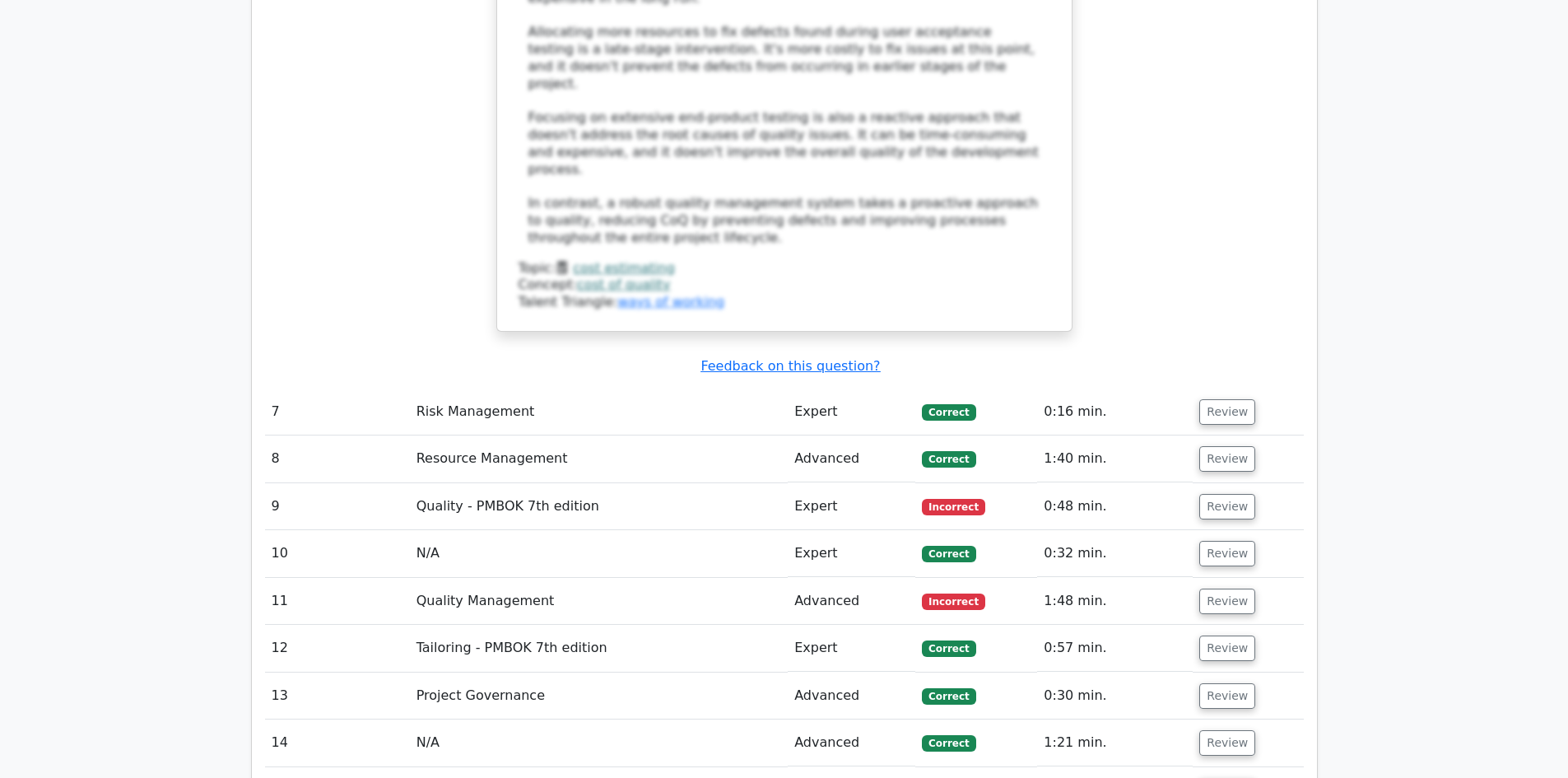
scroll to position [3621, 0]
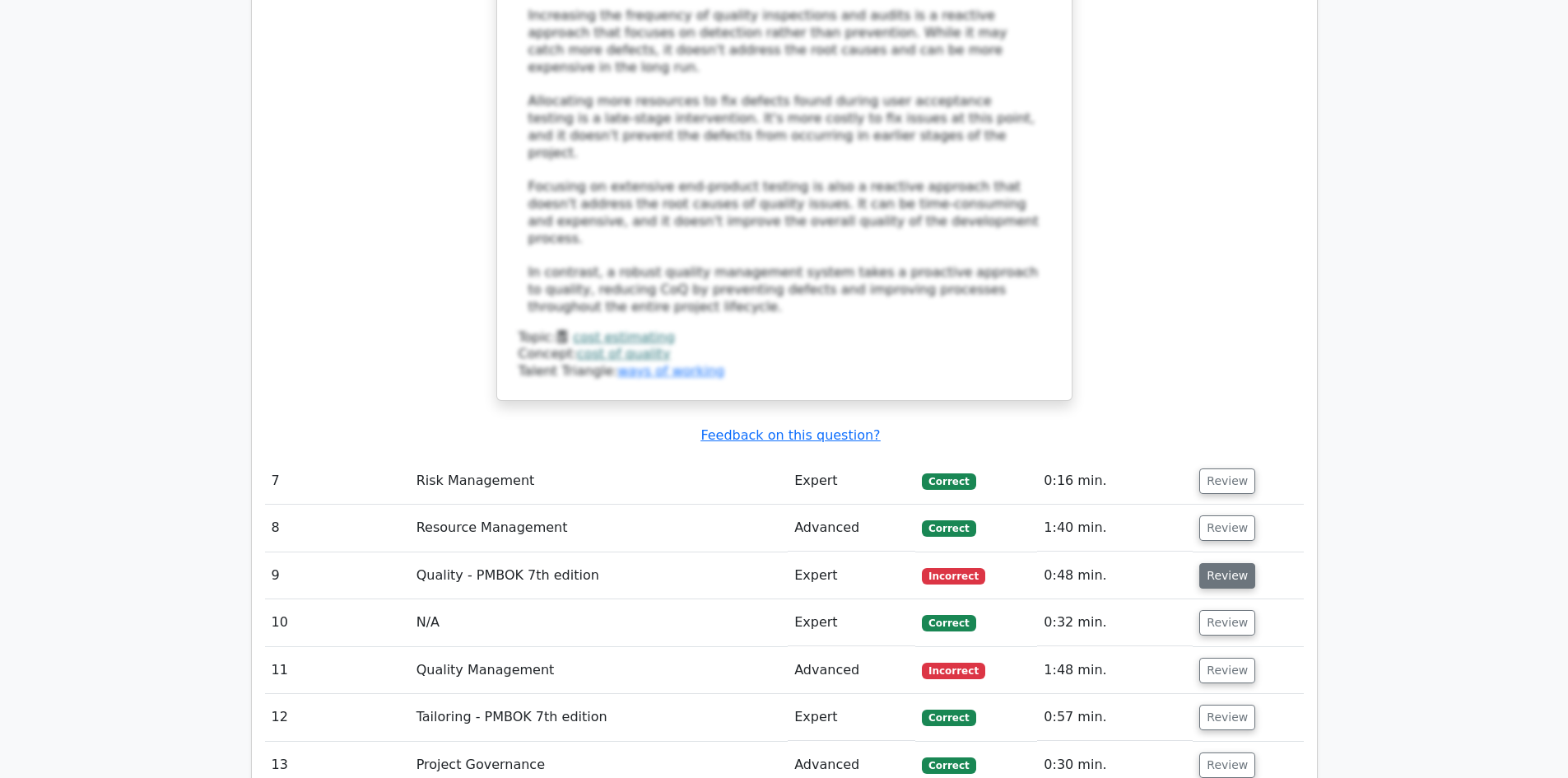
click at [1219, 563] on button "Review" at bounding box center [1227, 575] width 56 height 26
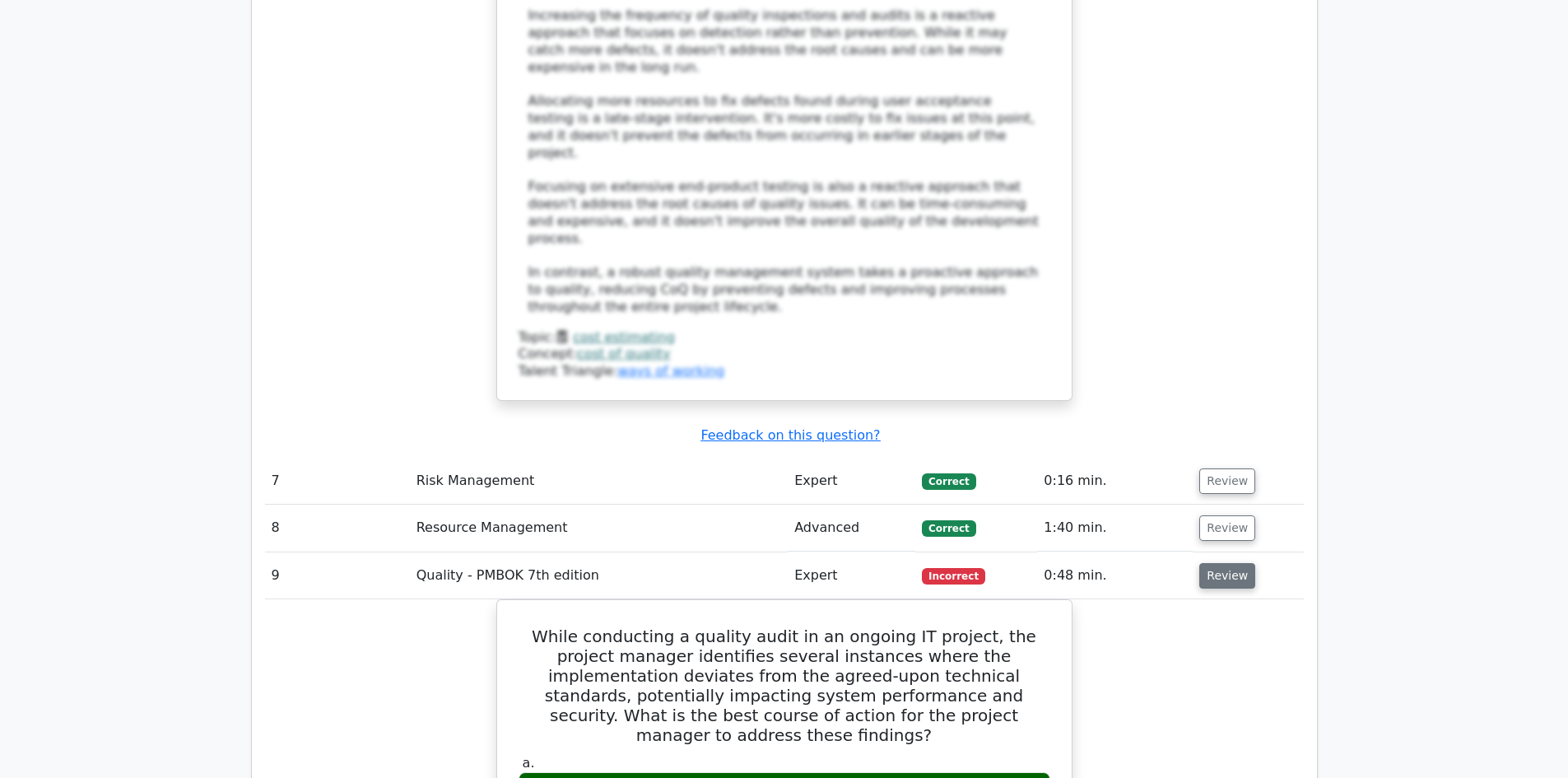
click at [1205, 563] on button "Review" at bounding box center [1227, 575] width 56 height 26
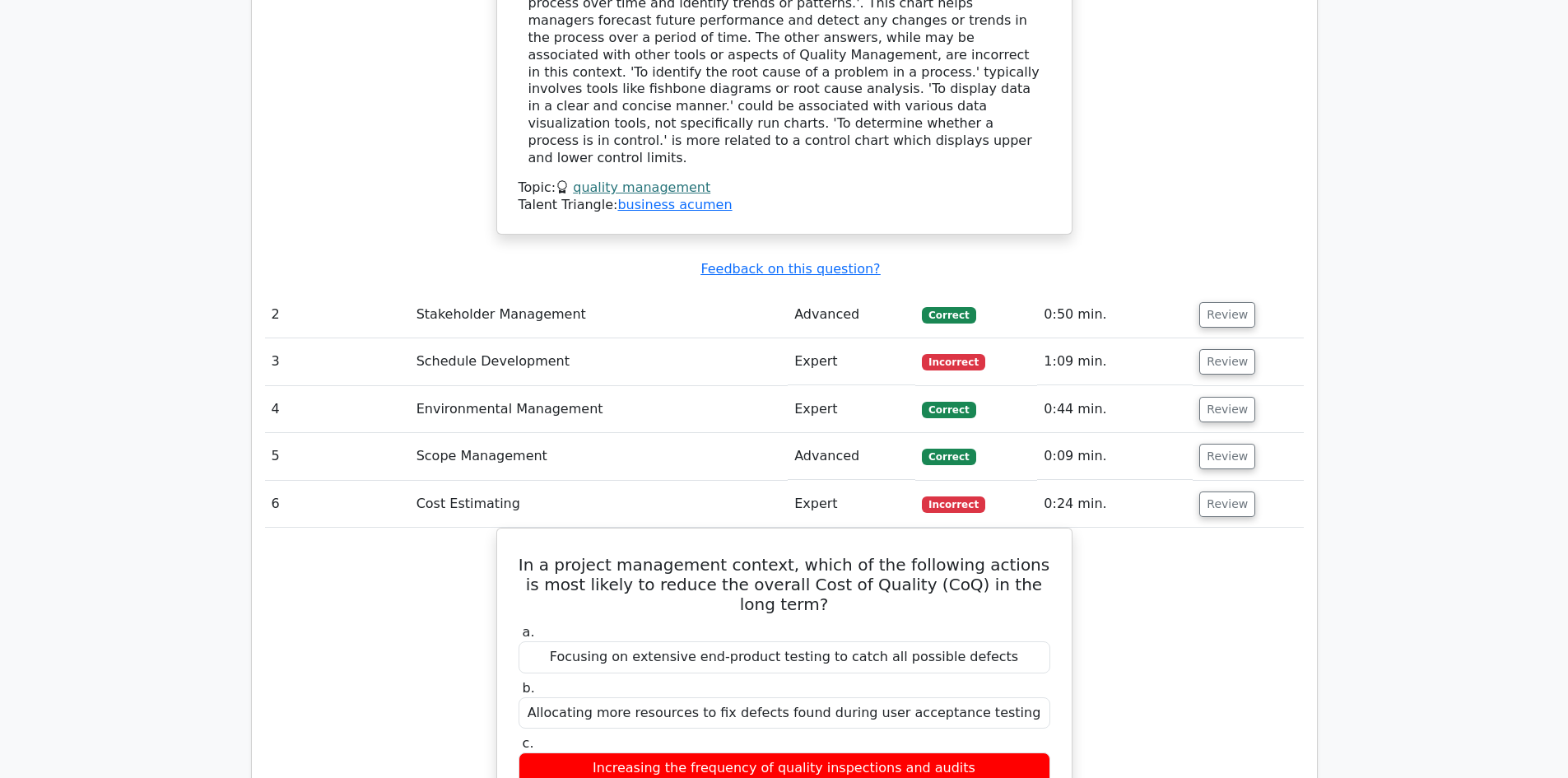
scroll to position [2469, 0]
click at [1228, 491] on button "Review" at bounding box center [1227, 504] width 56 height 26
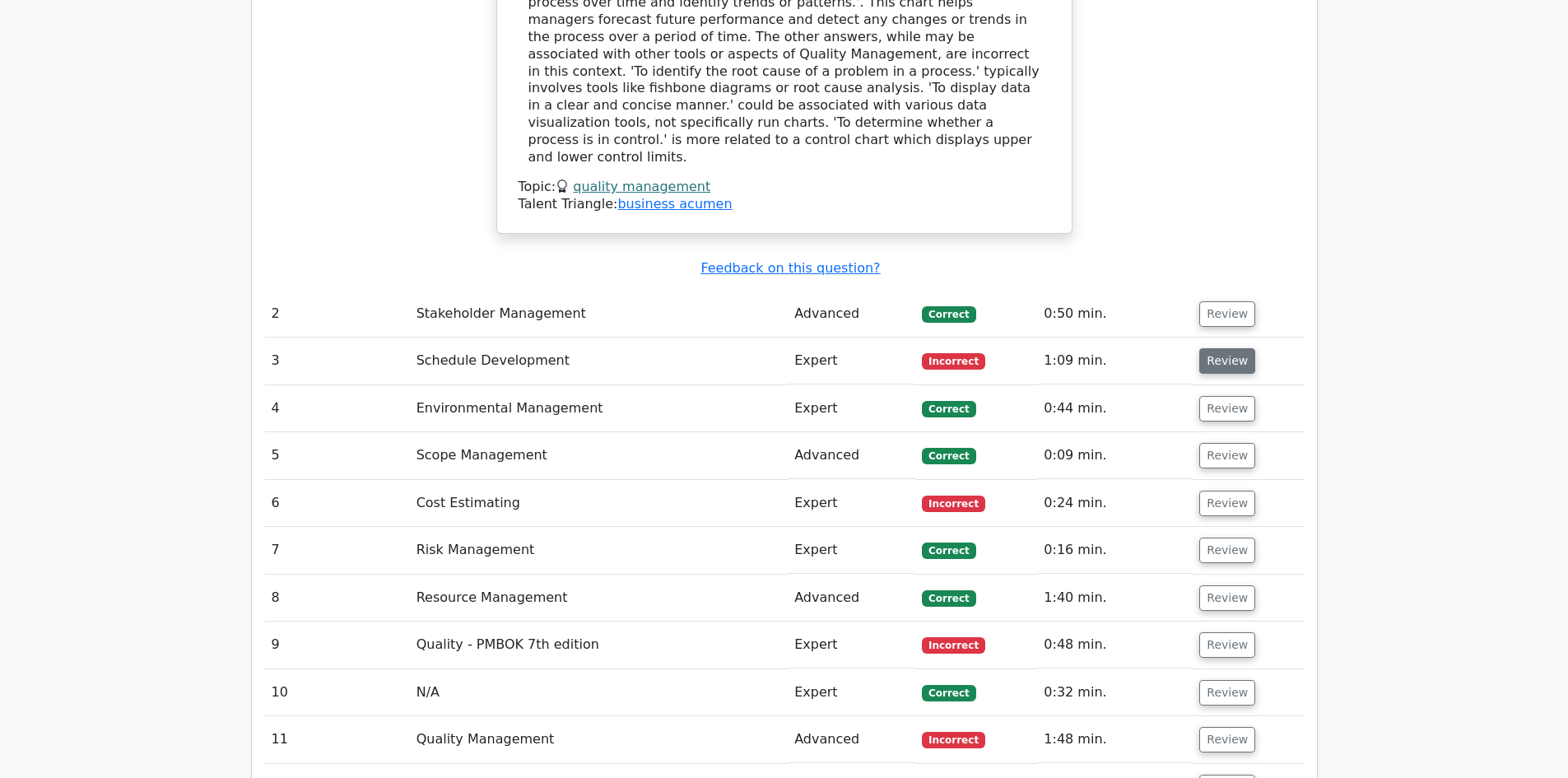
click at [1218, 348] on button "Review" at bounding box center [1227, 361] width 56 height 26
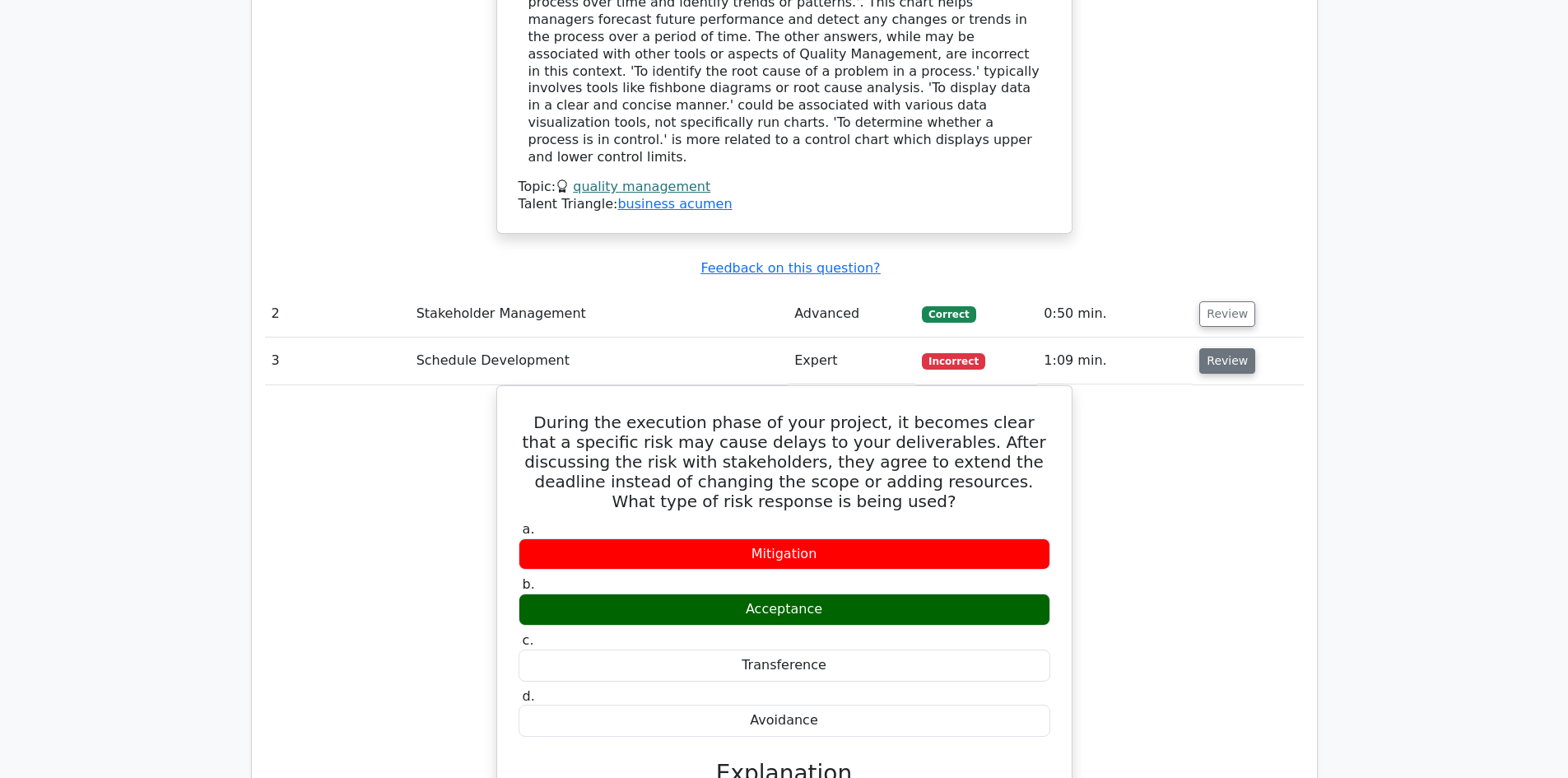
click at [1211, 348] on button "Review" at bounding box center [1227, 361] width 56 height 26
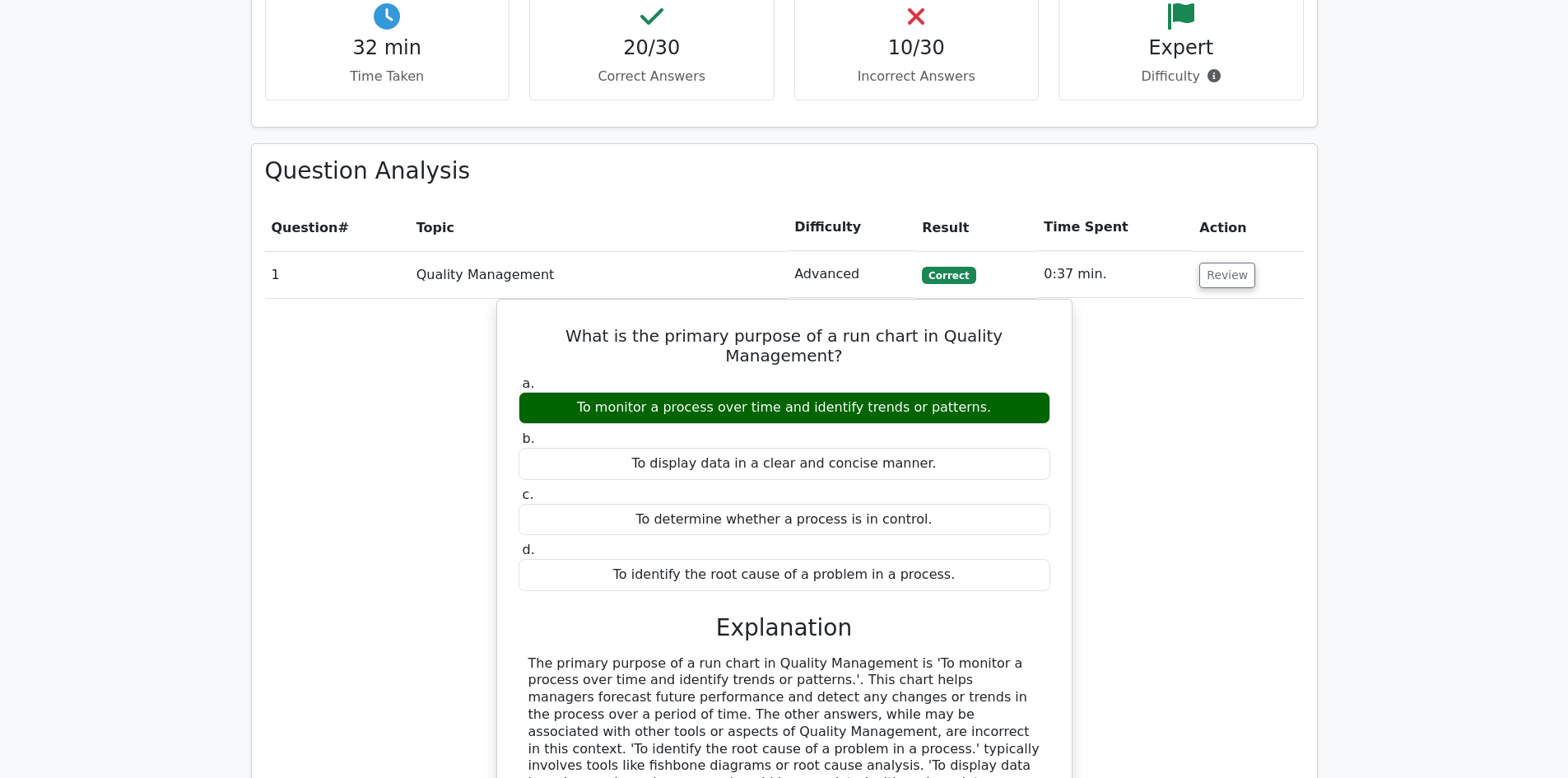
scroll to position [1801, 0]
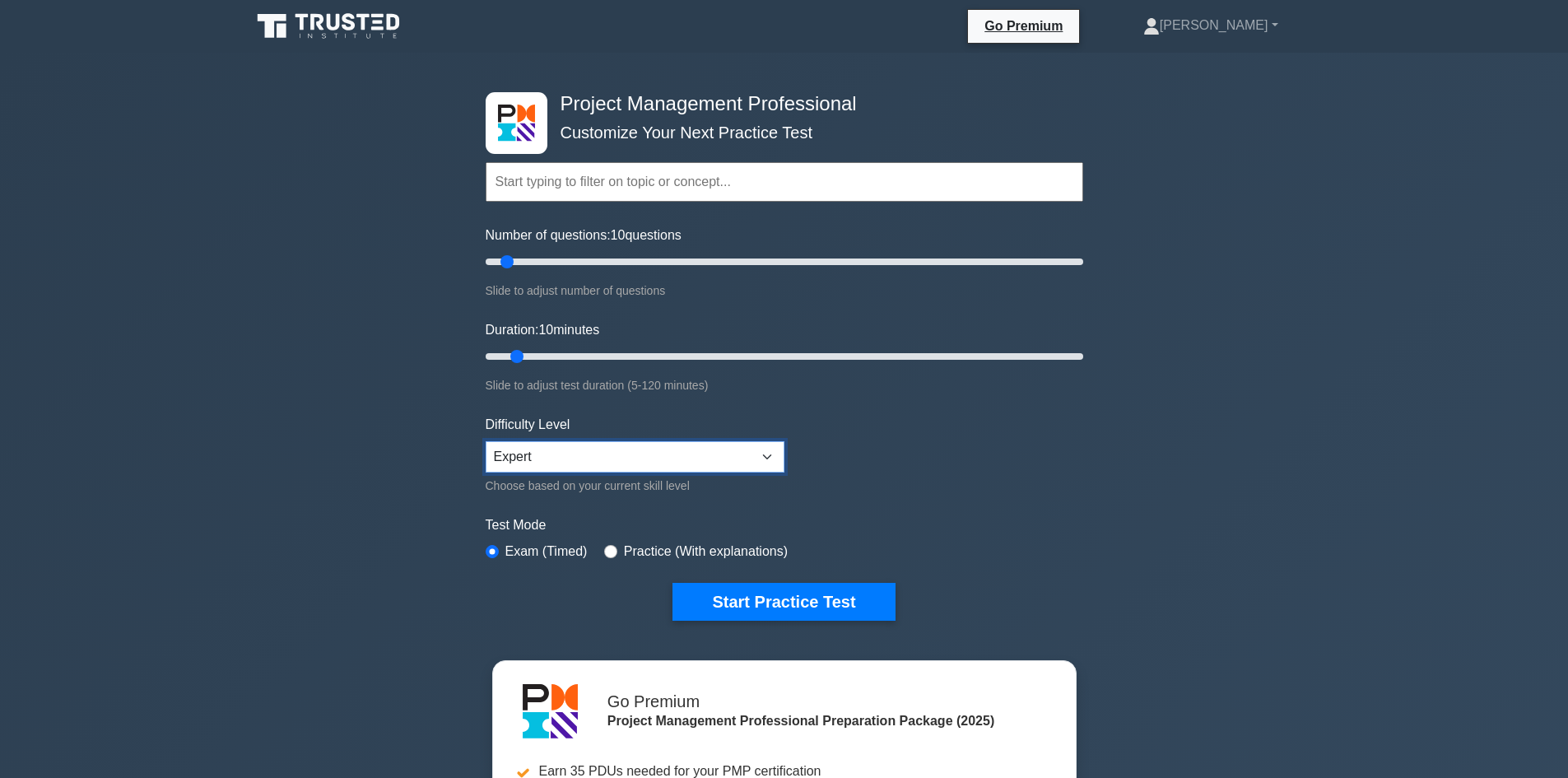
click at [686, 456] on select "Beginner Intermediate Expert" at bounding box center [635, 456] width 299 height 31
click at [343, 415] on div "Project Management Professional Customize Your Next Practice Test Topics Scope …" at bounding box center [784, 555] width 1568 height 1004
